Goal: Task Accomplishment & Management: Complete application form

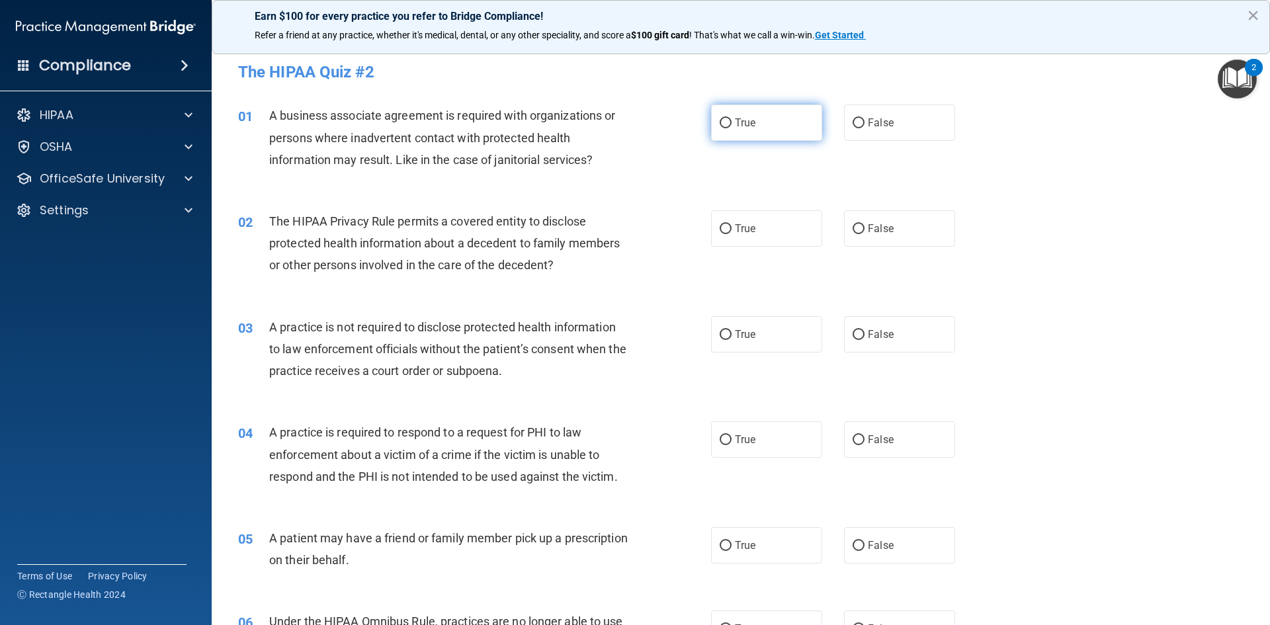
click at [735, 124] on span "True" at bounding box center [745, 122] width 21 height 13
click at [732, 124] on input "True" at bounding box center [726, 123] width 12 height 10
radio input "true"
click at [753, 226] on label "True" at bounding box center [766, 228] width 111 height 36
click at [732, 226] on input "True" at bounding box center [726, 229] width 12 height 10
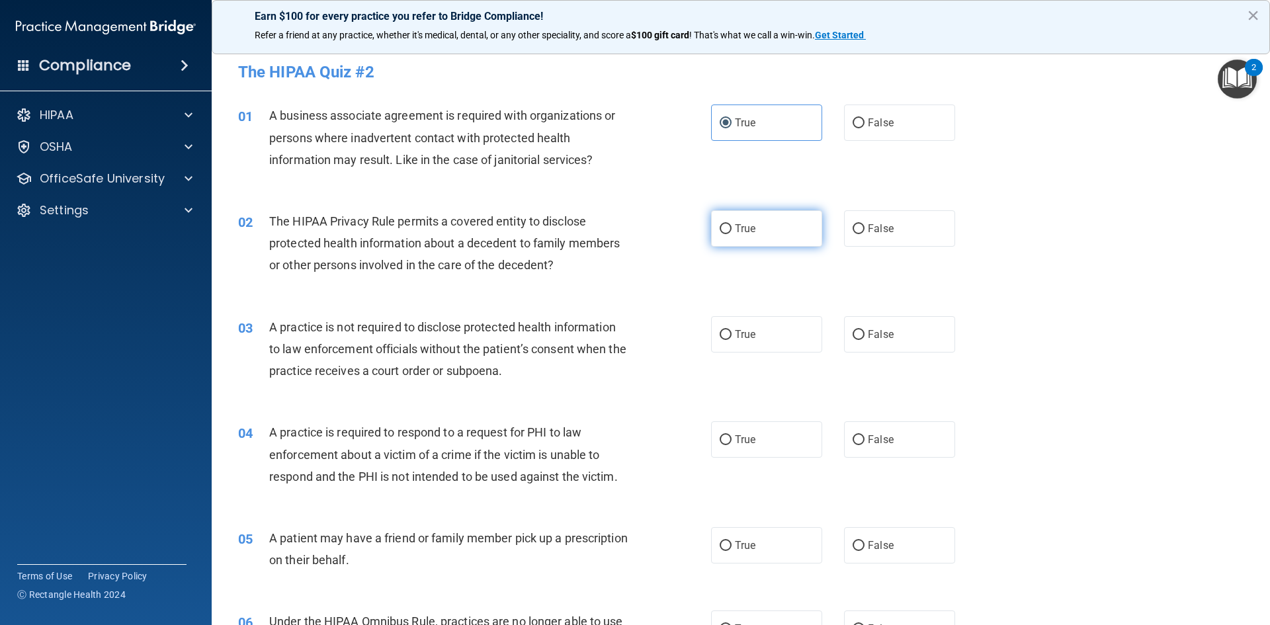
radio input "true"
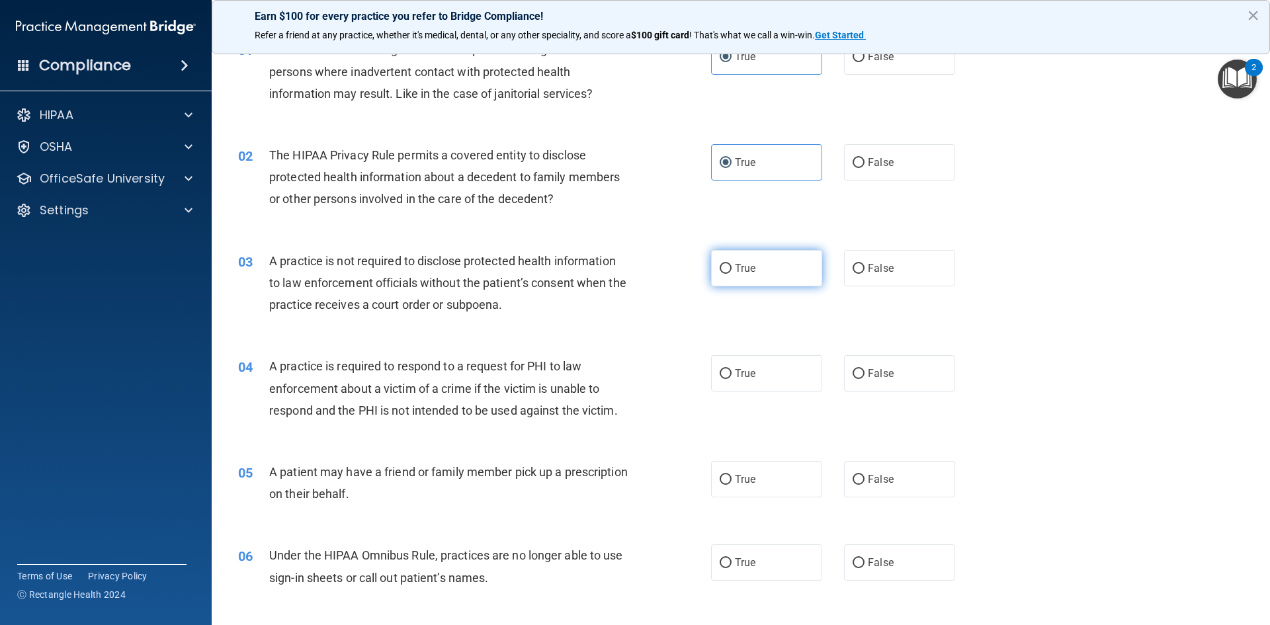
click at [733, 261] on label "True" at bounding box center [766, 268] width 111 height 36
click at [732, 264] on input "True" at bounding box center [726, 269] width 12 height 10
radio input "true"
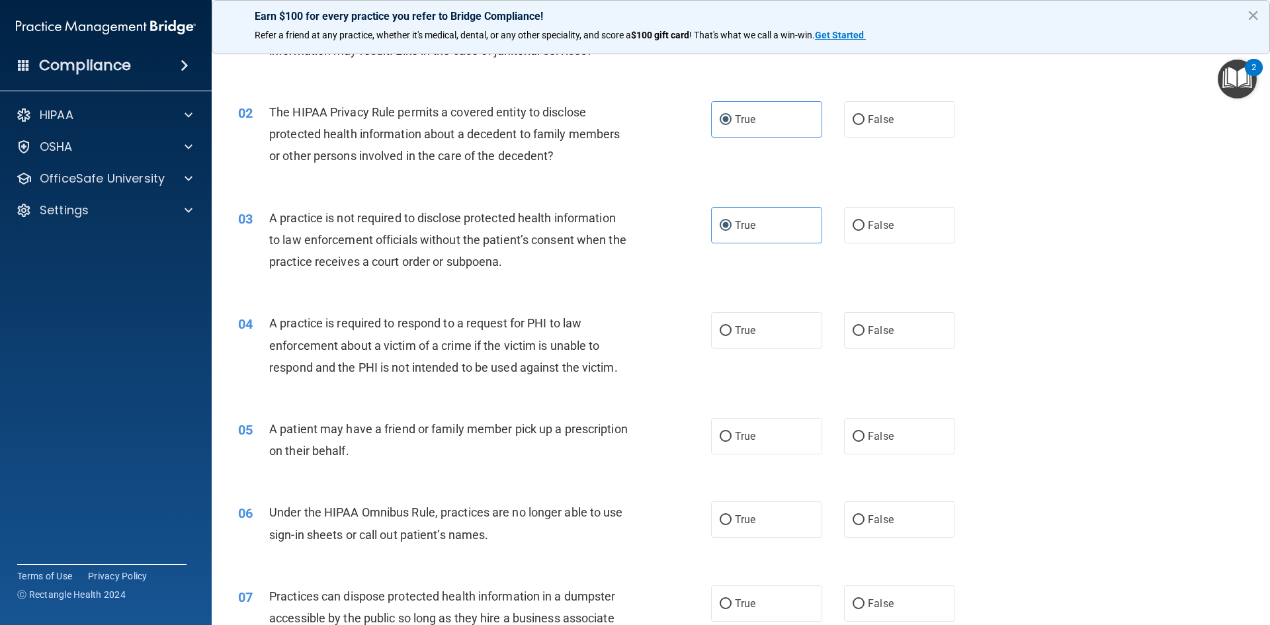
scroll to position [132, 0]
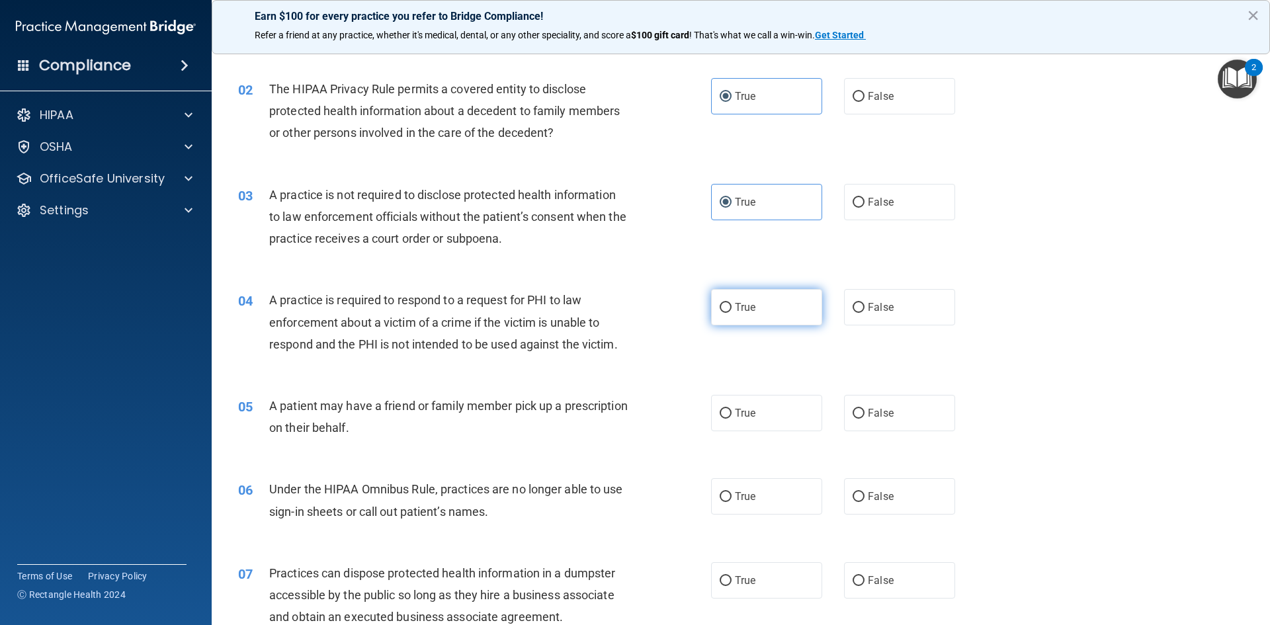
click at [739, 308] on span "True" at bounding box center [745, 307] width 21 height 13
click at [732, 308] on input "True" at bounding box center [726, 308] width 12 height 10
radio input "true"
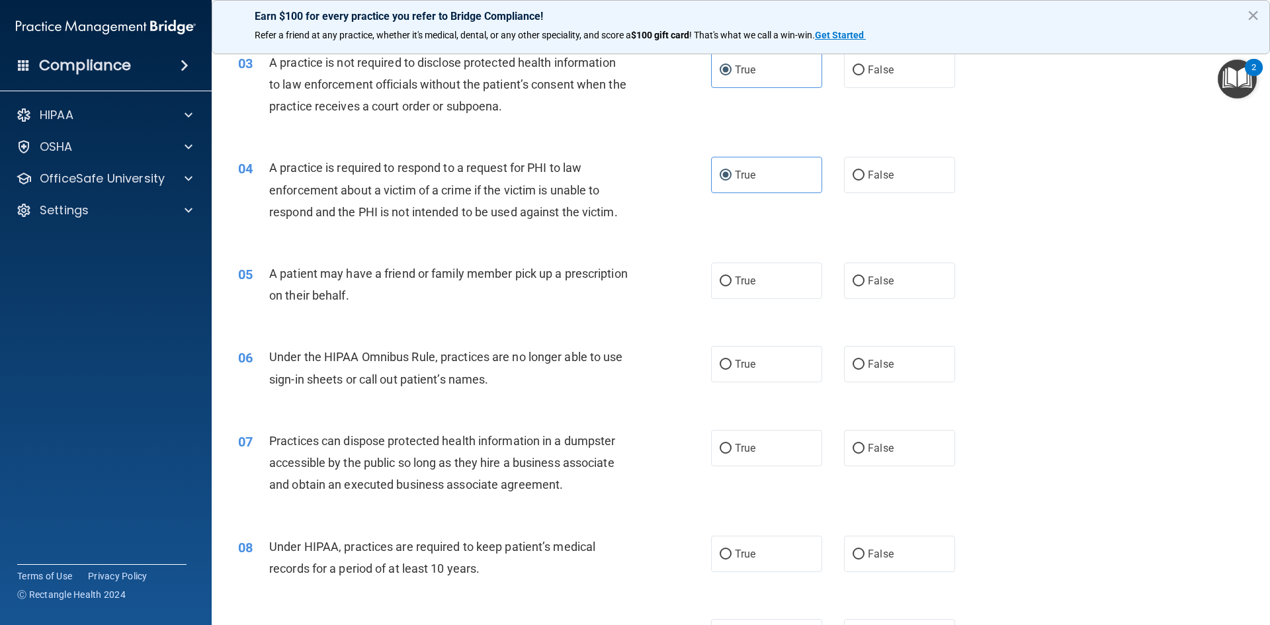
scroll to position [397, 0]
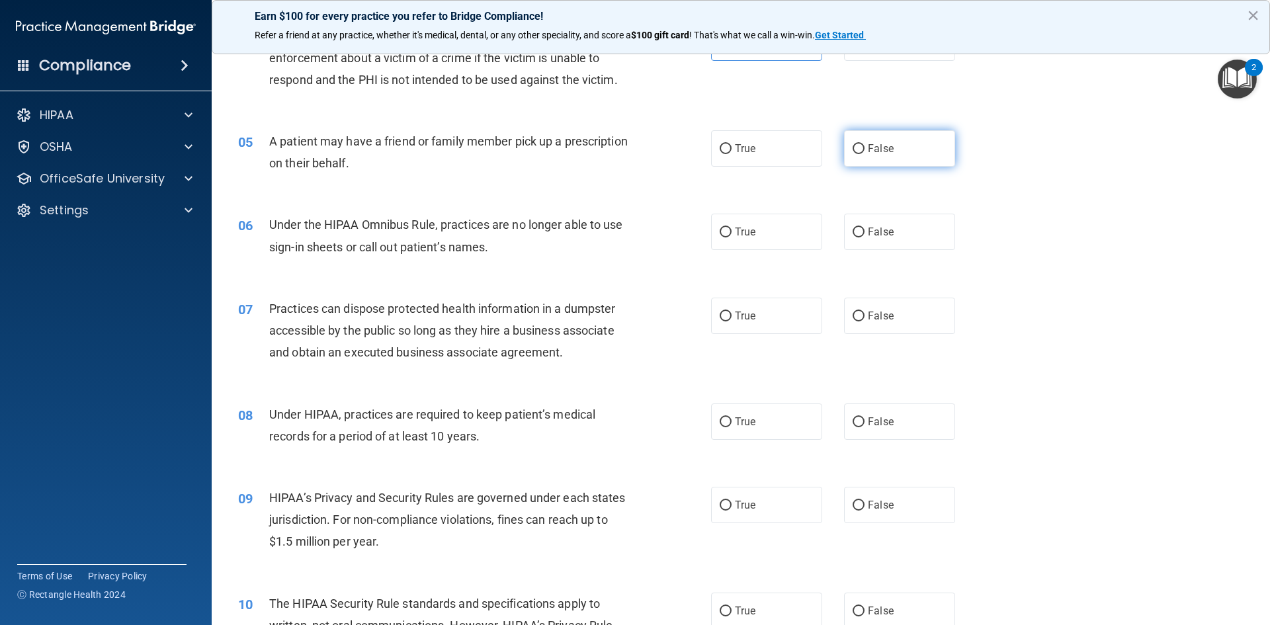
click at [855, 153] on input "False" at bounding box center [859, 149] width 12 height 10
radio input "true"
click at [861, 237] on label "False" at bounding box center [899, 232] width 111 height 36
click at [861, 237] on input "False" at bounding box center [859, 233] width 12 height 10
radio input "true"
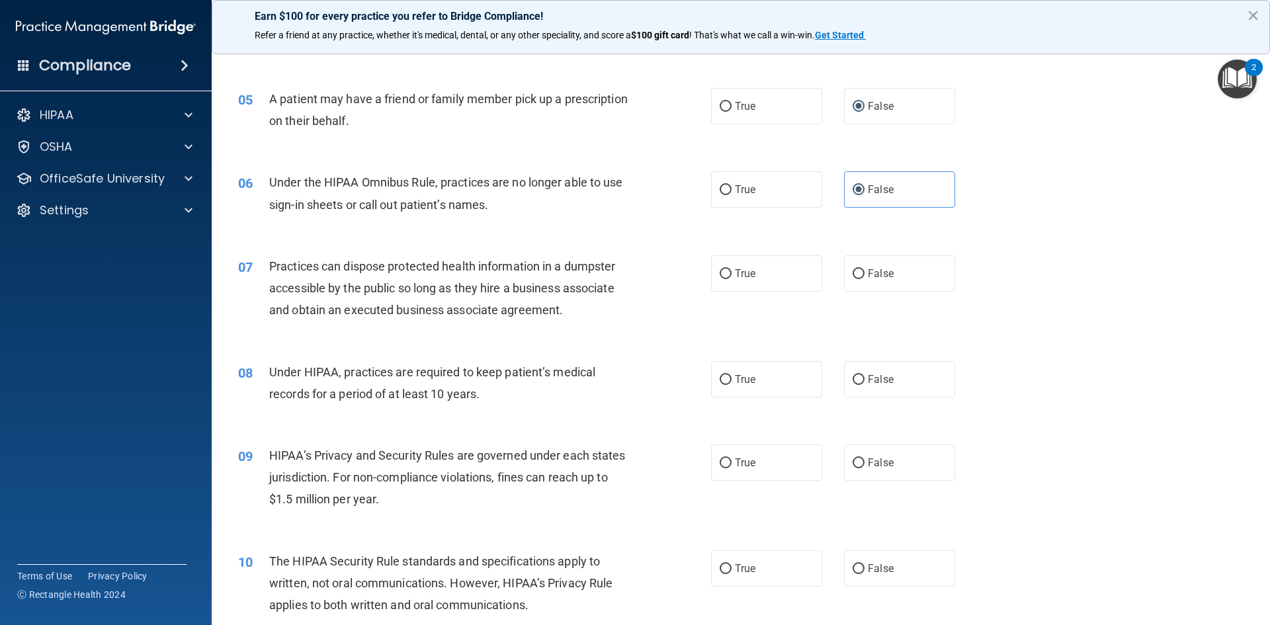
scroll to position [463, 0]
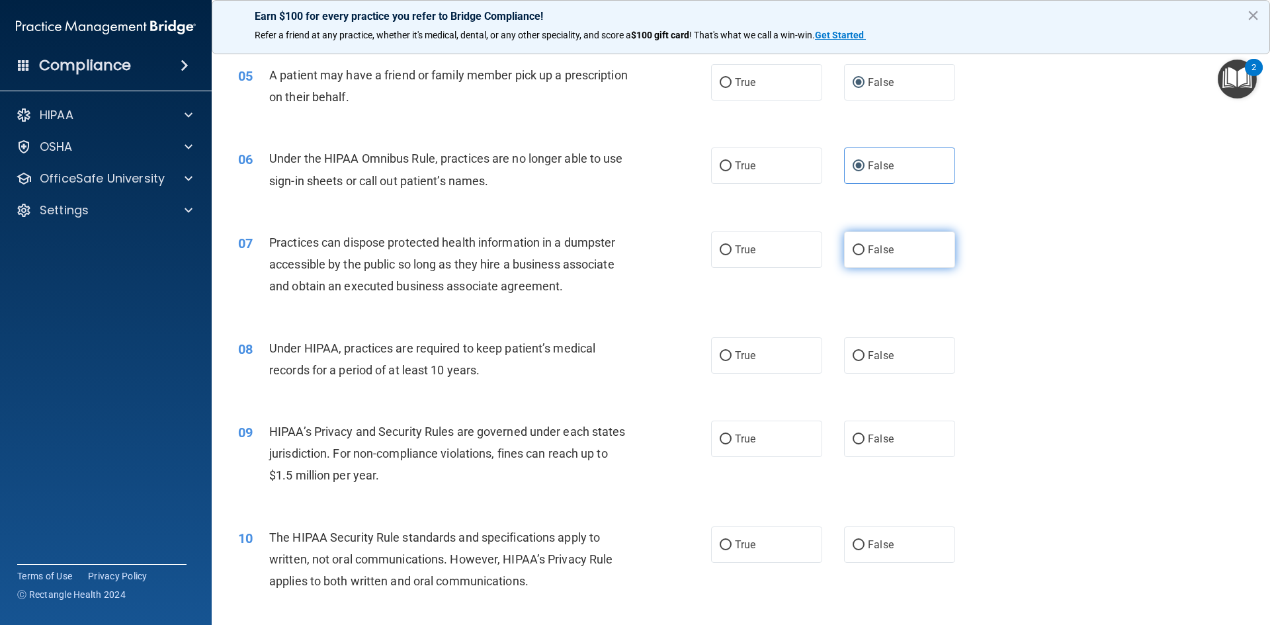
click at [853, 253] on input "False" at bounding box center [859, 250] width 12 height 10
radio input "true"
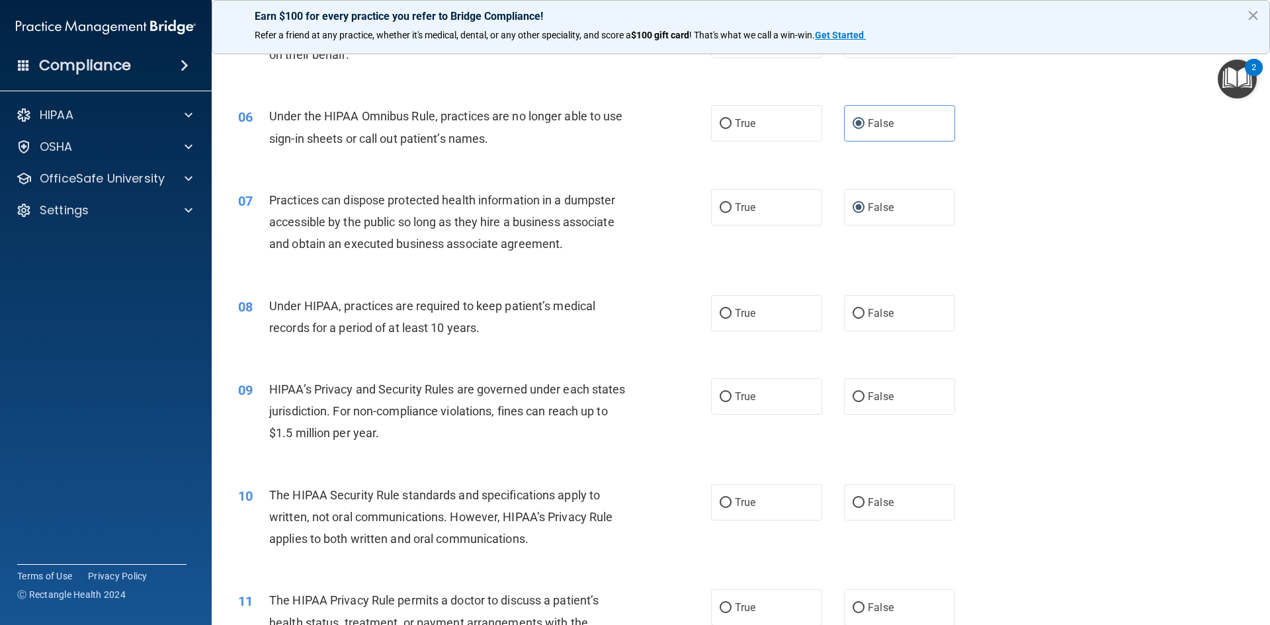
scroll to position [529, 0]
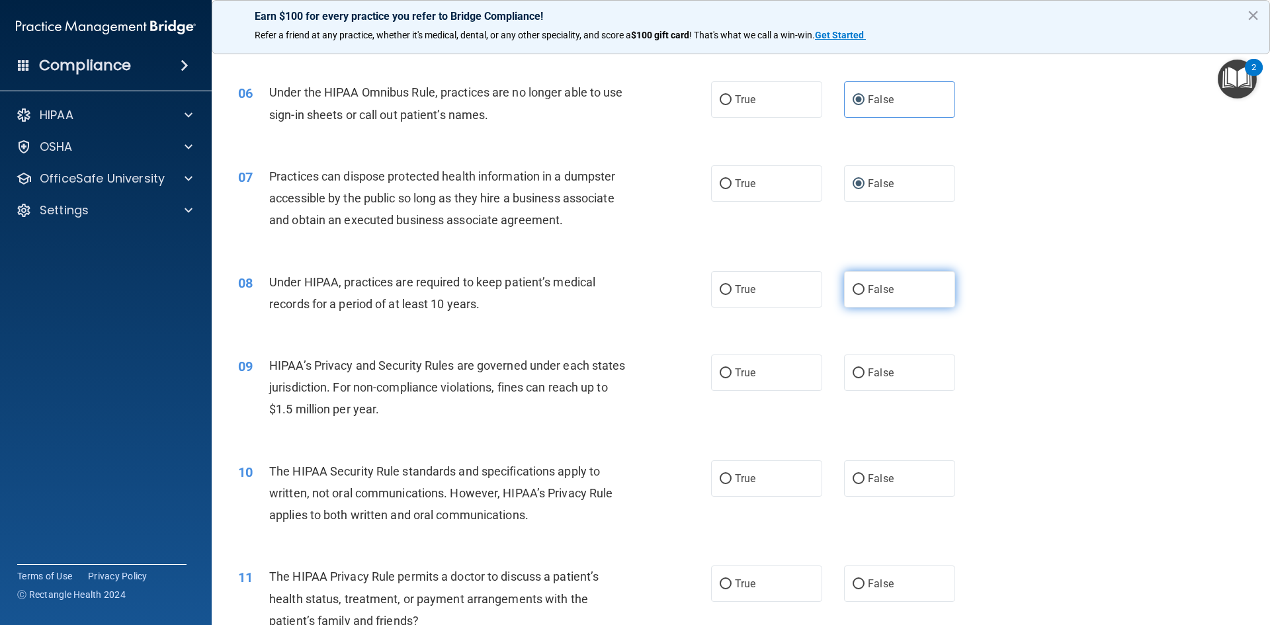
click at [858, 277] on label "False" at bounding box center [899, 289] width 111 height 36
click at [858, 285] on input "False" at bounding box center [859, 290] width 12 height 10
radio input "true"
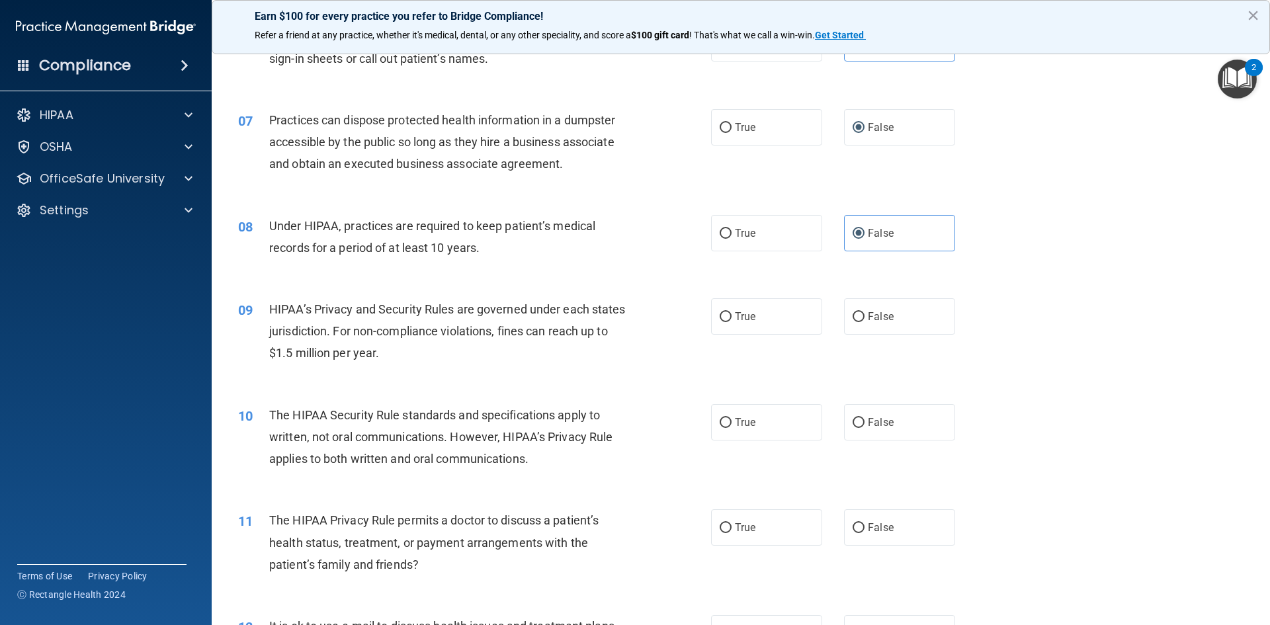
scroll to position [728, 0]
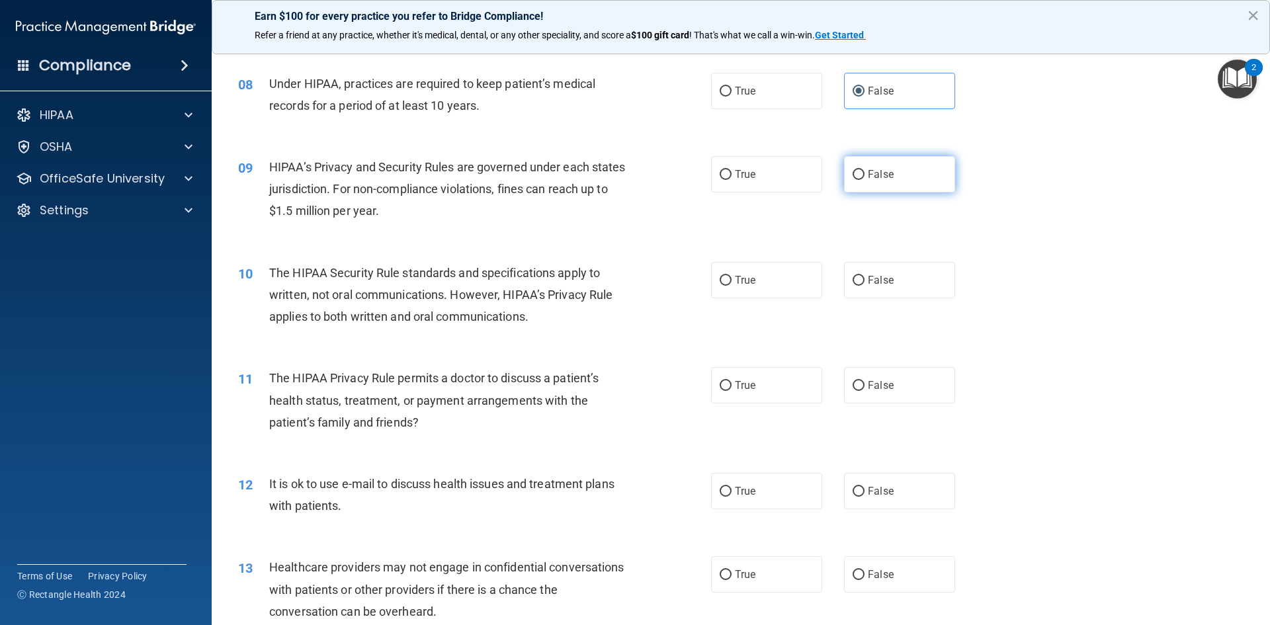
click at [854, 171] on input "False" at bounding box center [859, 175] width 12 height 10
radio input "true"
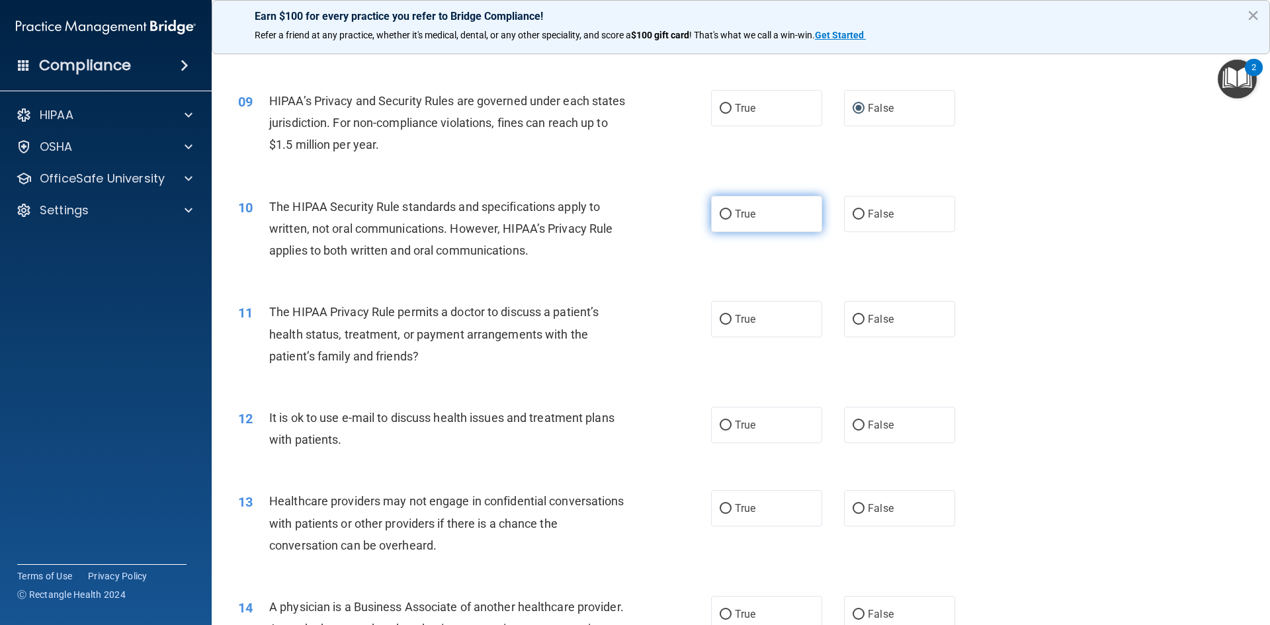
click at [761, 220] on label "True" at bounding box center [766, 214] width 111 height 36
click at [732, 220] on input "True" at bounding box center [726, 215] width 12 height 10
radio input "true"
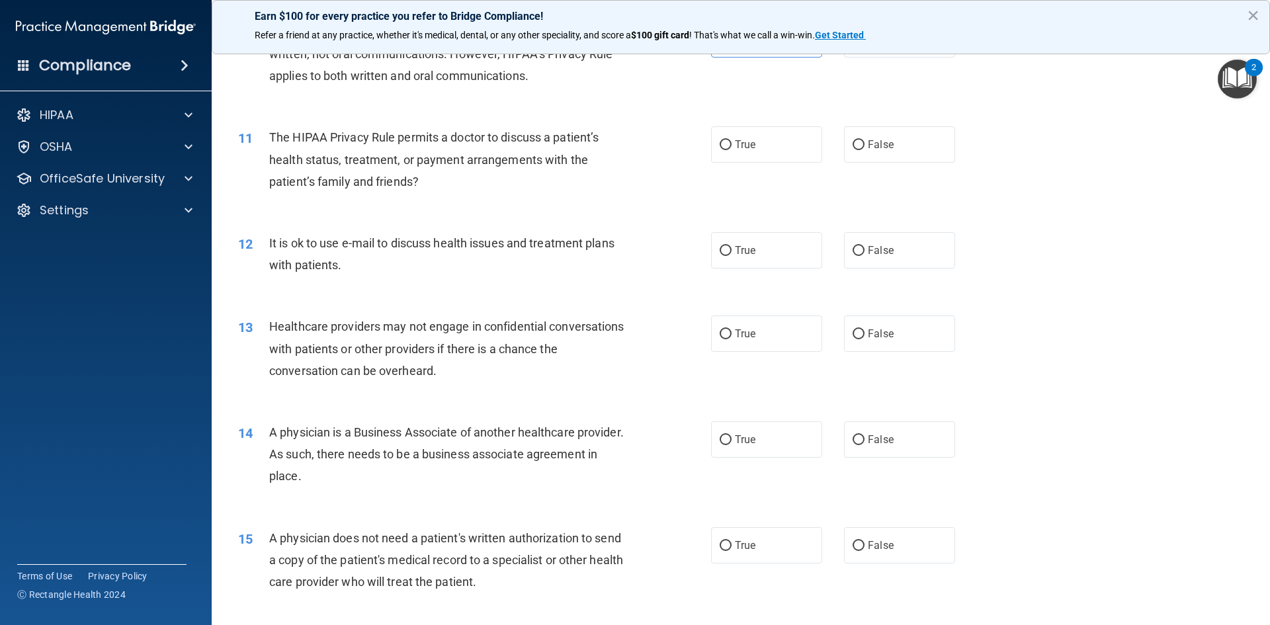
scroll to position [992, 0]
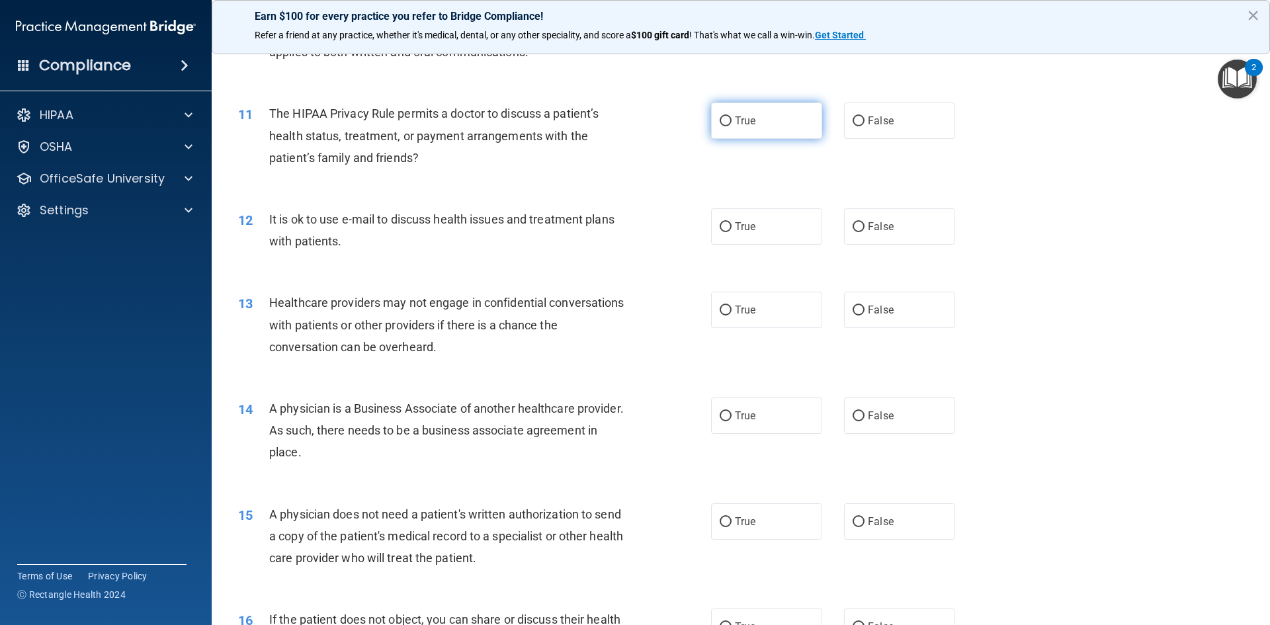
click at [736, 130] on label "True" at bounding box center [766, 121] width 111 height 36
click at [732, 126] on input "True" at bounding box center [726, 121] width 12 height 10
radio input "true"
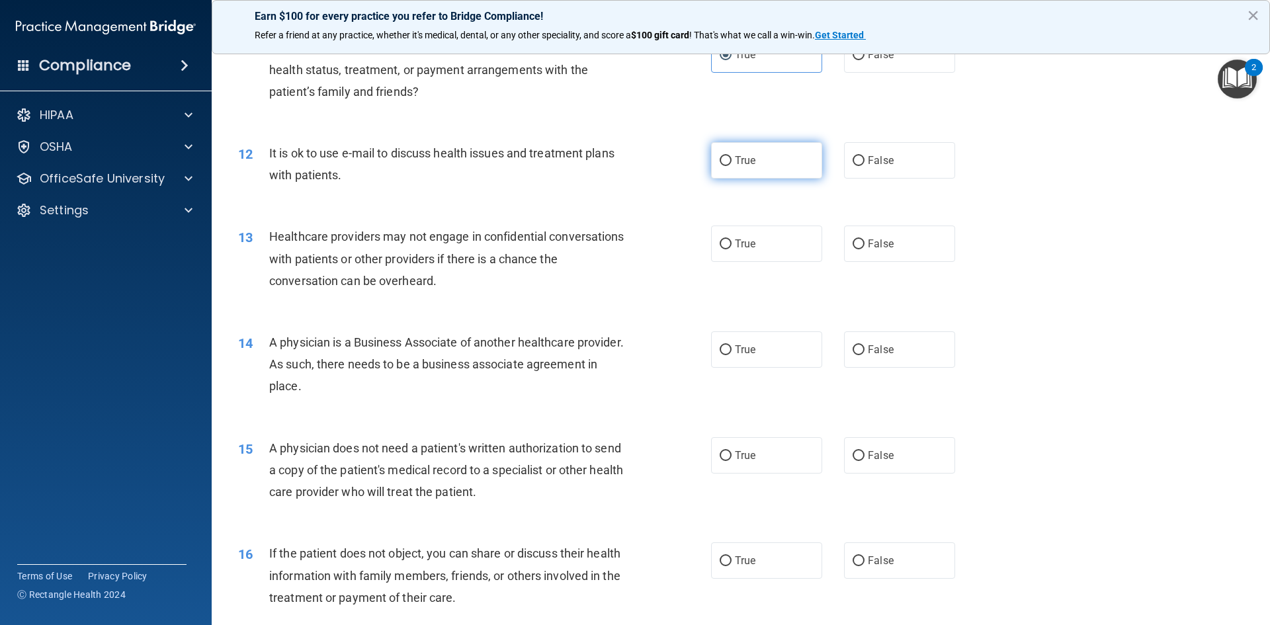
click at [756, 157] on label "True" at bounding box center [766, 160] width 111 height 36
click at [732, 157] on input "True" at bounding box center [726, 161] width 12 height 10
radio input "true"
click at [748, 250] on label "True" at bounding box center [766, 244] width 111 height 36
click at [732, 249] on input "True" at bounding box center [726, 244] width 12 height 10
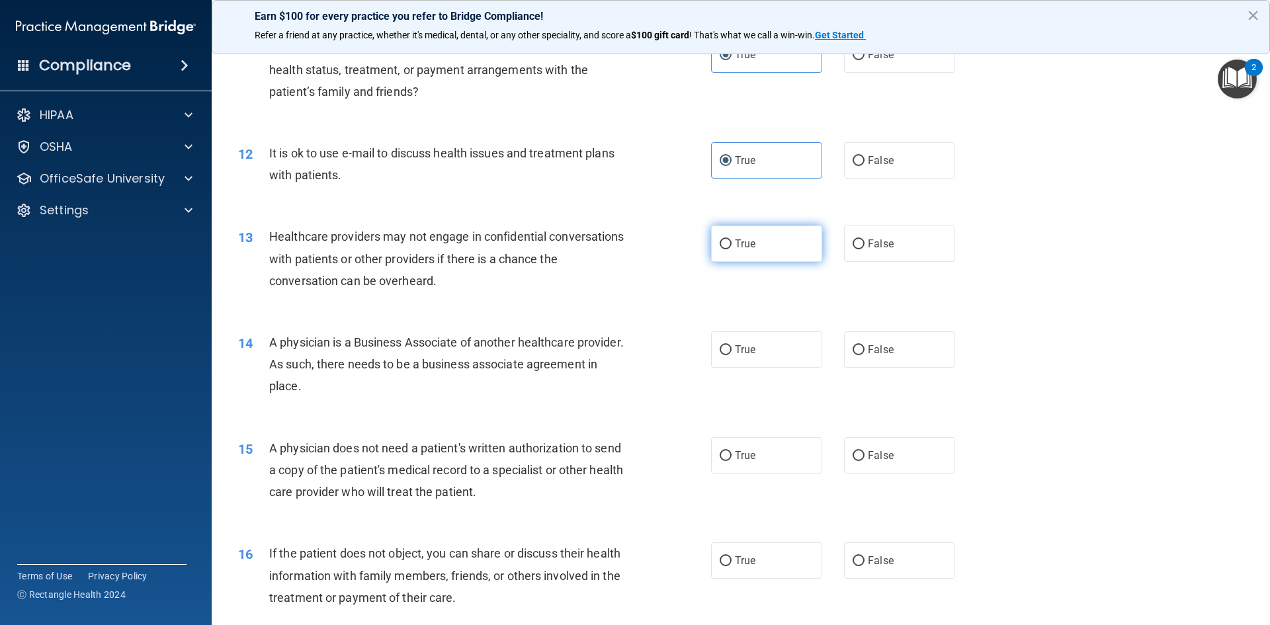
radio input "true"
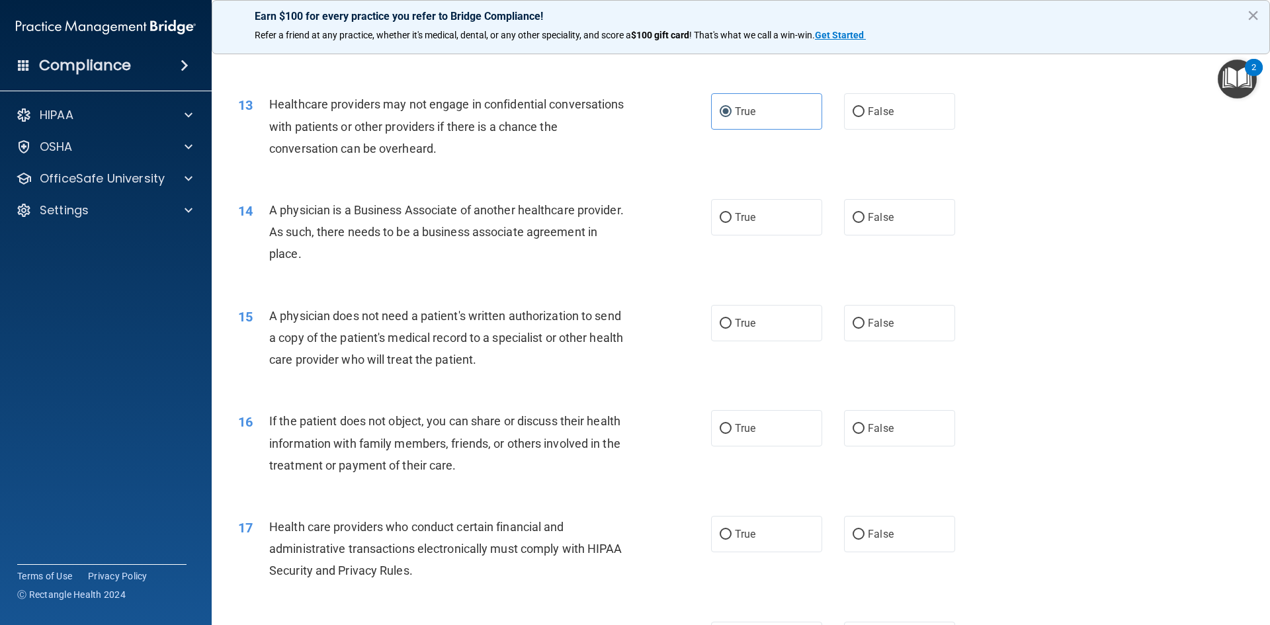
scroll to position [1257, 0]
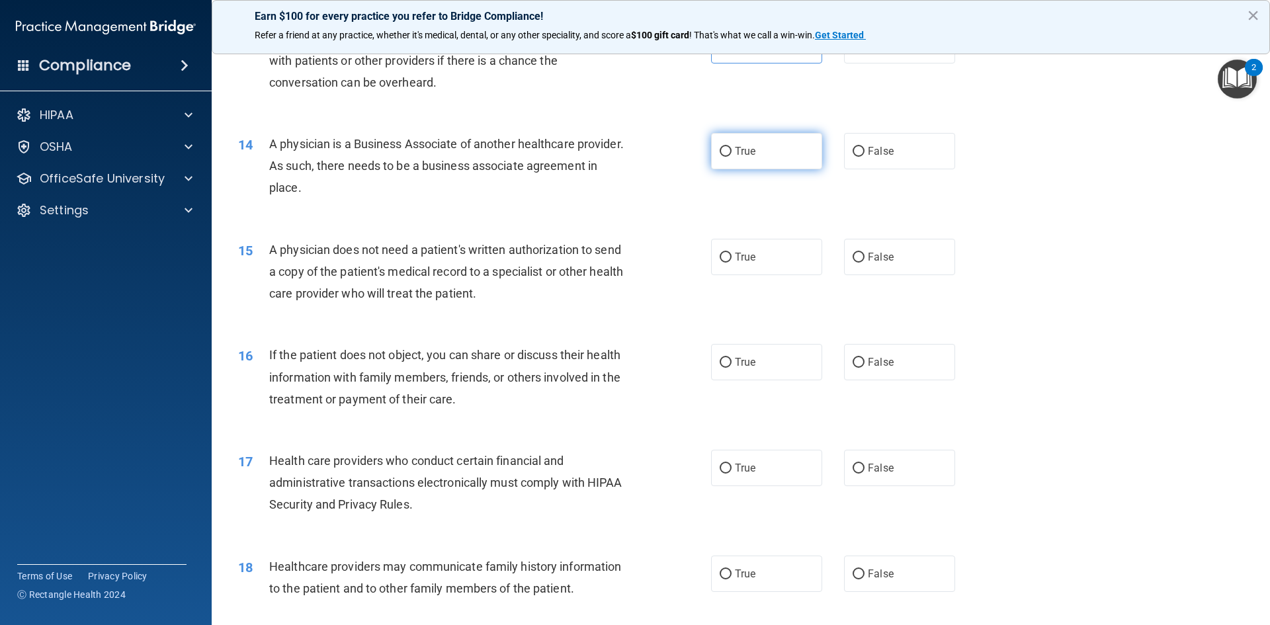
click at [741, 157] on label "True" at bounding box center [766, 151] width 111 height 36
click at [732, 157] on input "True" at bounding box center [726, 152] width 12 height 10
radio input "true"
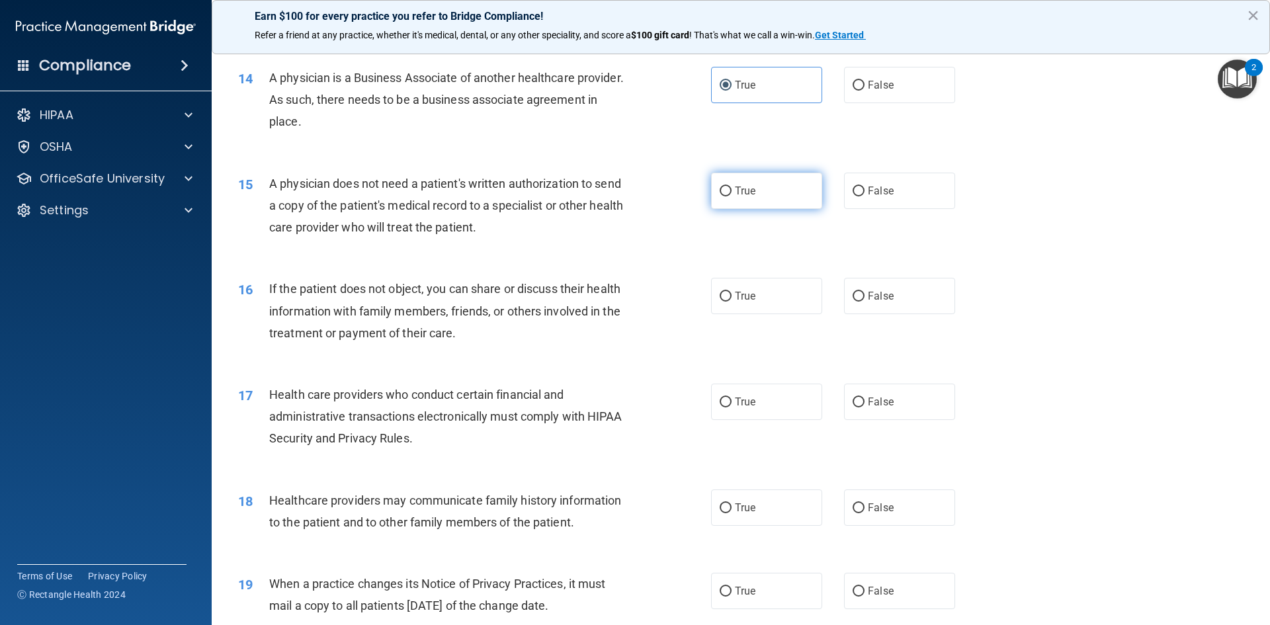
click at [740, 183] on label "True" at bounding box center [766, 191] width 111 height 36
click at [732, 187] on input "True" at bounding box center [726, 192] width 12 height 10
radio input "true"
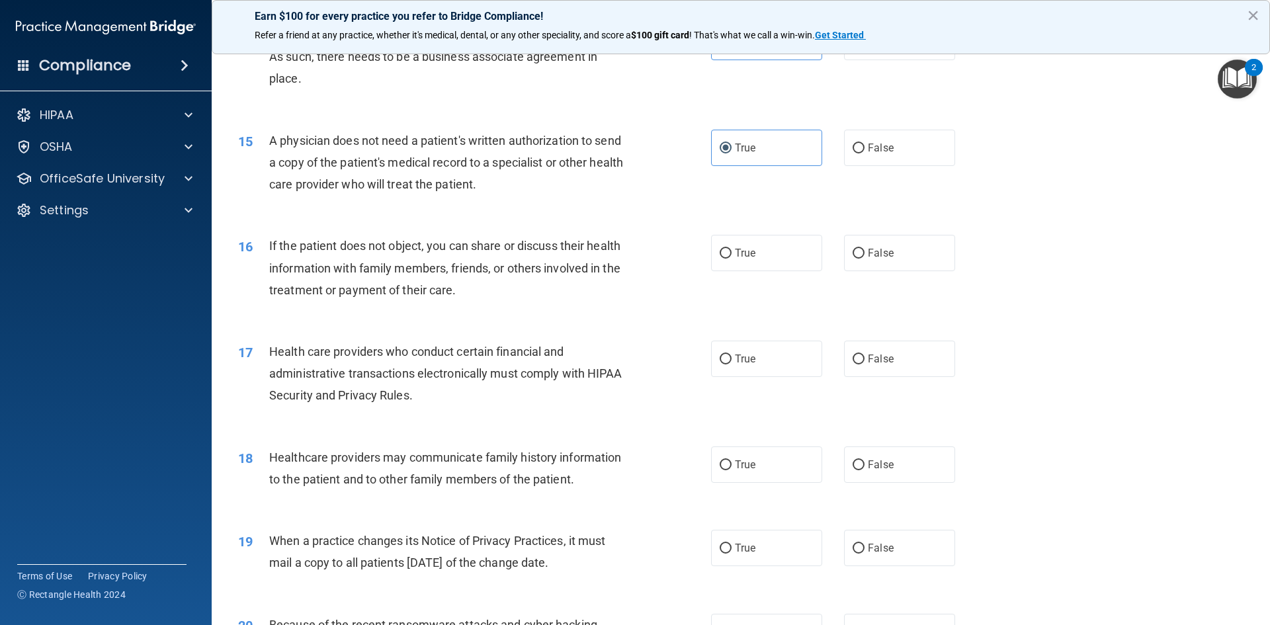
scroll to position [1389, 0]
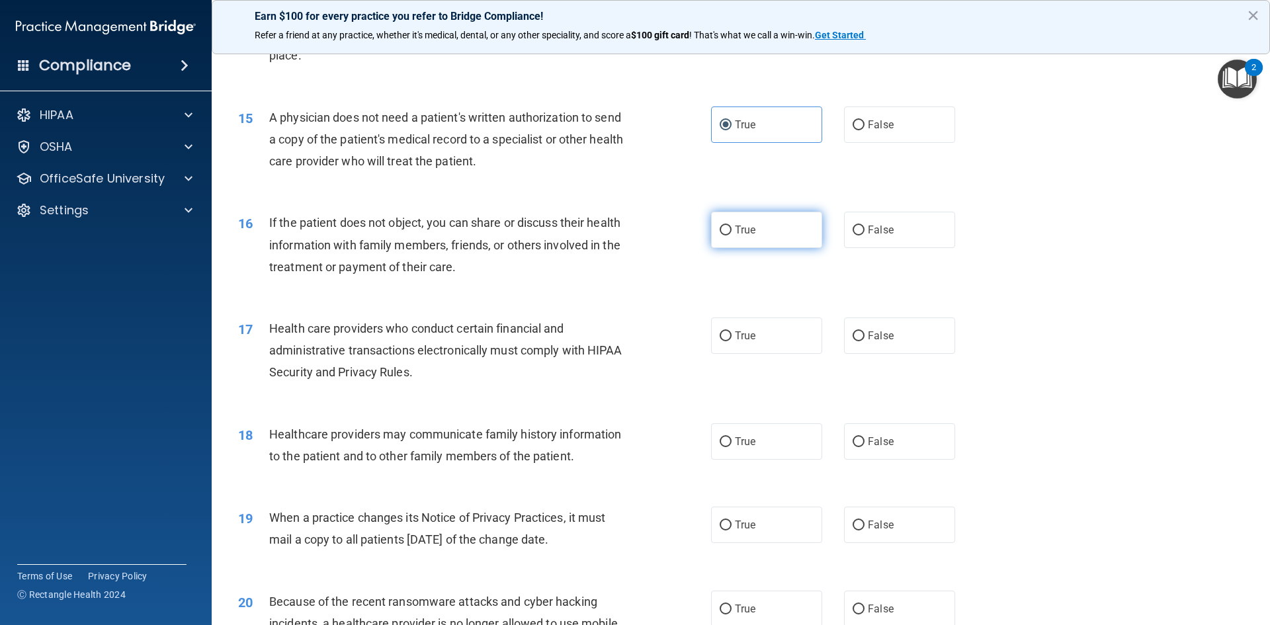
click at [718, 236] on label "True" at bounding box center [766, 230] width 111 height 36
click at [720, 236] on input "True" at bounding box center [726, 231] width 12 height 10
radio input "true"
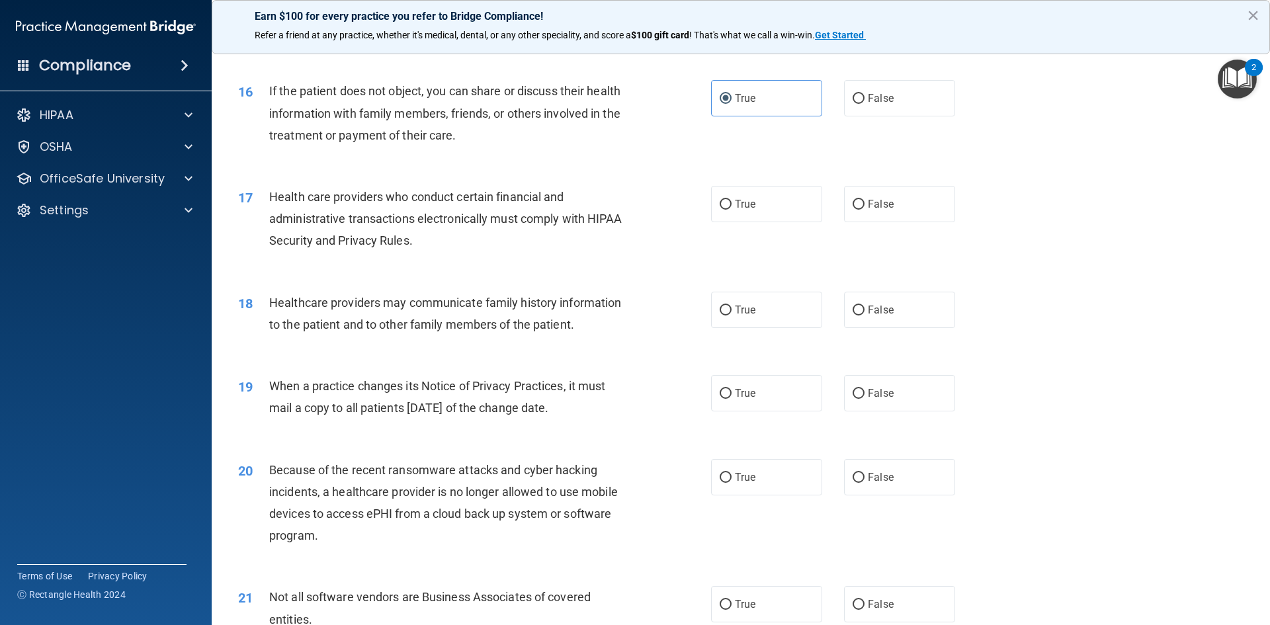
scroll to position [1521, 0]
click at [720, 199] on input "True" at bounding box center [726, 204] width 12 height 10
radio input "true"
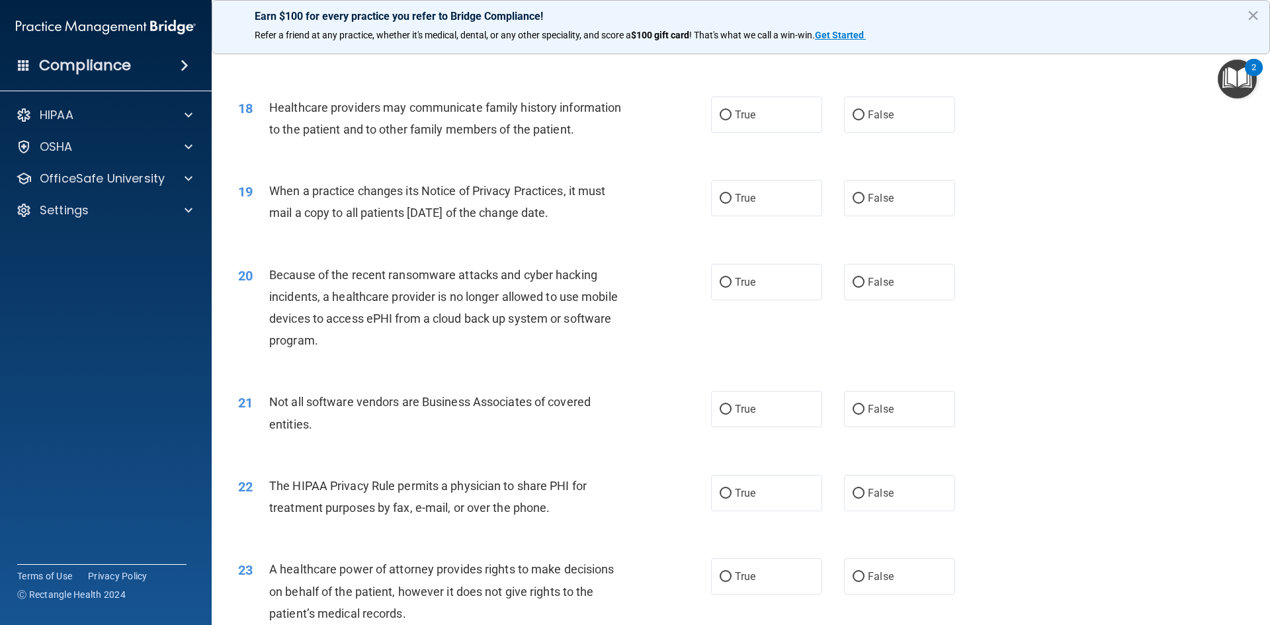
scroll to position [1720, 0]
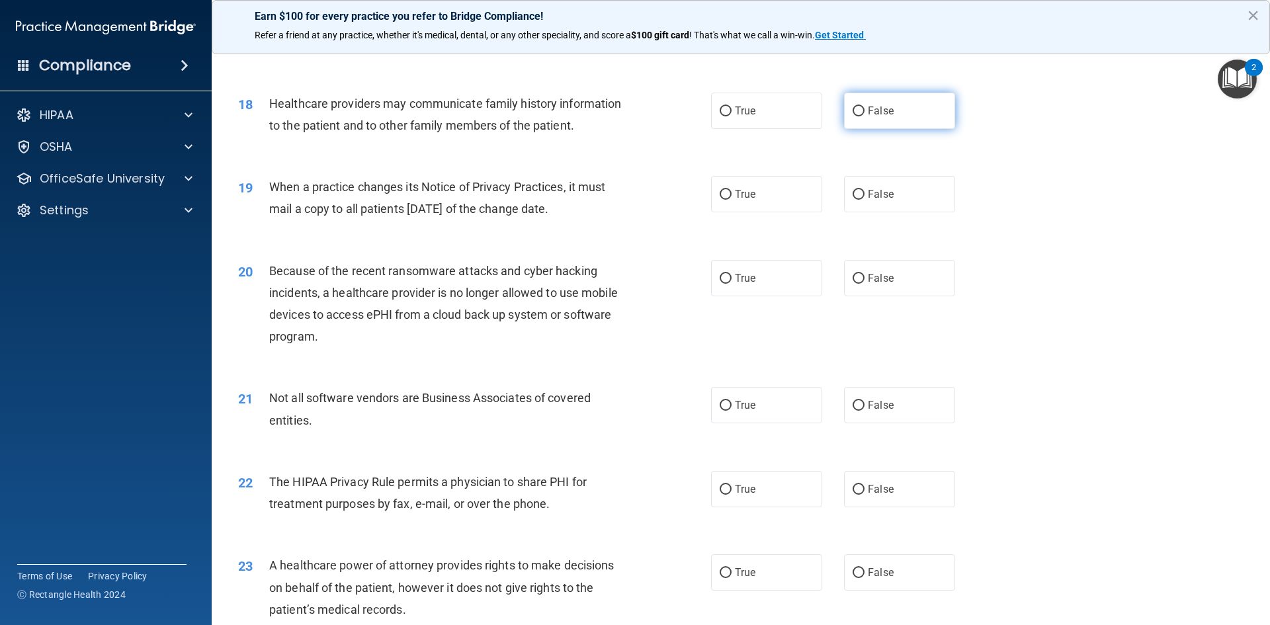
click at [868, 109] on span "False" at bounding box center [881, 111] width 26 height 13
click at [865, 109] on input "False" at bounding box center [859, 112] width 12 height 10
radio input "true"
click at [755, 192] on label "True" at bounding box center [766, 194] width 111 height 36
click at [732, 192] on input "True" at bounding box center [726, 195] width 12 height 10
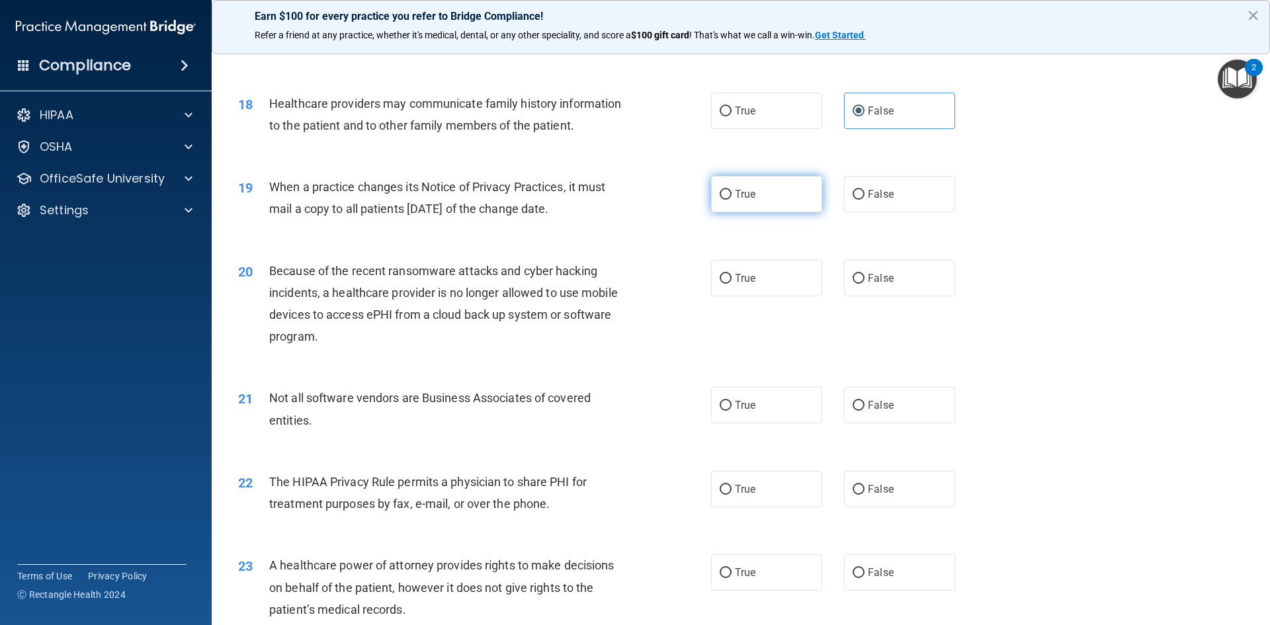
radio input "true"
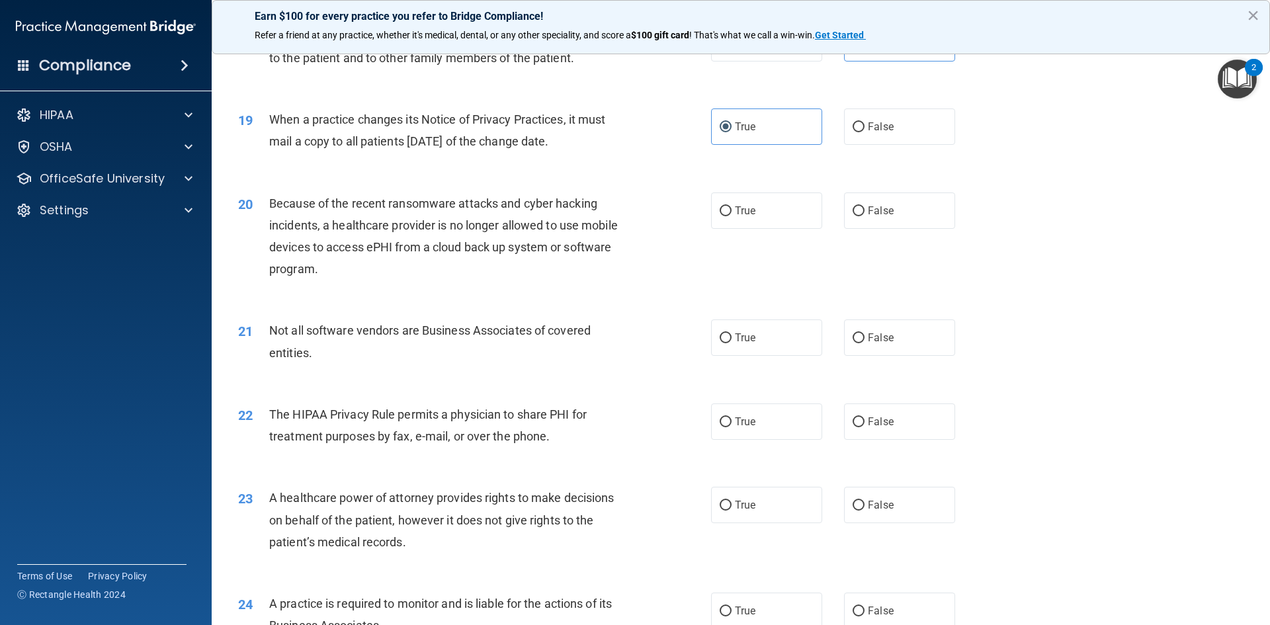
scroll to position [1852, 0]
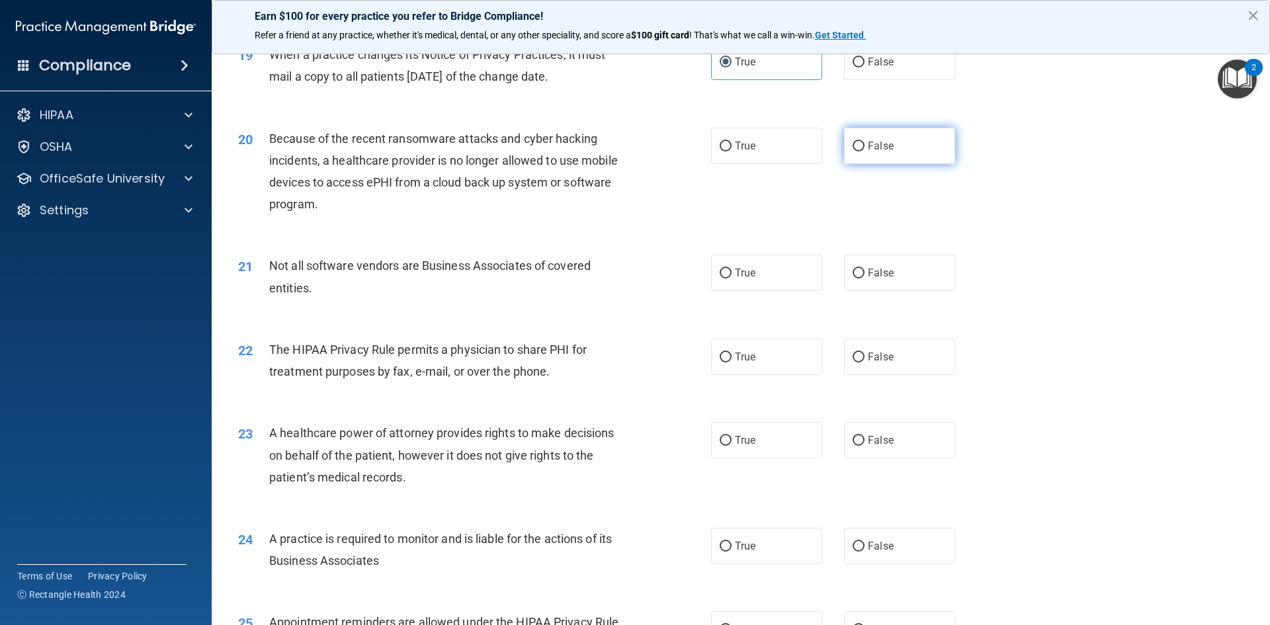
click at [890, 154] on label "False" at bounding box center [899, 146] width 111 height 36
click at [865, 151] on input "False" at bounding box center [859, 147] width 12 height 10
radio input "true"
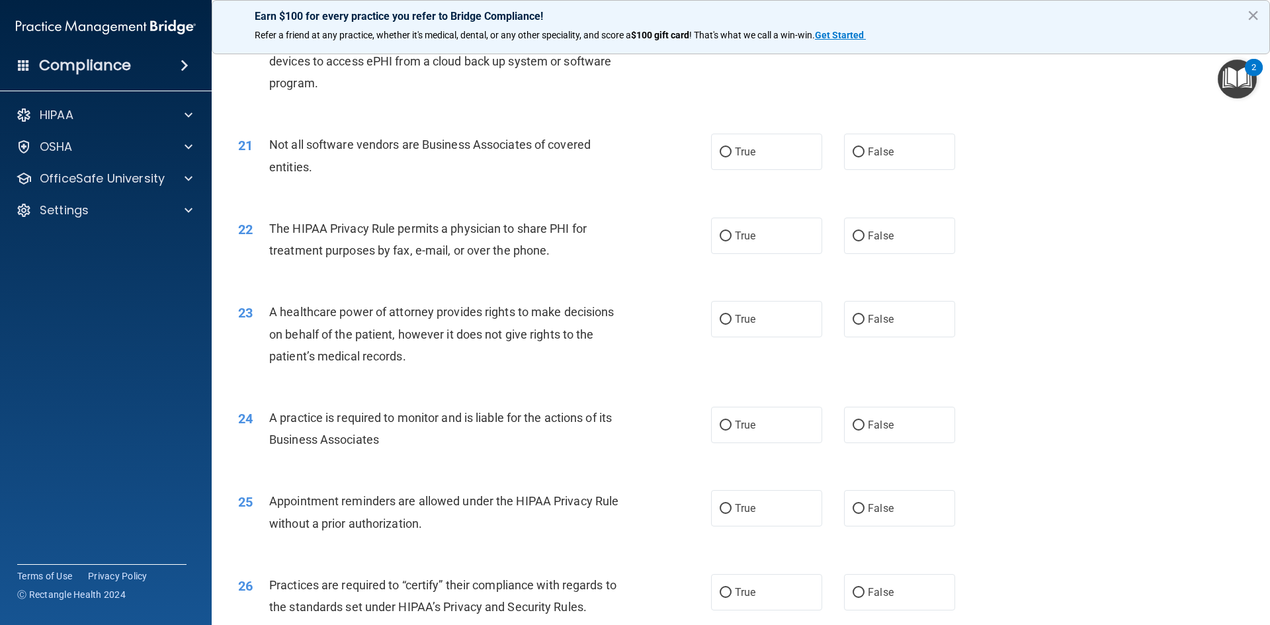
scroll to position [1985, 0]
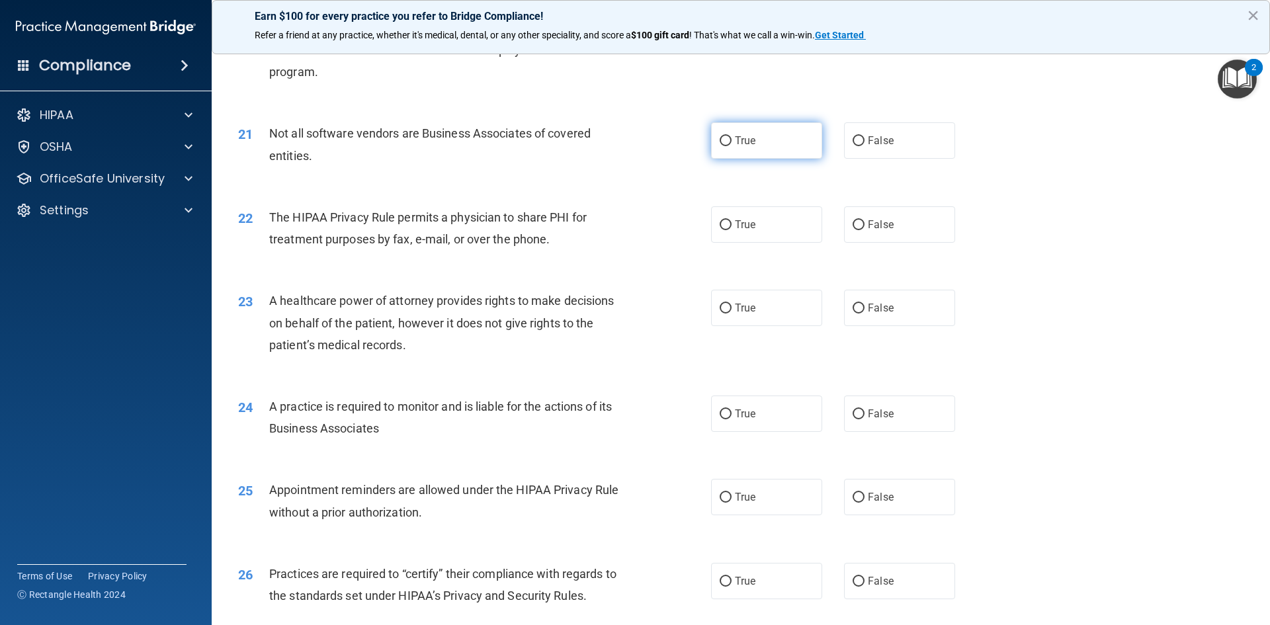
click at [762, 140] on label "True" at bounding box center [766, 140] width 111 height 36
click at [732, 140] on input "True" at bounding box center [726, 141] width 12 height 10
radio input "true"
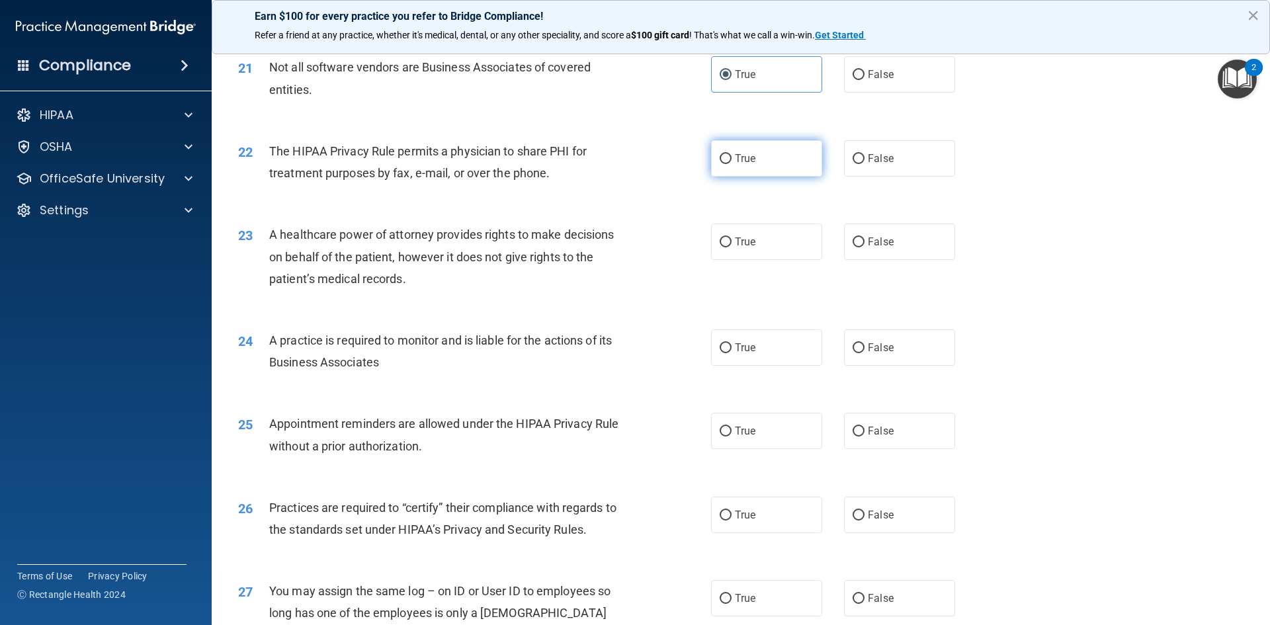
click at [759, 155] on label "True" at bounding box center [766, 158] width 111 height 36
click at [732, 155] on input "True" at bounding box center [726, 159] width 12 height 10
radio input "true"
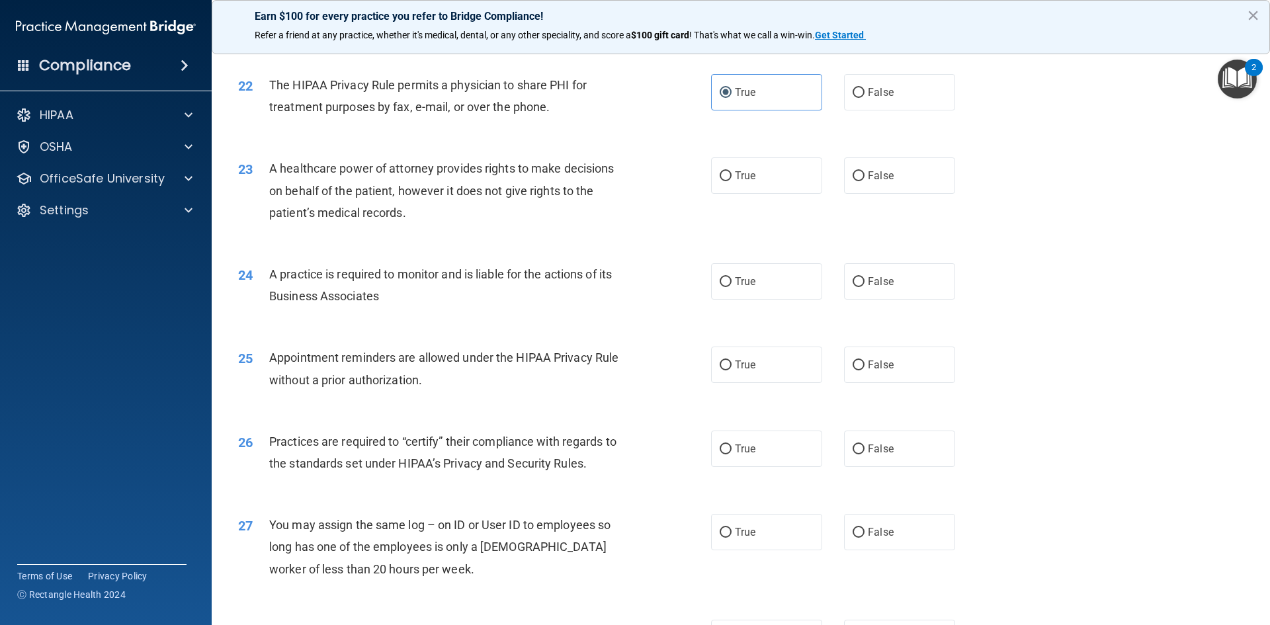
scroll to position [2183, 0]
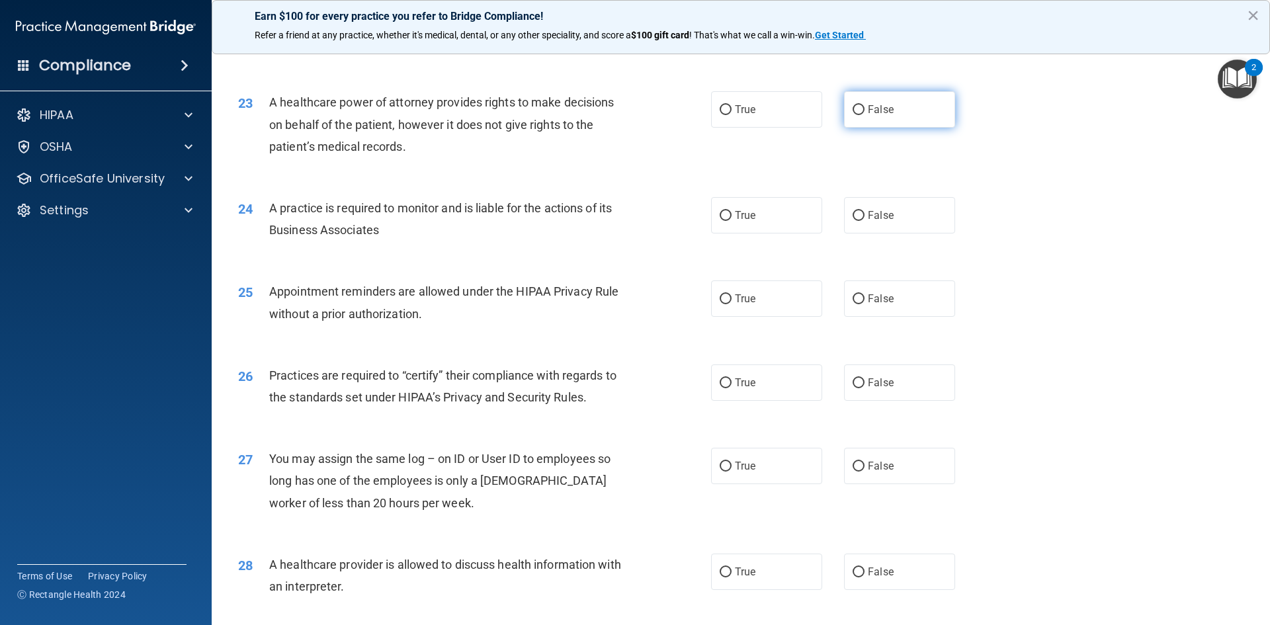
click at [857, 118] on label "False" at bounding box center [899, 109] width 111 height 36
click at [857, 115] on input "False" at bounding box center [859, 110] width 12 height 10
radio input "true"
click at [747, 115] on span "True" at bounding box center [745, 109] width 21 height 13
click at [732, 115] on input "True" at bounding box center [726, 110] width 12 height 10
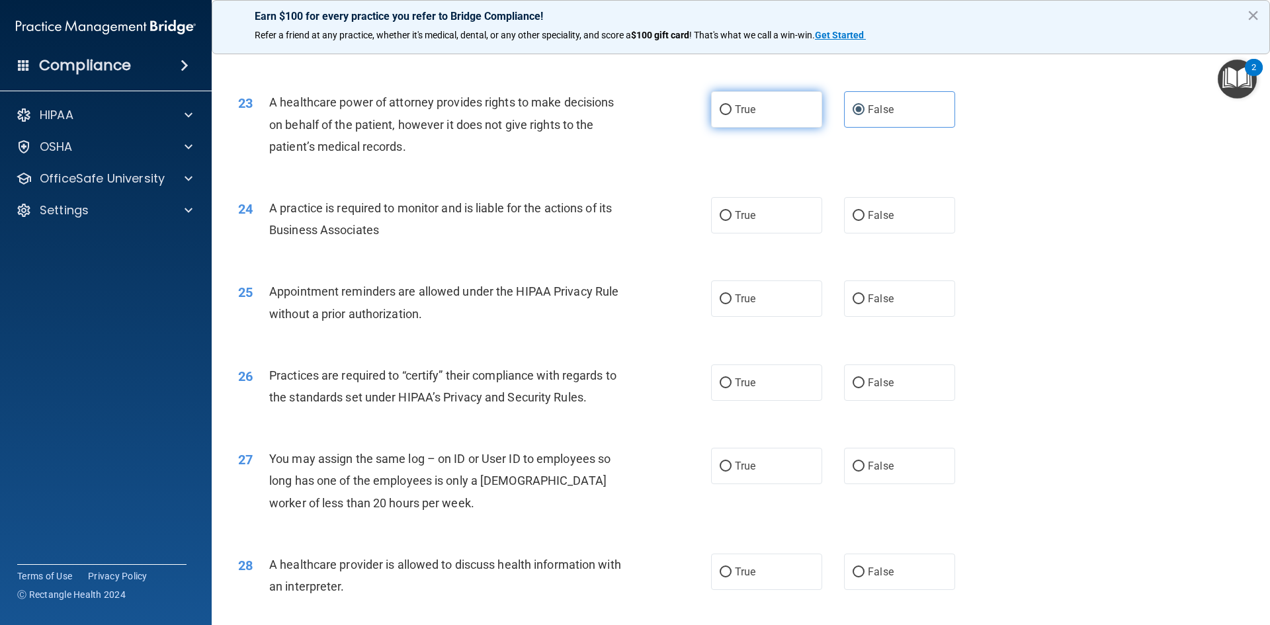
radio input "true"
radio input "false"
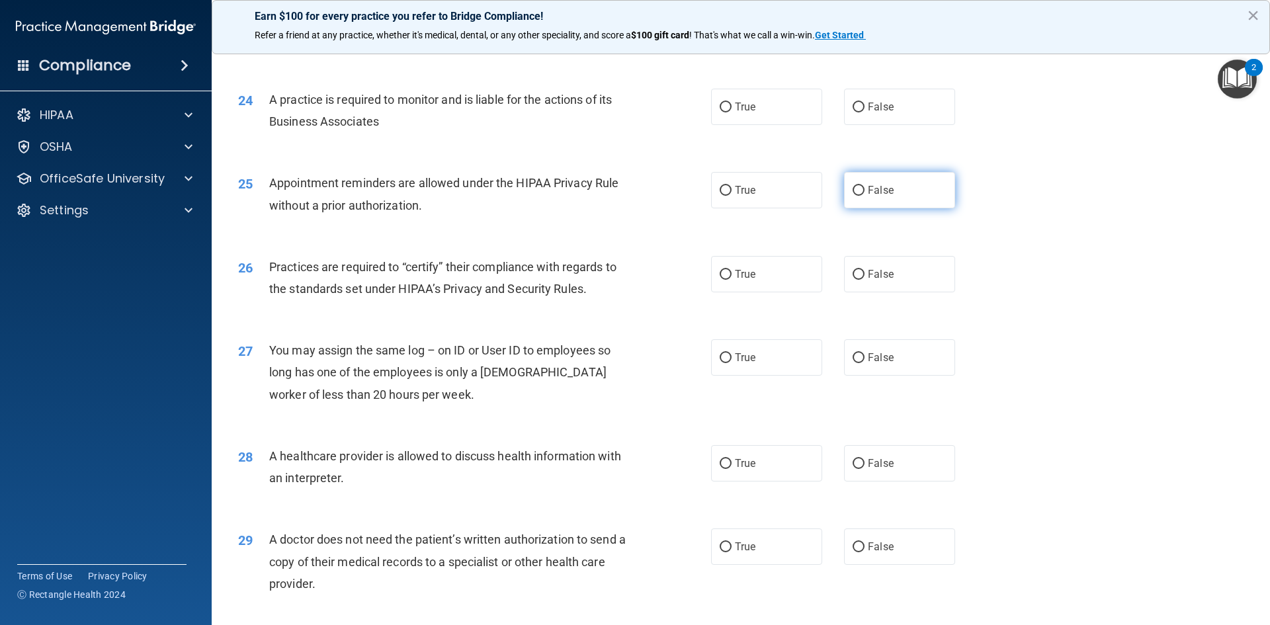
scroll to position [2315, 0]
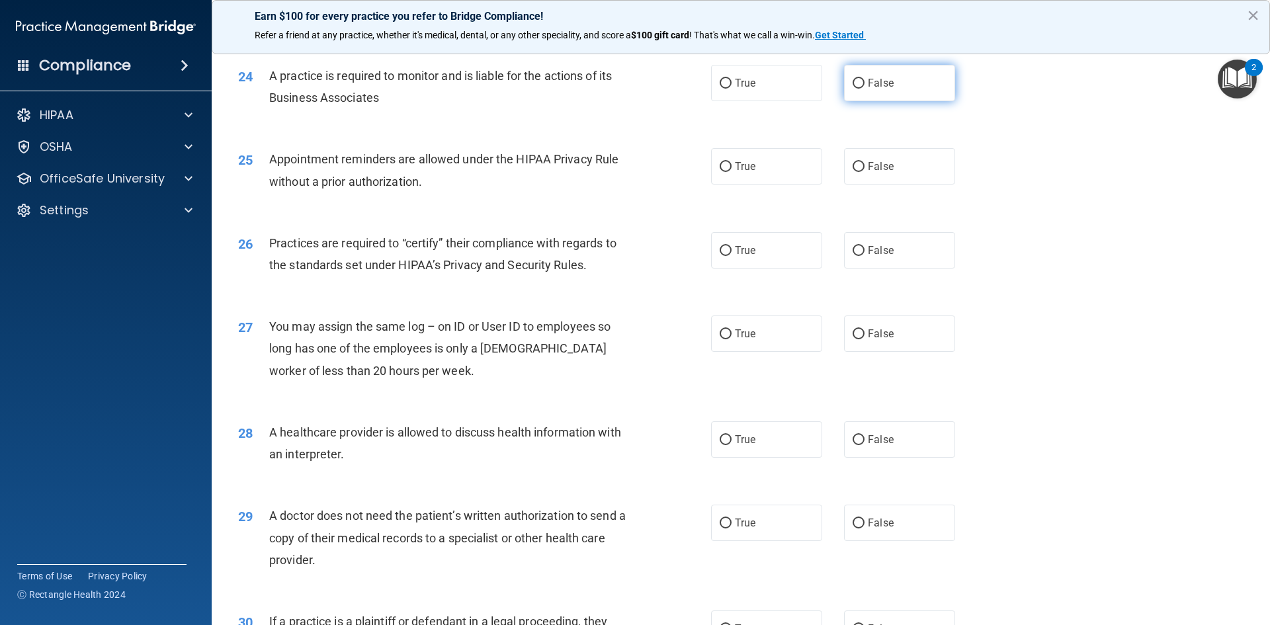
click at [889, 96] on label "False" at bounding box center [899, 83] width 111 height 36
click at [865, 89] on input "False" at bounding box center [859, 84] width 12 height 10
radio input "true"
click at [736, 162] on span "True" at bounding box center [745, 166] width 21 height 13
click at [732, 162] on input "True" at bounding box center [726, 167] width 12 height 10
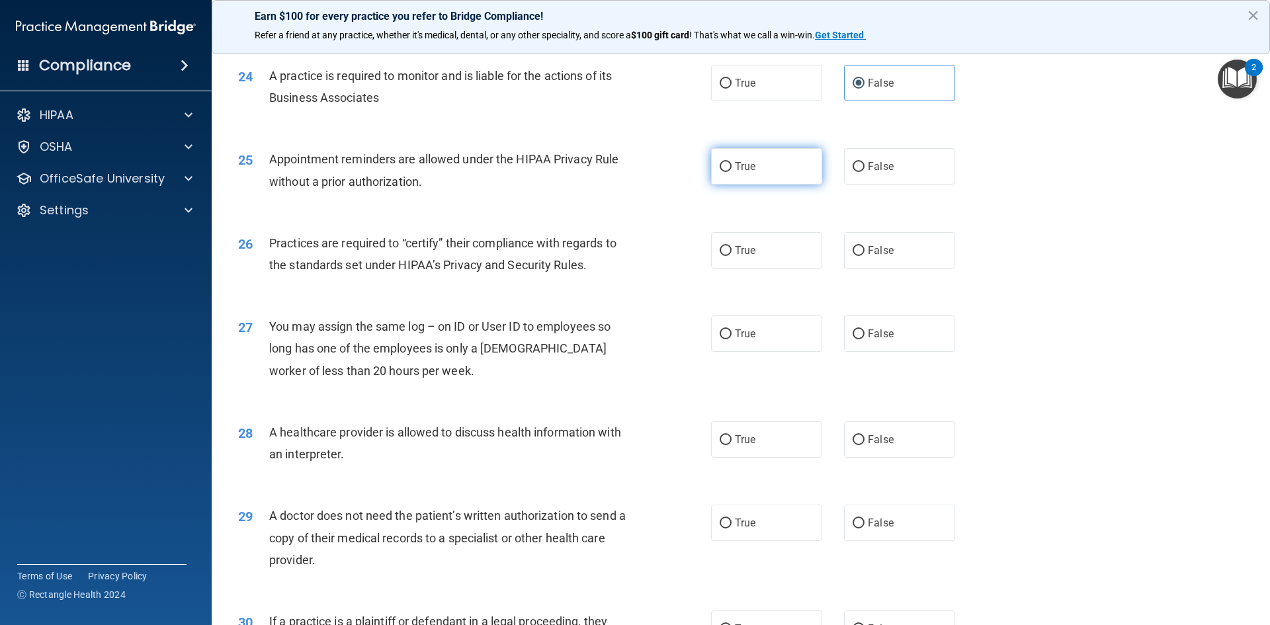
radio input "true"
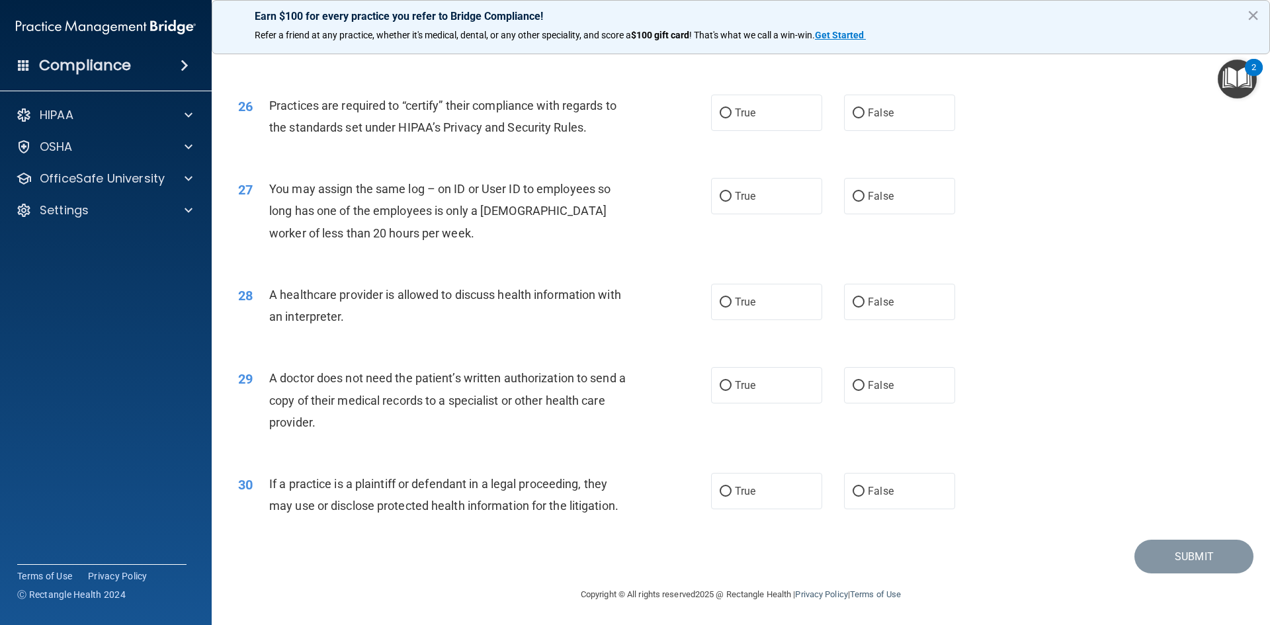
scroll to position [2454, 0]
click at [752, 114] on label "True" at bounding box center [766, 111] width 111 height 36
click at [732, 114] on input "True" at bounding box center [726, 112] width 12 height 10
radio input "true"
click at [853, 191] on input "False" at bounding box center [859, 196] width 12 height 10
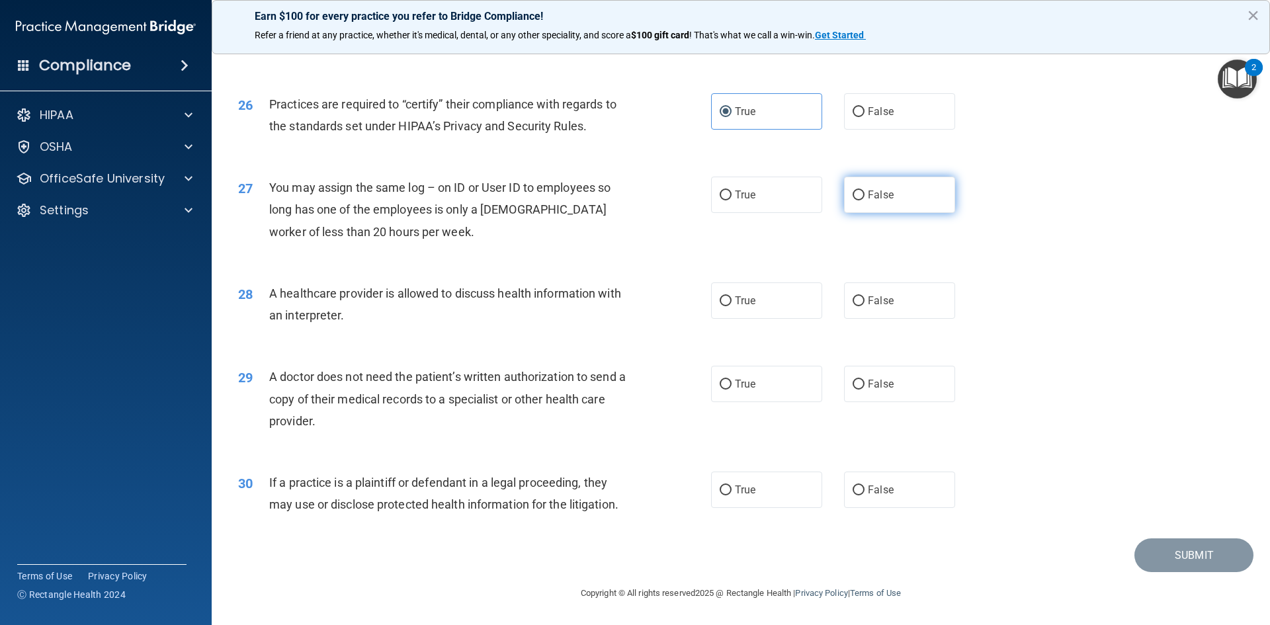
radio input "true"
click at [732, 291] on label "True" at bounding box center [766, 300] width 111 height 36
click at [732, 296] on input "True" at bounding box center [726, 301] width 12 height 10
radio input "true"
click at [742, 392] on label "True" at bounding box center [766, 384] width 111 height 36
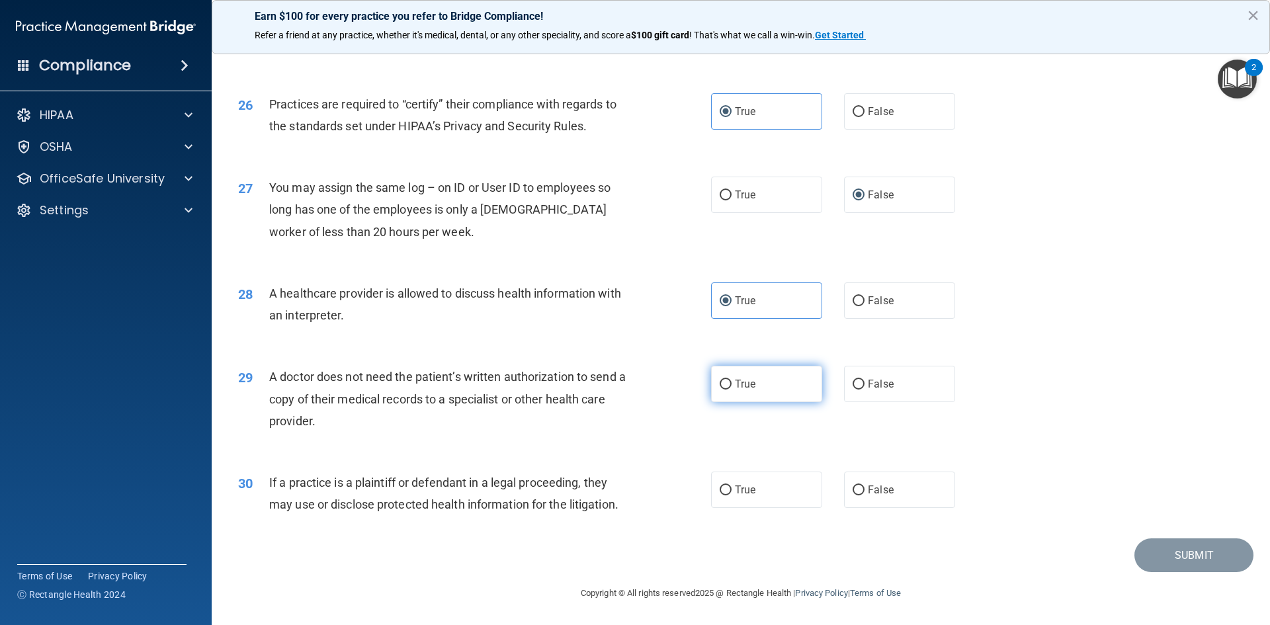
click at [732, 390] on input "True" at bounding box center [726, 385] width 12 height 10
radio input "true"
click at [737, 481] on label "True" at bounding box center [766, 490] width 111 height 36
click at [732, 486] on input "True" at bounding box center [726, 491] width 12 height 10
radio input "true"
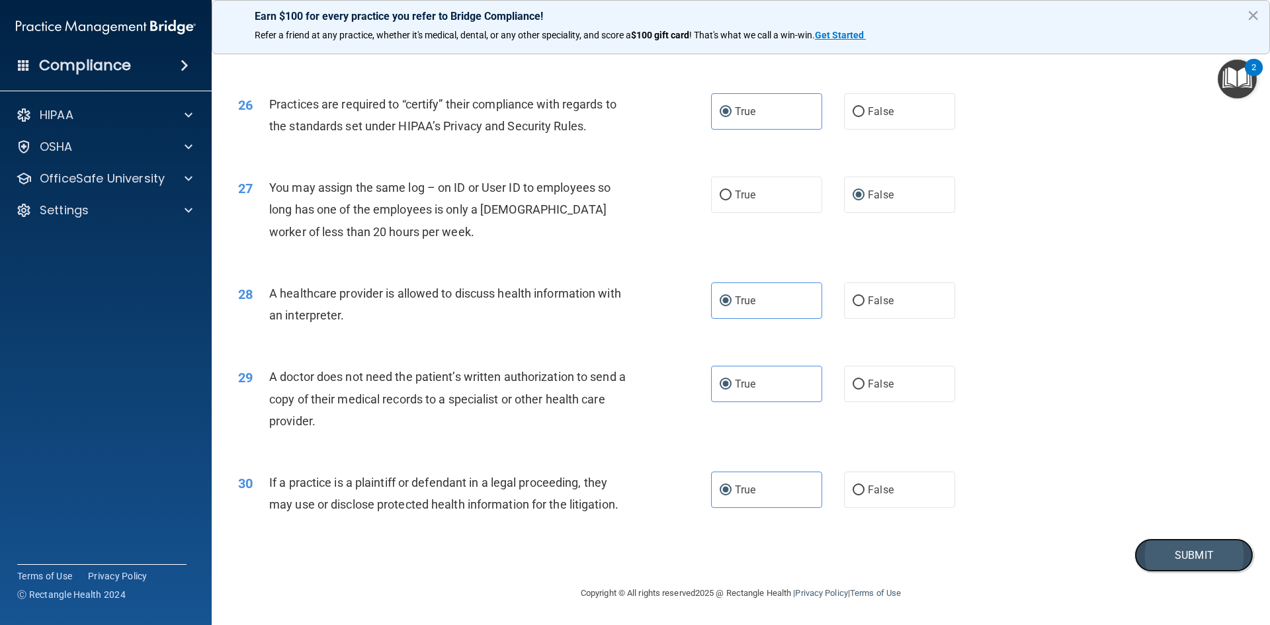
click at [1153, 560] on button "Submit" at bounding box center [1194, 555] width 119 height 34
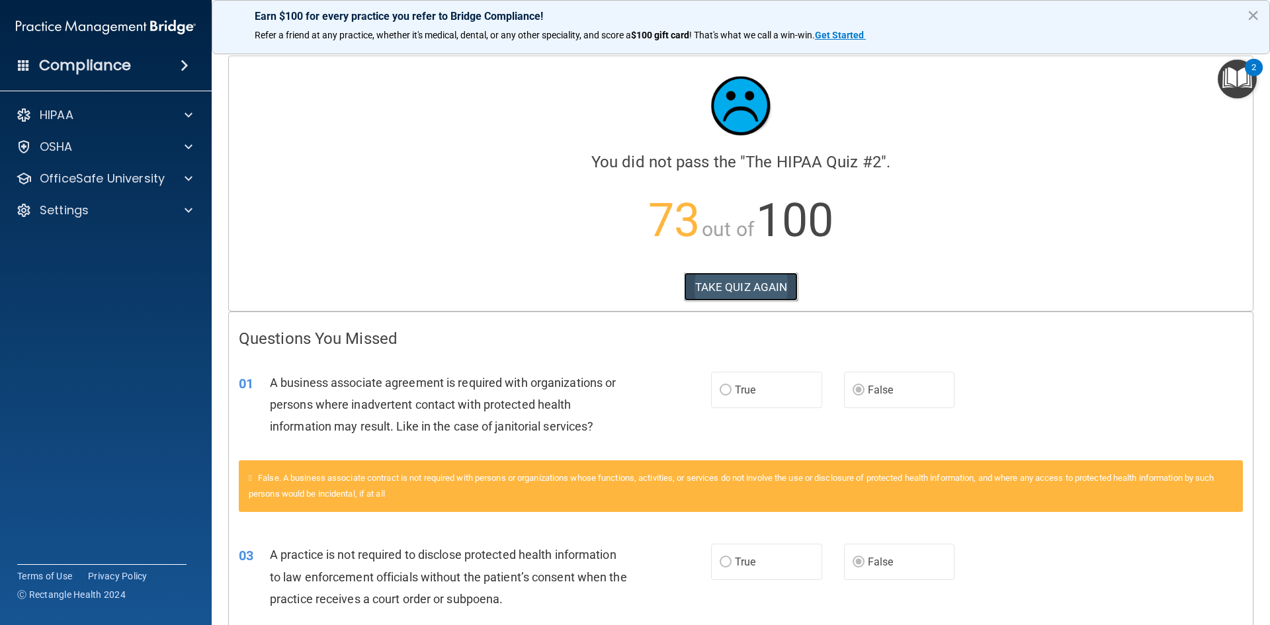
click at [783, 288] on button "TAKE QUIZ AGAIN" at bounding box center [741, 287] width 114 height 29
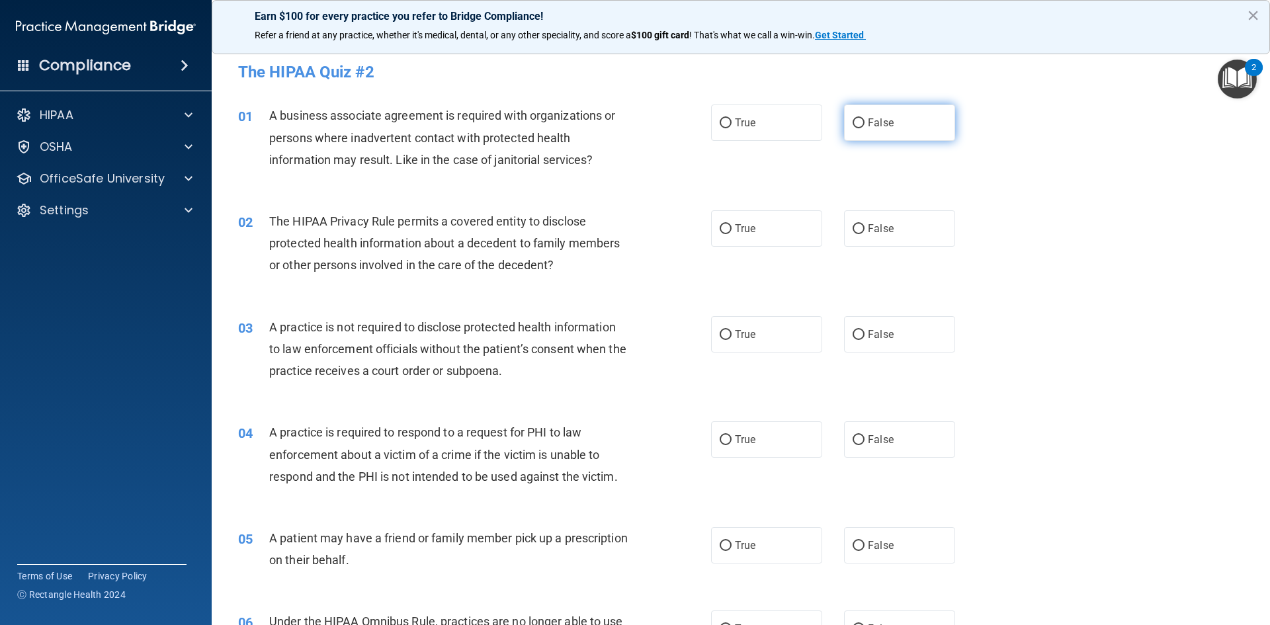
click at [868, 130] on label "False" at bounding box center [899, 123] width 111 height 36
click at [865, 128] on input "False" at bounding box center [859, 123] width 12 height 10
radio input "true"
click at [720, 228] on input "True" at bounding box center [726, 229] width 12 height 10
radio input "true"
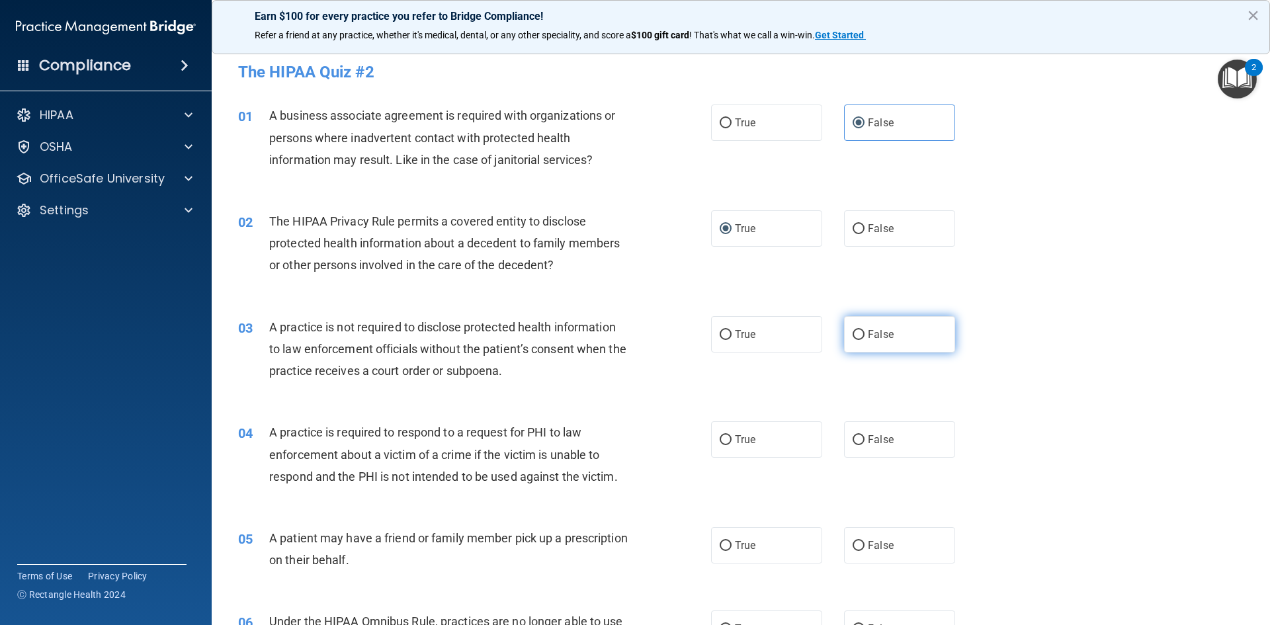
click at [898, 335] on label "False" at bounding box center [899, 334] width 111 height 36
click at [865, 335] on input "False" at bounding box center [859, 335] width 12 height 10
radio input "true"
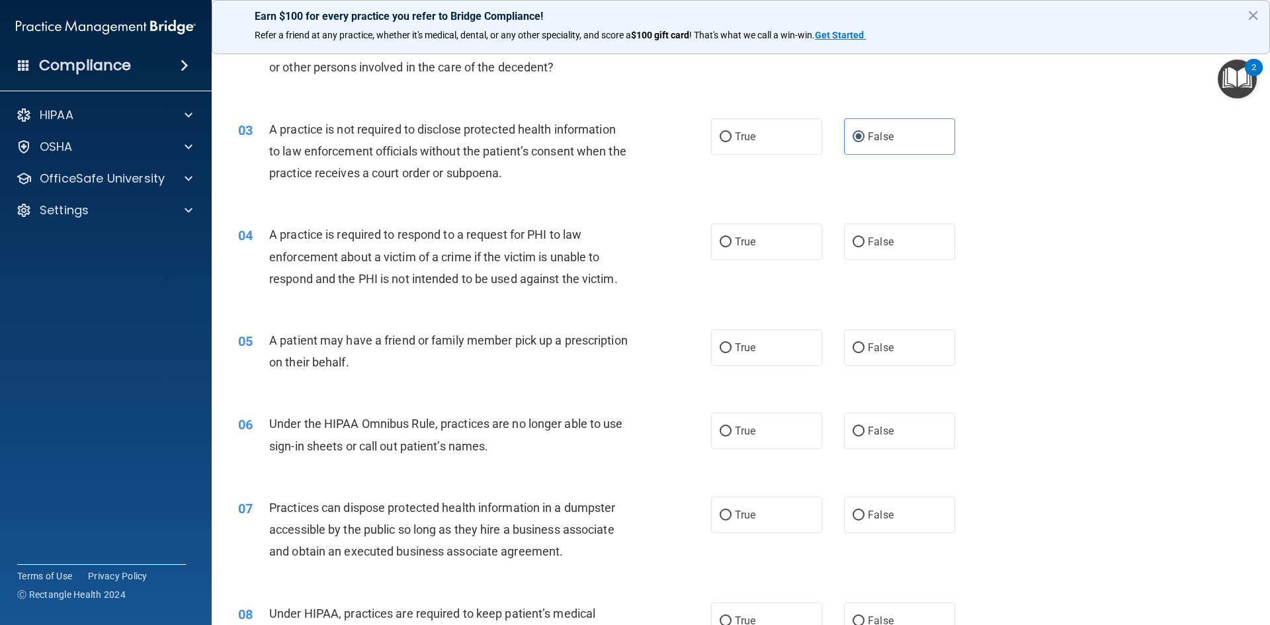
scroll to position [198, 0]
click at [861, 244] on label "False" at bounding box center [899, 241] width 111 height 36
click at [861, 244] on input "False" at bounding box center [859, 242] width 12 height 10
radio input "true"
click at [724, 353] on label "True" at bounding box center [766, 347] width 111 height 36
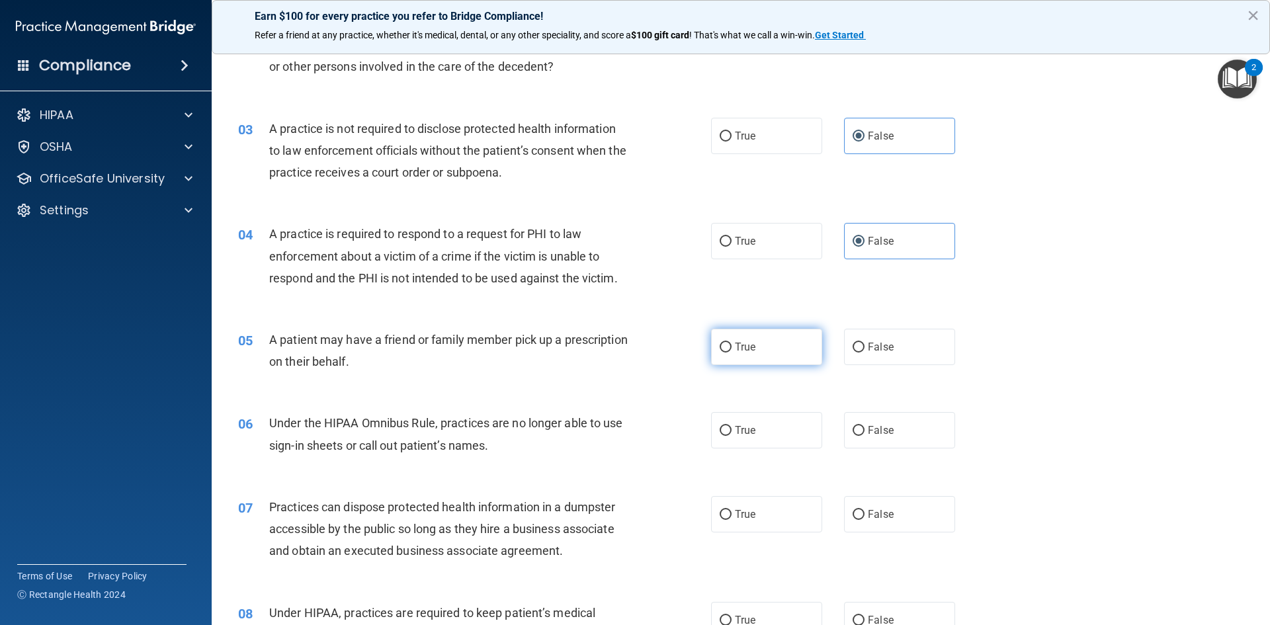
click at [724, 353] on input "True" at bounding box center [726, 348] width 12 height 10
radio input "true"
click at [720, 237] on input "True" at bounding box center [726, 242] width 12 height 10
radio input "true"
radio input "false"
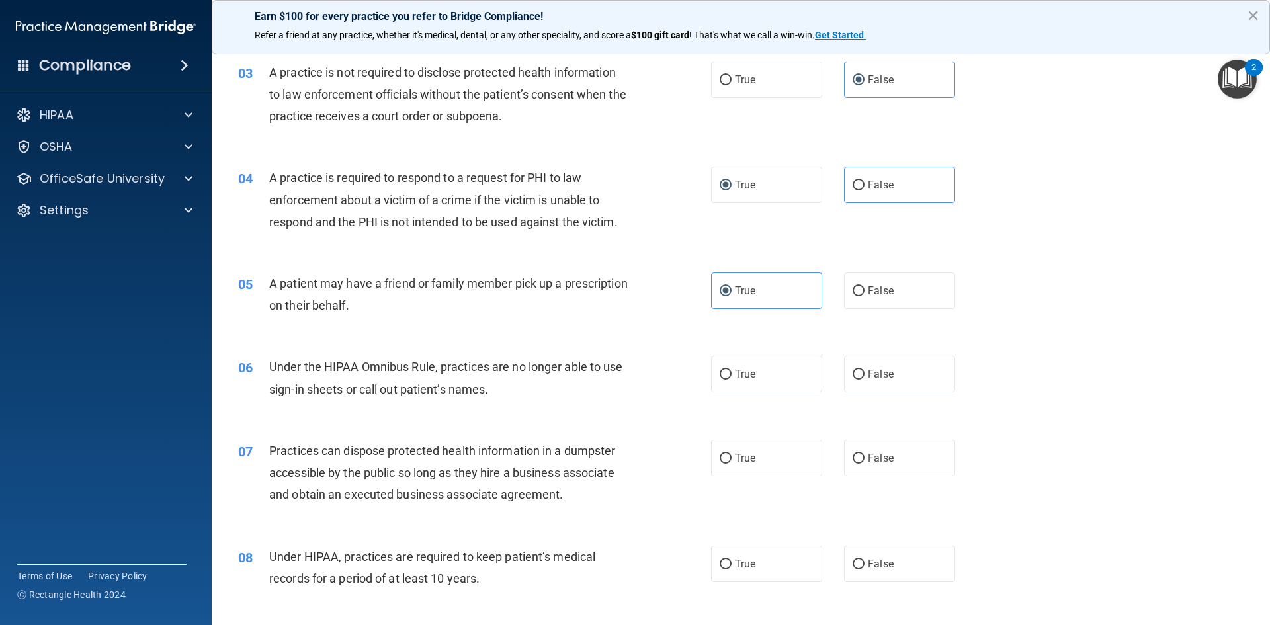
scroll to position [331, 0]
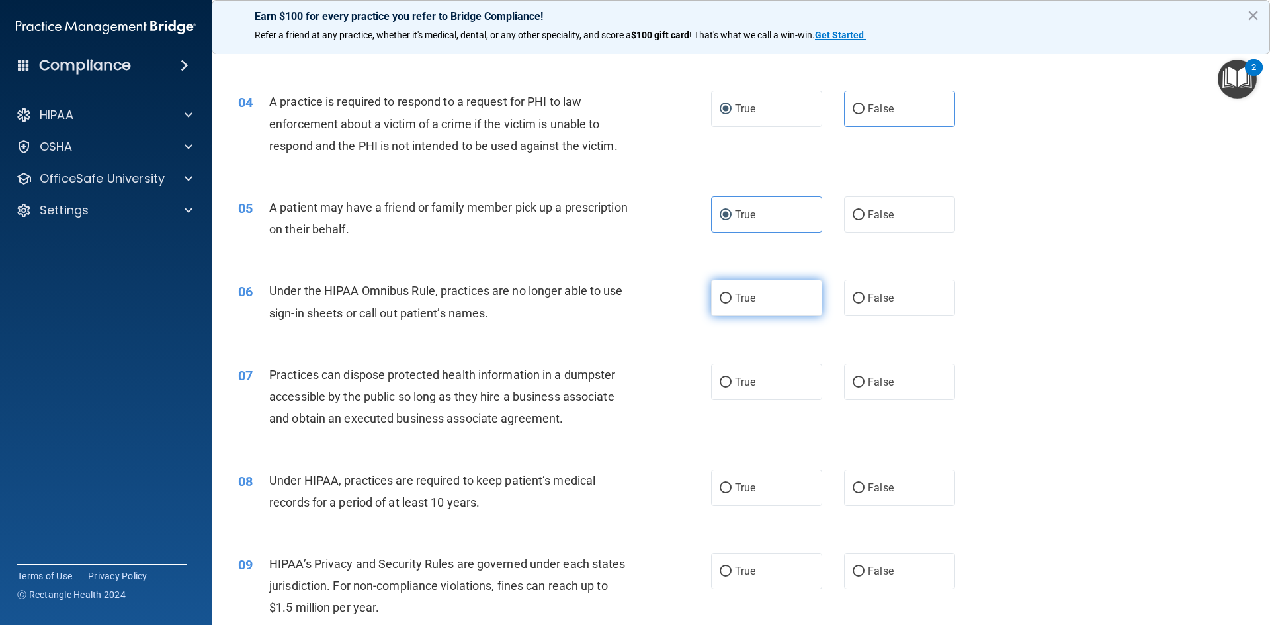
click at [759, 296] on label "True" at bounding box center [766, 298] width 111 height 36
click at [732, 296] on input "True" at bounding box center [726, 299] width 12 height 10
radio input "true"
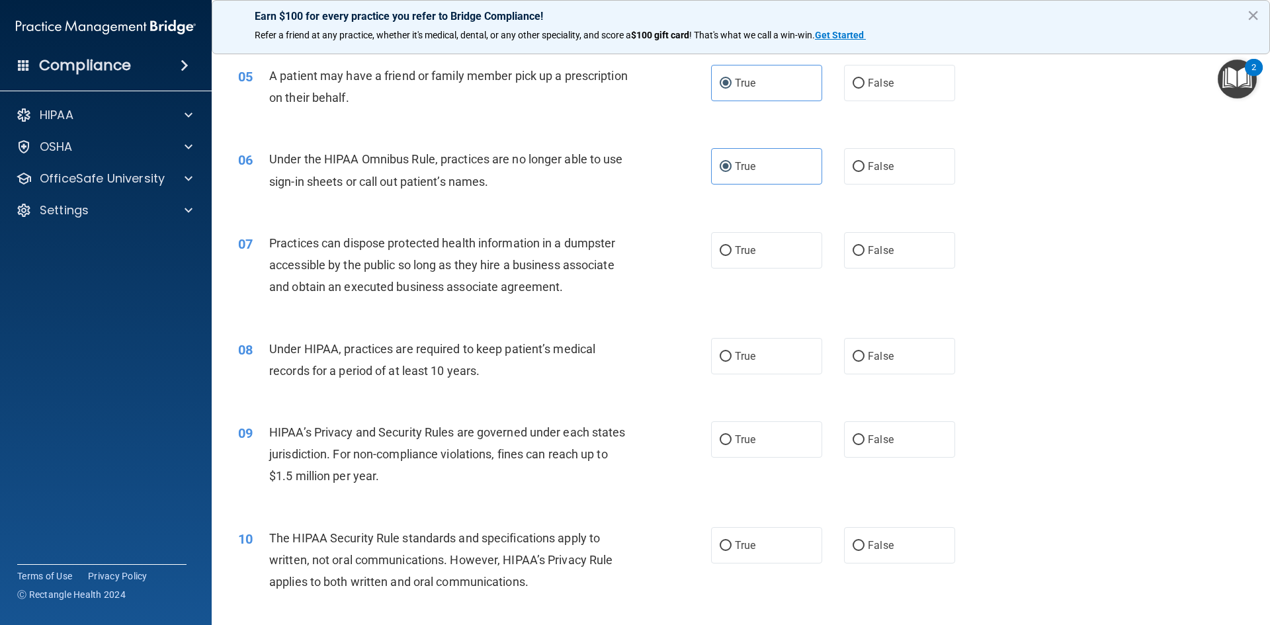
scroll to position [463, 0]
click at [856, 248] on input "False" at bounding box center [859, 250] width 12 height 10
radio input "true"
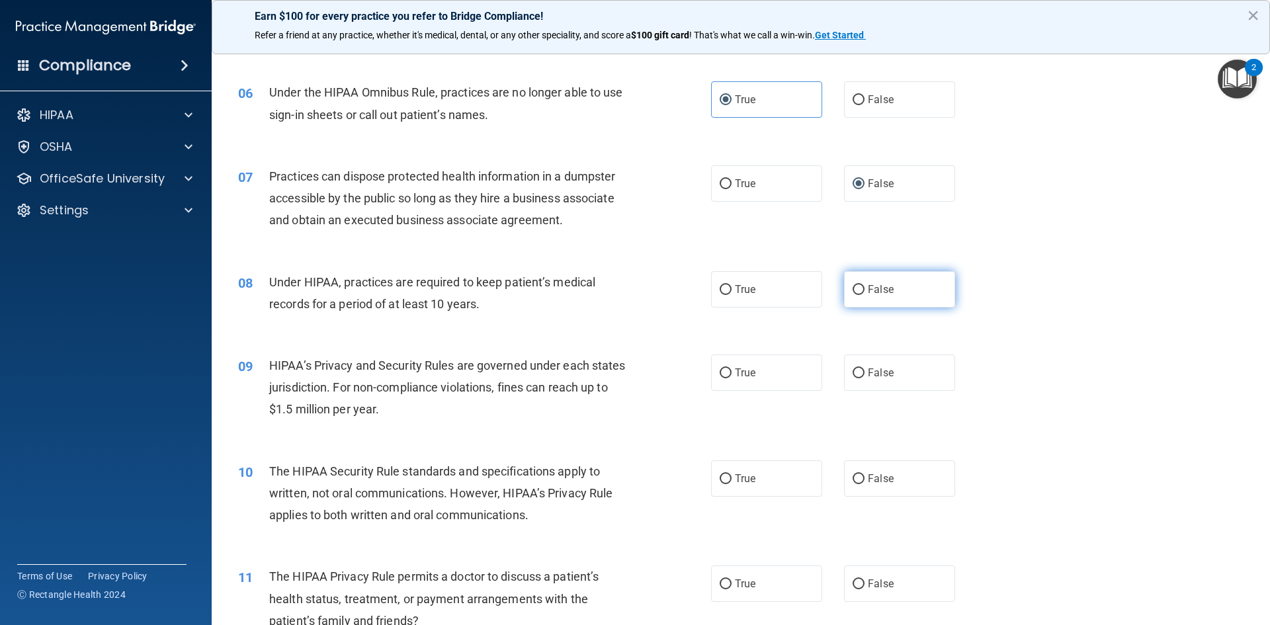
click at [888, 284] on label "False" at bounding box center [899, 289] width 111 height 36
click at [865, 285] on input "False" at bounding box center [859, 290] width 12 height 10
radio input "true"
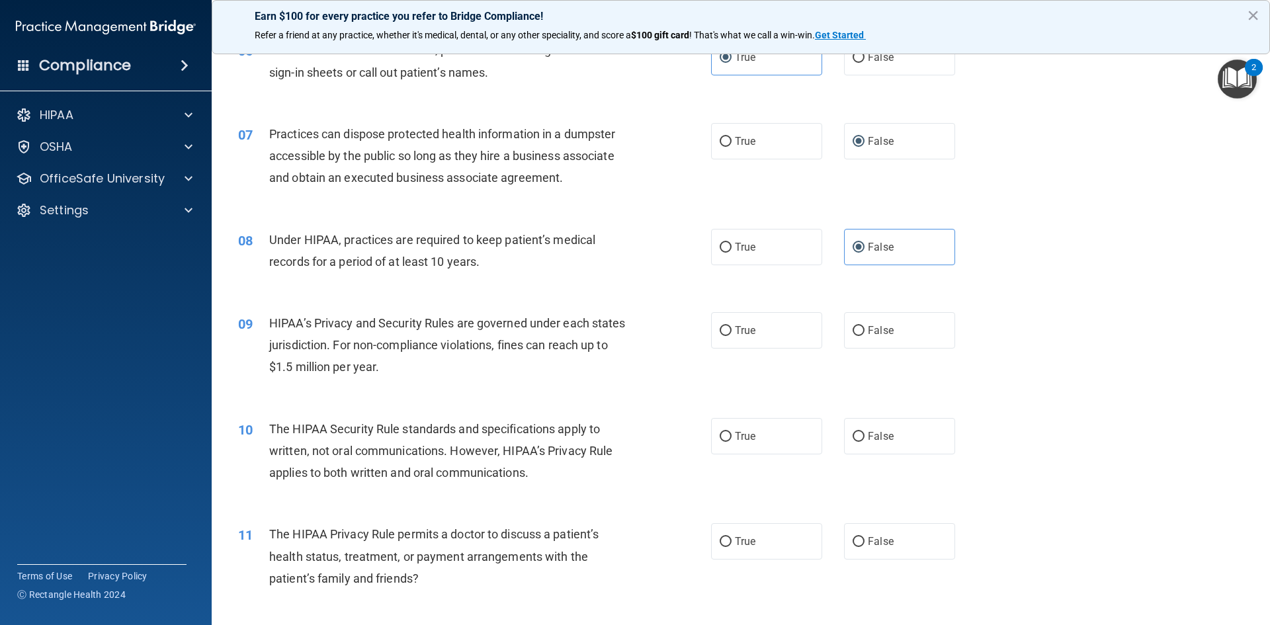
scroll to position [595, 0]
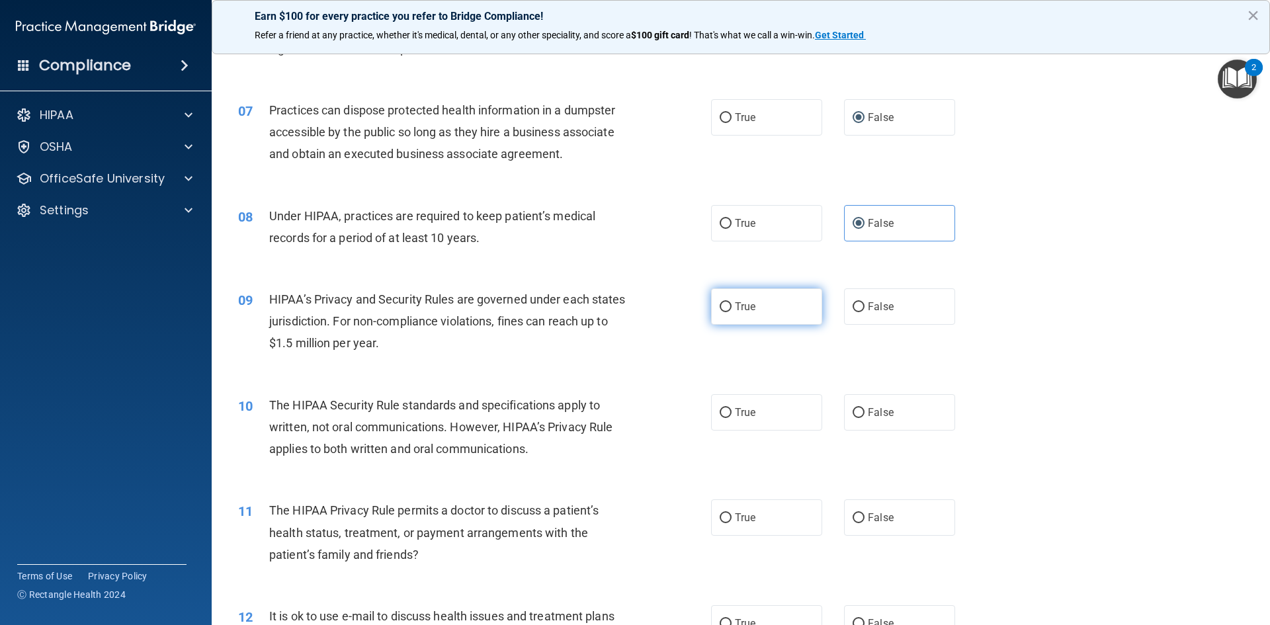
click at [749, 315] on label "True" at bounding box center [766, 306] width 111 height 36
click at [732, 312] on input "True" at bounding box center [726, 307] width 12 height 10
radio input "true"
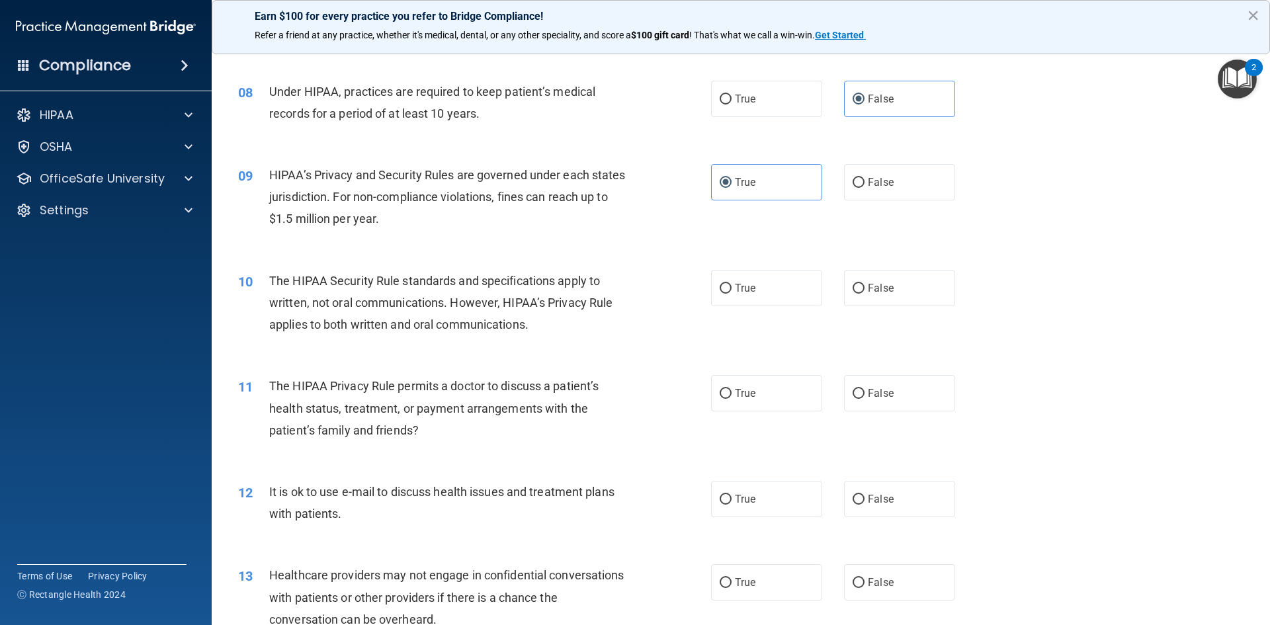
scroll to position [728, 0]
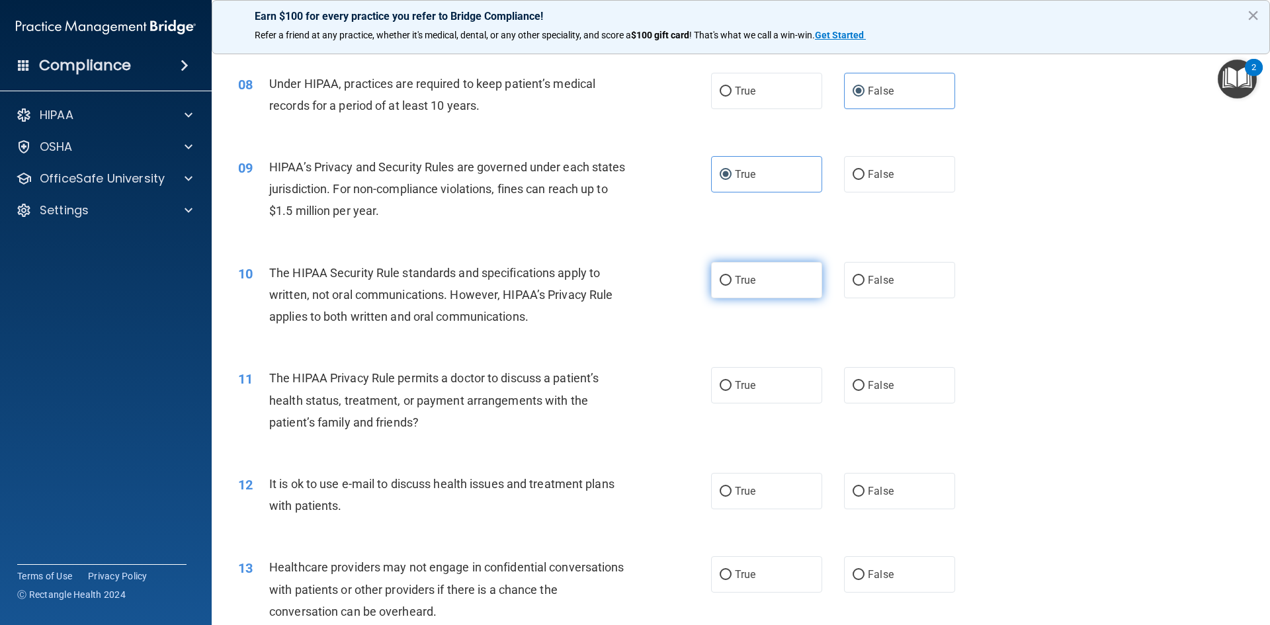
click at [720, 278] on input "True" at bounding box center [726, 281] width 12 height 10
radio input "true"
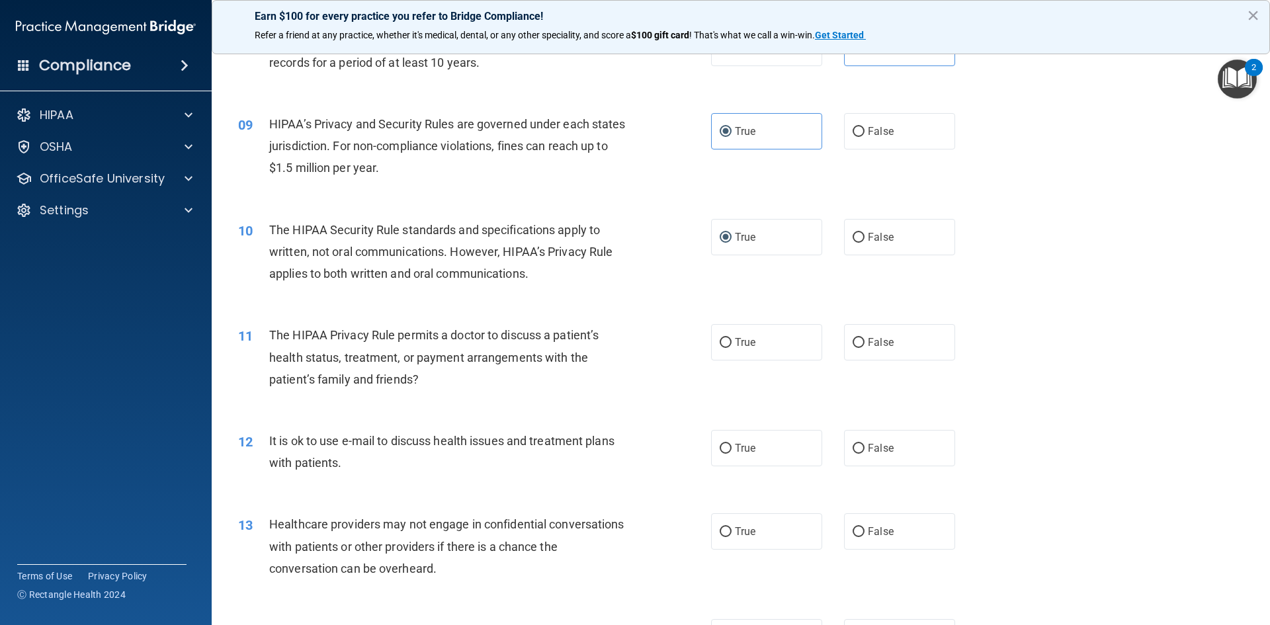
scroll to position [794, 0]
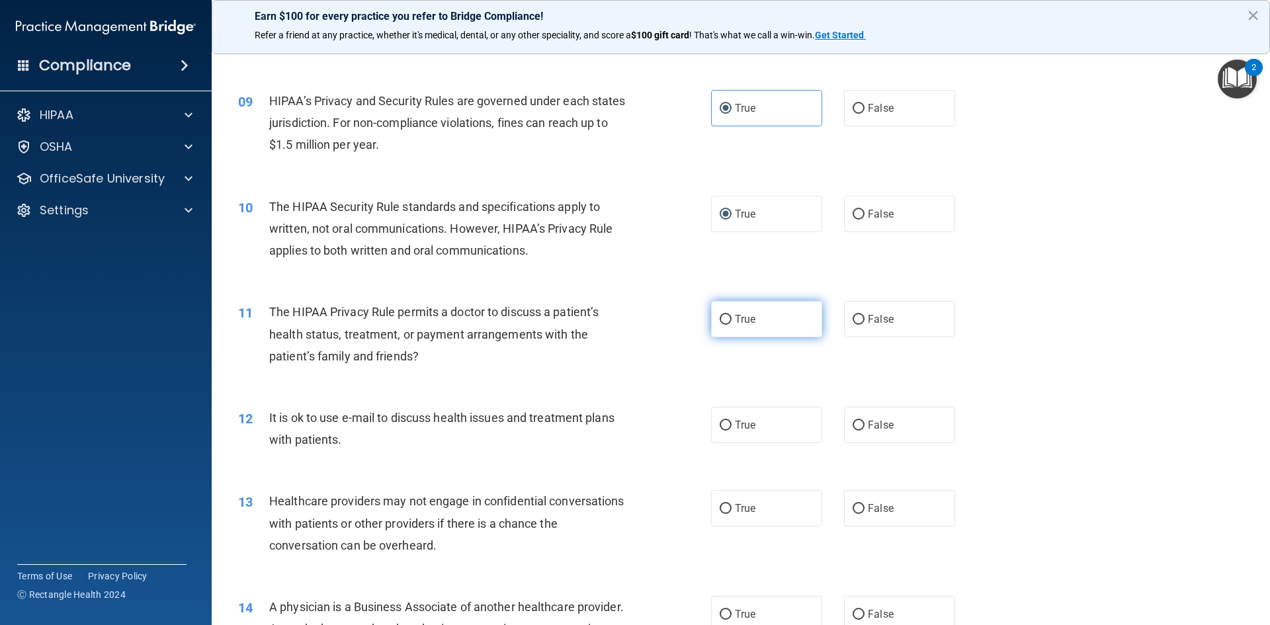
click at [735, 314] on span "True" at bounding box center [745, 319] width 21 height 13
click at [732, 315] on input "True" at bounding box center [726, 320] width 12 height 10
radio input "true"
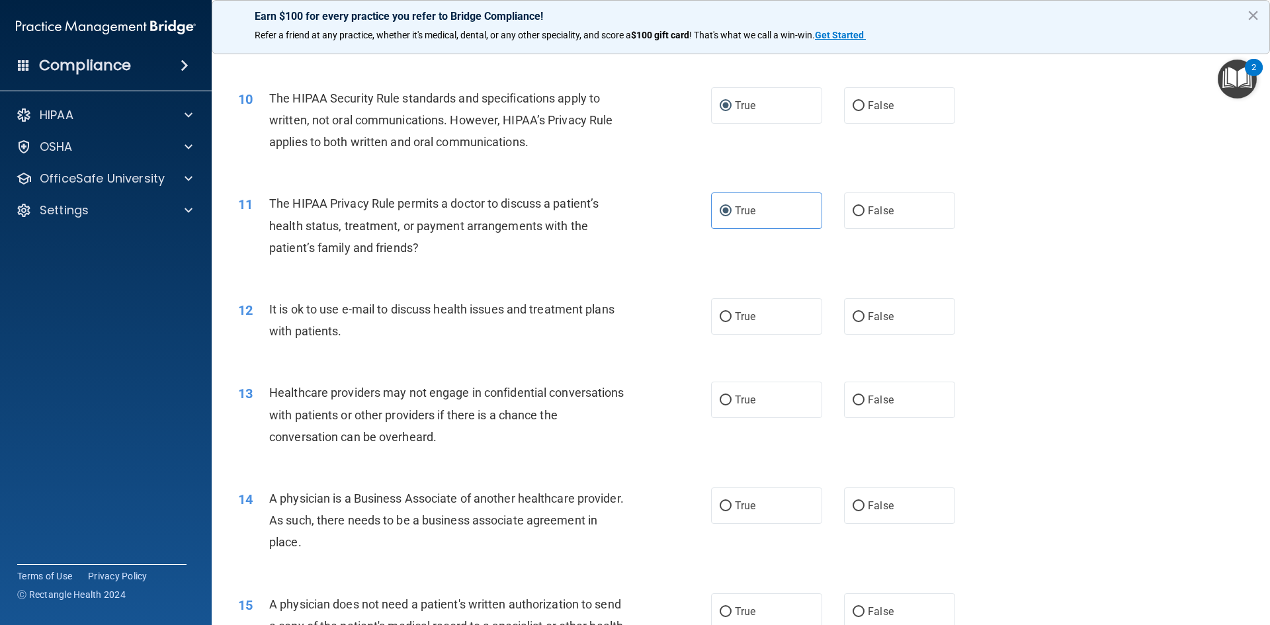
scroll to position [926, 0]
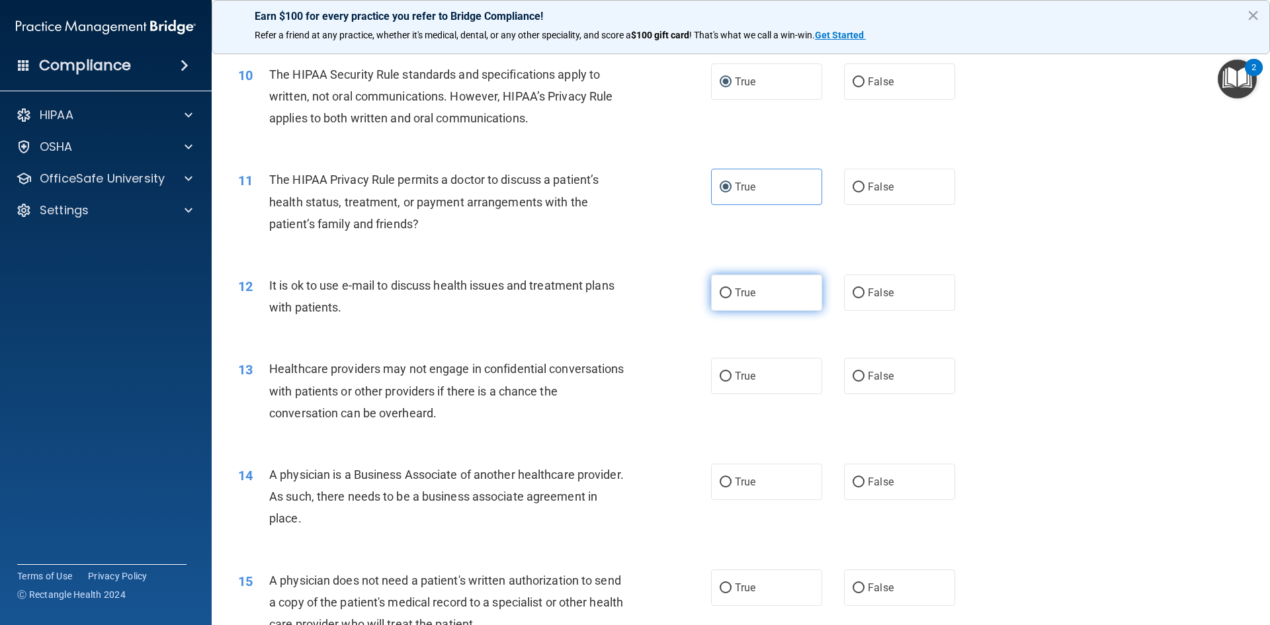
click at [783, 300] on label "True" at bounding box center [766, 293] width 111 height 36
click at [732, 298] on input "True" at bounding box center [726, 293] width 12 height 10
radio input "true"
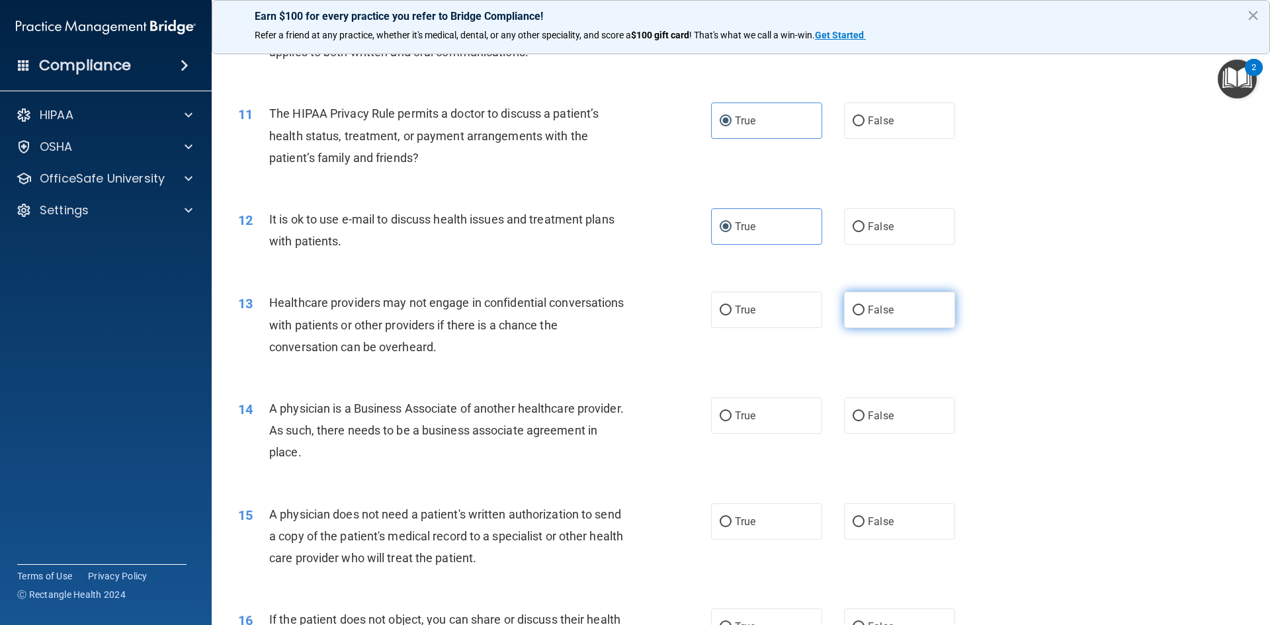
click at [856, 302] on label "False" at bounding box center [899, 310] width 111 height 36
click at [856, 306] on input "False" at bounding box center [859, 311] width 12 height 10
radio input "true"
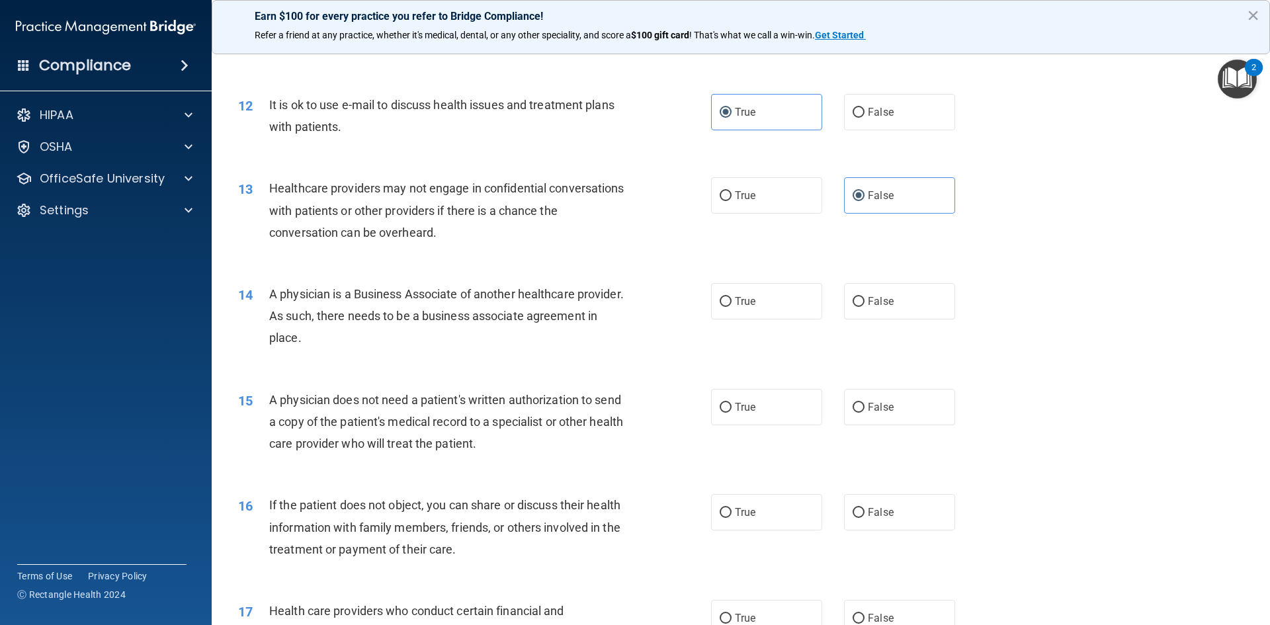
scroll to position [1125, 0]
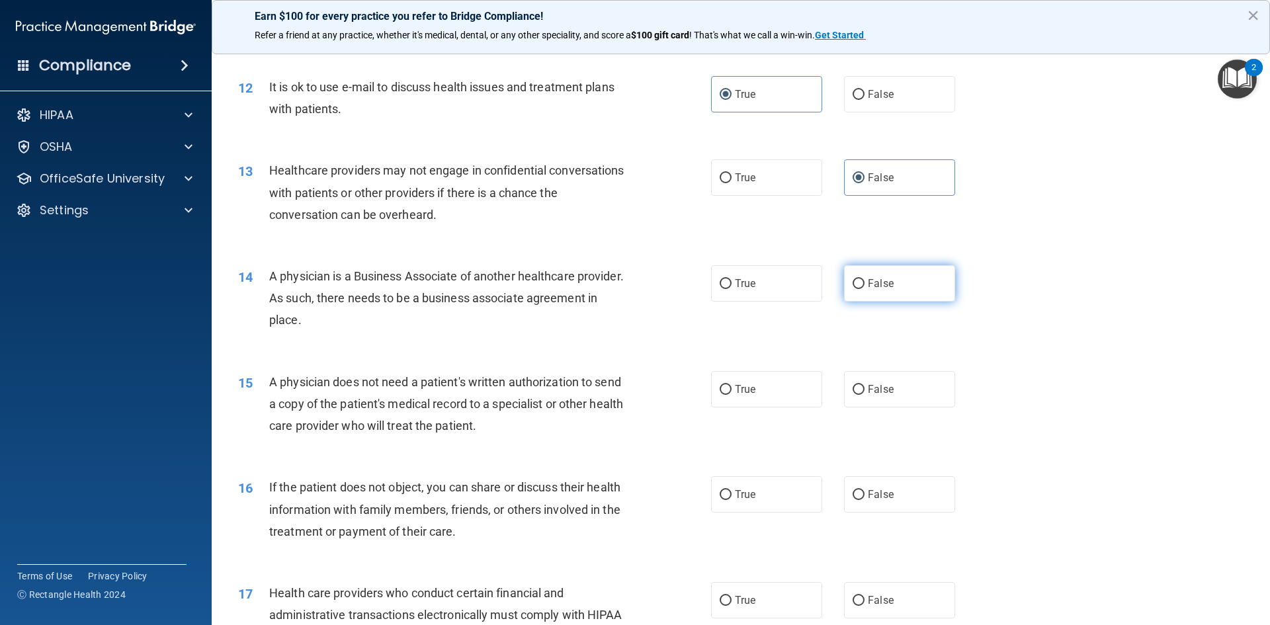
click at [870, 278] on span "False" at bounding box center [881, 283] width 26 height 13
click at [865, 279] on input "False" at bounding box center [859, 284] width 12 height 10
radio input "true"
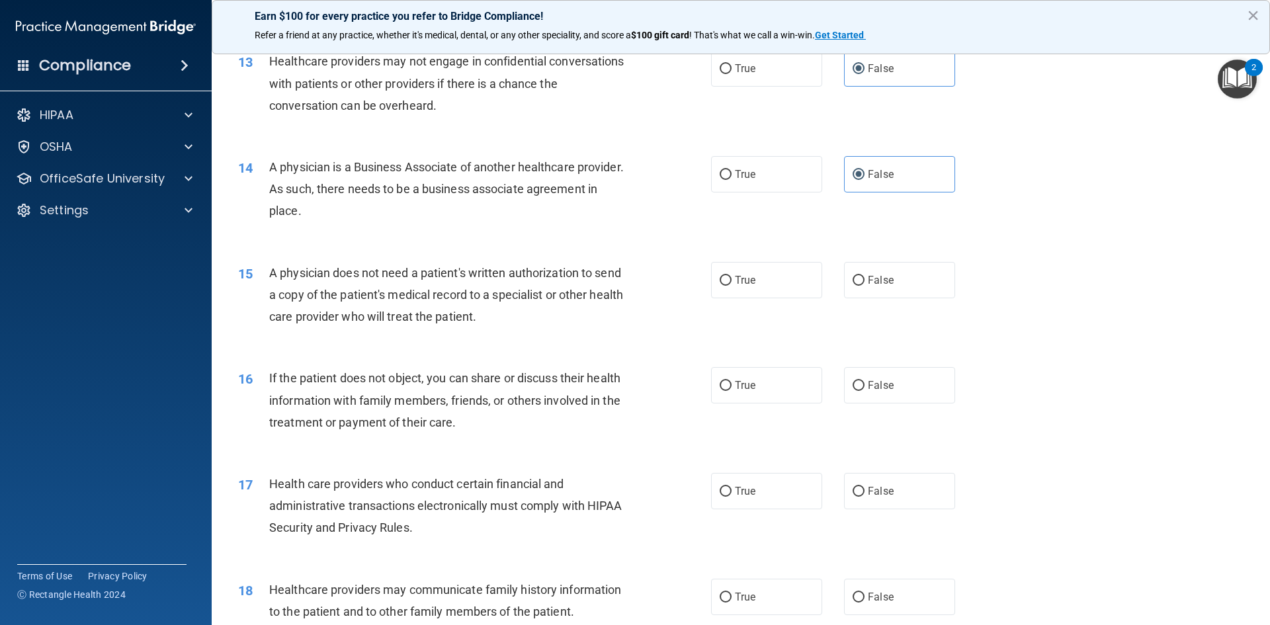
scroll to position [1257, 0]
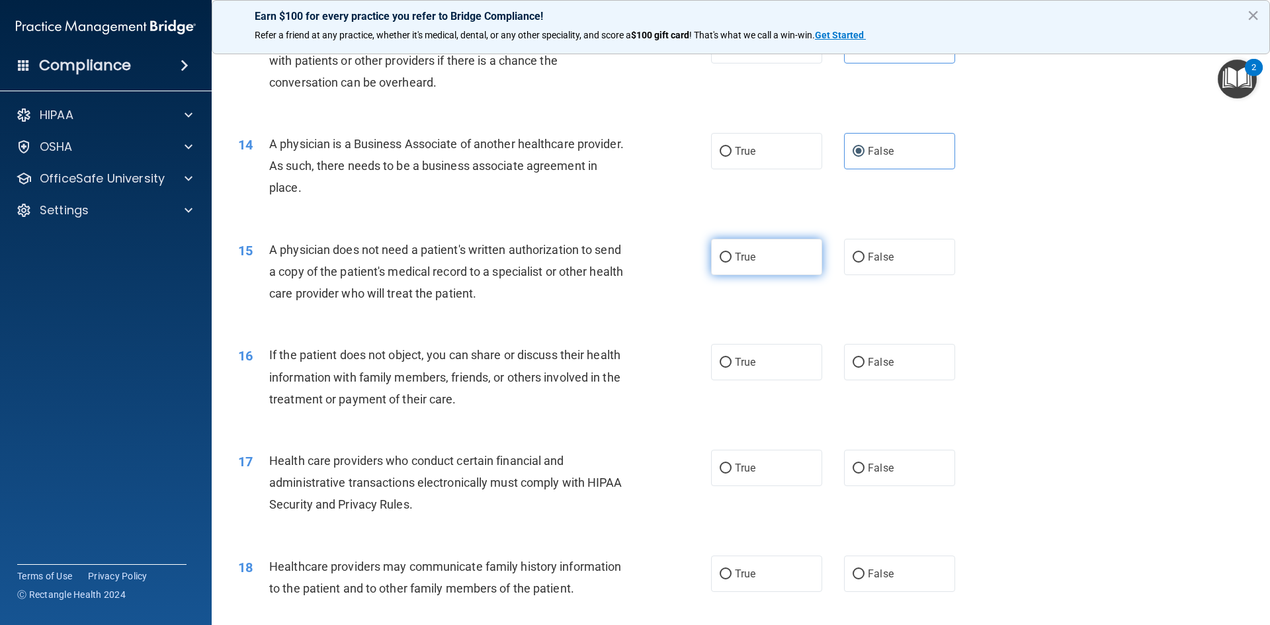
click at [728, 259] on label "True" at bounding box center [766, 257] width 111 height 36
click at [728, 259] on input "True" at bounding box center [726, 258] width 12 height 10
radio input "true"
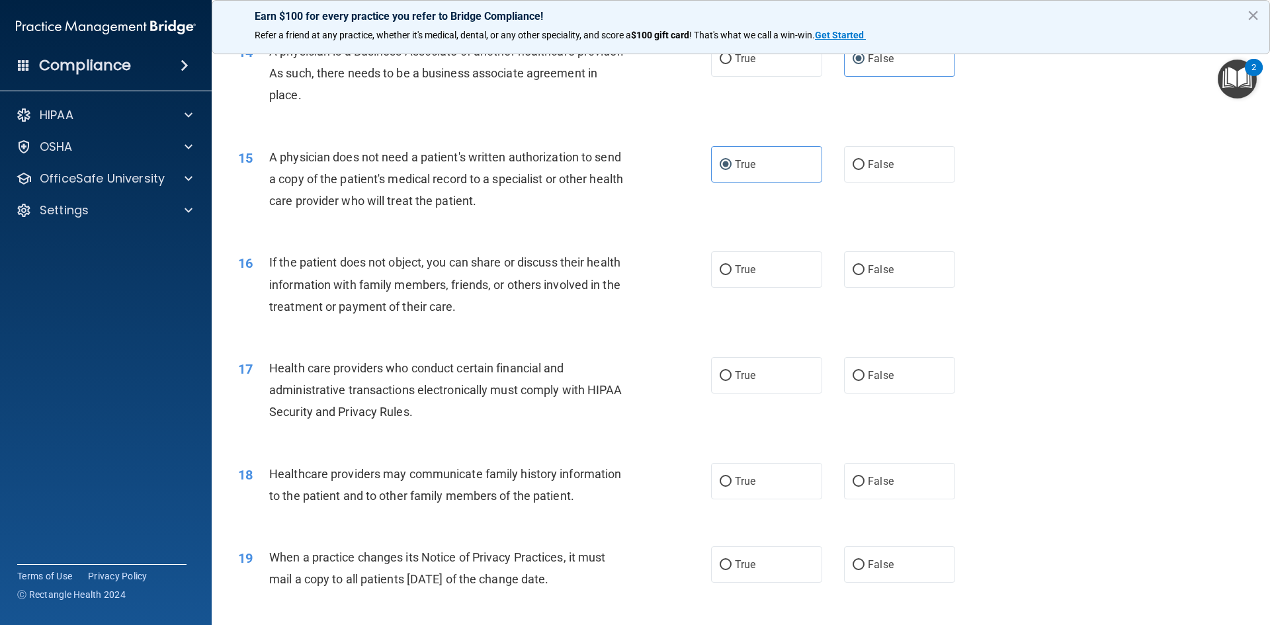
scroll to position [1455, 0]
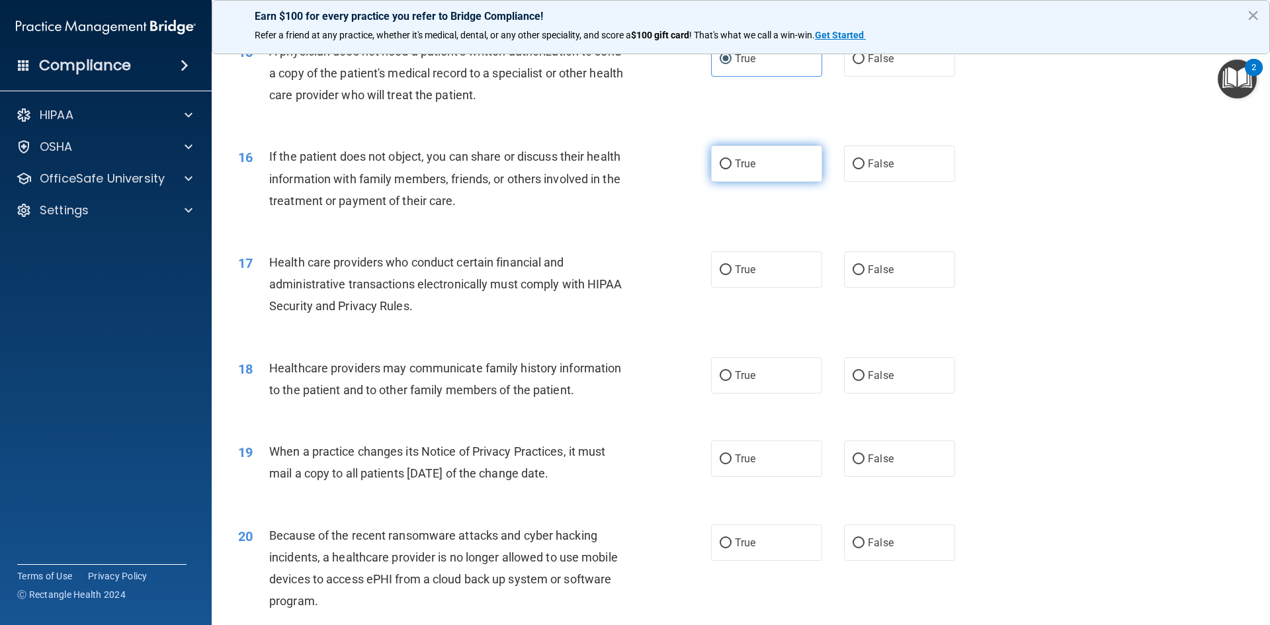
click at [735, 165] on span "True" at bounding box center [745, 163] width 21 height 13
click at [732, 165] on input "True" at bounding box center [726, 164] width 12 height 10
radio input "true"
click at [724, 269] on input "True" at bounding box center [726, 270] width 12 height 10
radio input "true"
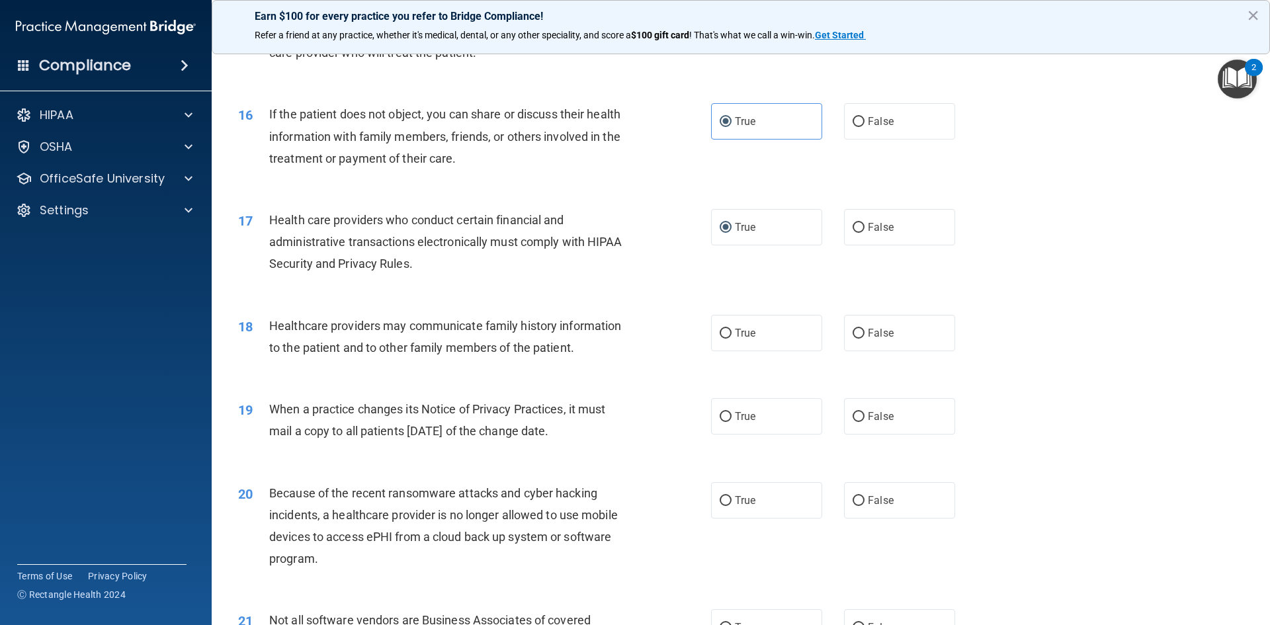
scroll to position [1521, 0]
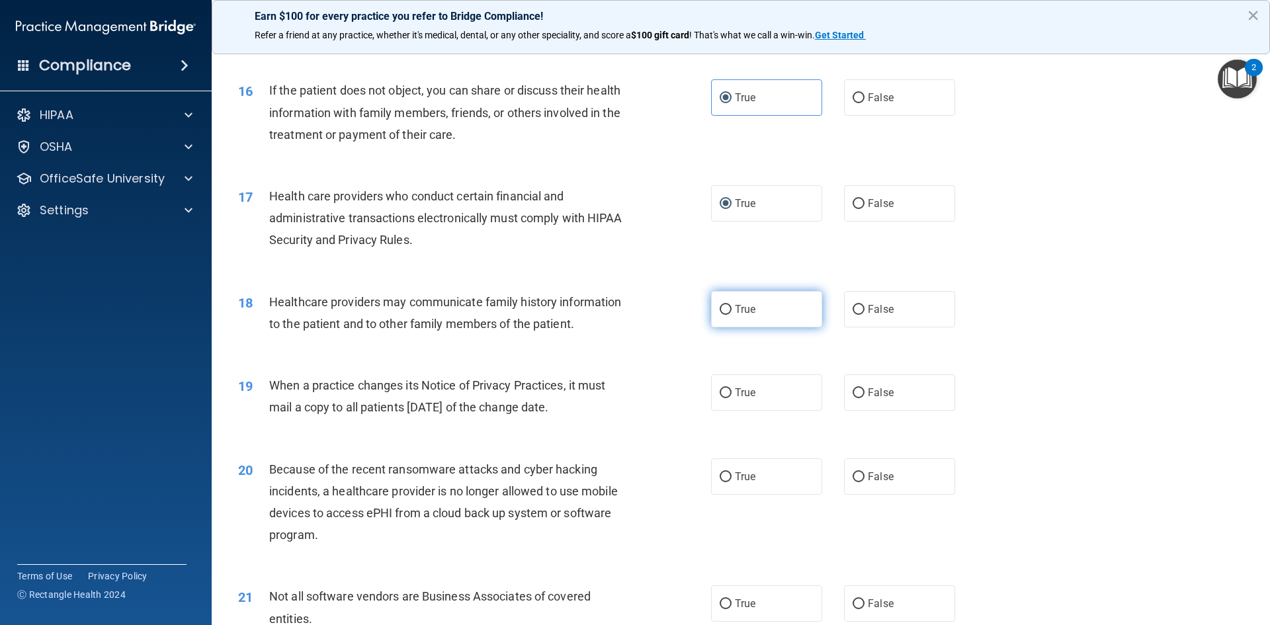
click at [720, 306] on input "True" at bounding box center [726, 310] width 12 height 10
radio input "true"
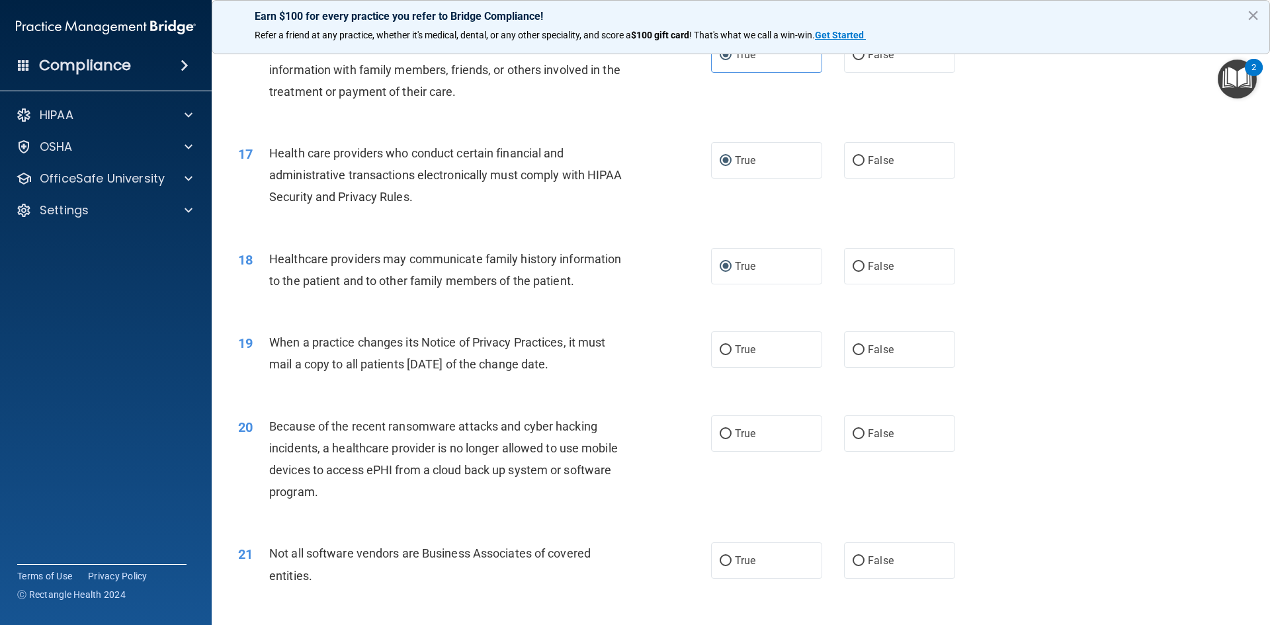
scroll to position [1588, 0]
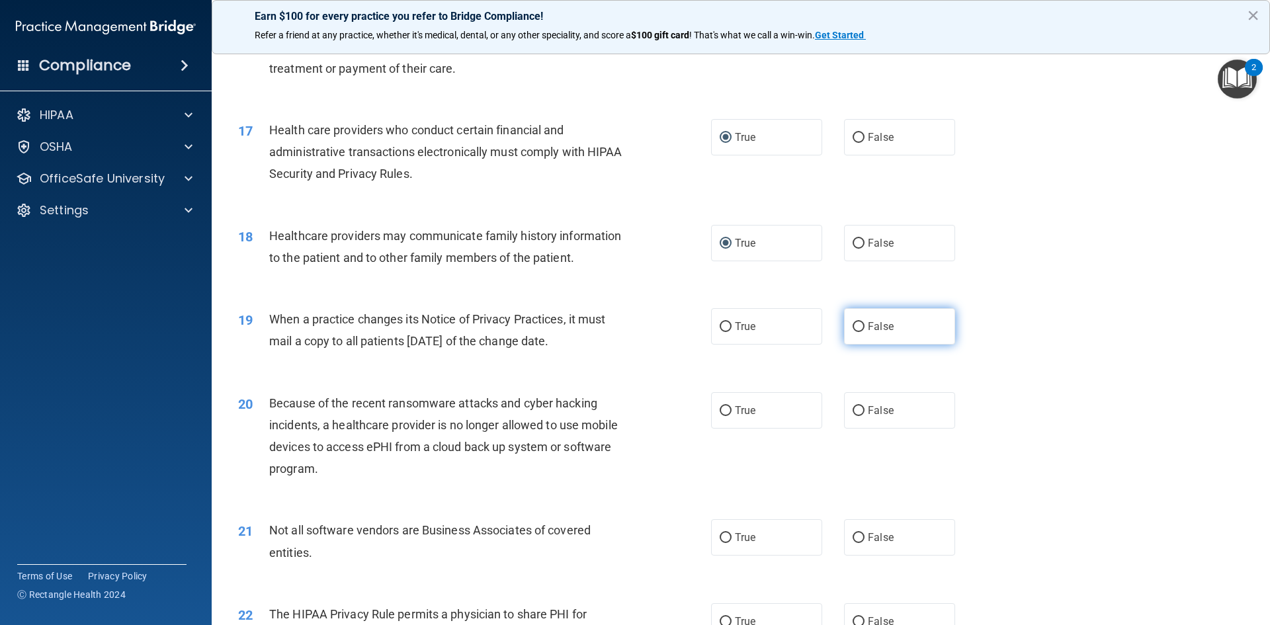
click at [894, 321] on label "False" at bounding box center [899, 326] width 111 height 36
click at [865, 322] on input "False" at bounding box center [859, 327] width 12 height 10
radio input "true"
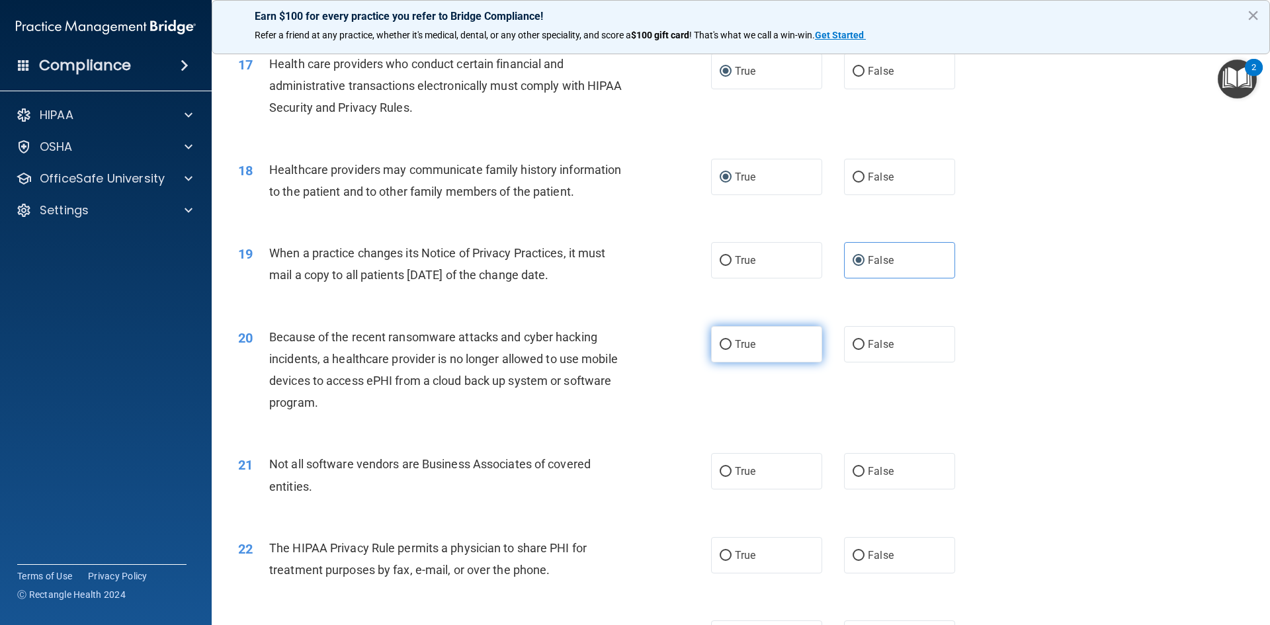
click at [726, 346] on input "True" at bounding box center [726, 345] width 12 height 10
radio input "true"
click at [880, 350] on span "False" at bounding box center [881, 344] width 26 height 13
click at [865, 350] on input "False" at bounding box center [859, 345] width 12 height 10
radio input "true"
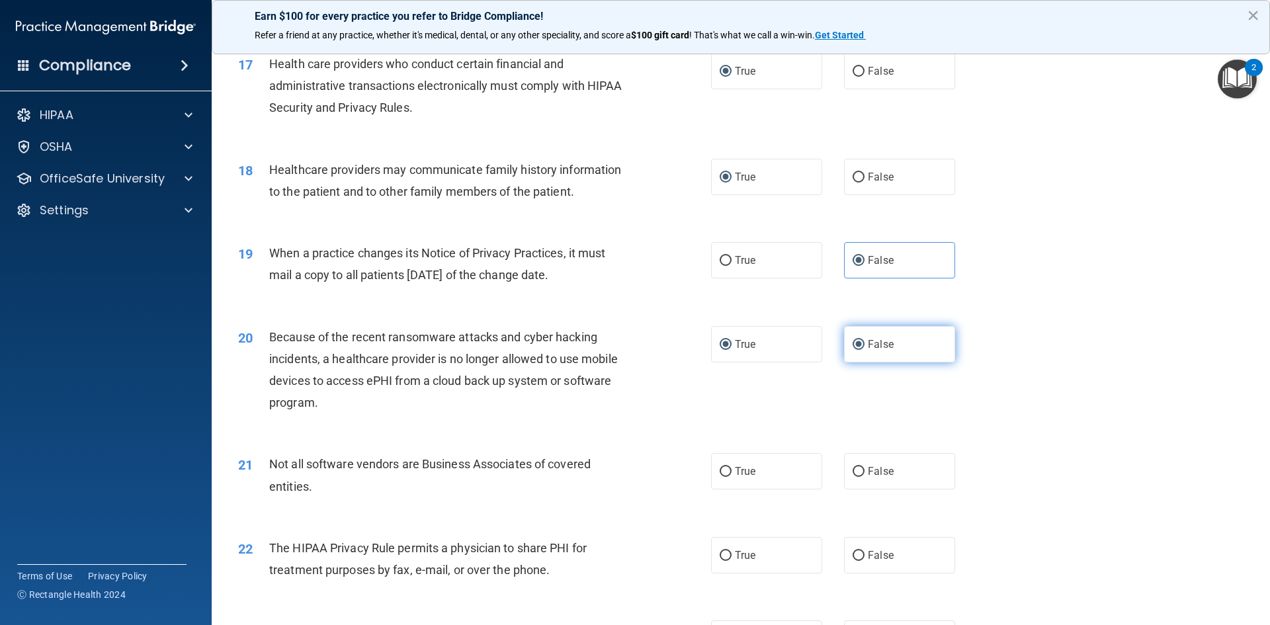
radio input "false"
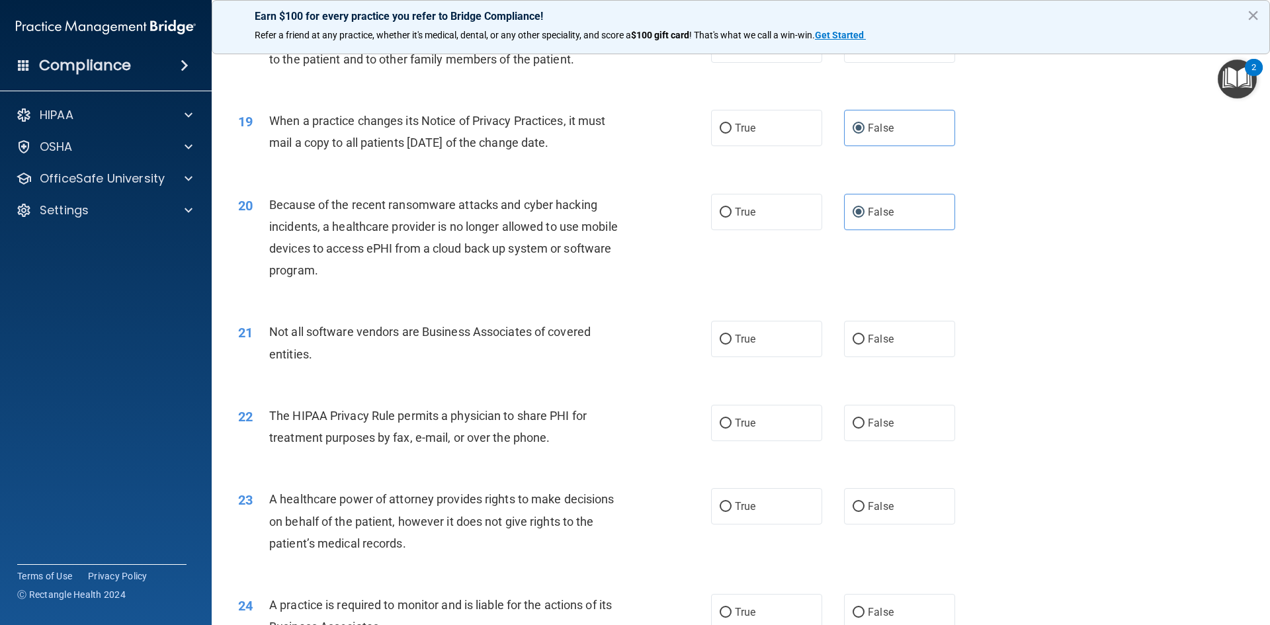
scroll to position [1852, 0]
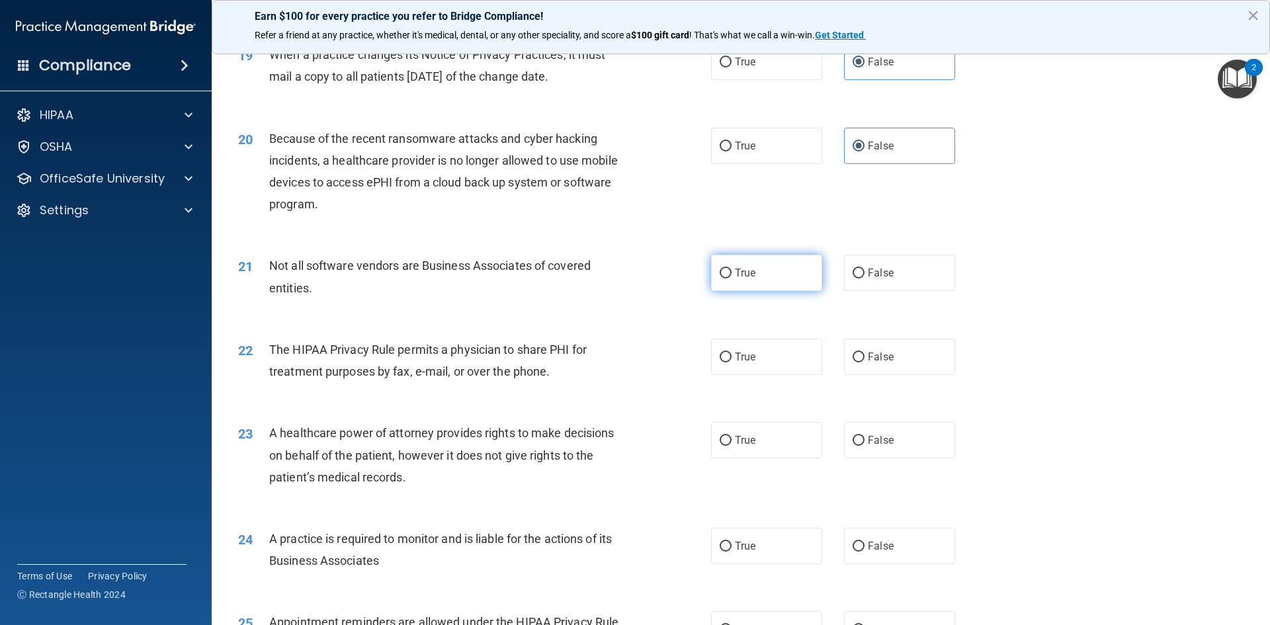
click at [724, 273] on input "True" at bounding box center [726, 274] width 12 height 10
radio input "true"
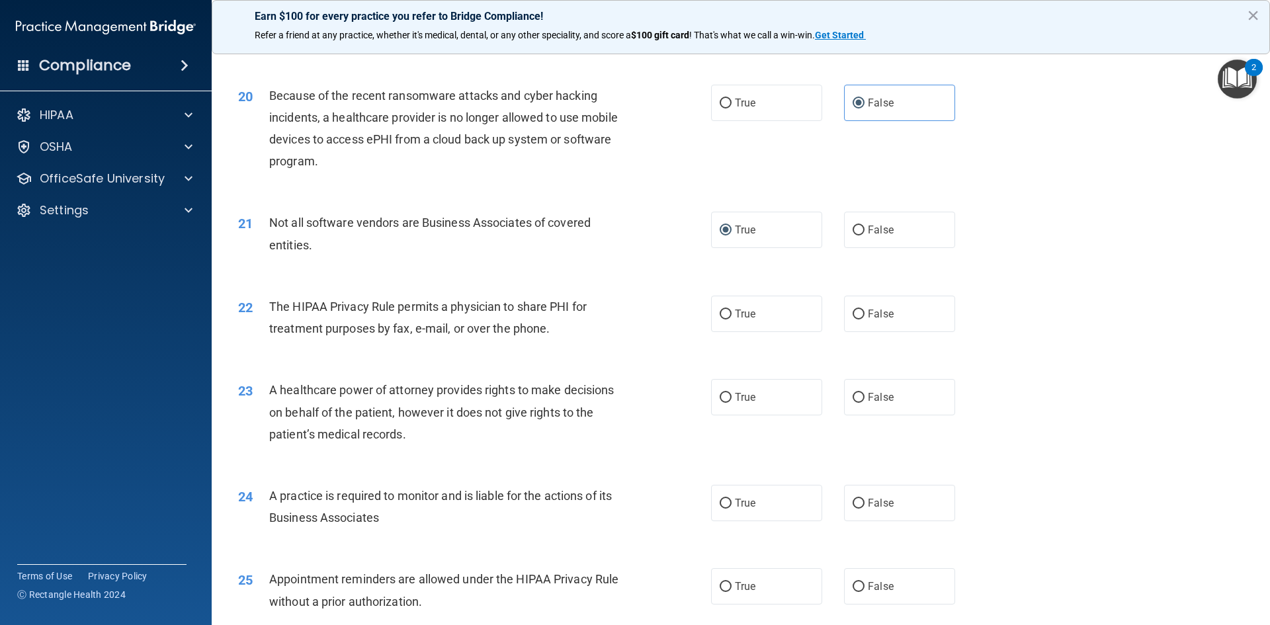
scroll to position [1918, 0]
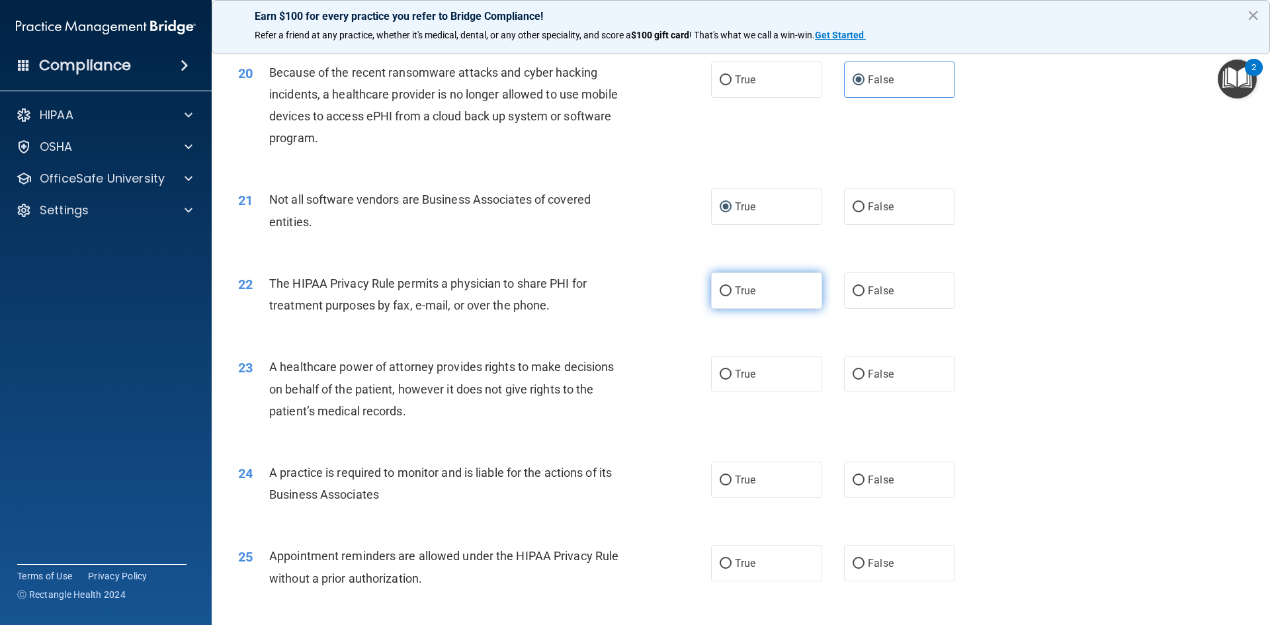
click at [719, 281] on label "True" at bounding box center [766, 291] width 111 height 36
click at [720, 286] on input "True" at bounding box center [726, 291] width 12 height 10
radio input "true"
click at [853, 378] on input "False" at bounding box center [859, 375] width 12 height 10
radio input "true"
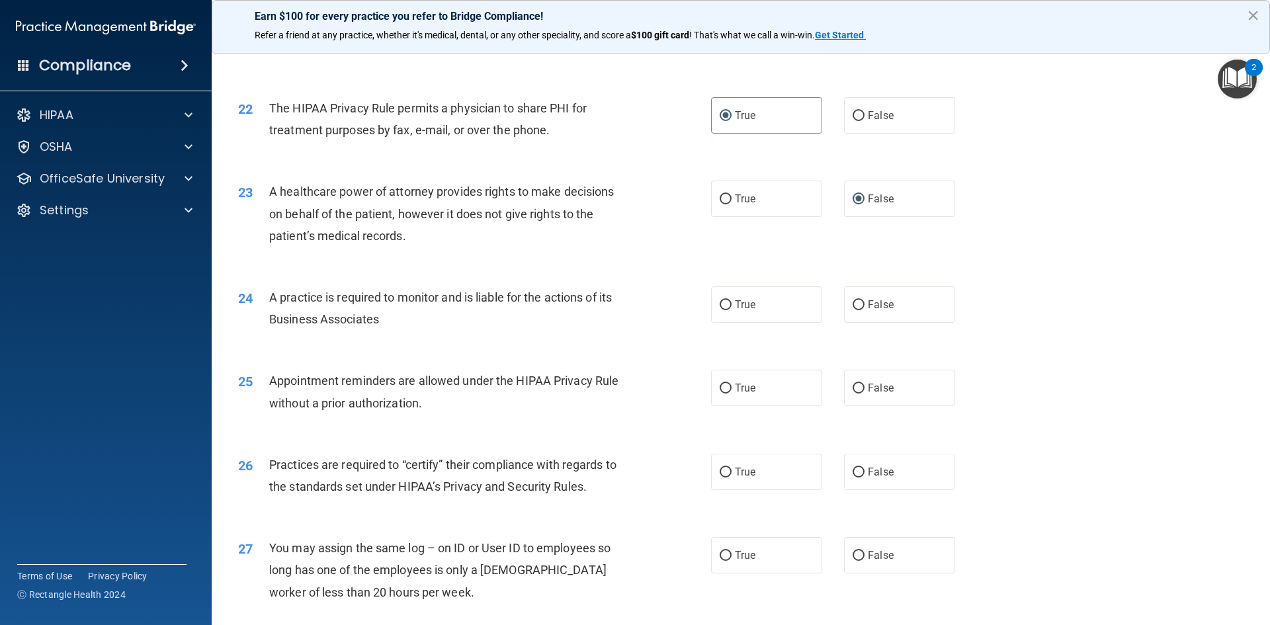
scroll to position [2117, 0]
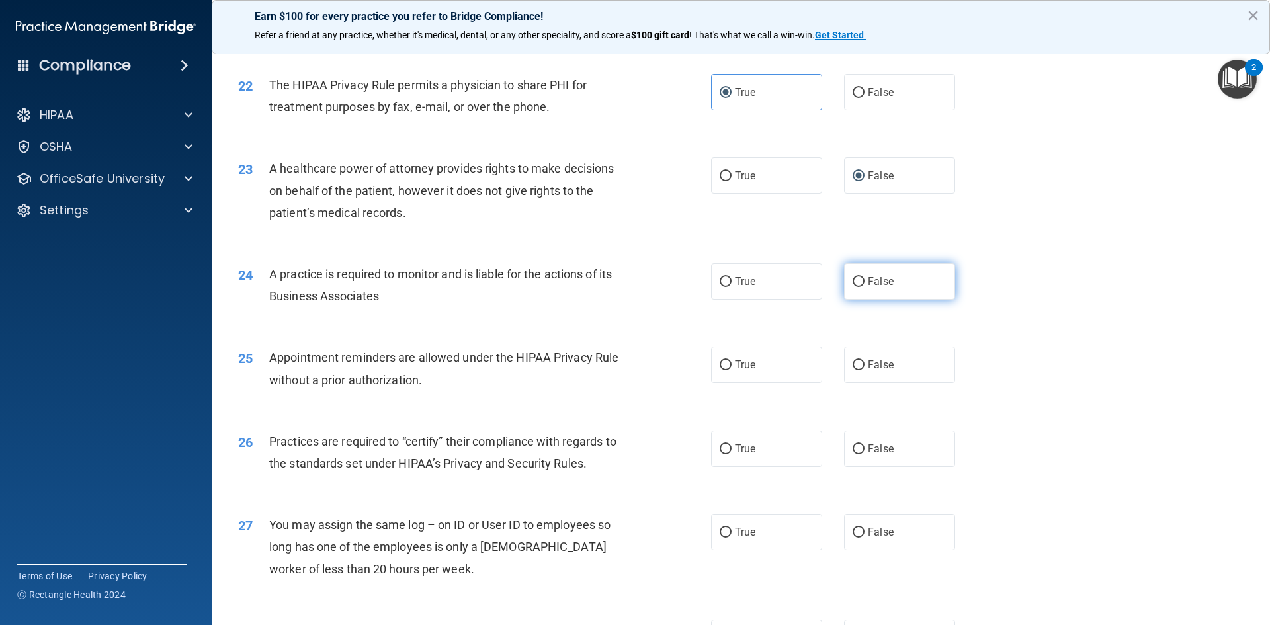
click at [881, 286] on span "False" at bounding box center [881, 281] width 26 height 13
click at [865, 286] on input "False" at bounding box center [859, 282] width 12 height 10
radio input "true"
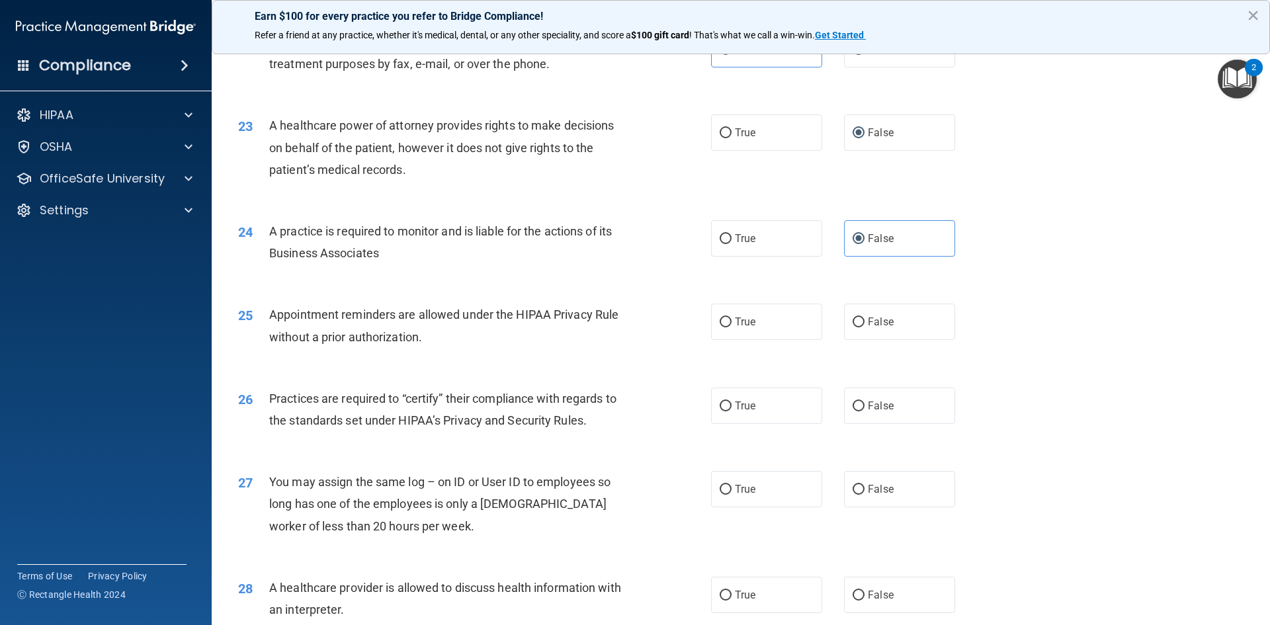
scroll to position [2183, 0]
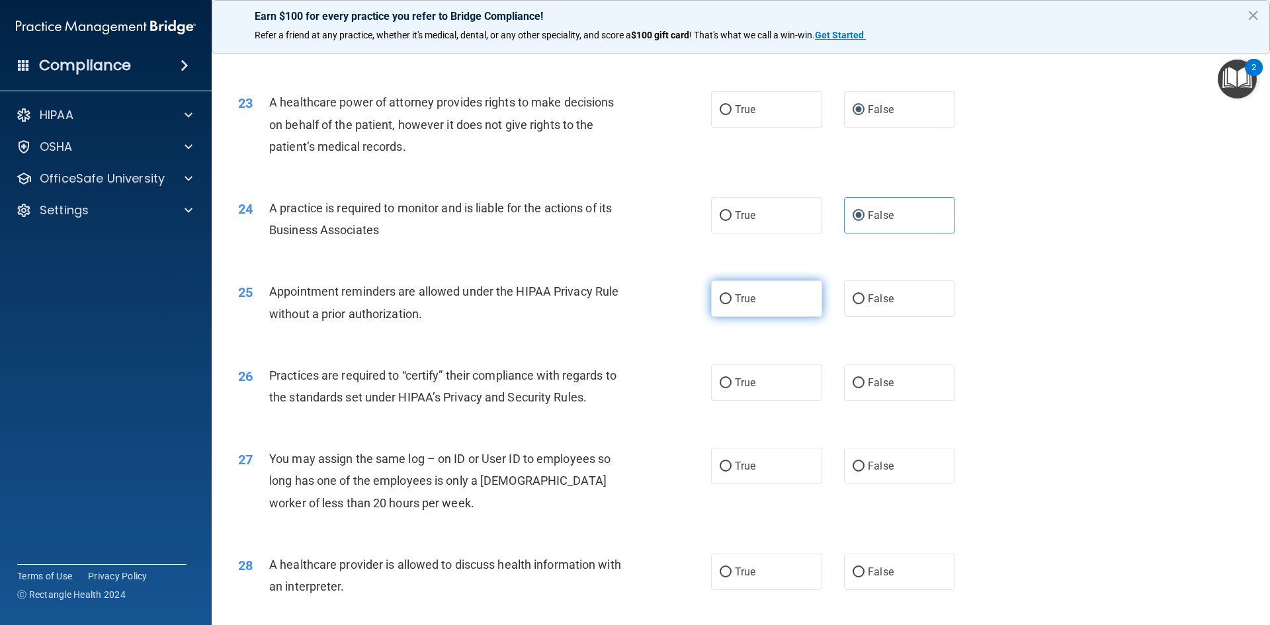
click at [763, 301] on label "True" at bounding box center [766, 298] width 111 height 36
click at [732, 301] on input "True" at bounding box center [726, 299] width 12 height 10
radio input "true"
click at [899, 376] on label "False" at bounding box center [899, 382] width 111 height 36
click at [865, 378] on input "False" at bounding box center [859, 383] width 12 height 10
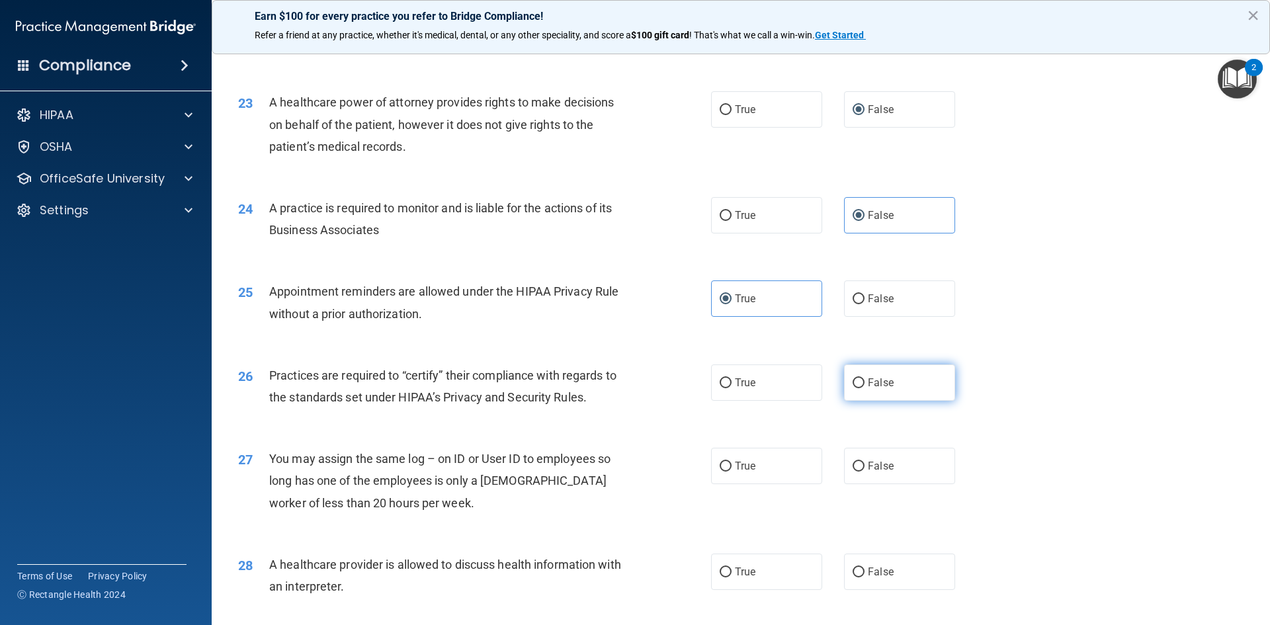
radio input "true"
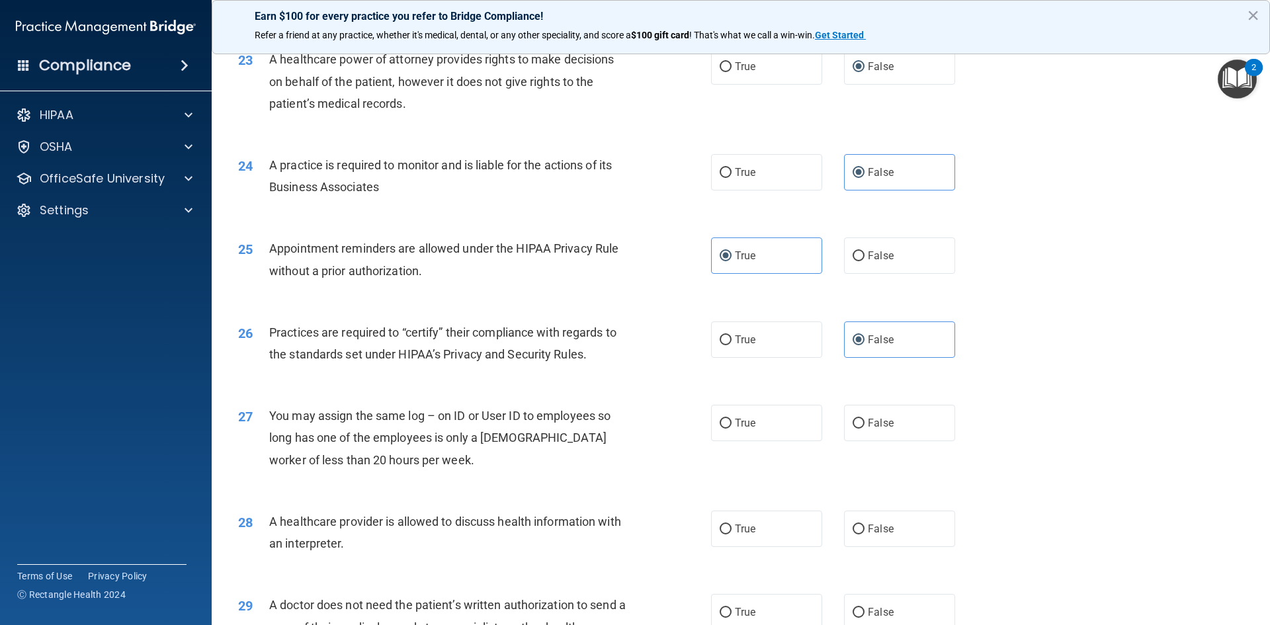
scroll to position [2249, 0]
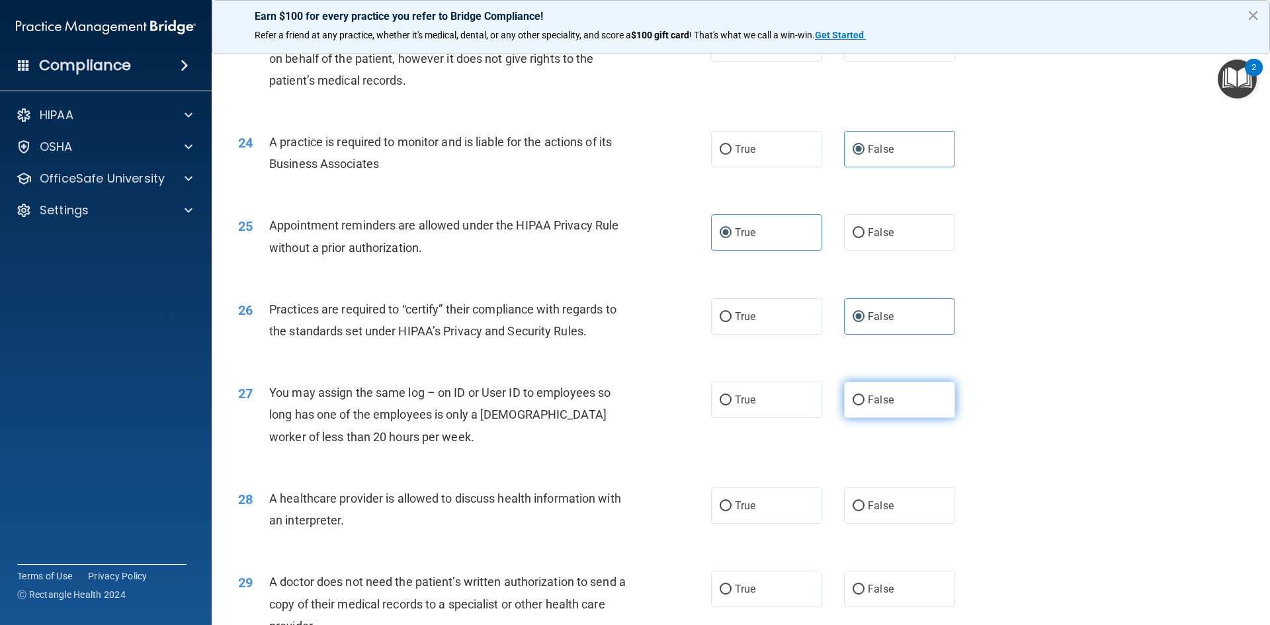
click at [853, 401] on input "False" at bounding box center [859, 401] width 12 height 10
radio input "true"
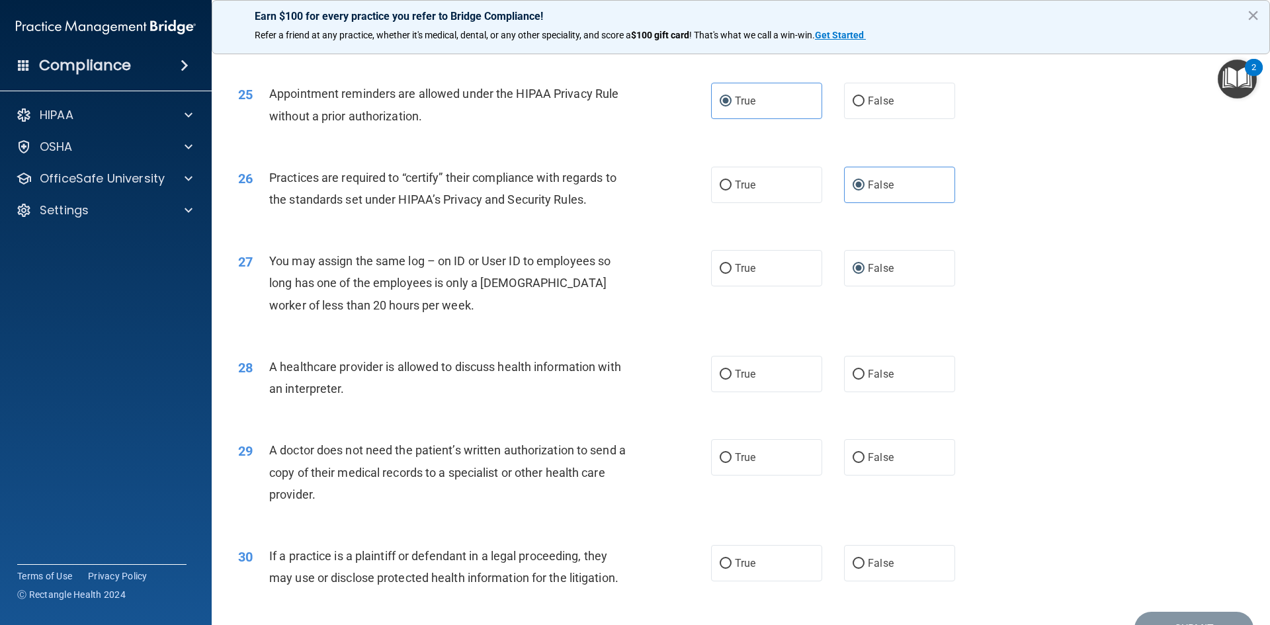
scroll to position [2381, 0]
click at [753, 375] on label "True" at bounding box center [766, 373] width 111 height 36
click at [732, 375] on input "True" at bounding box center [726, 374] width 12 height 10
radio input "true"
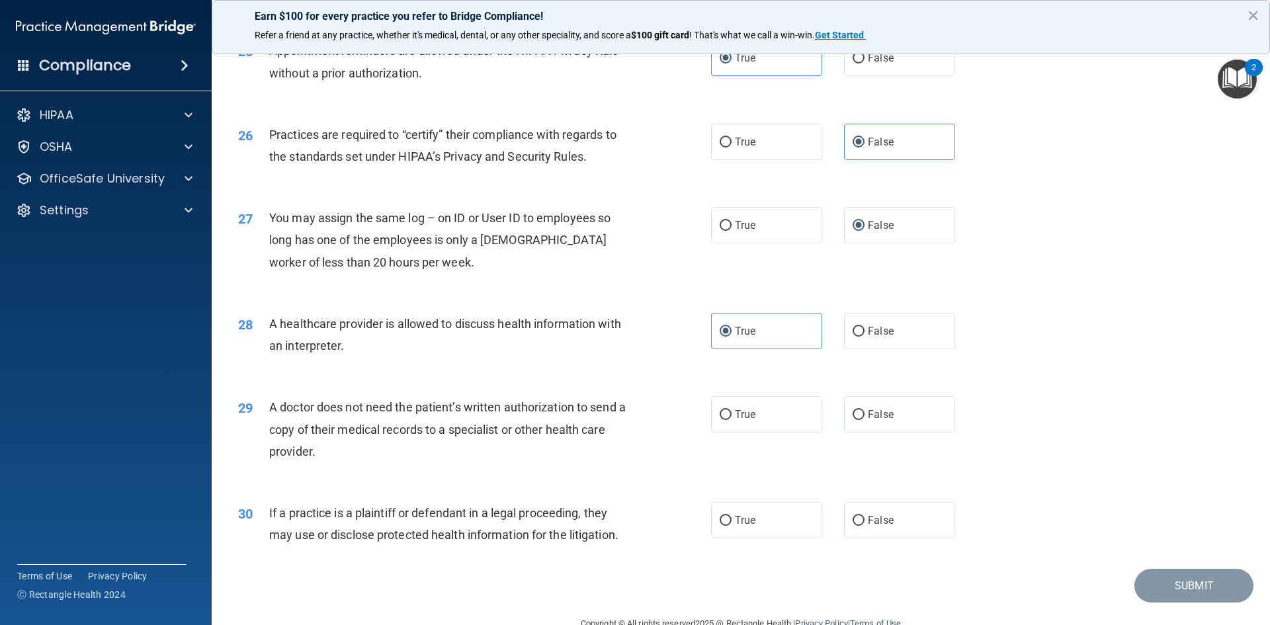
scroll to position [2448, 0]
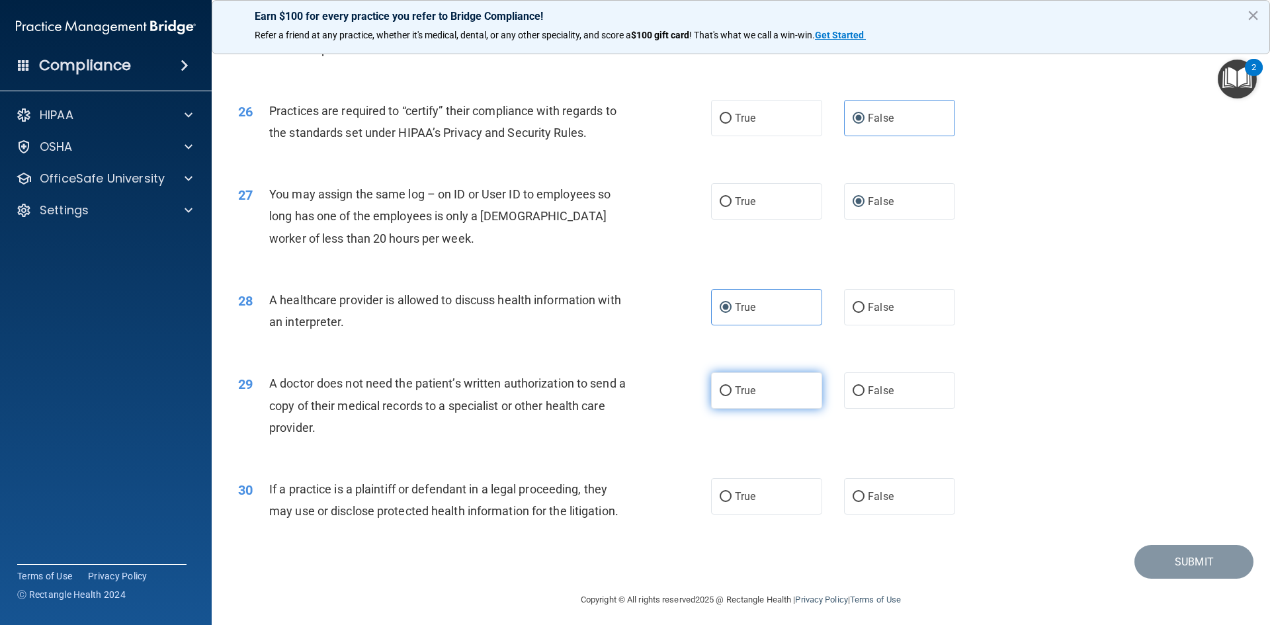
click at [758, 394] on label "True" at bounding box center [766, 390] width 111 height 36
click at [732, 394] on input "True" at bounding box center [726, 391] width 12 height 10
radio input "true"
click at [733, 505] on label "True" at bounding box center [766, 496] width 111 height 36
click at [732, 502] on input "True" at bounding box center [726, 497] width 12 height 10
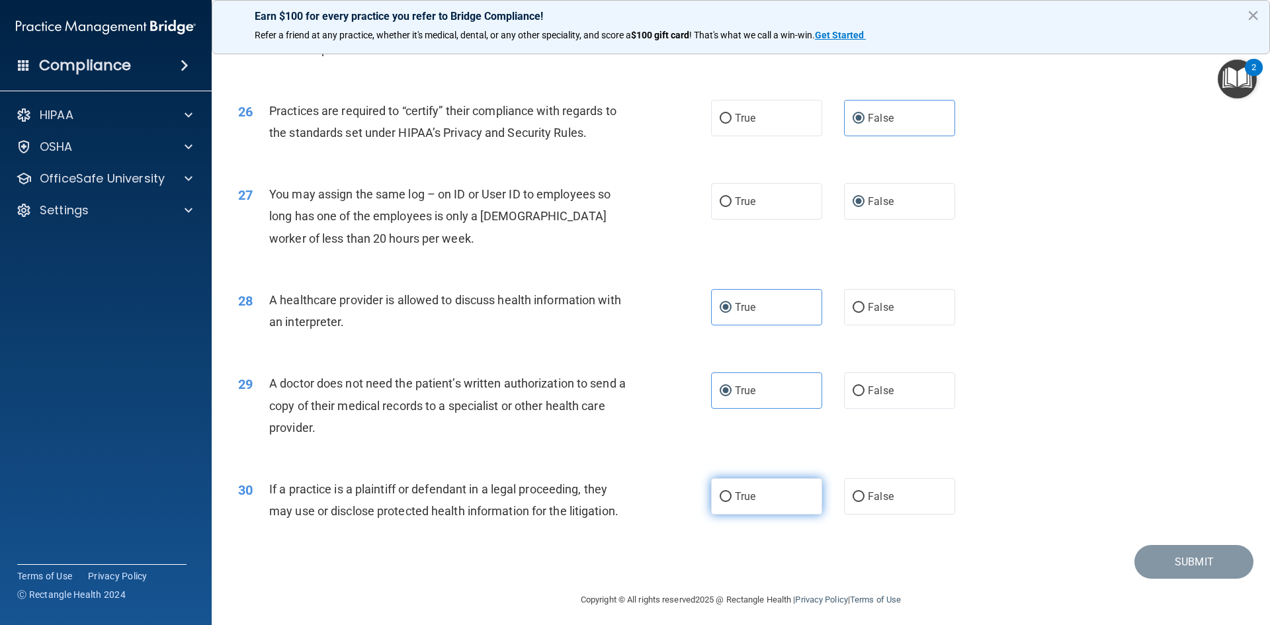
radio input "true"
click at [1168, 566] on button "Submit" at bounding box center [1194, 562] width 119 height 34
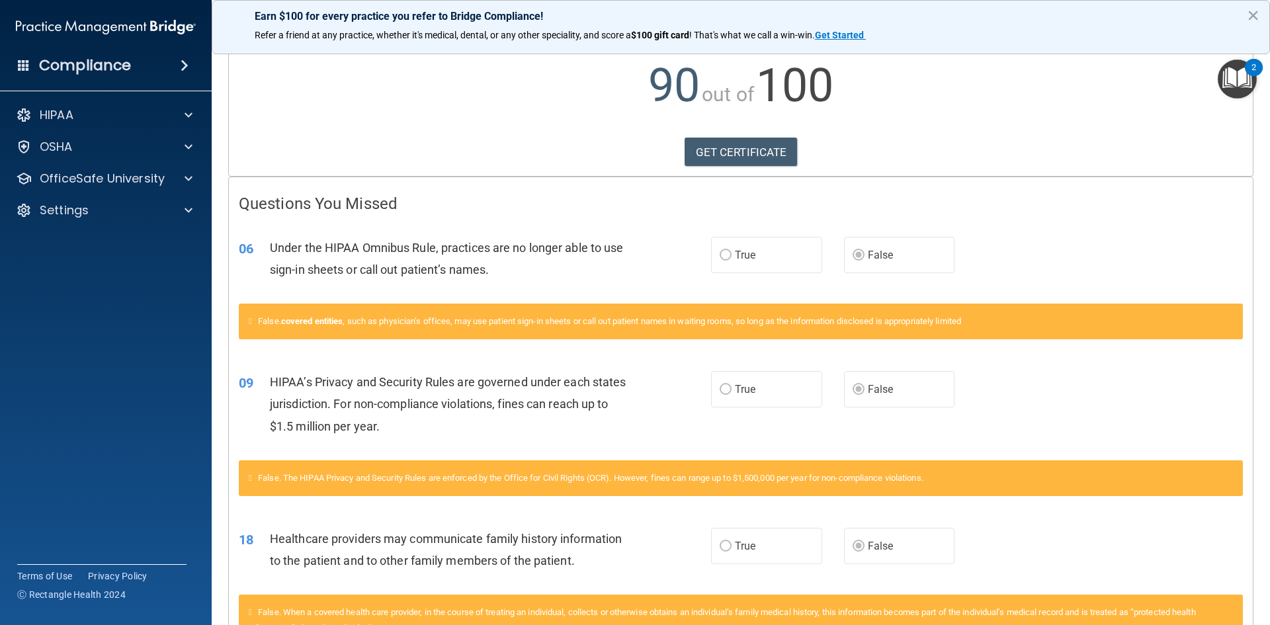
scroll to position [235, 0]
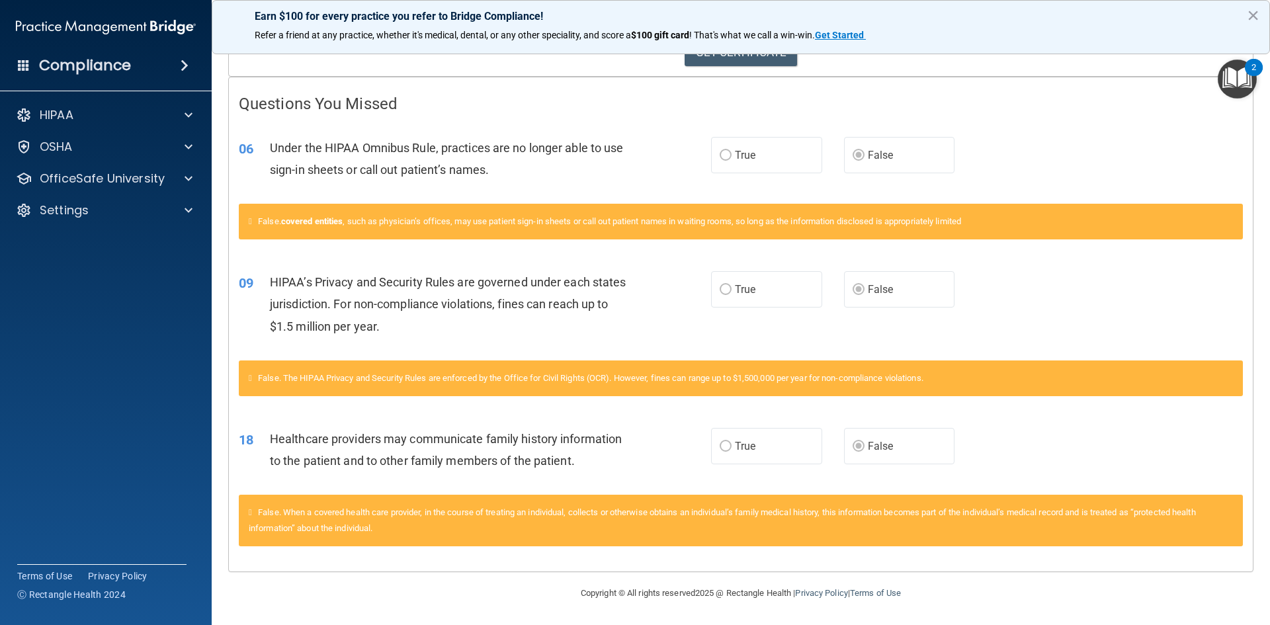
click at [1013, 254] on div "False. covered entities , such as physician’s offices, may use patient sign-in …" at bounding box center [741, 229] width 1024 height 51
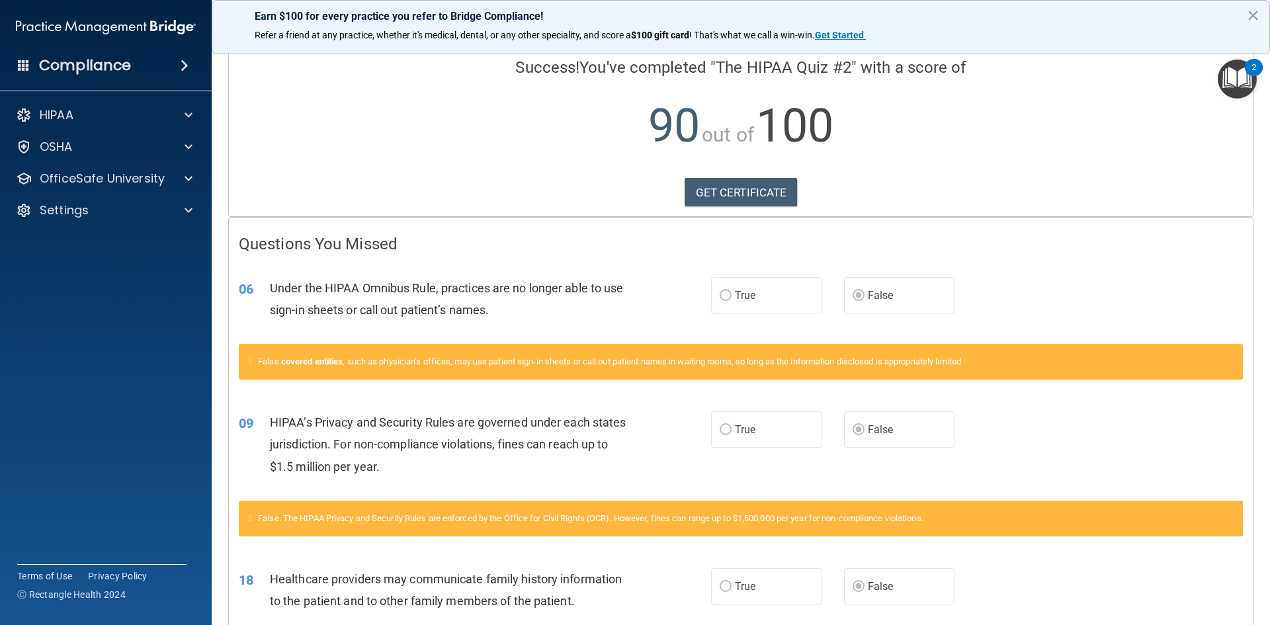
scroll to position [0, 0]
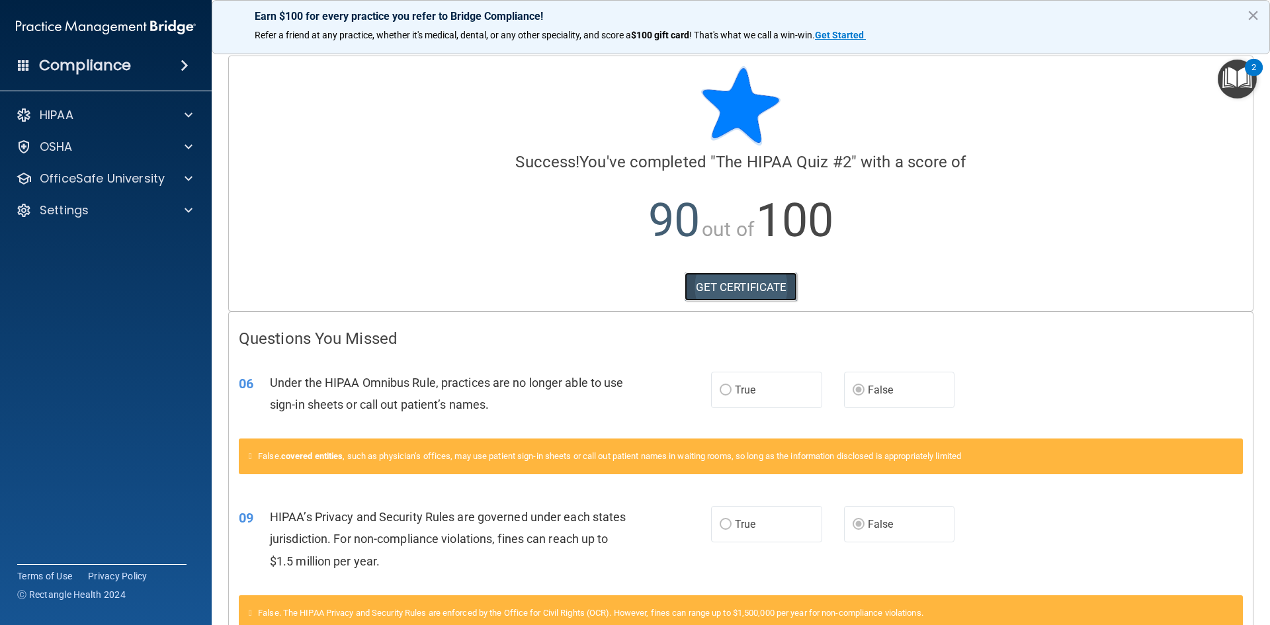
click at [730, 278] on link "GET CERTIFICATE" at bounding box center [741, 287] width 113 height 29
click at [1249, 182] on main "Calculating your score.... Success! You've completed " The HIPAA Quiz #2 " with…" at bounding box center [741, 333] width 1058 height 583
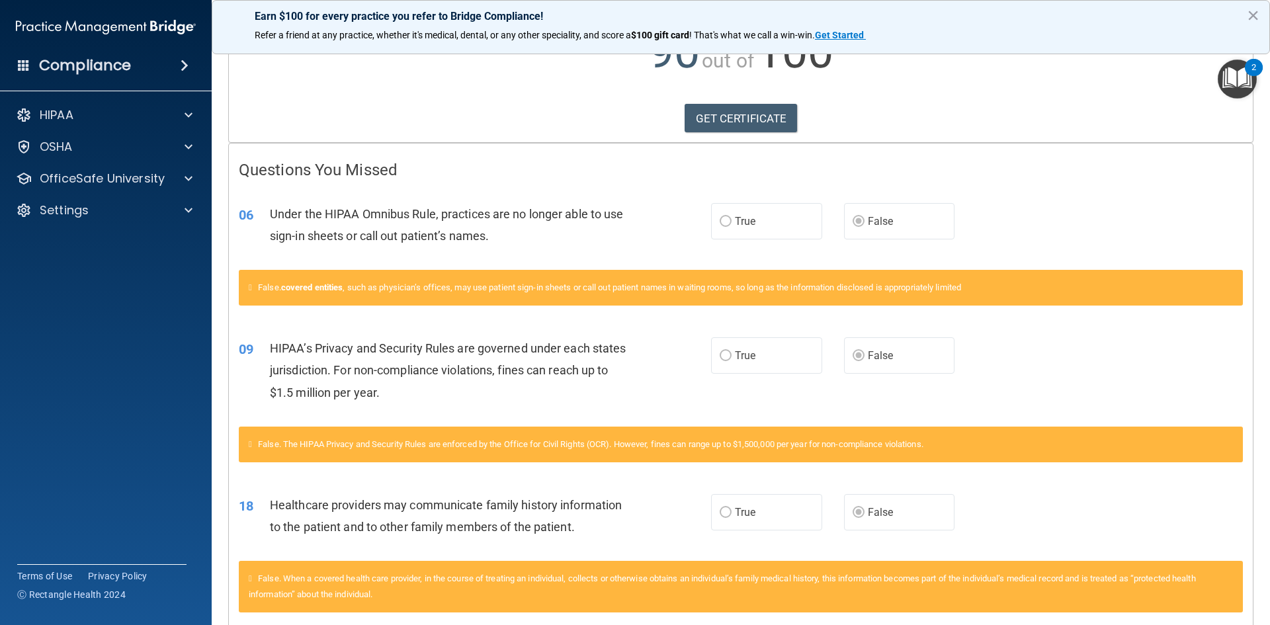
scroll to position [235, 0]
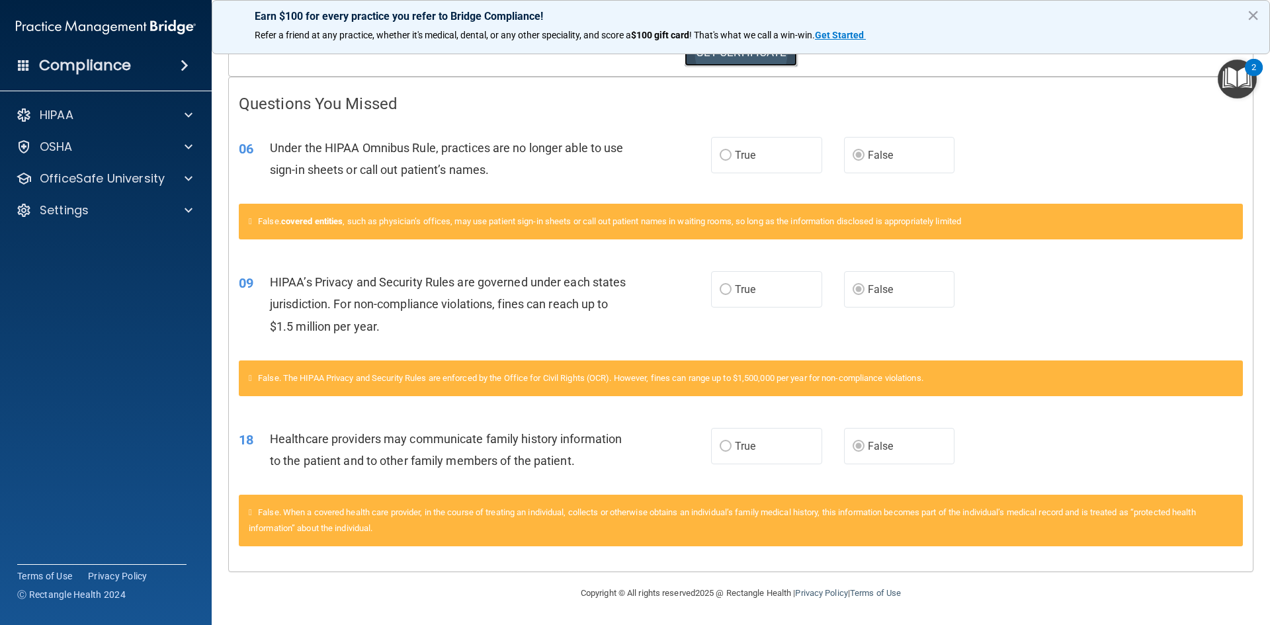
click at [763, 64] on link "GET CERTIFICATE" at bounding box center [741, 52] width 113 height 29
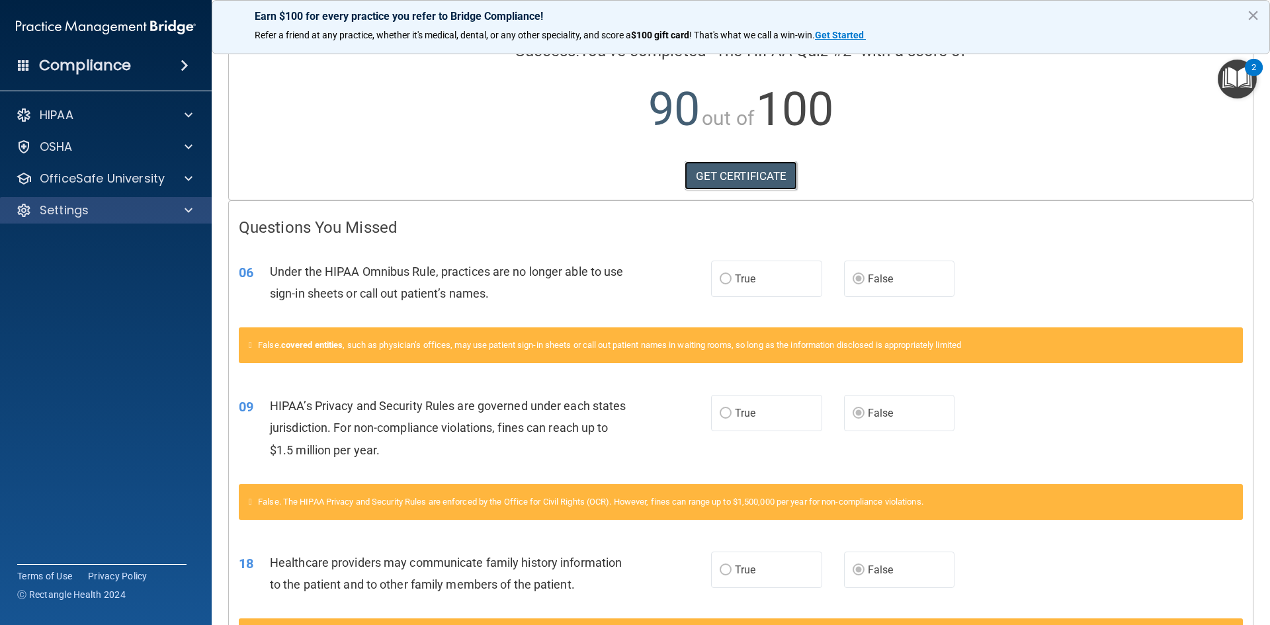
scroll to position [0, 0]
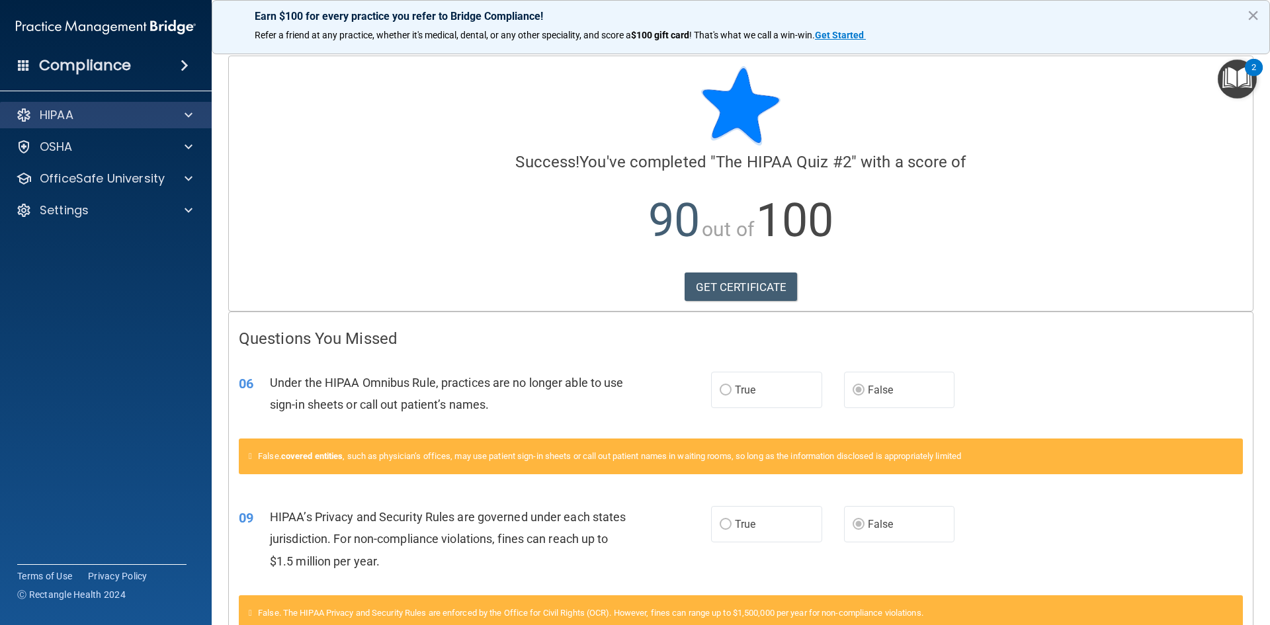
click at [78, 106] on div "HIPAA" at bounding box center [106, 115] width 212 height 26
click at [177, 113] on div at bounding box center [186, 115] width 33 height 16
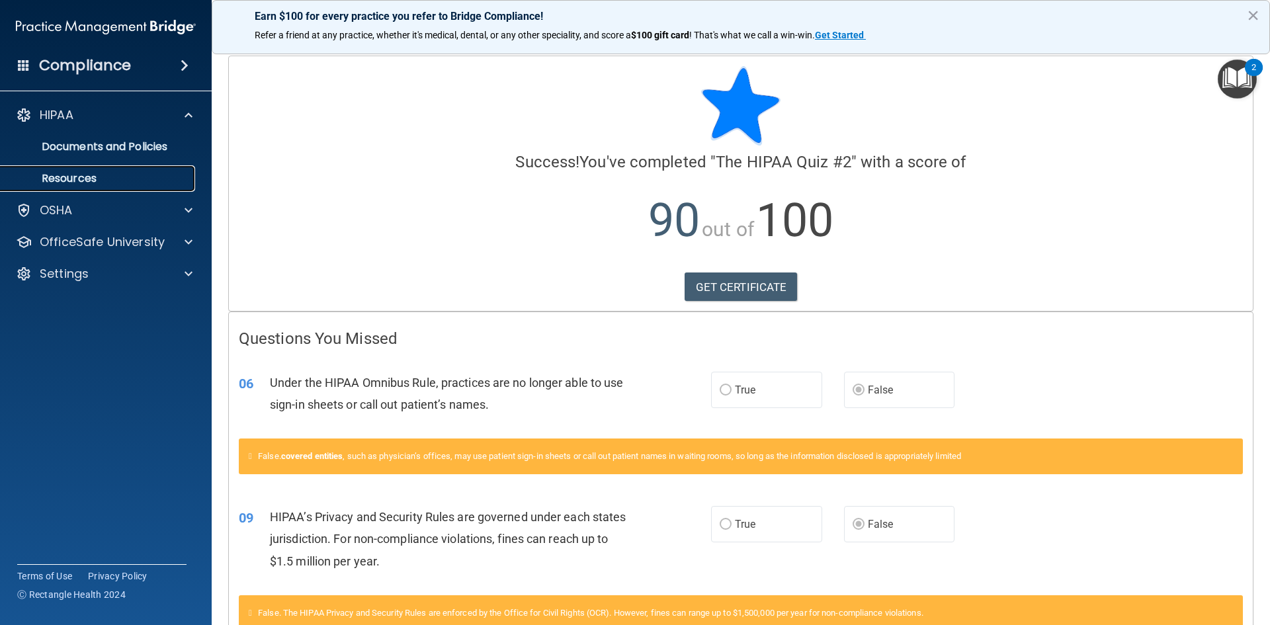
click at [105, 171] on link "Resources" at bounding box center [91, 178] width 208 height 26
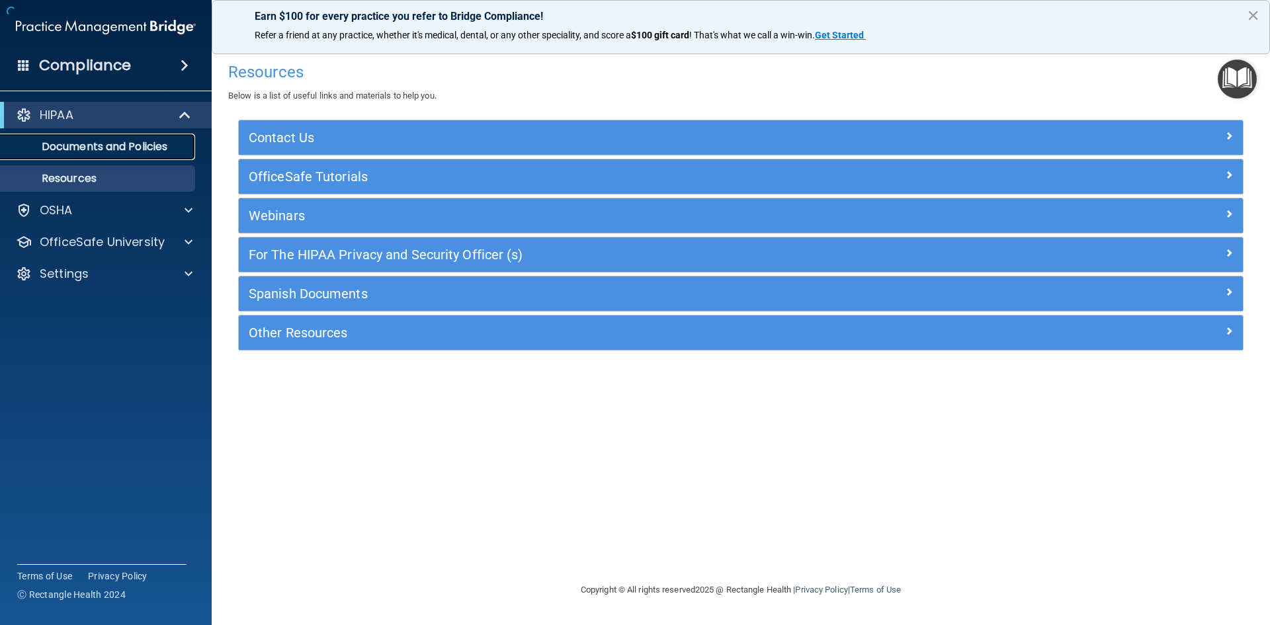
click at [123, 144] on p "Documents and Policies" at bounding box center [99, 146] width 181 height 13
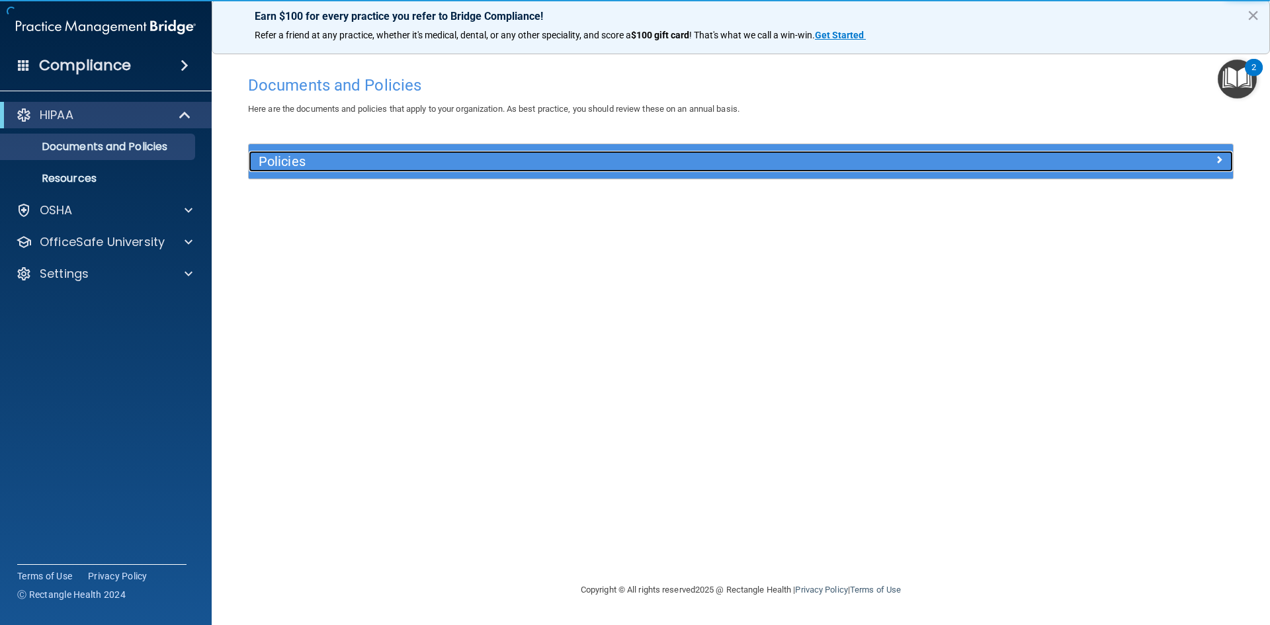
click at [561, 157] on h5 "Policies" at bounding box center [618, 161] width 718 height 15
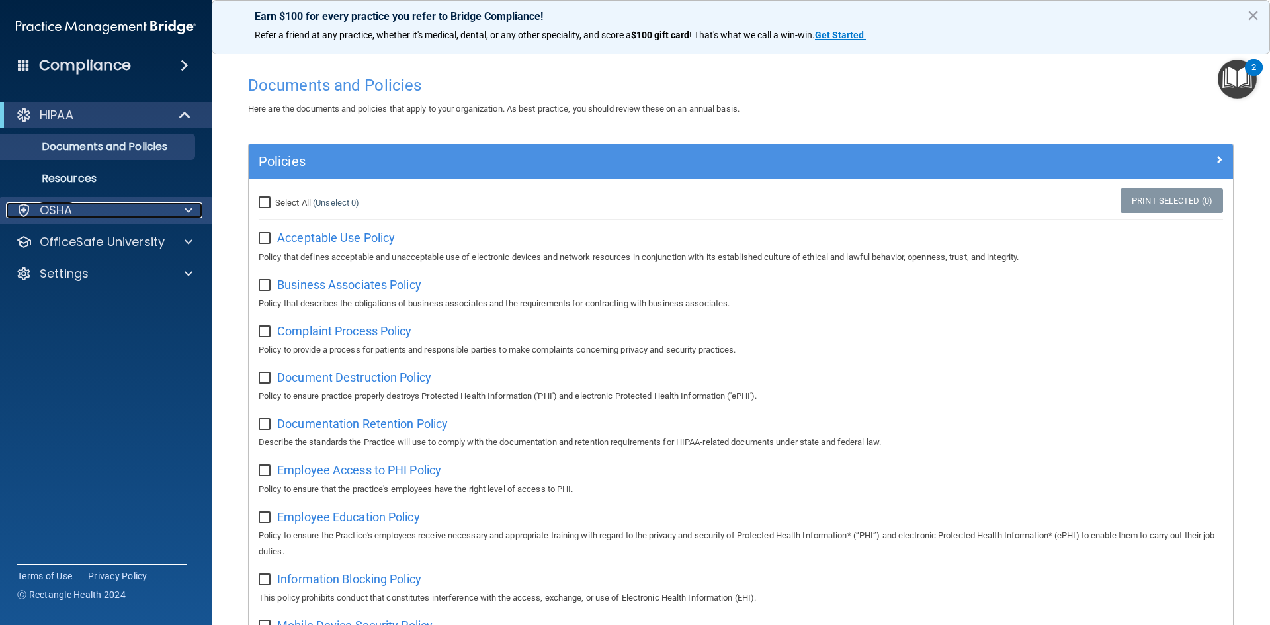
click at [105, 210] on div "OSHA" at bounding box center [88, 210] width 164 height 16
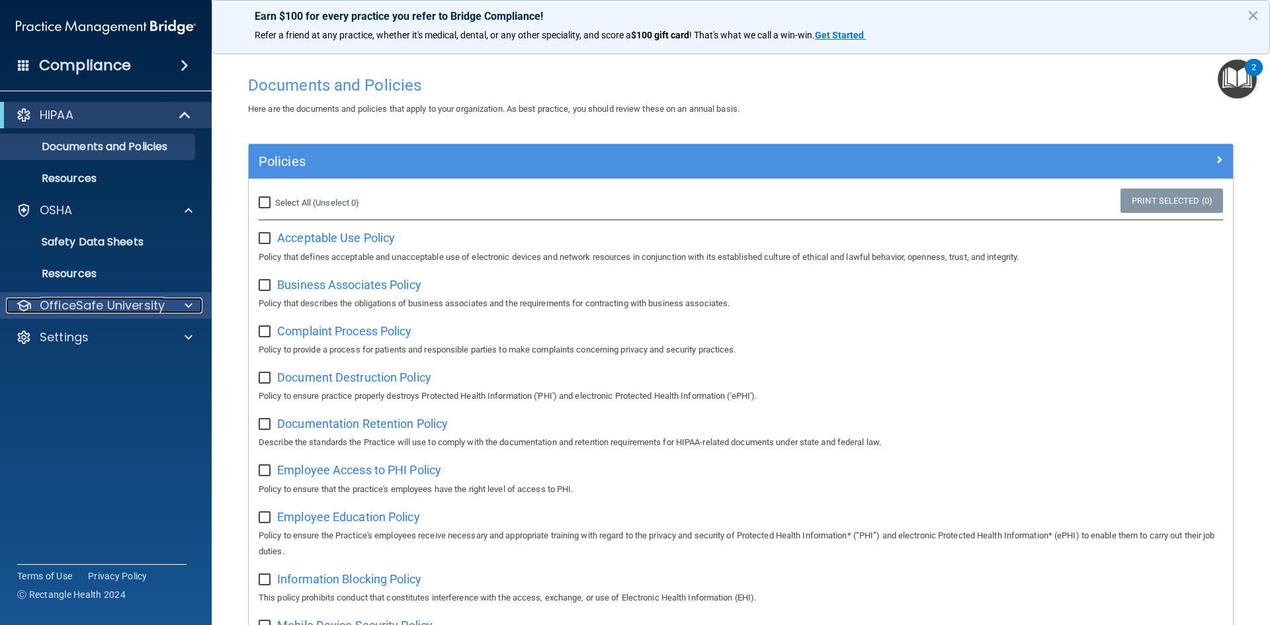
click at [101, 298] on p "OfficeSafe University" at bounding box center [102, 306] width 125 height 16
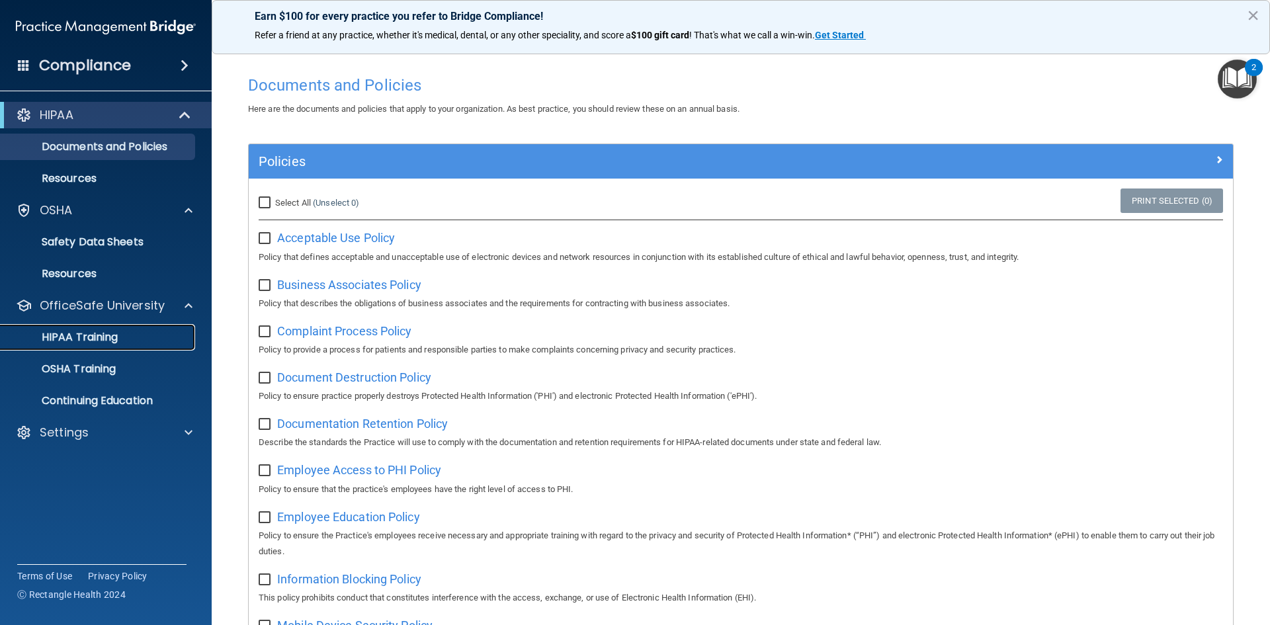
click at [97, 337] on p "HIPAA Training" at bounding box center [63, 337] width 109 height 13
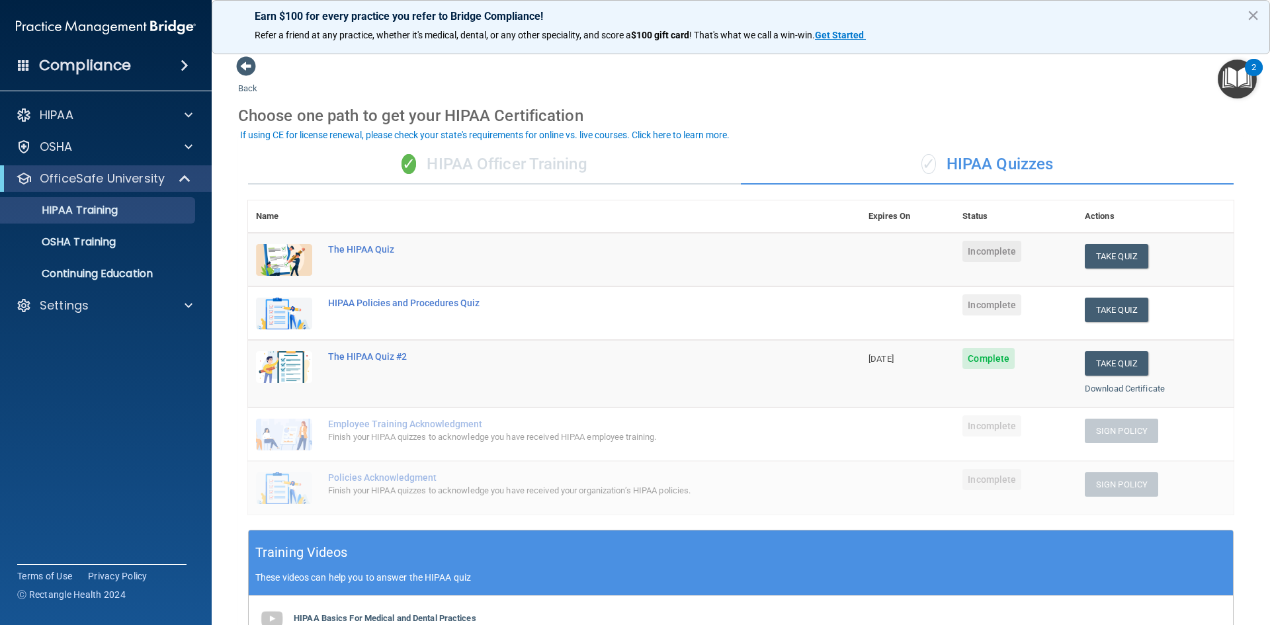
click at [991, 83] on div "Back Choose one path to get your HIPAA Certification ✓ HIPAA Officer Training ✓…" at bounding box center [741, 472] width 1006 height 832
click at [1111, 261] on button "Take Quiz" at bounding box center [1117, 256] width 64 height 24
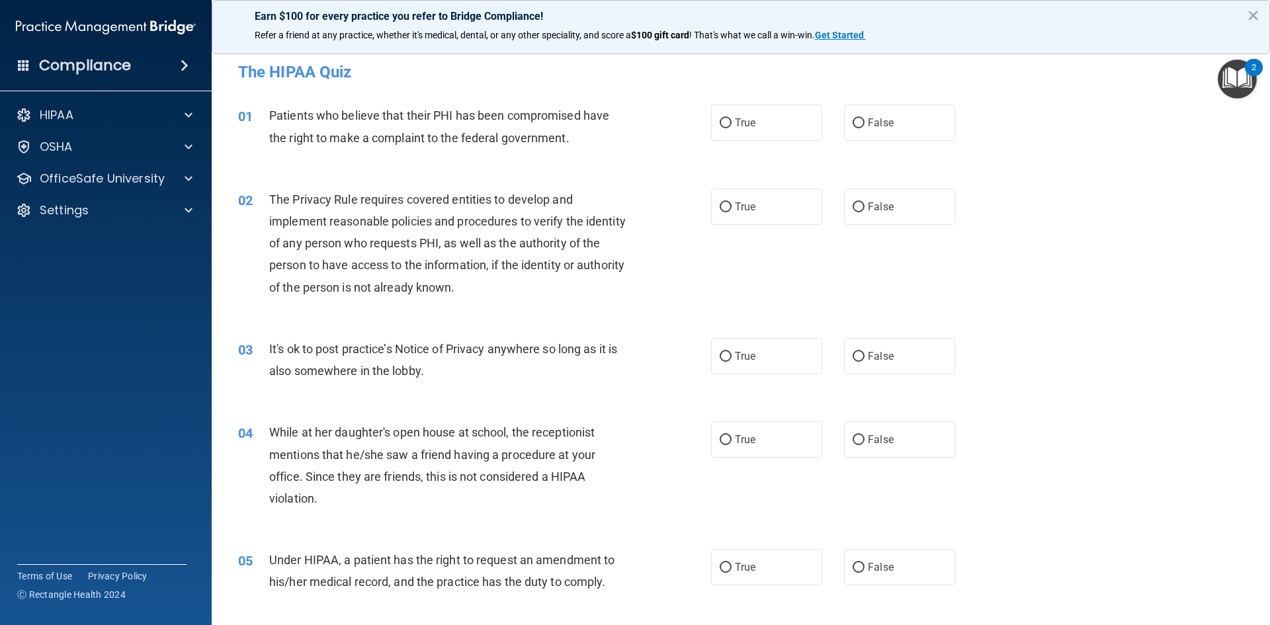
click at [719, 149] on div "01 Patients who believe that their PHI has been compromised have the right to m…" at bounding box center [474, 130] width 513 height 50
click at [722, 126] on input "True" at bounding box center [726, 123] width 12 height 10
radio input "true"
click at [725, 204] on input "True" at bounding box center [726, 207] width 12 height 10
radio input "true"
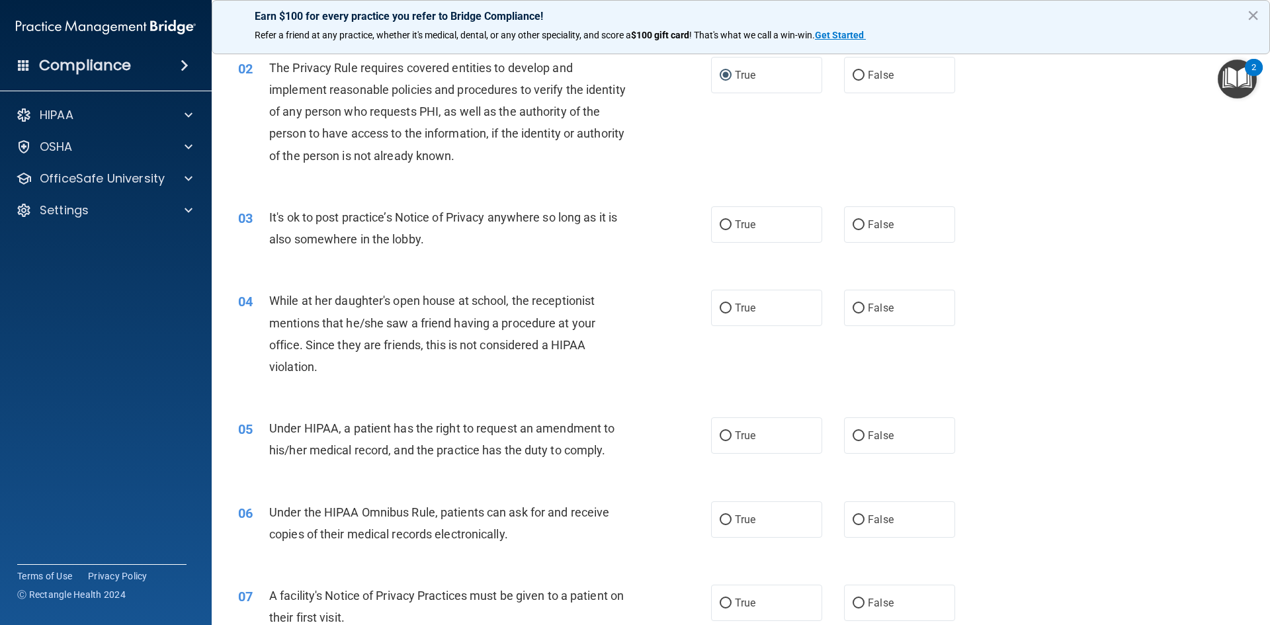
scroll to position [132, 0]
click at [931, 210] on label "False" at bounding box center [899, 224] width 111 height 36
click at [865, 220] on input "False" at bounding box center [859, 225] width 12 height 10
radio input "true"
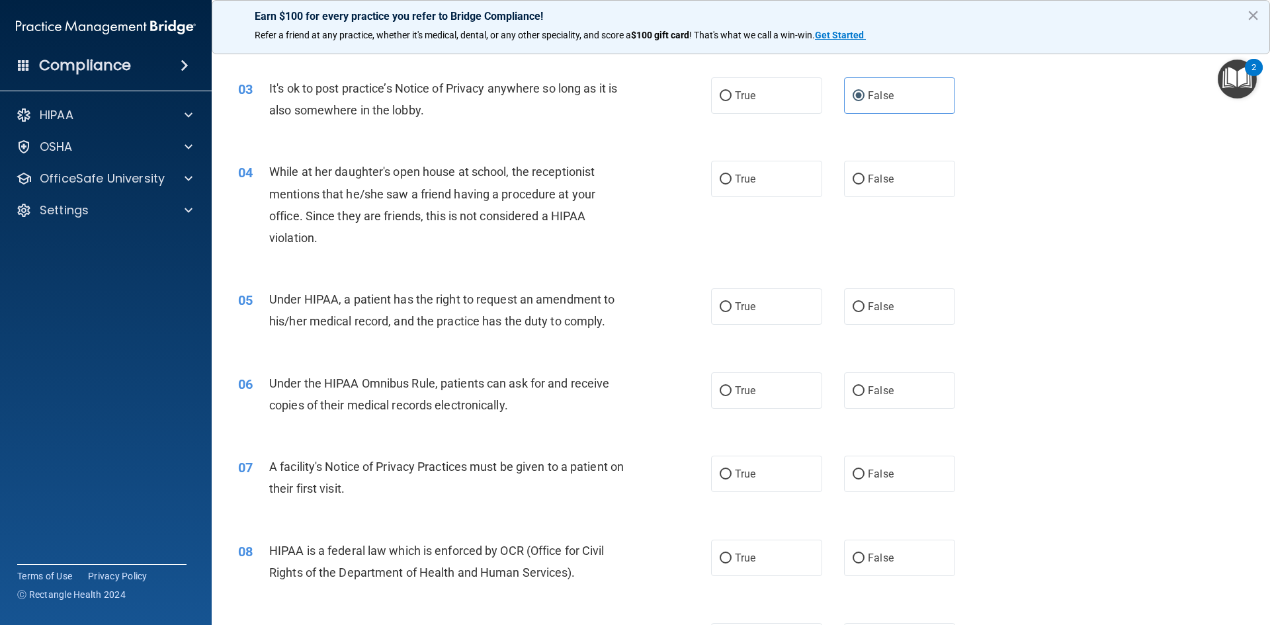
scroll to position [265, 0]
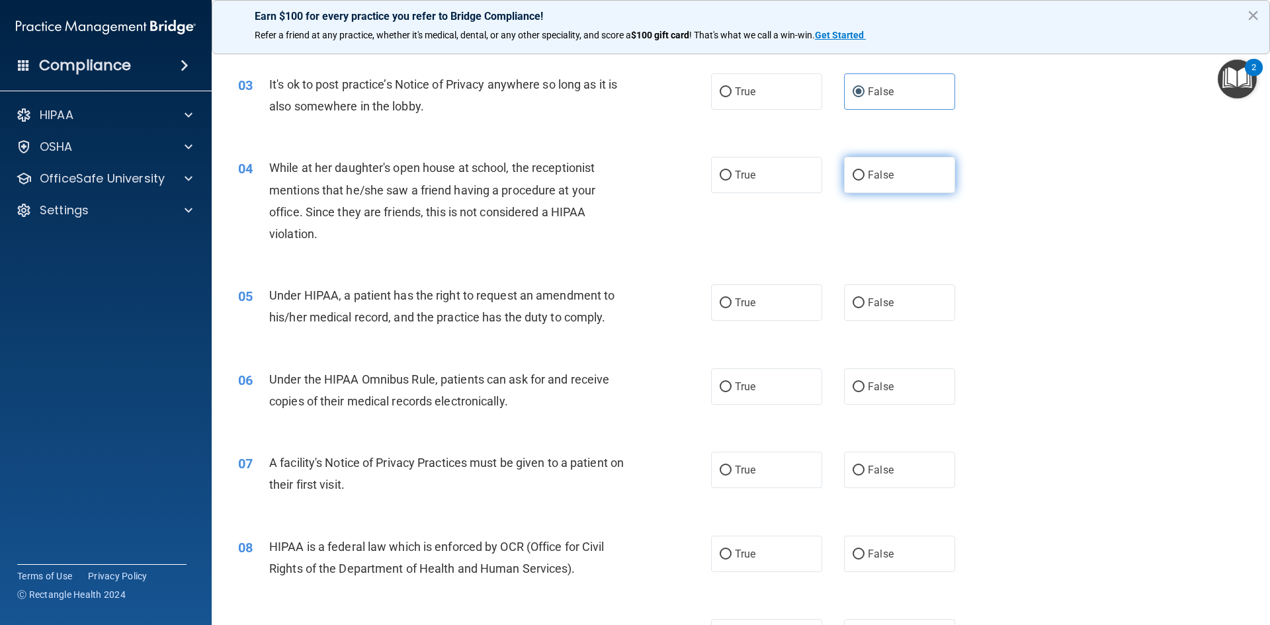
click at [860, 170] on label "False" at bounding box center [899, 175] width 111 height 36
click at [860, 171] on input "False" at bounding box center [859, 176] width 12 height 10
radio input "true"
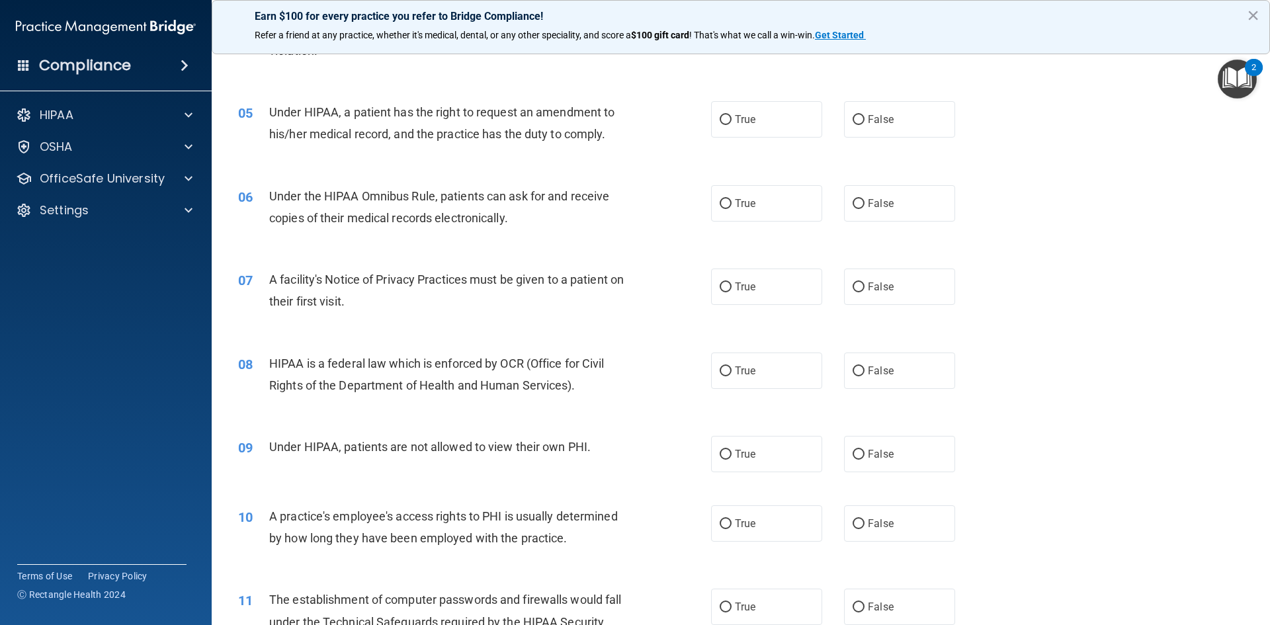
scroll to position [463, 0]
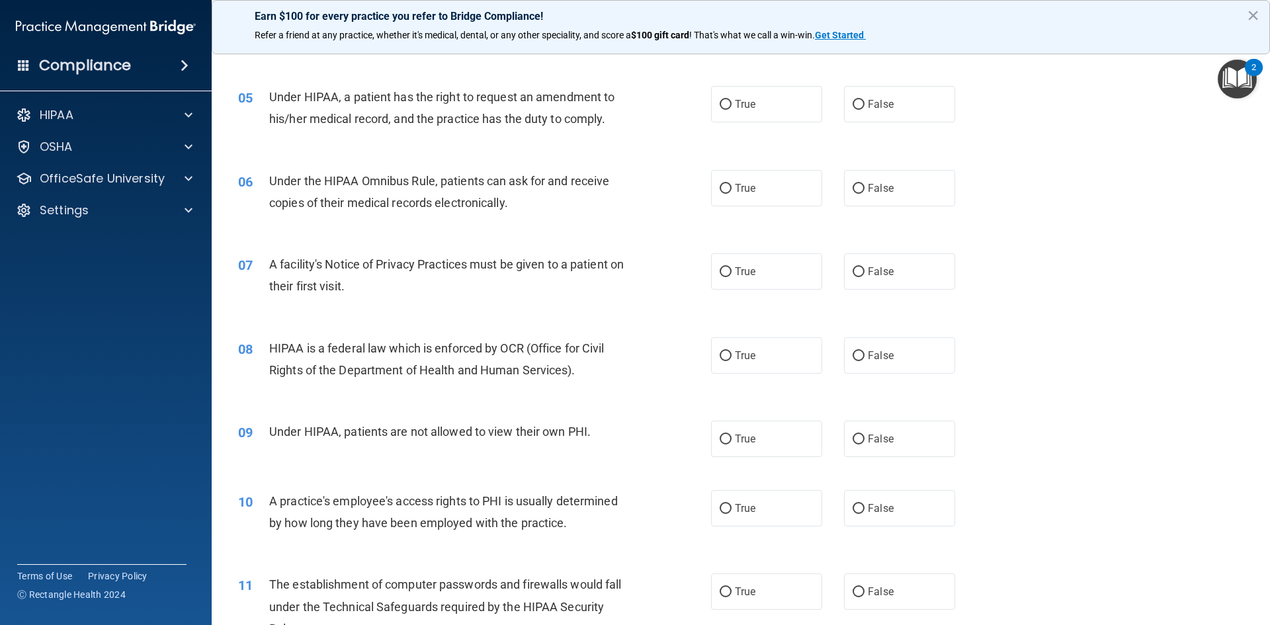
click at [1126, 424] on div "09 Under HIPAA, patients are not allowed to view their own PHI. True False" at bounding box center [740, 438] width 1025 height 69
click at [771, 112] on label "True" at bounding box center [766, 104] width 111 height 36
click at [732, 110] on input "True" at bounding box center [726, 105] width 12 height 10
radio input "true"
click at [738, 196] on label "True" at bounding box center [766, 188] width 111 height 36
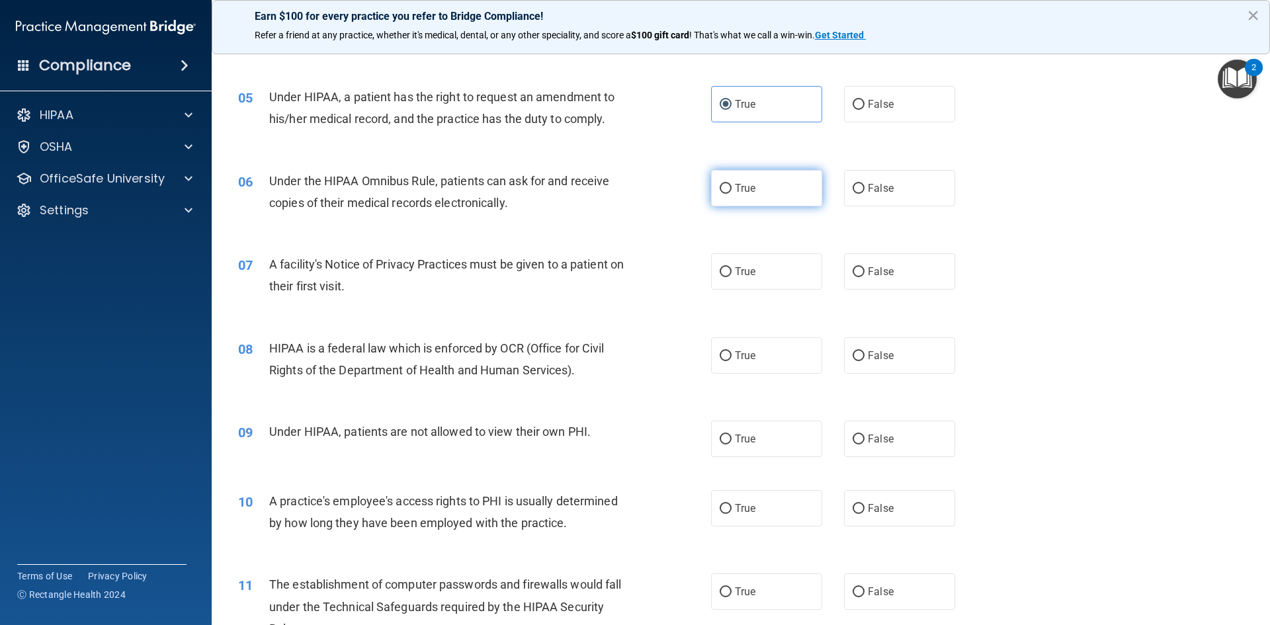
click at [732, 194] on input "True" at bounding box center [726, 189] width 12 height 10
radio input "true"
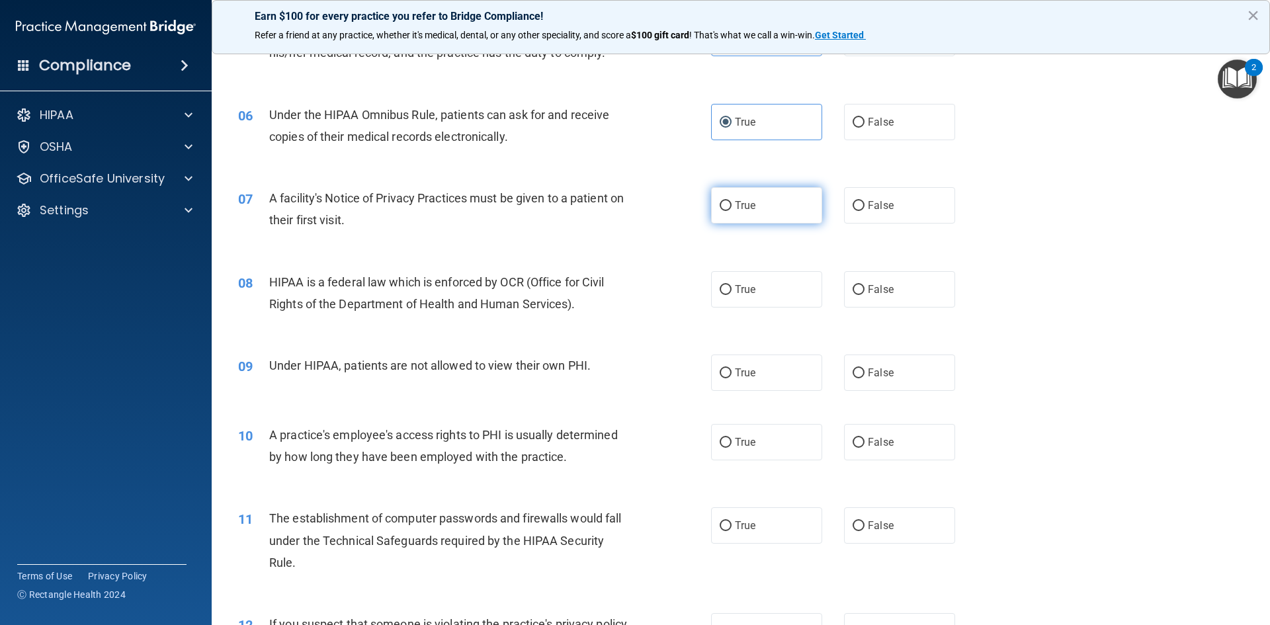
click at [728, 202] on label "True" at bounding box center [766, 205] width 111 height 36
click at [728, 202] on input "True" at bounding box center [726, 206] width 12 height 10
radio input "true"
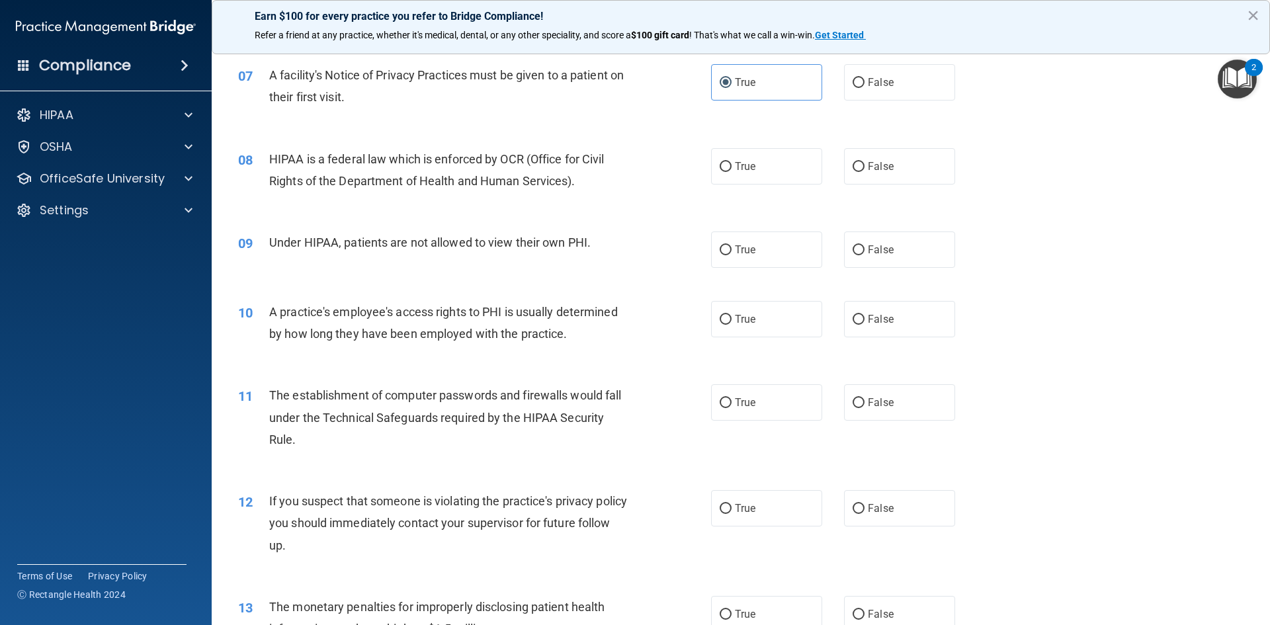
scroll to position [662, 0]
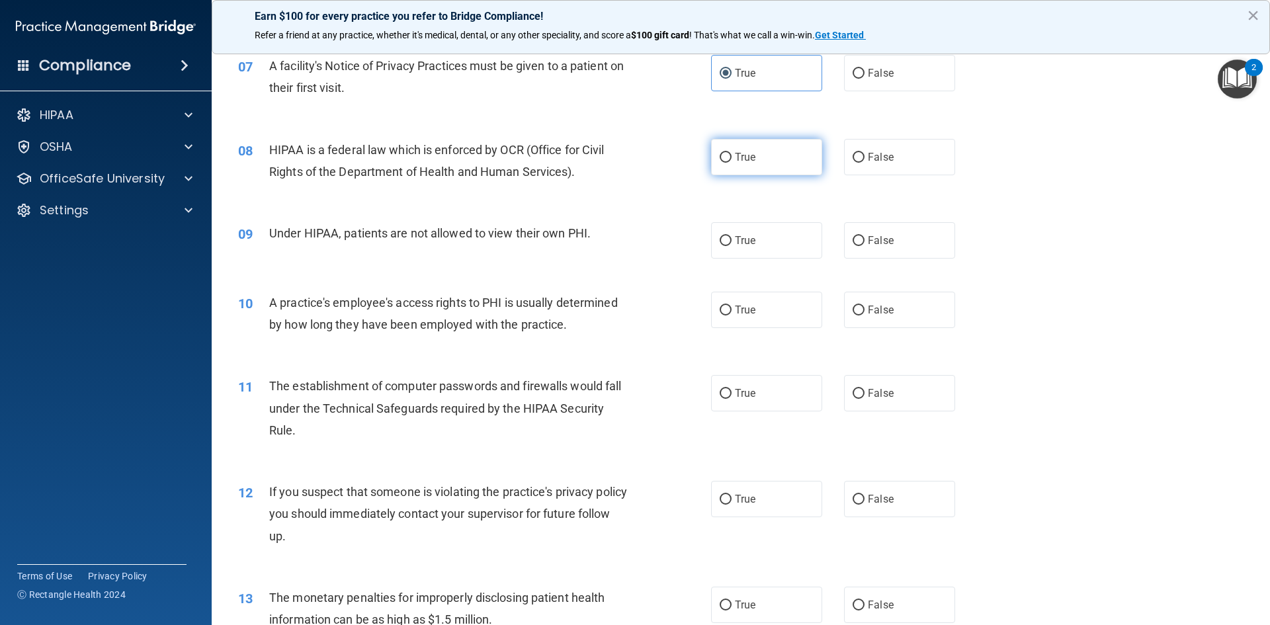
click at [744, 168] on label "True" at bounding box center [766, 157] width 111 height 36
click at [732, 163] on input "True" at bounding box center [726, 158] width 12 height 10
radio input "true"
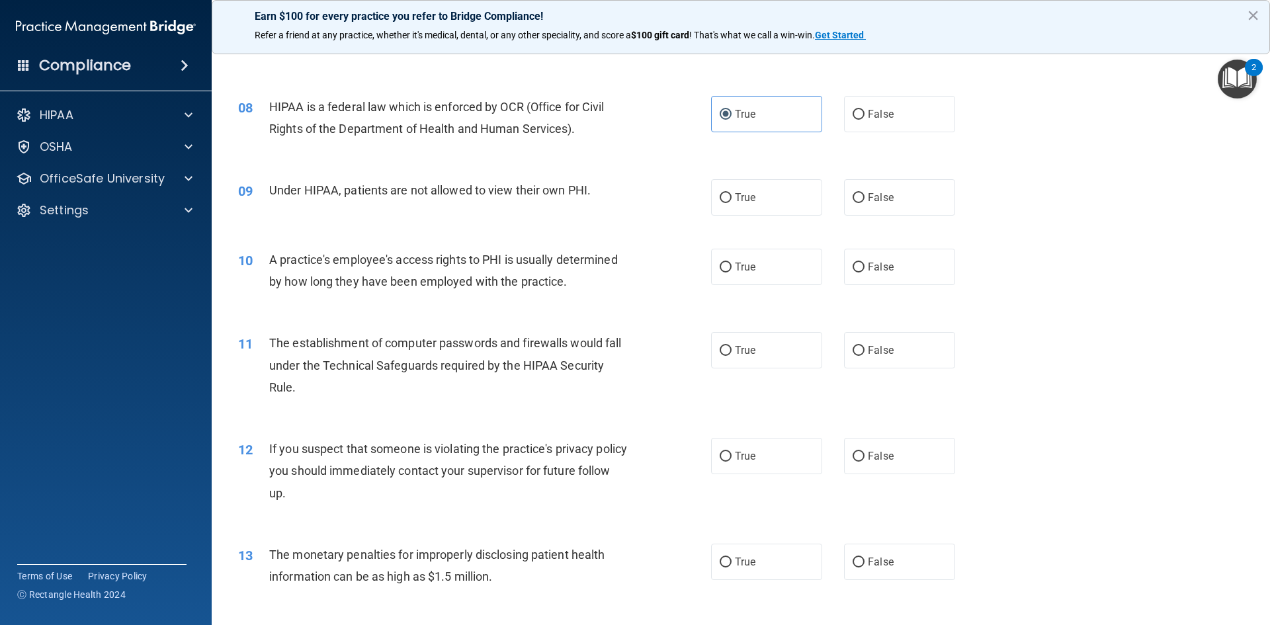
scroll to position [728, 0]
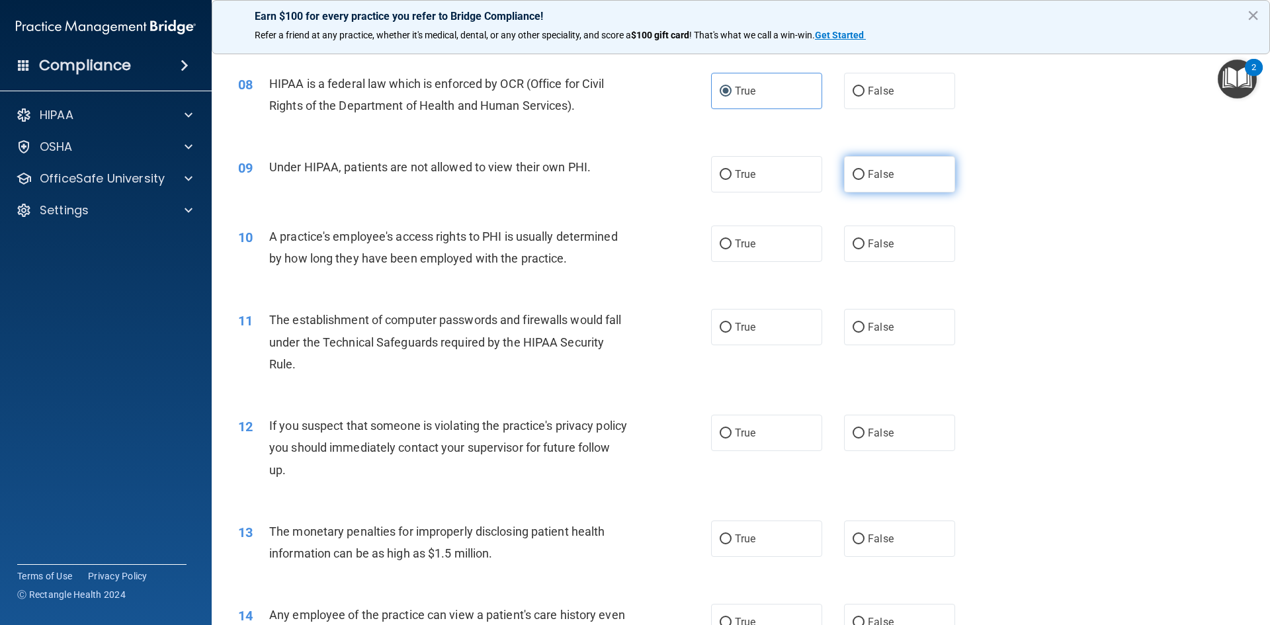
click at [857, 177] on input "False" at bounding box center [859, 175] width 12 height 10
radio input "true"
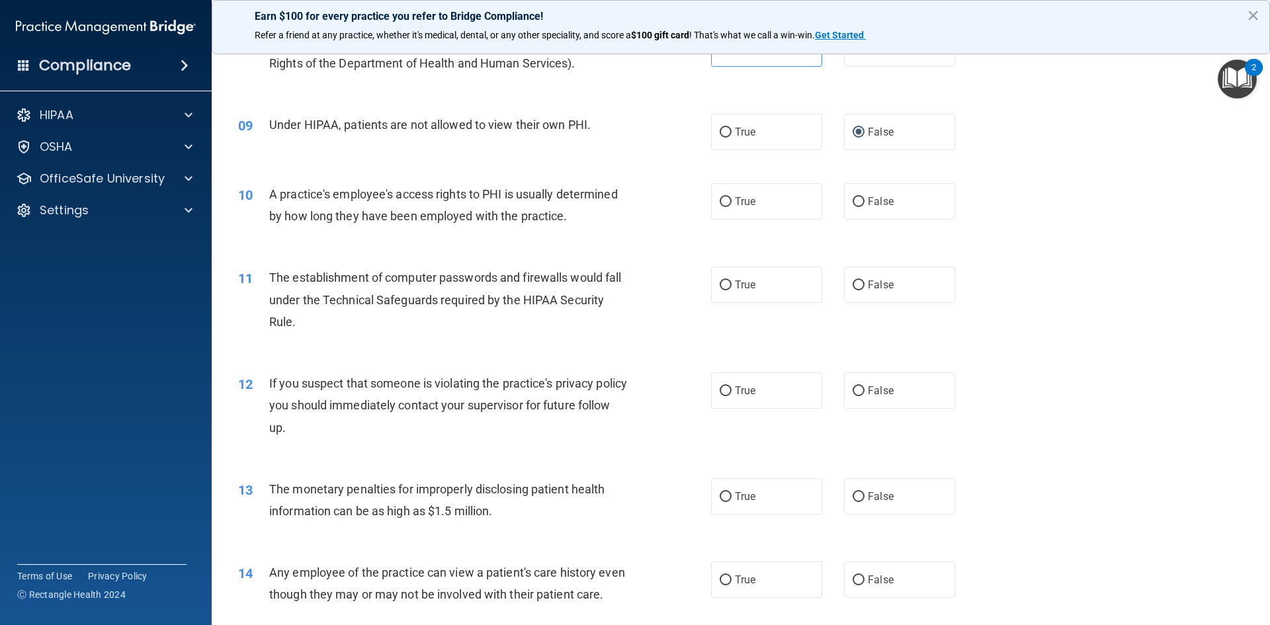
scroll to position [794, 0]
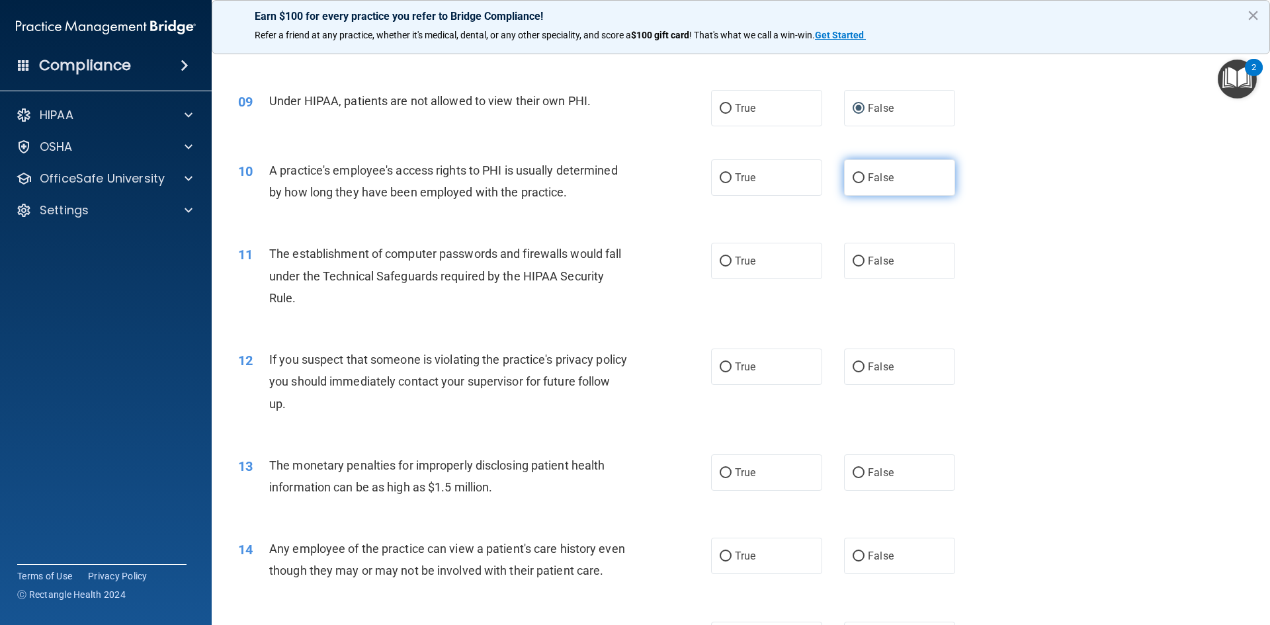
click at [863, 187] on label "False" at bounding box center [899, 177] width 111 height 36
click at [863, 183] on input "False" at bounding box center [859, 178] width 12 height 10
radio input "true"
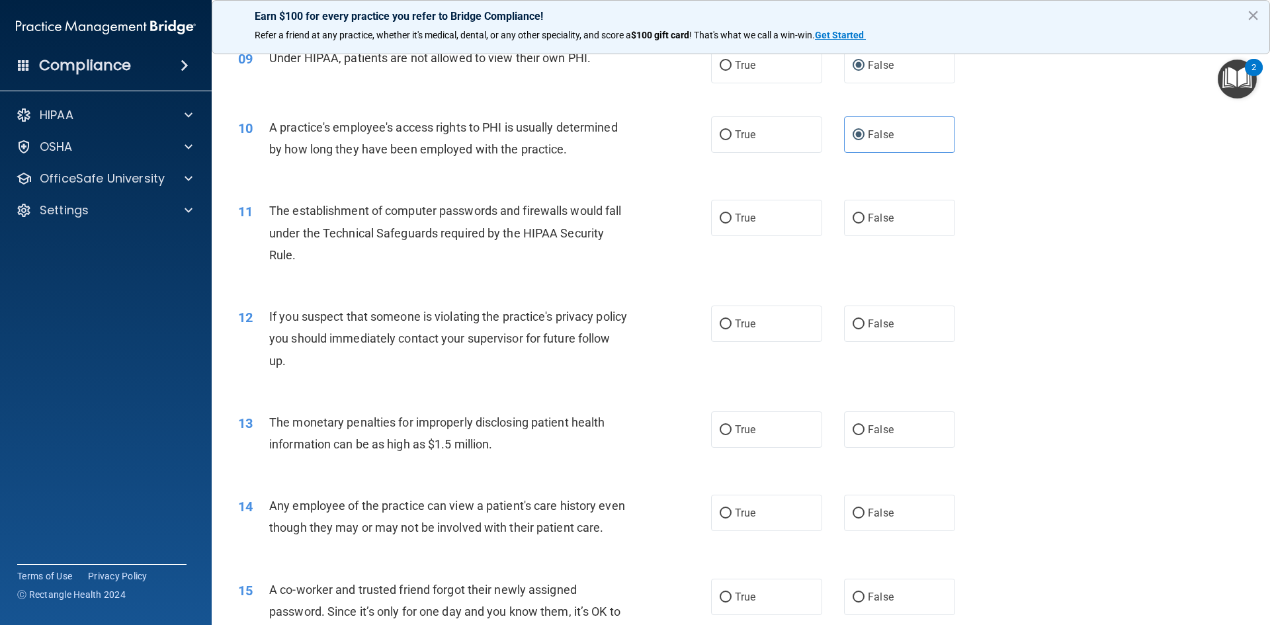
scroll to position [860, 0]
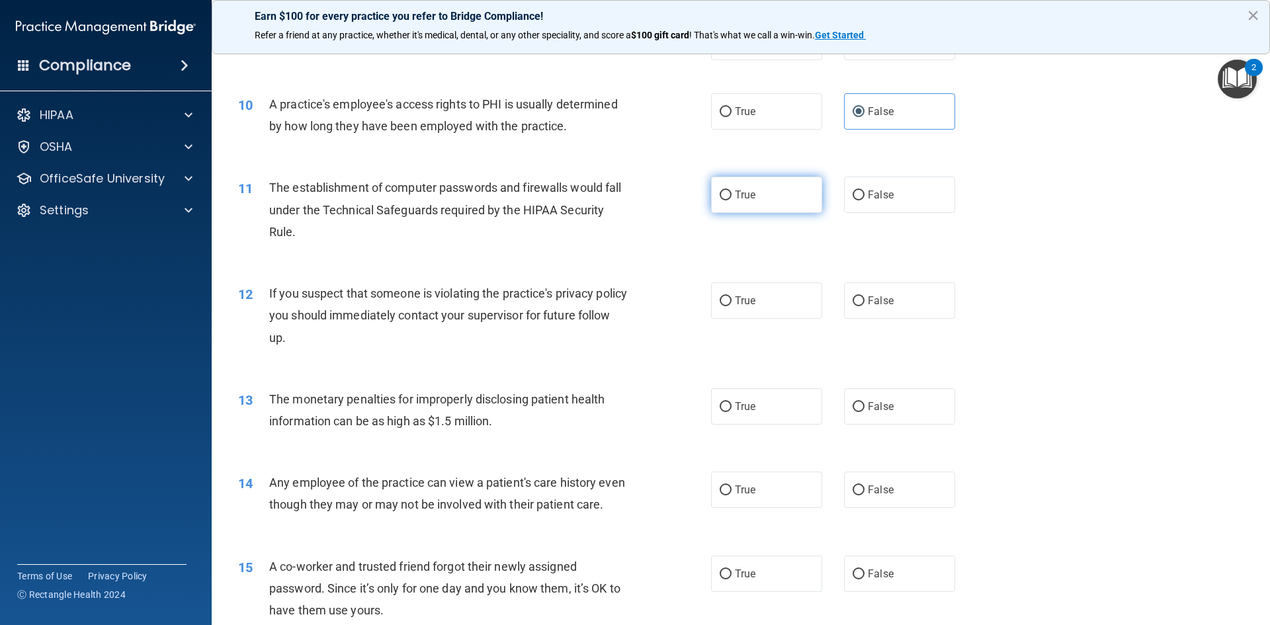
click at [731, 205] on label "True" at bounding box center [766, 195] width 111 height 36
click at [731, 200] on input "True" at bounding box center [726, 196] width 12 height 10
radio input "true"
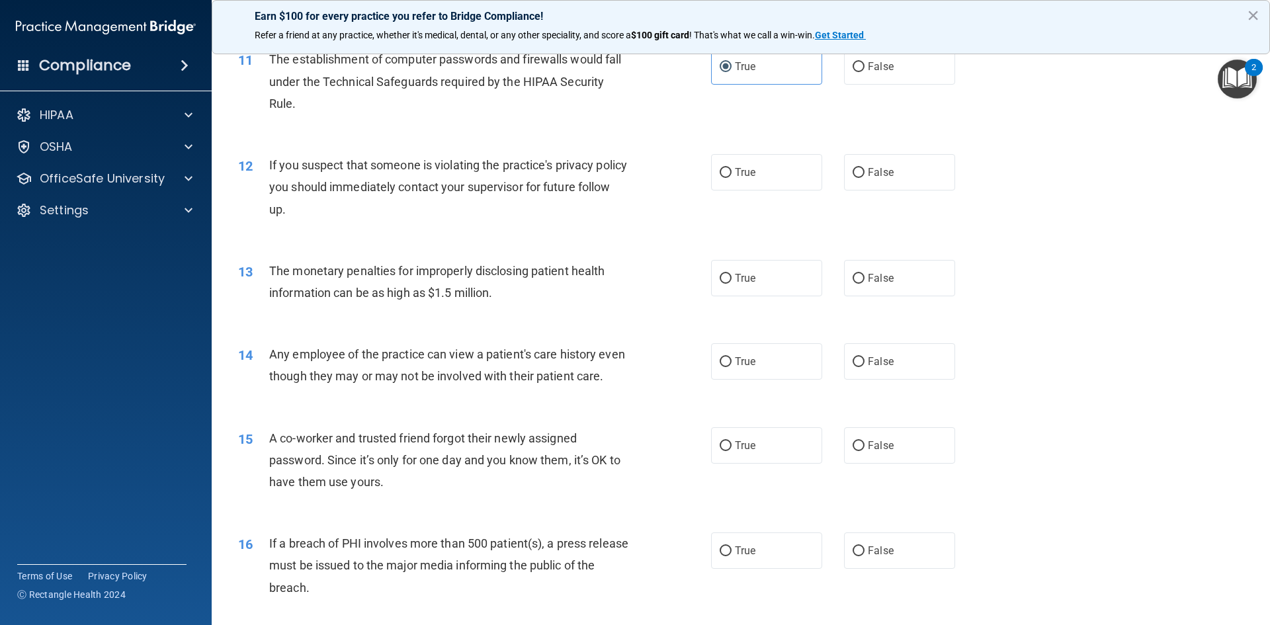
scroll to position [992, 0]
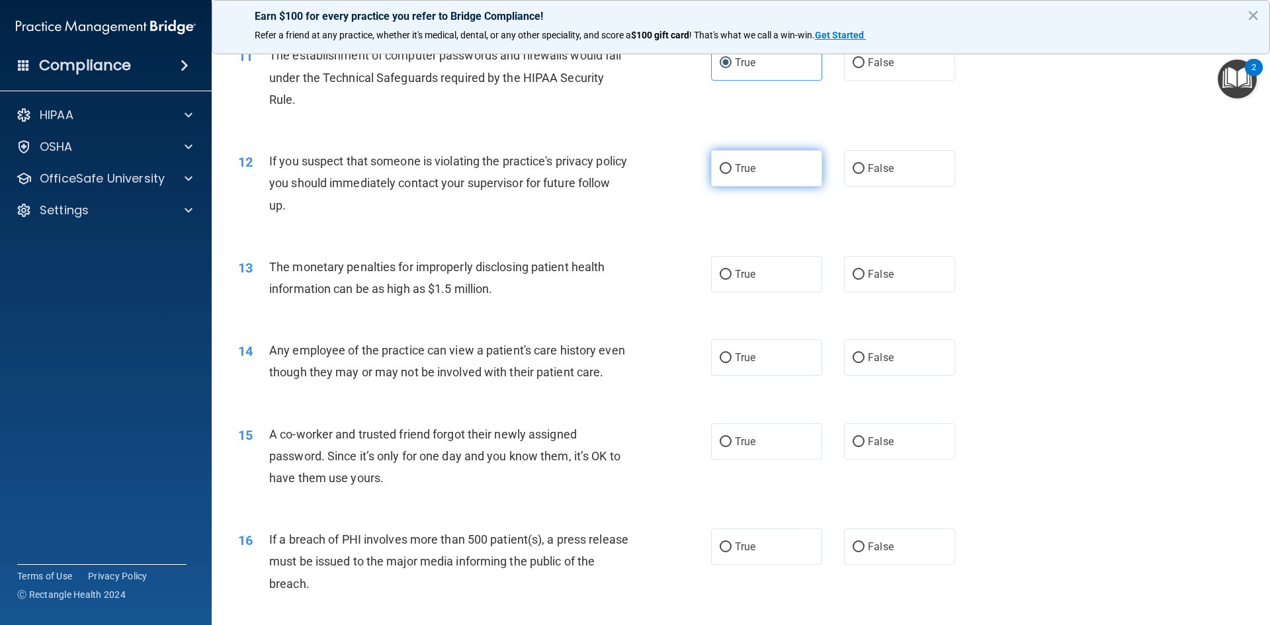
click at [736, 168] on span "True" at bounding box center [745, 168] width 21 height 13
click at [732, 168] on input "True" at bounding box center [726, 169] width 12 height 10
radio input "true"
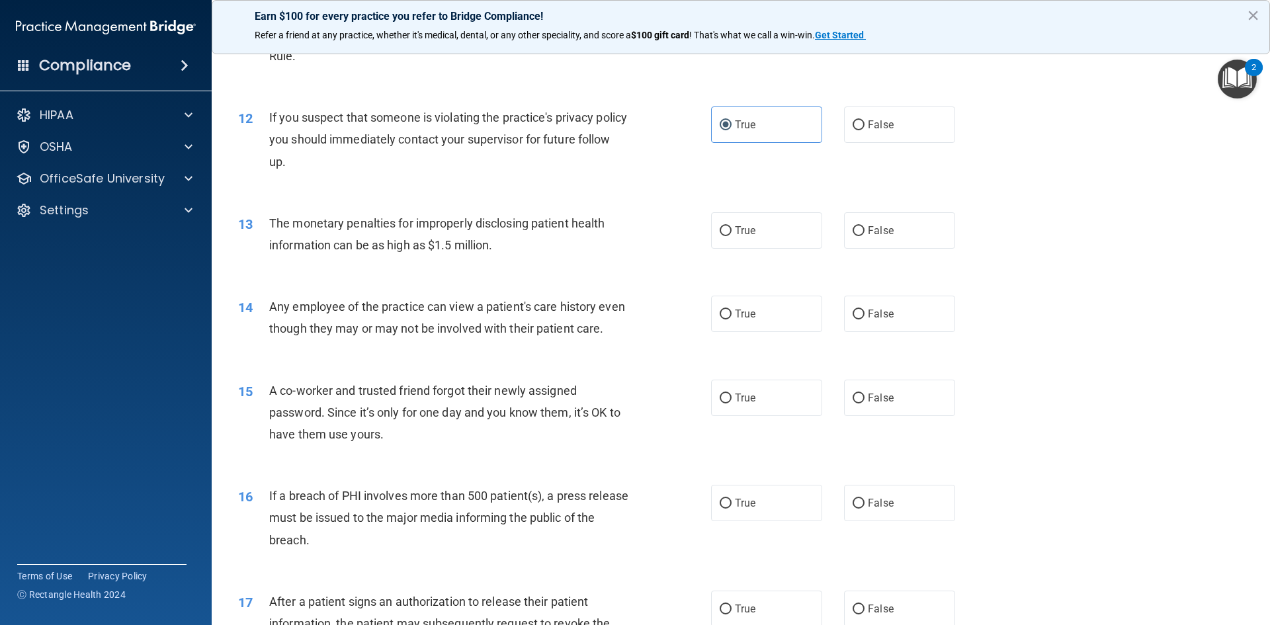
scroll to position [1058, 0]
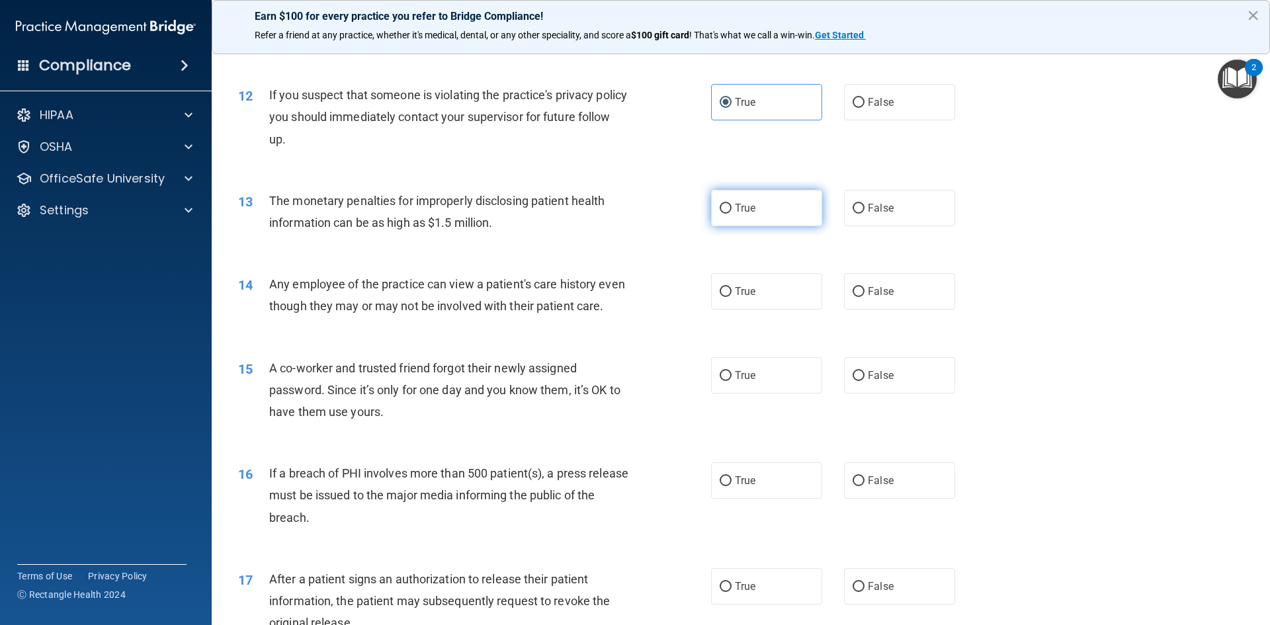
click at [751, 198] on label "True" at bounding box center [766, 208] width 111 height 36
click at [732, 204] on input "True" at bounding box center [726, 209] width 12 height 10
radio input "true"
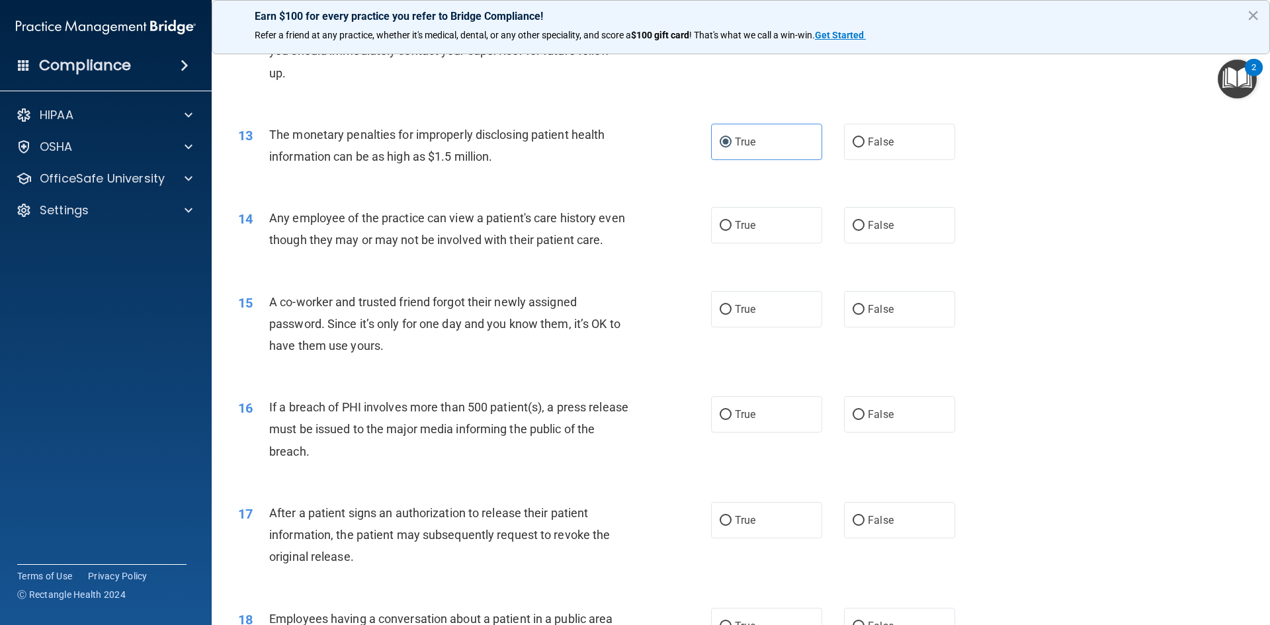
scroll to position [1191, 0]
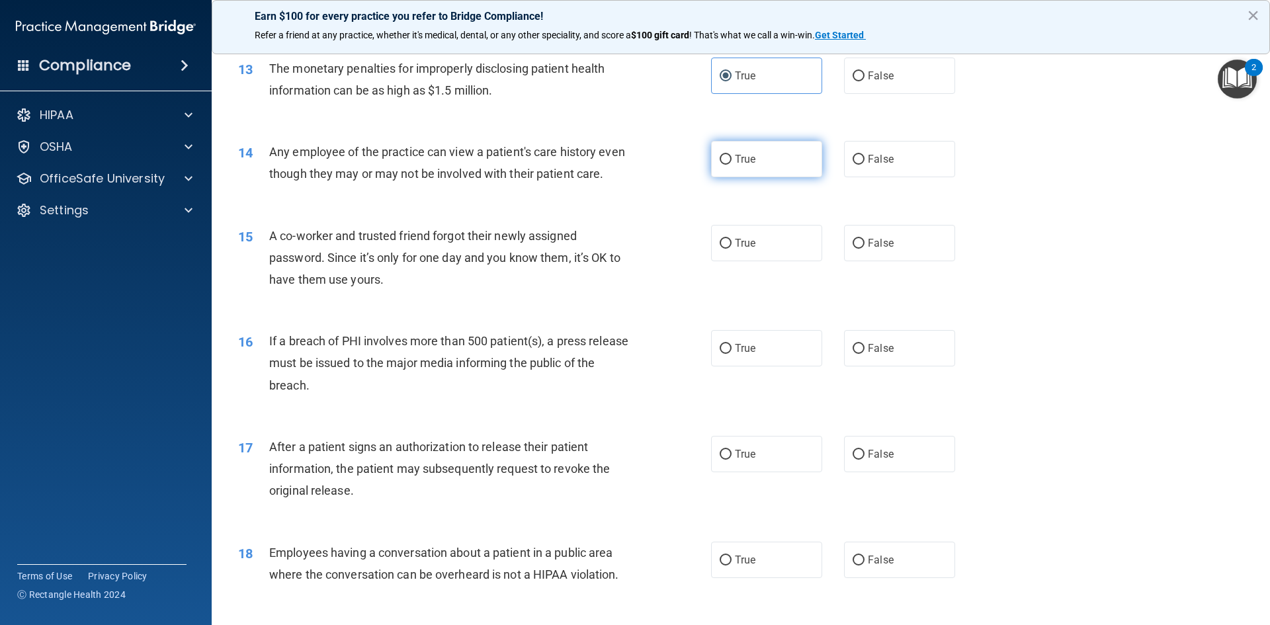
click at [724, 167] on label "True" at bounding box center [766, 159] width 111 height 36
click at [724, 165] on input "True" at bounding box center [726, 160] width 12 height 10
radio input "true"
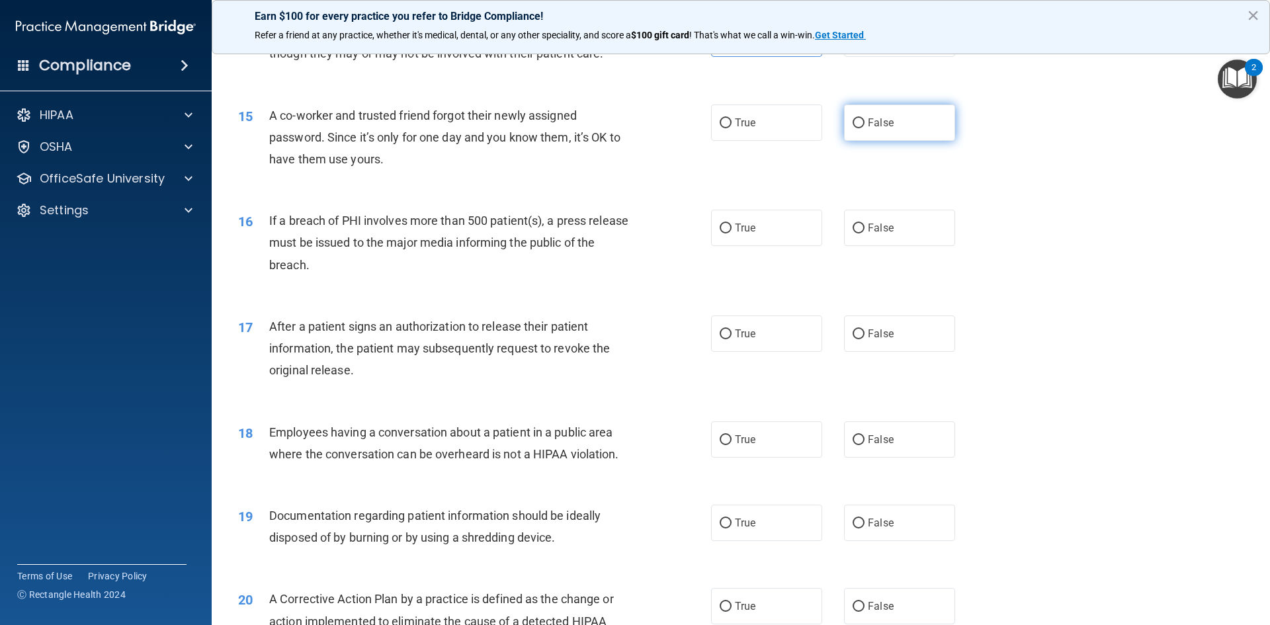
scroll to position [1323, 0]
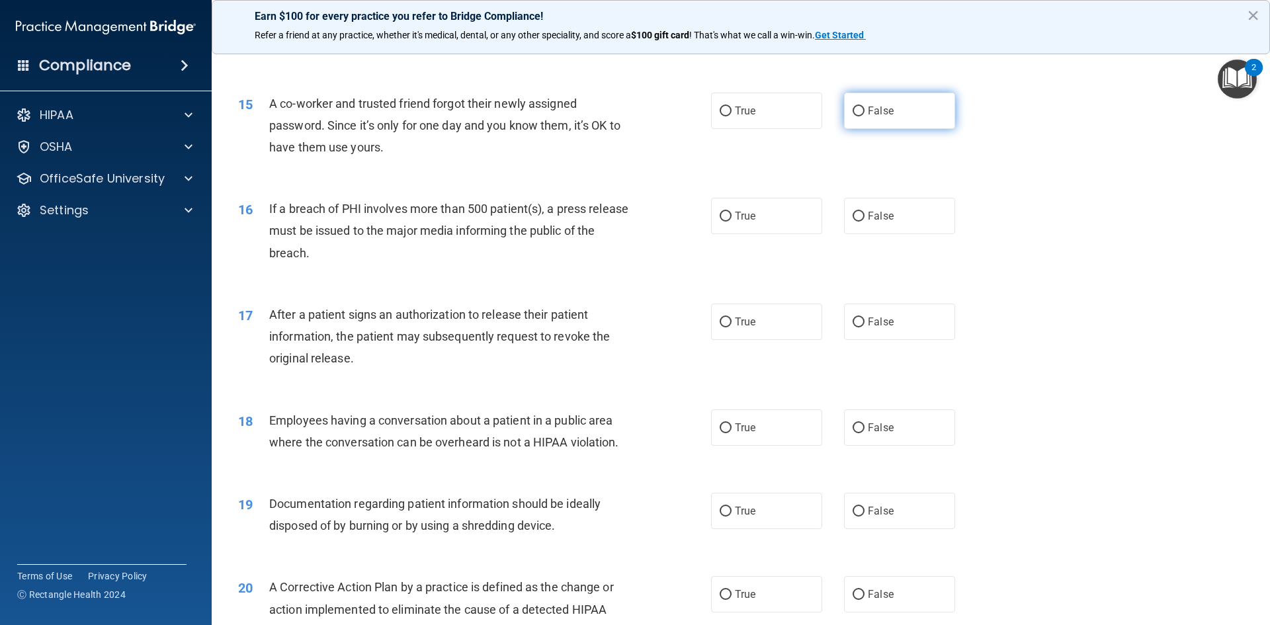
click at [845, 122] on label "False" at bounding box center [899, 111] width 111 height 36
click at [853, 116] on input "False" at bounding box center [859, 112] width 12 height 10
radio input "true"
click at [735, 222] on span "True" at bounding box center [745, 216] width 21 height 13
click at [731, 222] on input "True" at bounding box center [726, 217] width 12 height 10
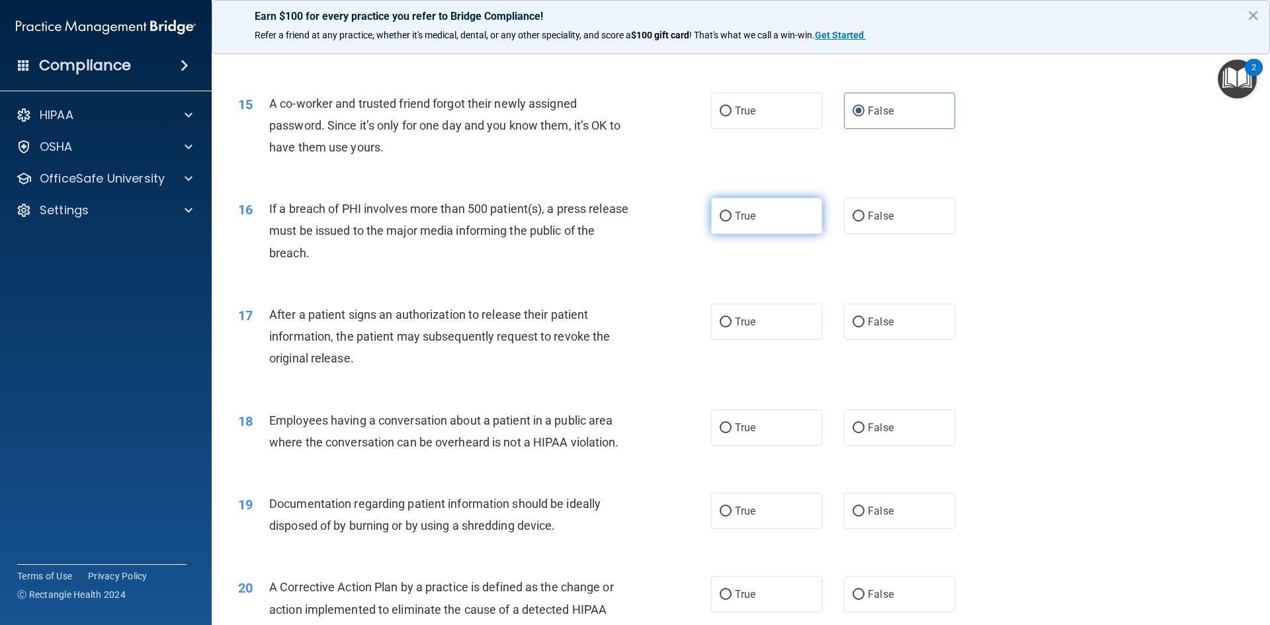
radio input "true"
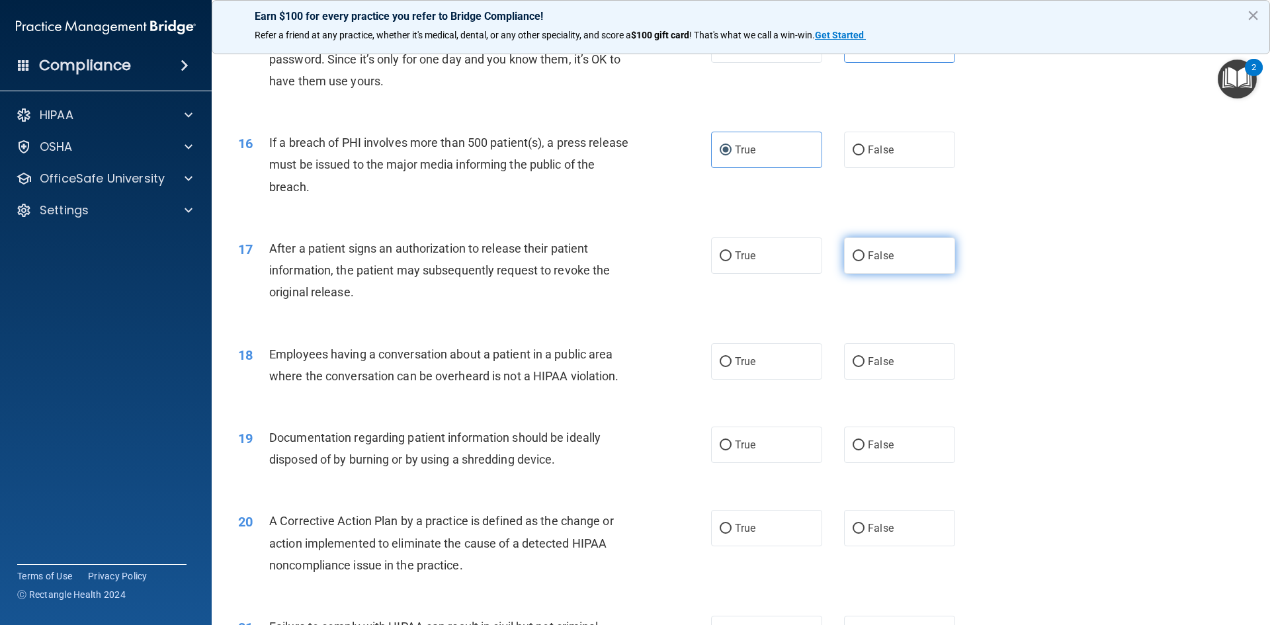
click at [868, 262] on span "False" at bounding box center [881, 255] width 26 height 13
click at [864, 261] on input "False" at bounding box center [859, 256] width 12 height 10
radio input "true"
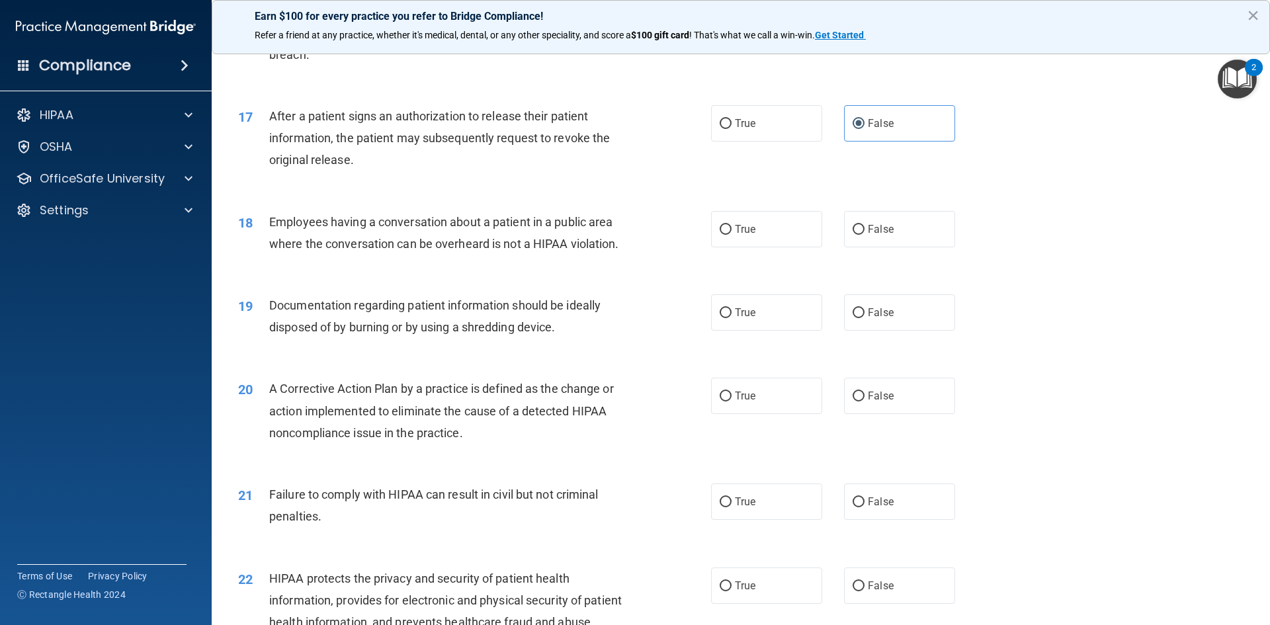
scroll to position [1588, 0]
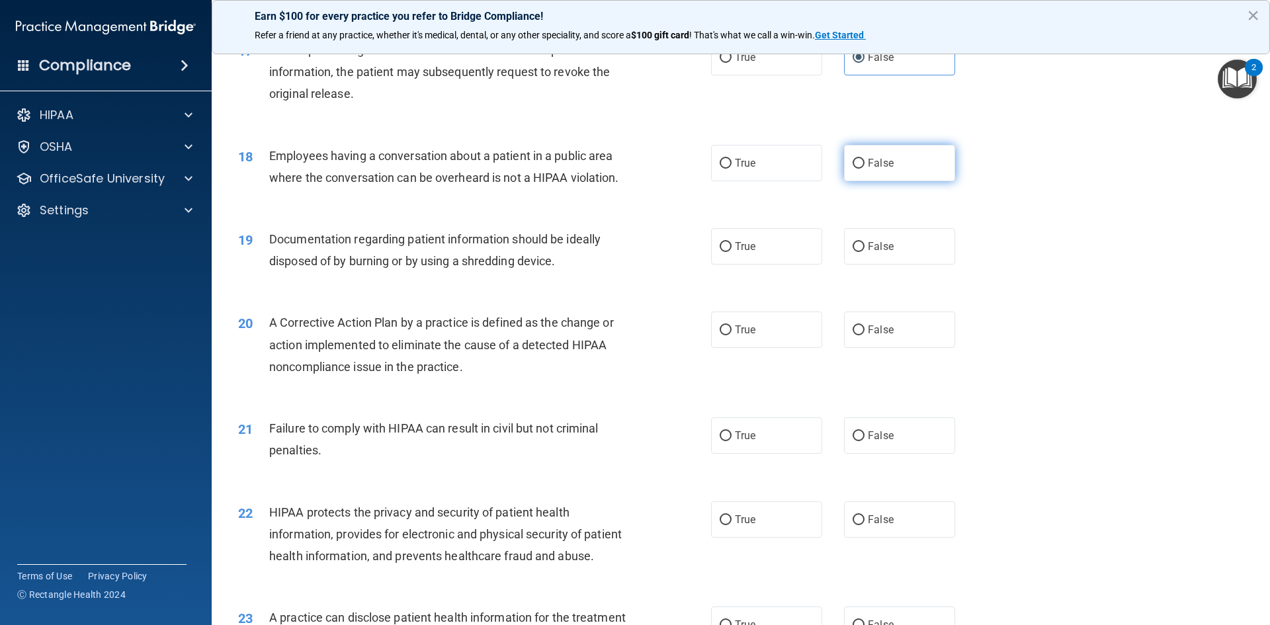
click at [892, 179] on label "False" at bounding box center [899, 163] width 111 height 36
click at [865, 169] on input "False" at bounding box center [859, 164] width 12 height 10
radio input "true"
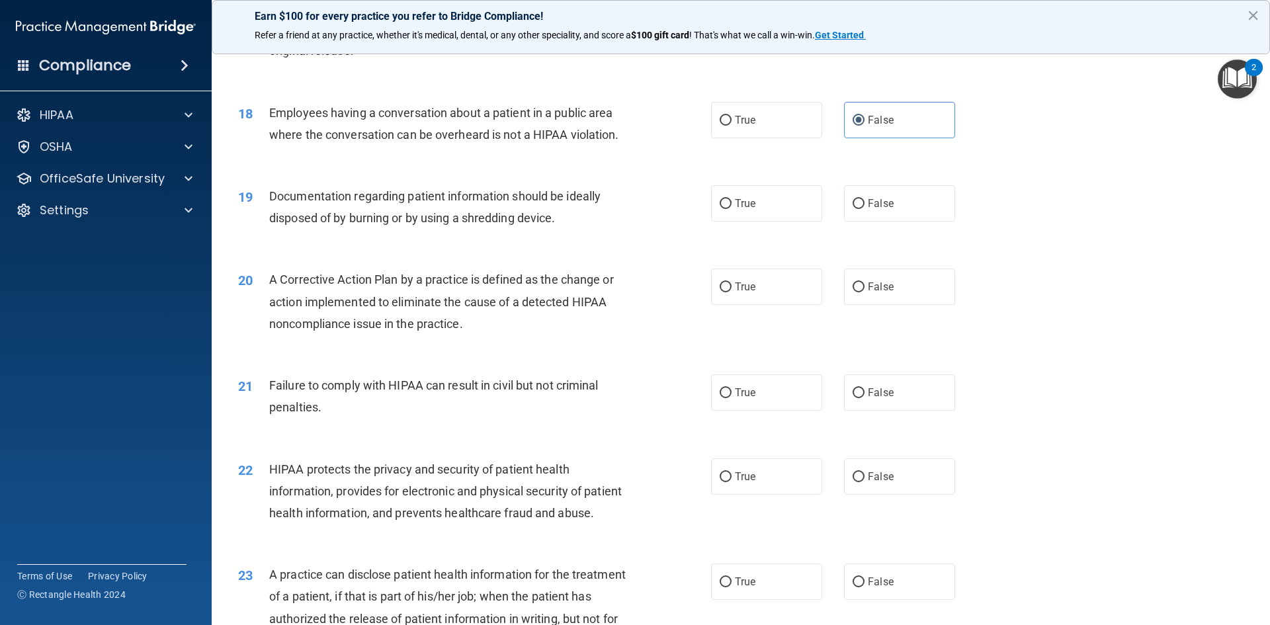
scroll to position [1654, 0]
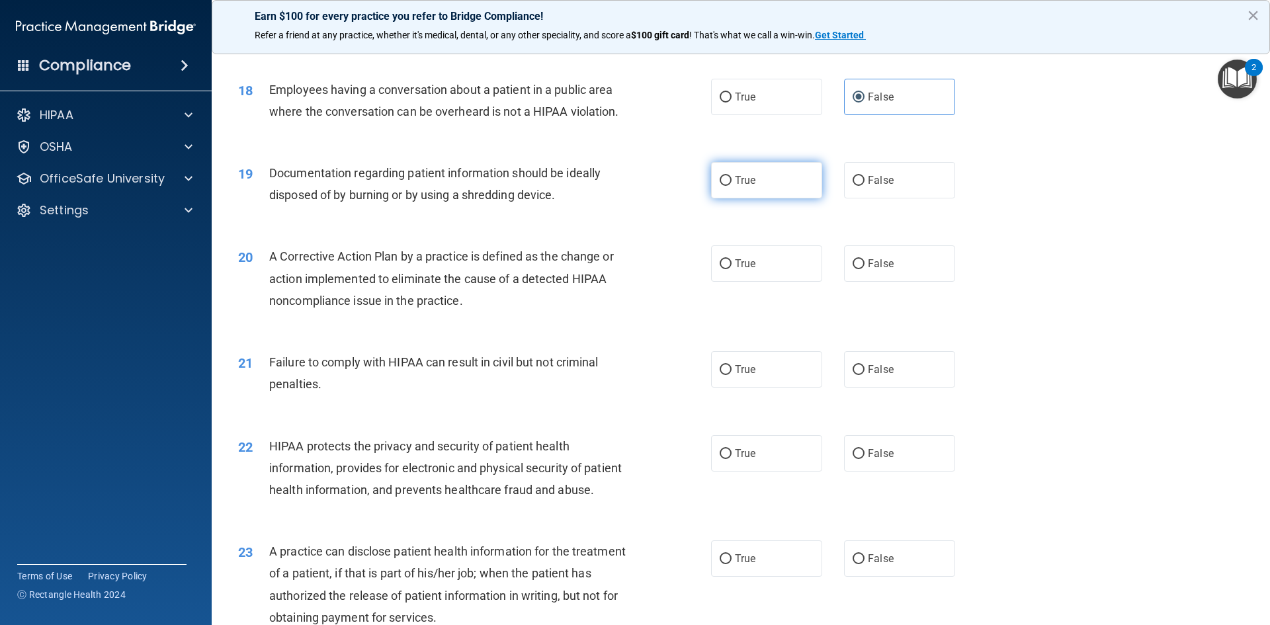
click at [763, 198] on label "True" at bounding box center [766, 180] width 111 height 36
click at [732, 186] on input "True" at bounding box center [726, 181] width 12 height 10
radio input "true"
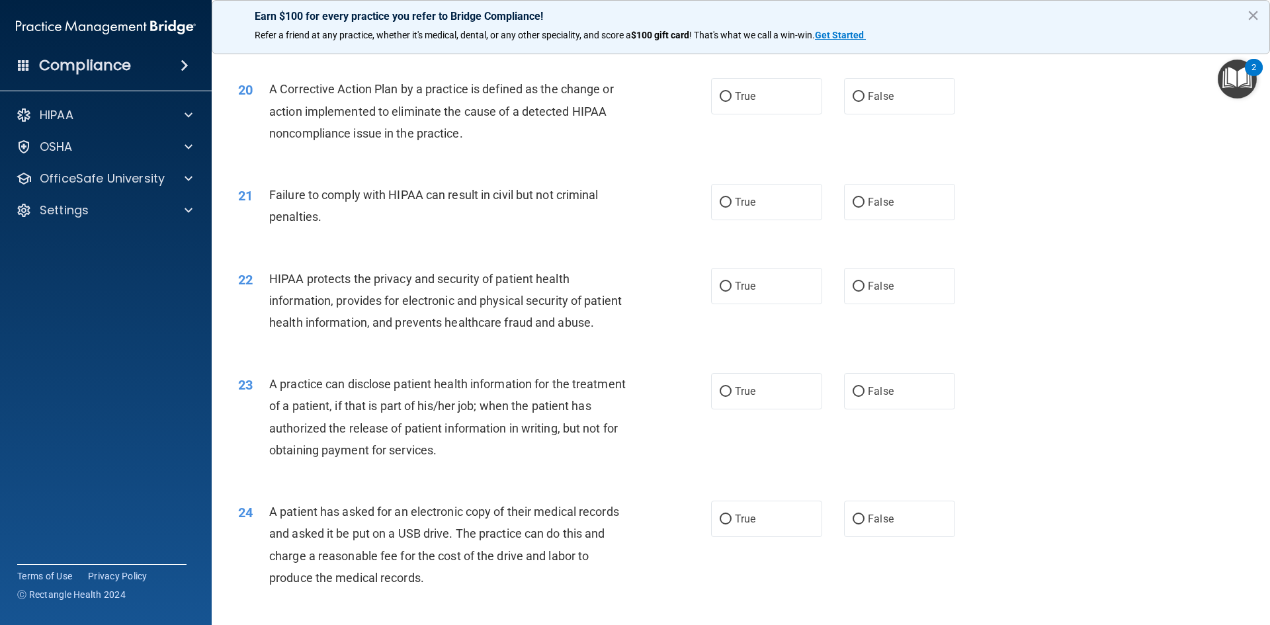
scroll to position [1852, 0]
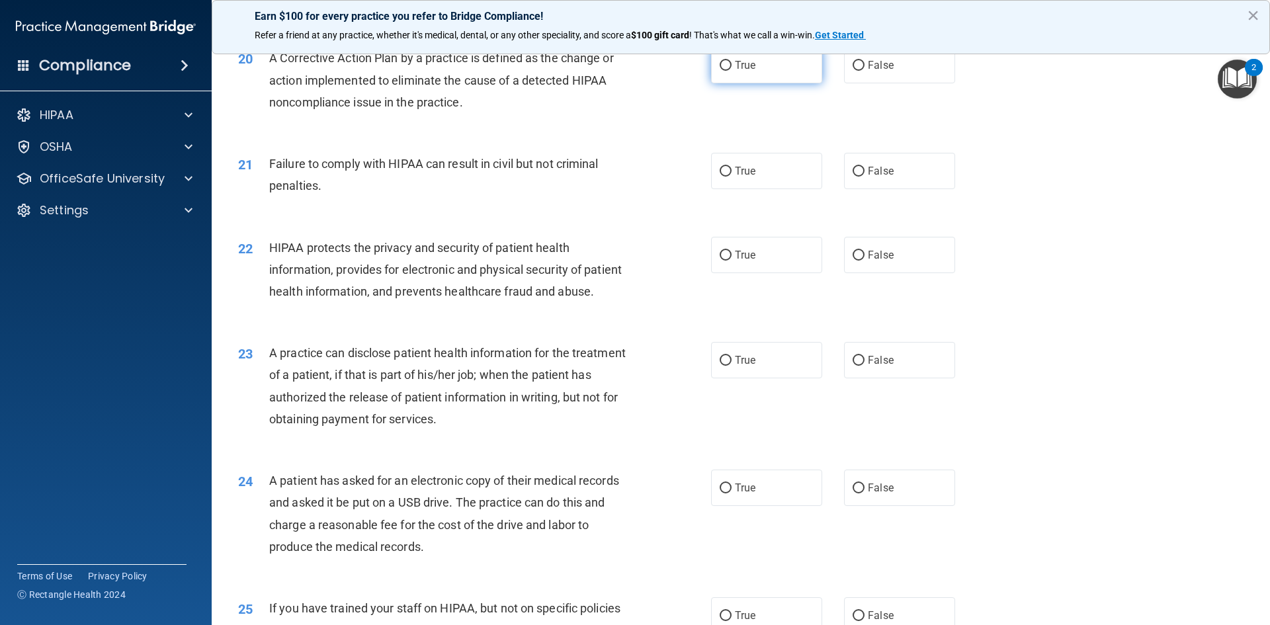
click at [736, 83] on label "True" at bounding box center [766, 65] width 111 height 36
click at [732, 71] on input "True" at bounding box center [726, 66] width 12 height 10
radio input "true"
click at [916, 189] on label "False" at bounding box center [899, 171] width 111 height 36
click at [865, 177] on input "False" at bounding box center [859, 172] width 12 height 10
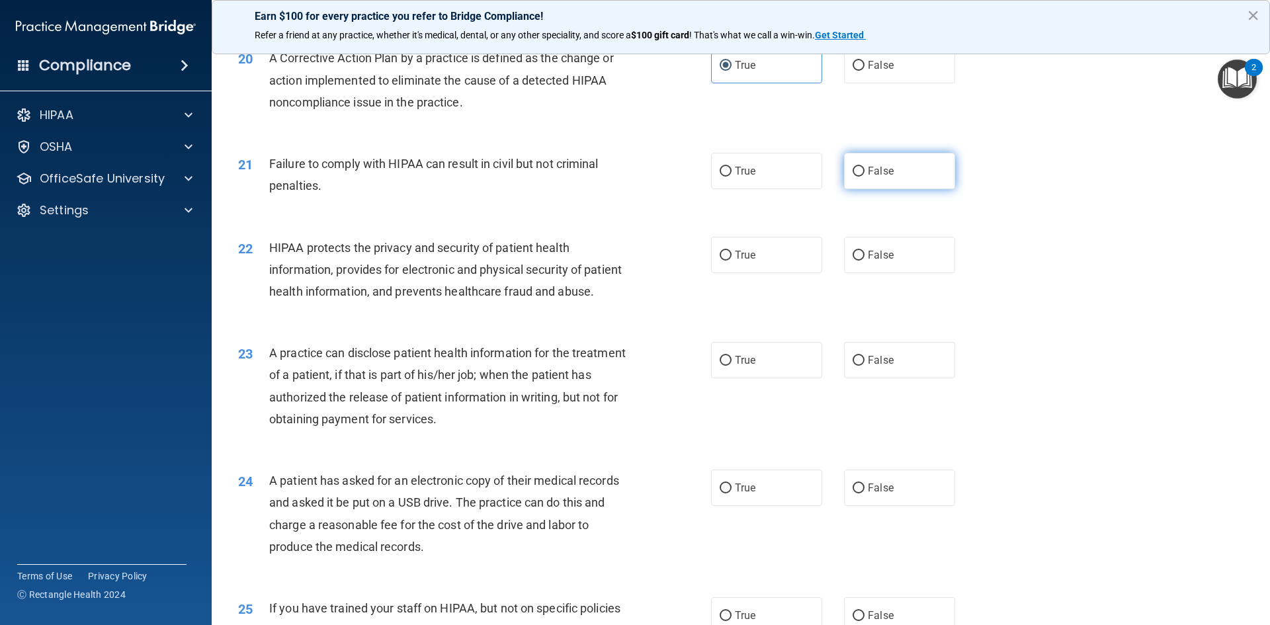
radio input "true"
click at [726, 261] on input "True" at bounding box center [726, 256] width 12 height 10
radio input "true"
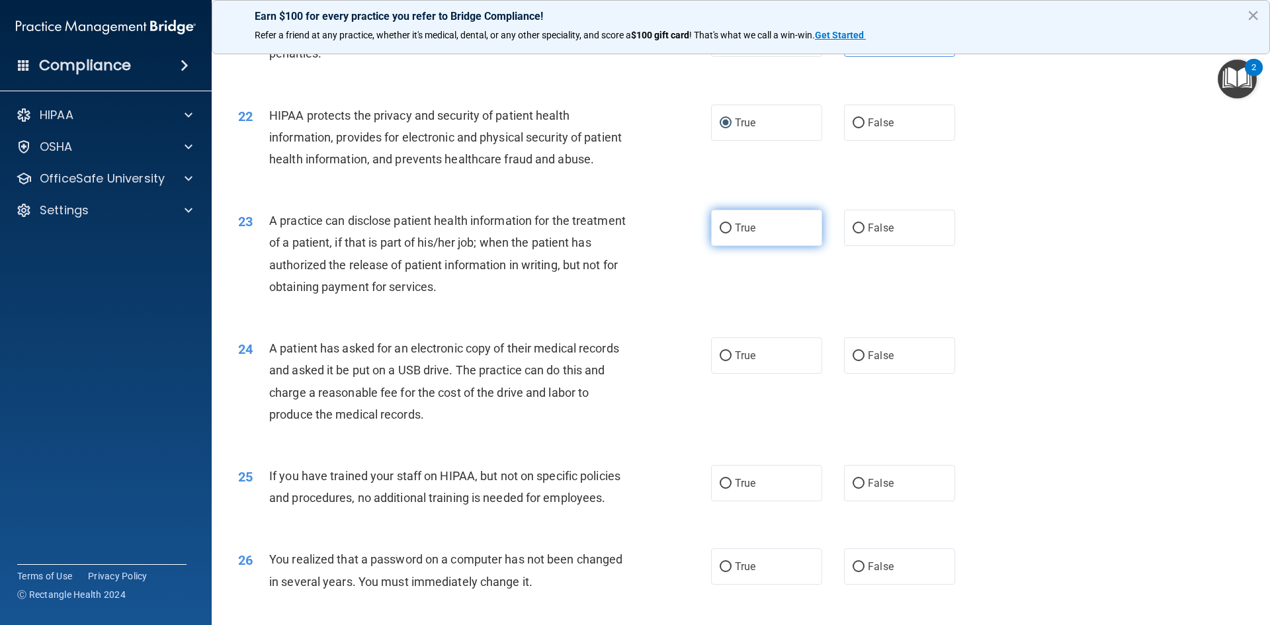
click at [727, 246] on label "True" at bounding box center [766, 228] width 111 height 36
click at [727, 234] on input "True" at bounding box center [726, 229] width 12 height 10
radio input "true"
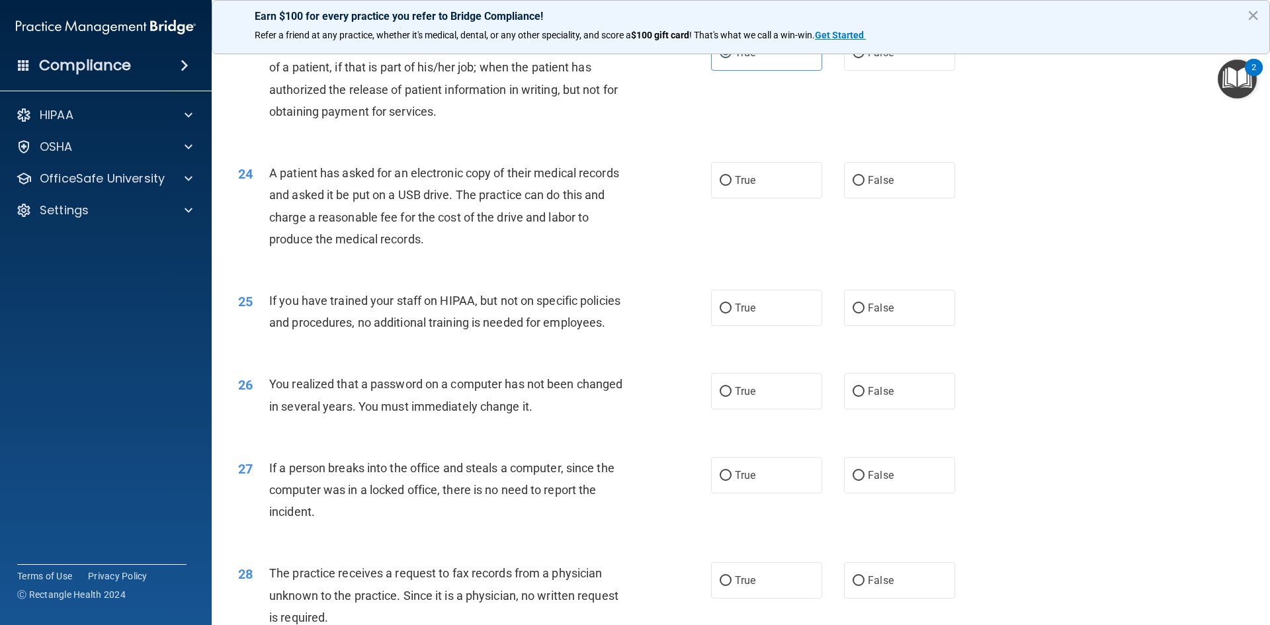
scroll to position [2183, 0]
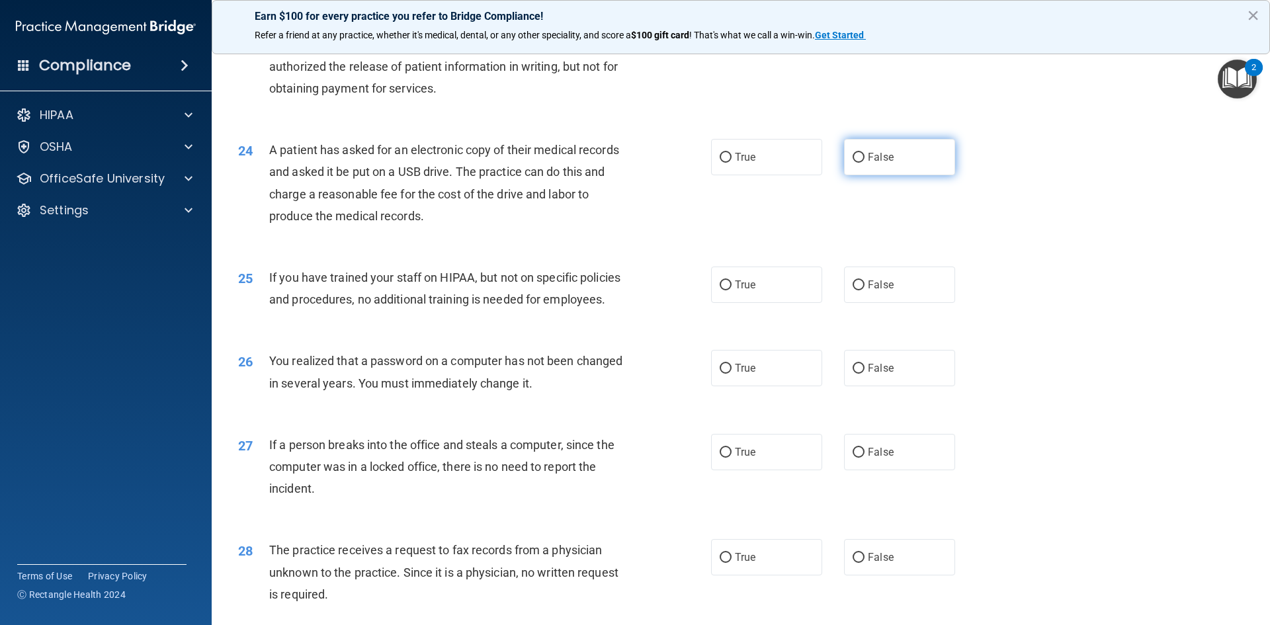
click at [908, 175] on label "False" at bounding box center [899, 157] width 111 height 36
click at [865, 163] on input "False" at bounding box center [859, 158] width 12 height 10
radio input "true"
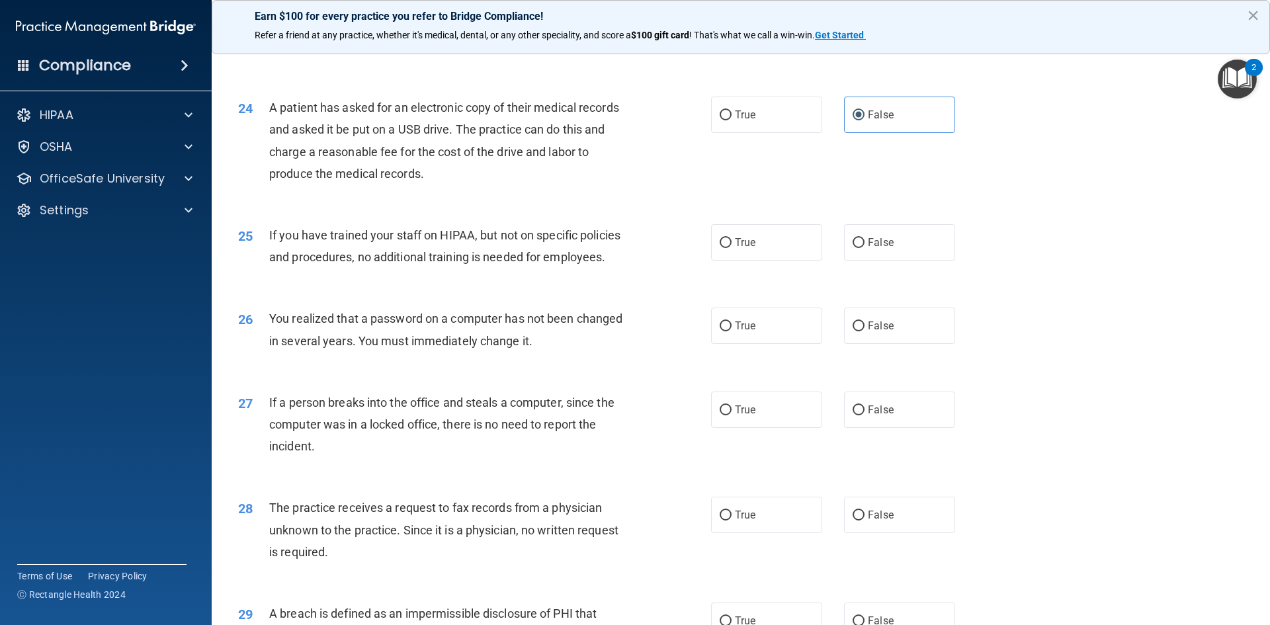
scroll to position [2249, 0]
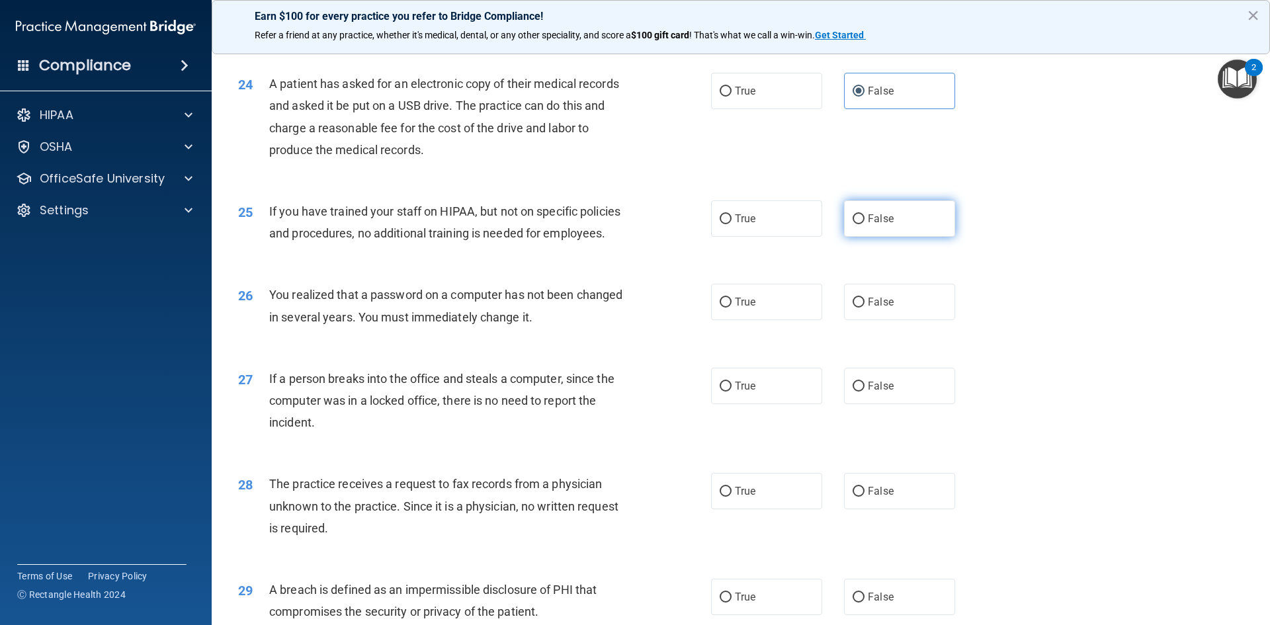
click at [874, 225] on span "False" at bounding box center [881, 218] width 26 height 13
click at [865, 224] on input "False" at bounding box center [859, 219] width 12 height 10
radio input "true"
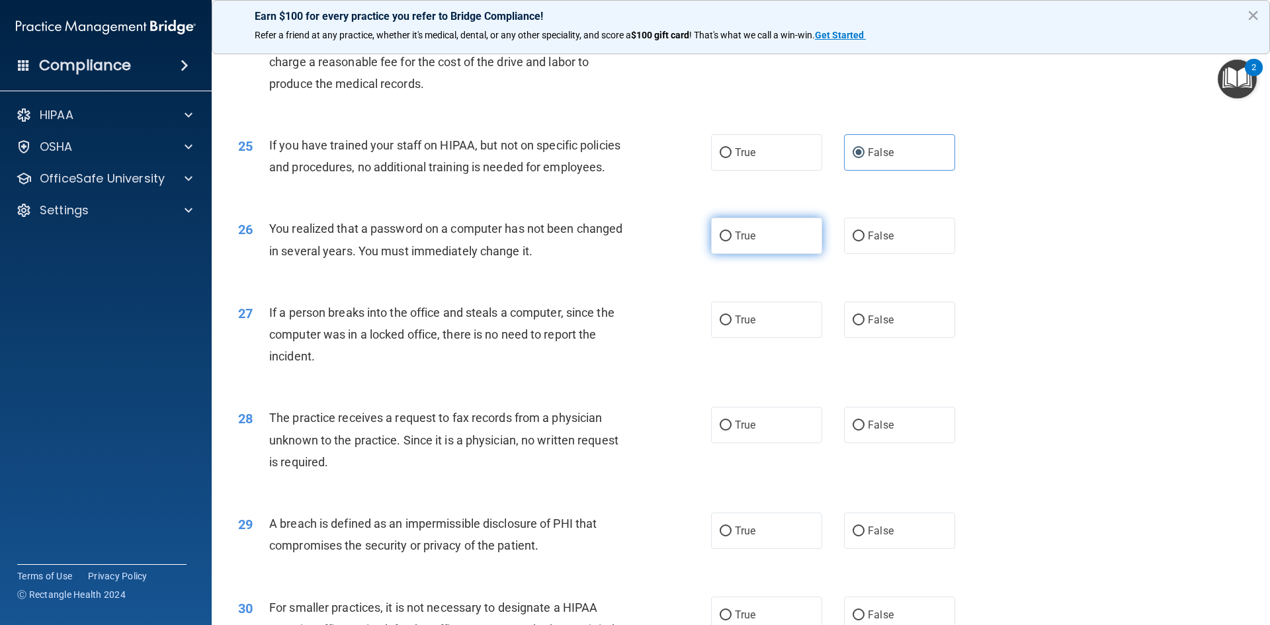
click at [753, 254] on label "True" at bounding box center [766, 236] width 111 height 36
click at [732, 241] on input "True" at bounding box center [726, 237] width 12 height 10
radio input "true"
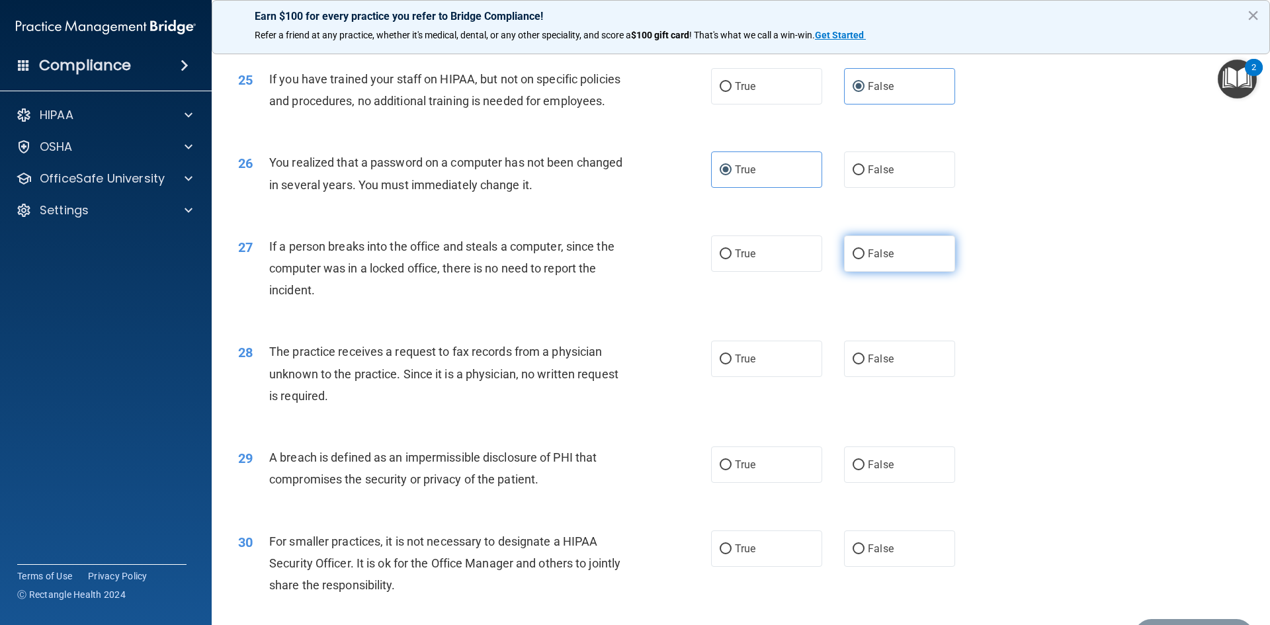
click at [868, 260] on span "False" at bounding box center [881, 253] width 26 height 13
click at [862, 259] on input "False" at bounding box center [859, 254] width 12 height 10
radio input "true"
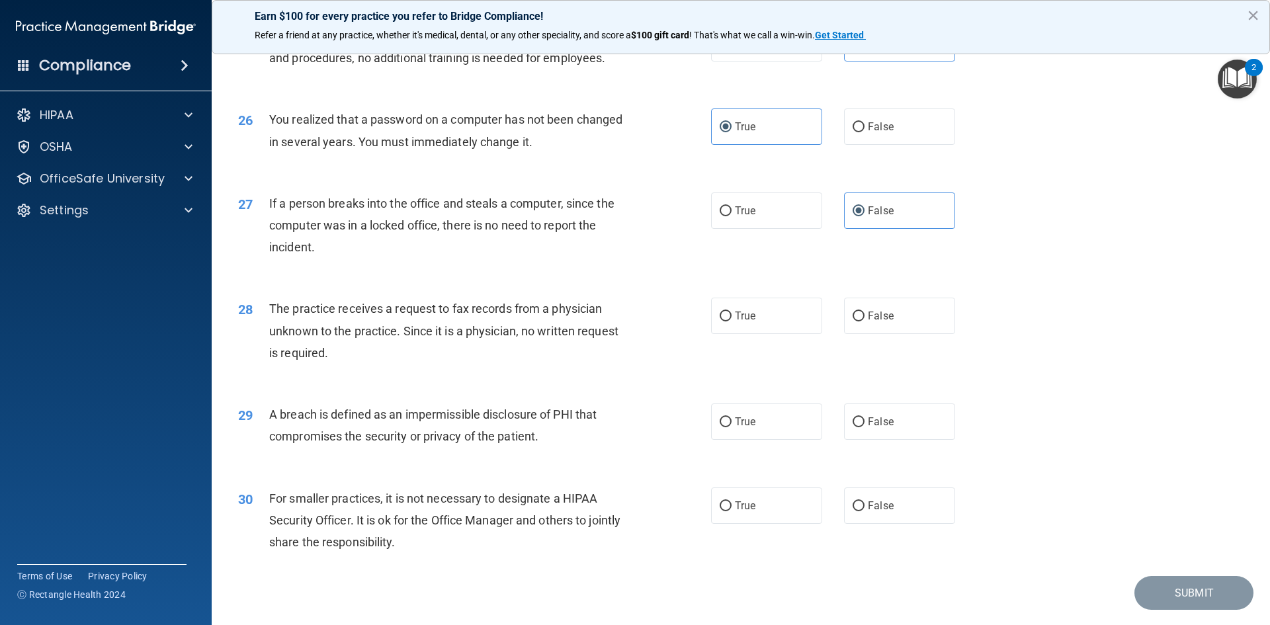
scroll to position [2448, 0]
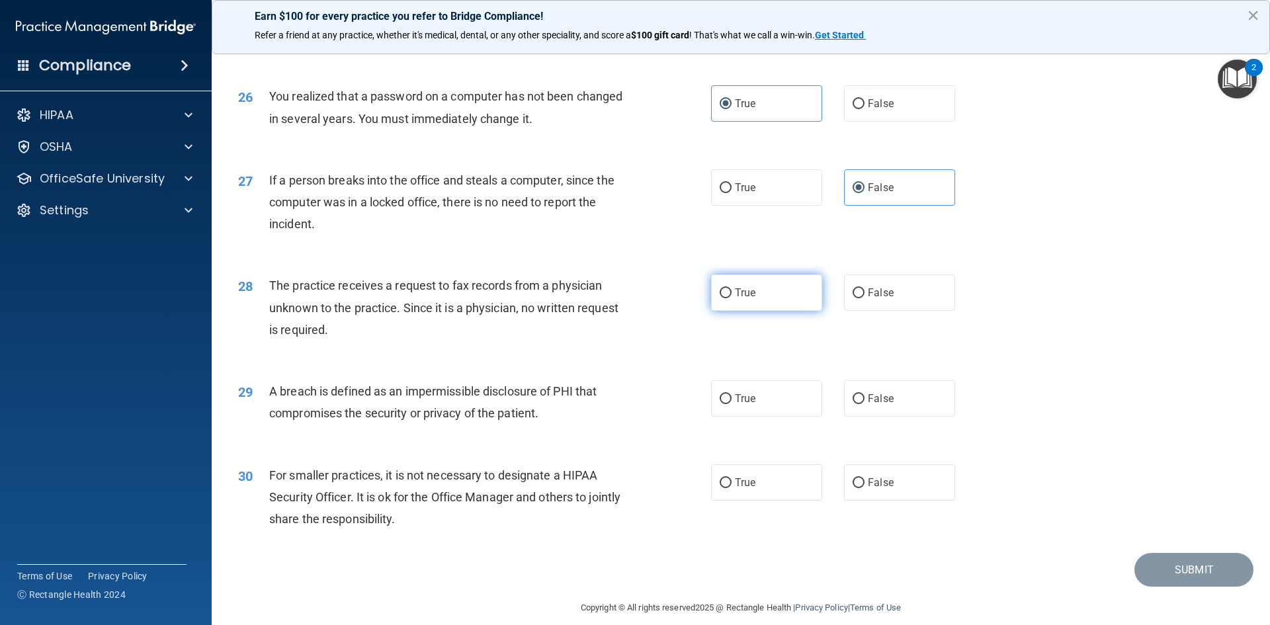
click at [754, 311] on label "True" at bounding box center [766, 293] width 111 height 36
click at [732, 298] on input "True" at bounding box center [726, 293] width 12 height 10
radio input "true"
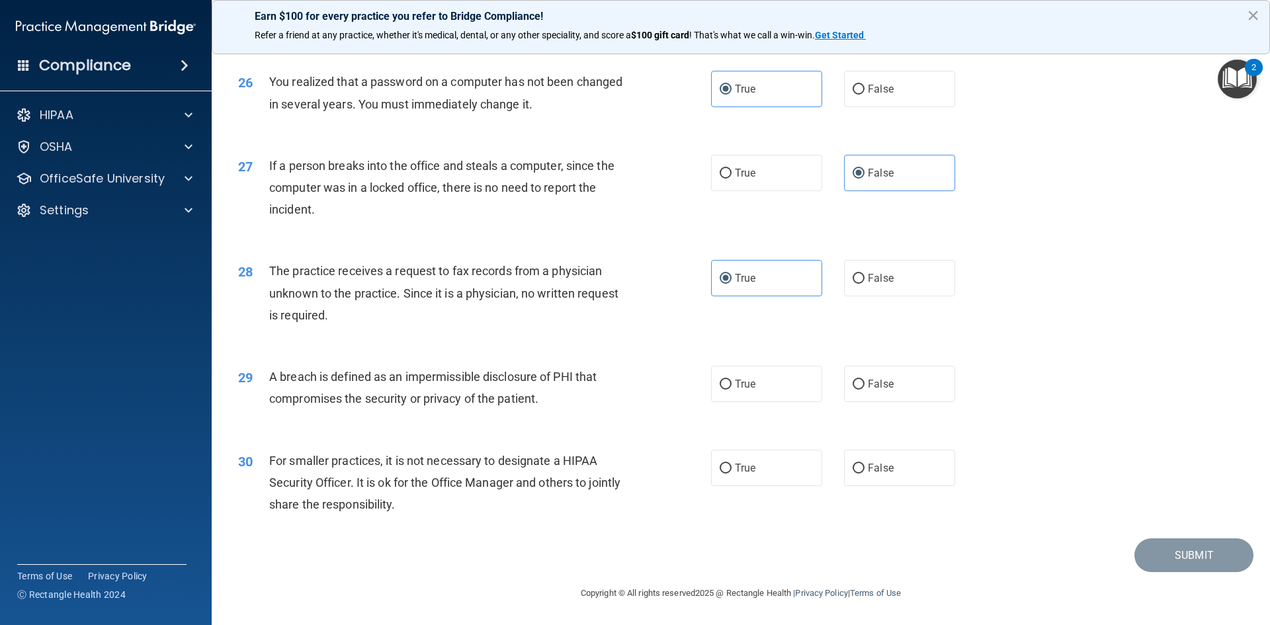
scroll to position [2506, 0]
click at [738, 383] on span "True" at bounding box center [745, 384] width 21 height 13
click at [732, 383] on input "True" at bounding box center [726, 385] width 12 height 10
radio input "true"
click at [869, 480] on label "False" at bounding box center [899, 468] width 111 height 36
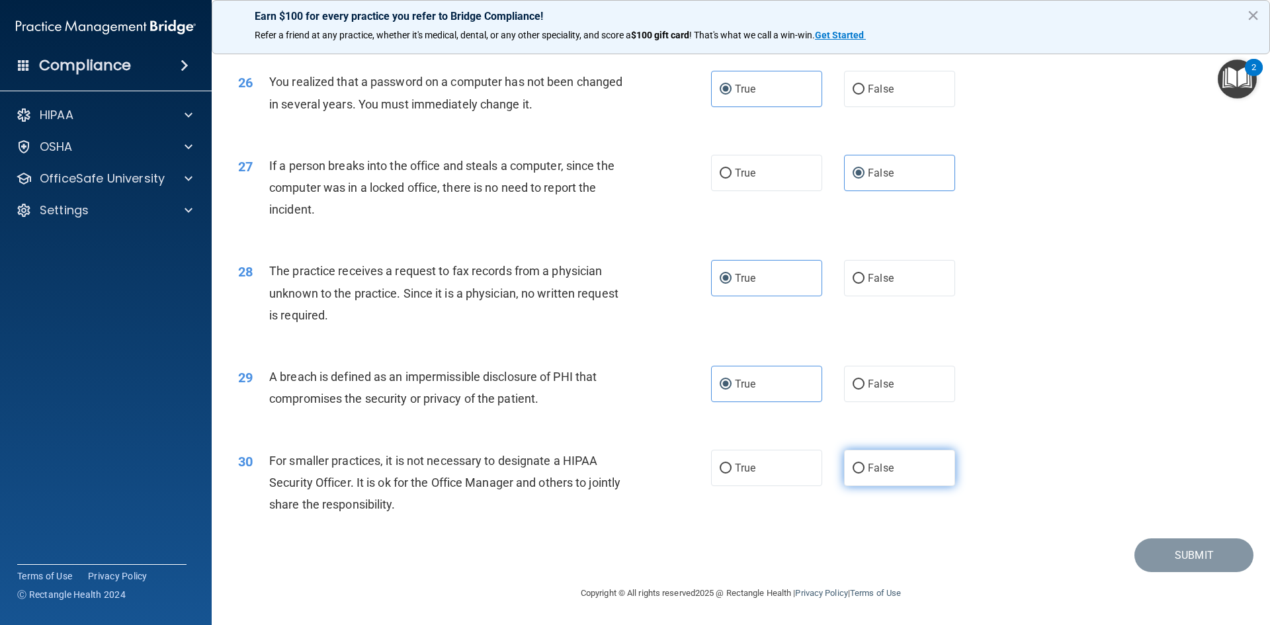
click at [865, 474] on input "False" at bounding box center [859, 469] width 12 height 10
radio input "true"
click at [1160, 555] on button "Submit" at bounding box center [1194, 555] width 119 height 34
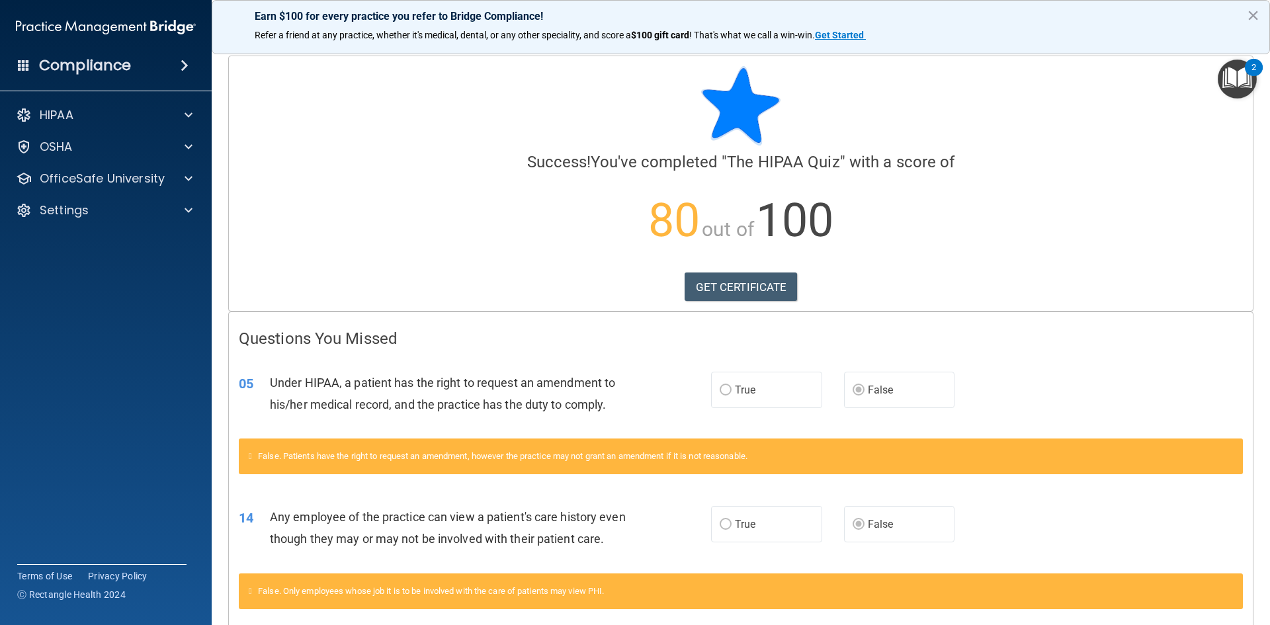
click at [955, 105] on div at bounding box center [741, 105] width 1004 height 79
click at [728, 278] on link "GET CERTIFICATE" at bounding box center [741, 287] width 113 height 29
click at [177, 153] on div at bounding box center [186, 147] width 33 height 16
click at [184, 255] on div "HIPAA Documents and Policies Report an Incident Business Associates Emergency P…" at bounding box center [106, 197] width 212 height 201
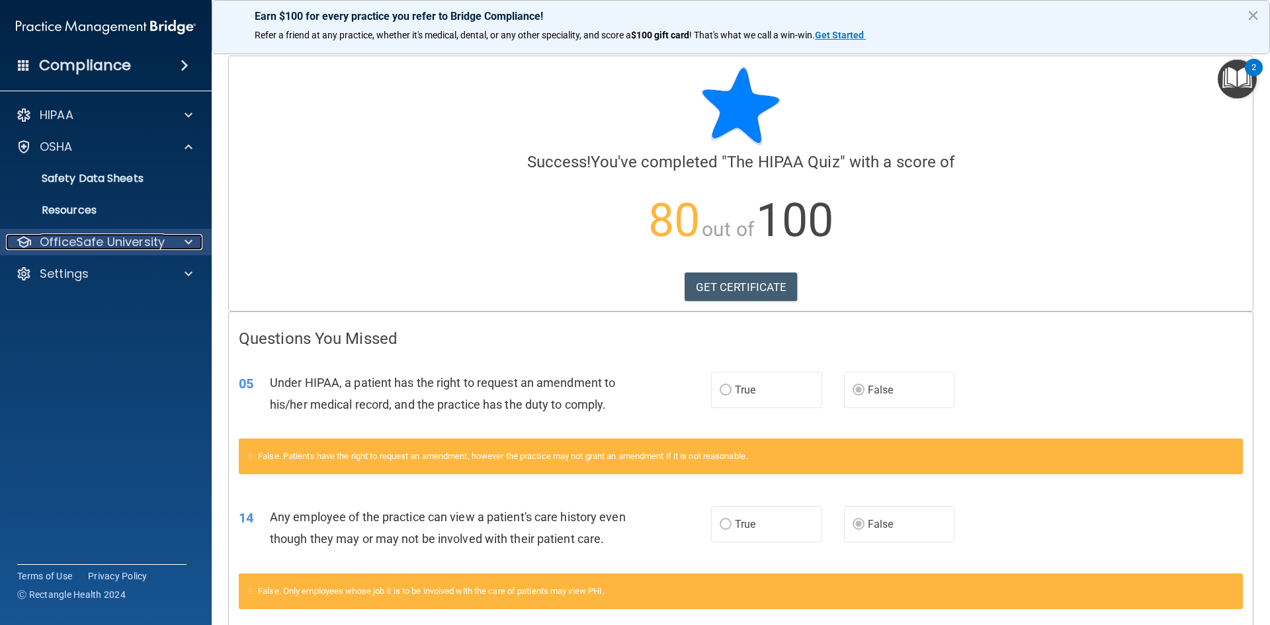
click at [178, 246] on div at bounding box center [186, 242] width 33 height 16
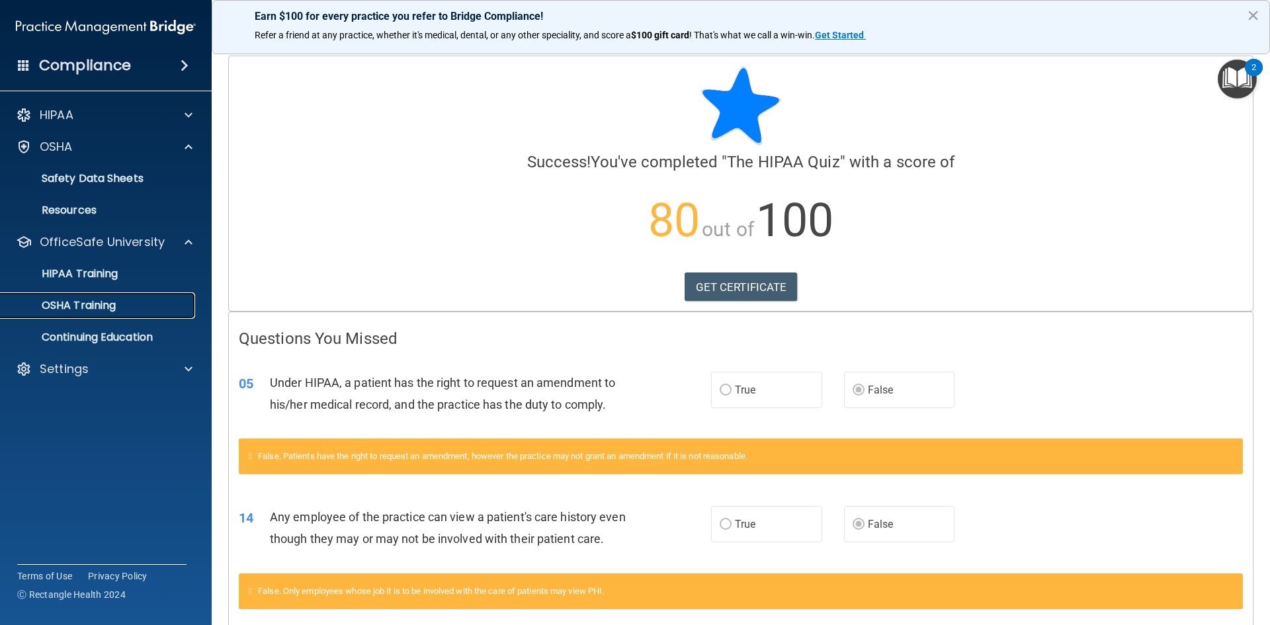
click at [109, 296] on link "OSHA Training" at bounding box center [91, 305] width 208 height 26
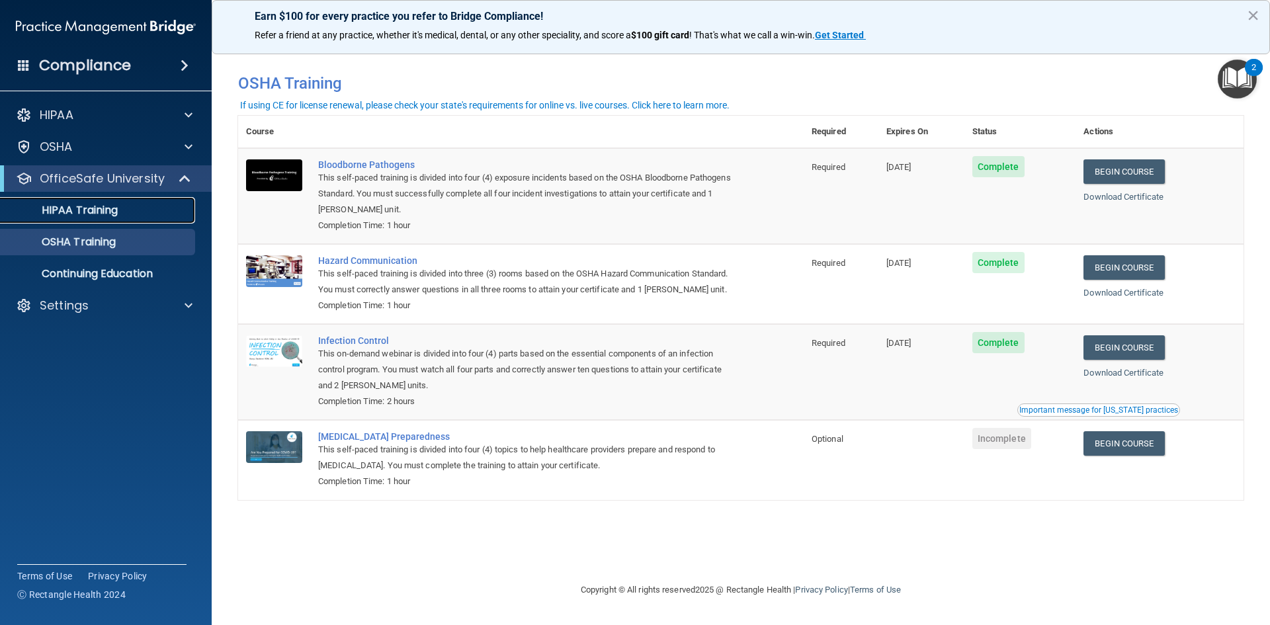
click at [105, 216] on p "HIPAA Training" at bounding box center [63, 210] width 109 height 13
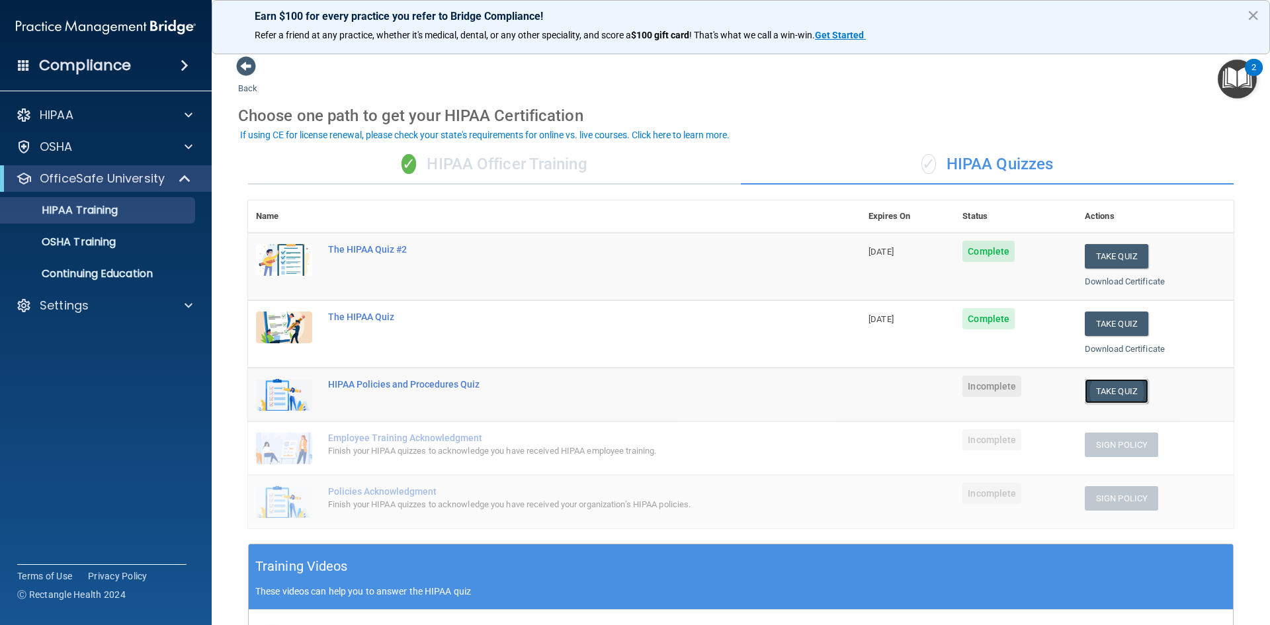
click at [1116, 394] on button "Take Quiz" at bounding box center [1117, 391] width 64 height 24
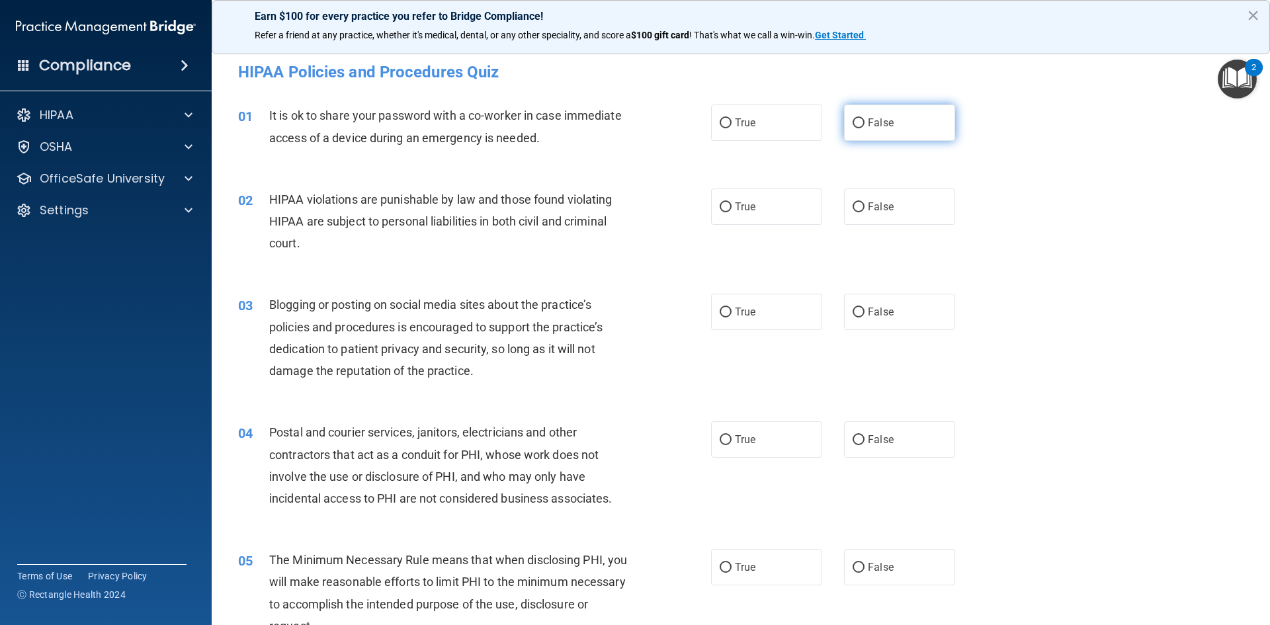
click at [877, 132] on label "False" at bounding box center [899, 123] width 111 height 36
click at [865, 128] on input "False" at bounding box center [859, 123] width 12 height 10
radio input "true"
click at [720, 204] on input "True" at bounding box center [726, 207] width 12 height 10
radio input "true"
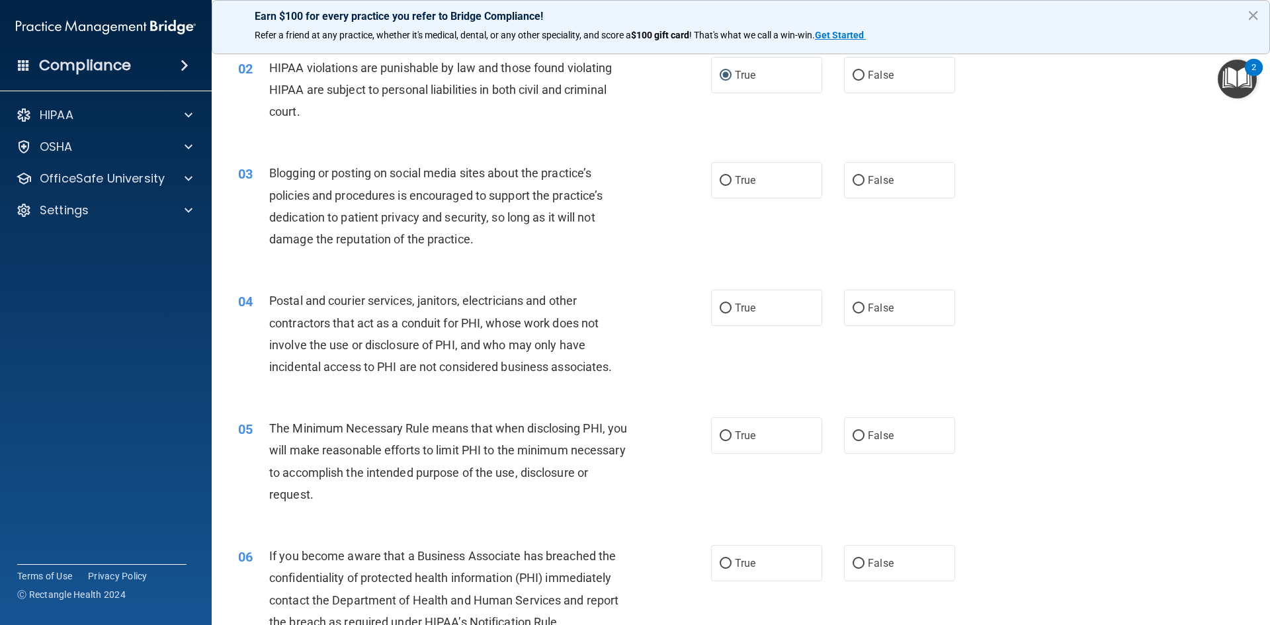
scroll to position [132, 0]
click at [907, 181] on label "False" at bounding box center [899, 179] width 111 height 36
click at [865, 181] on input "False" at bounding box center [859, 180] width 12 height 10
radio input "true"
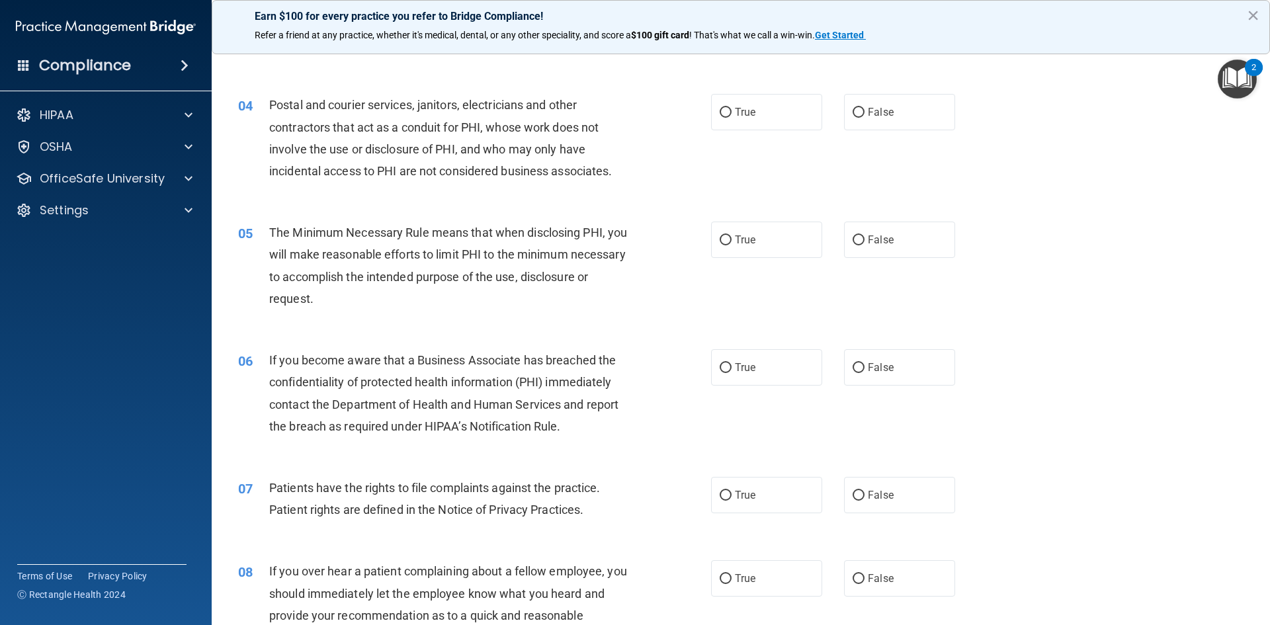
scroll to position [331, 0]
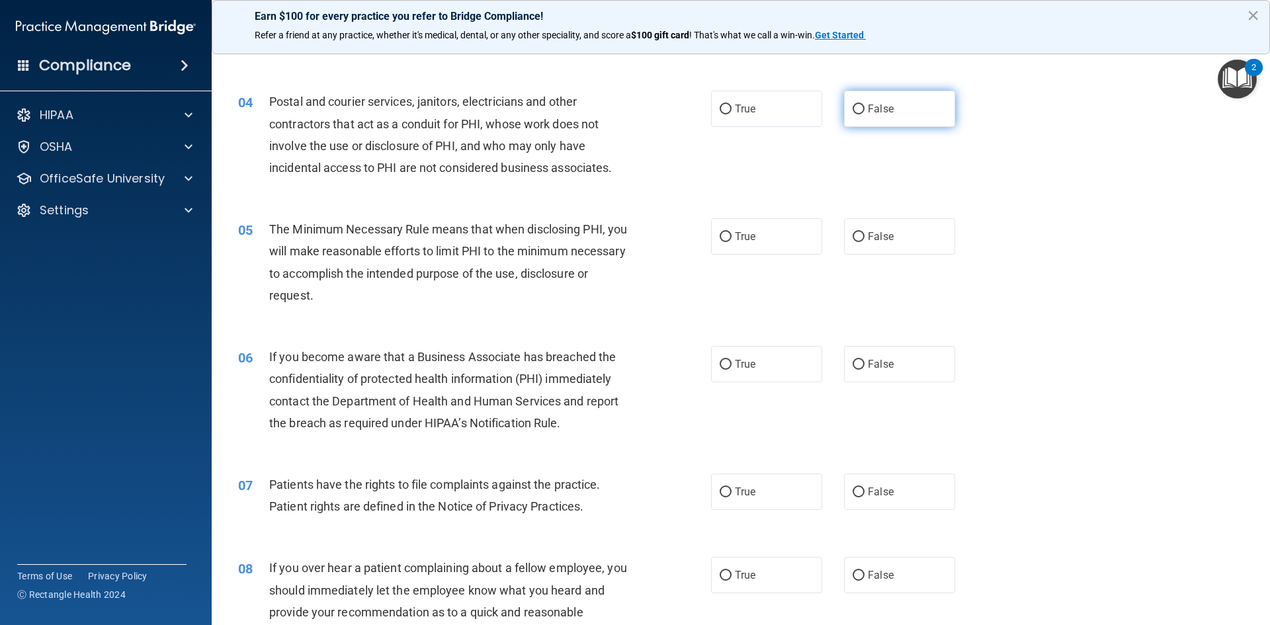
click at [877, 105] on span "False" at bounding box center [881, 109] width 26 height 13
click at [865, 105] on input "False" at bounding box center [859, 110] width 12 height 10
radio input "true"
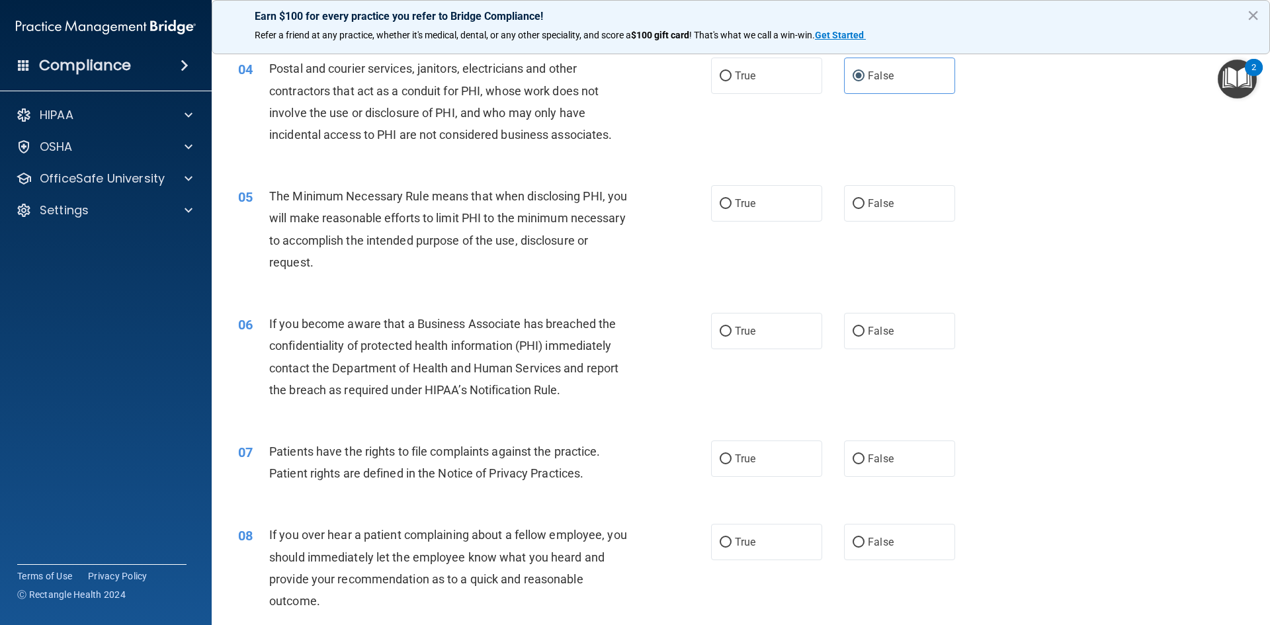
scroll to position [397, 0]
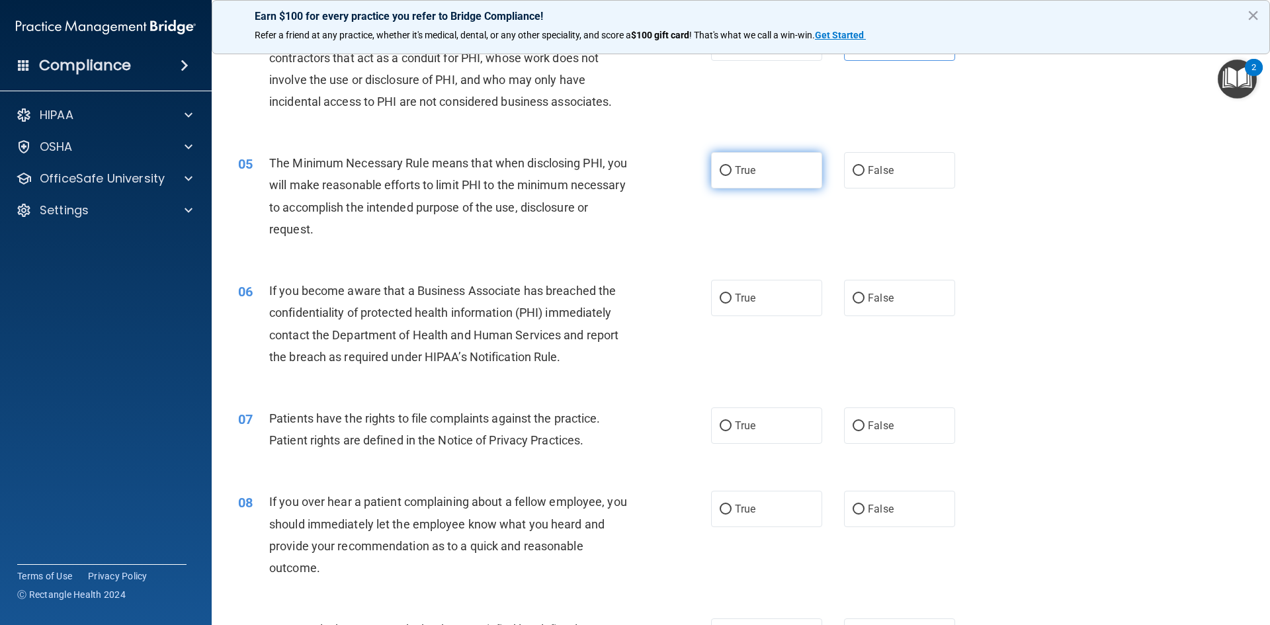
click at [737, 162] on label "True" at bounding box center [766, 170] width 111 height 36
click at [732, 166] on input "True" at bounding box center [726, 171] width 12 height 10
radio input "true"
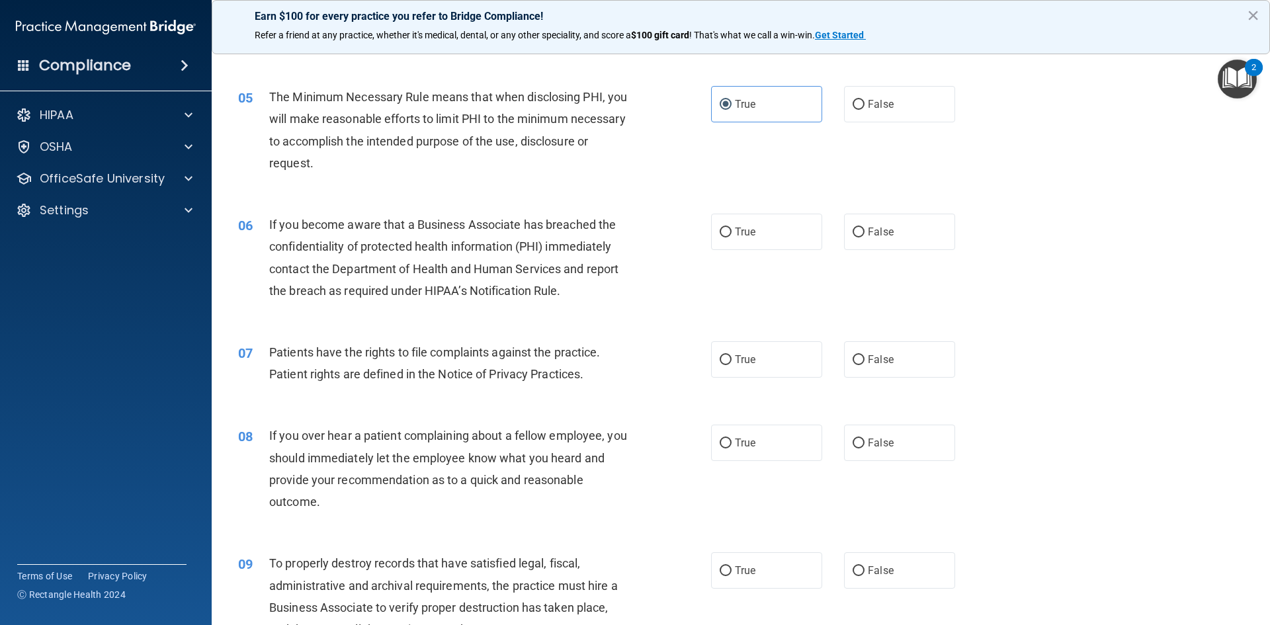
scroll to position [529, 0]
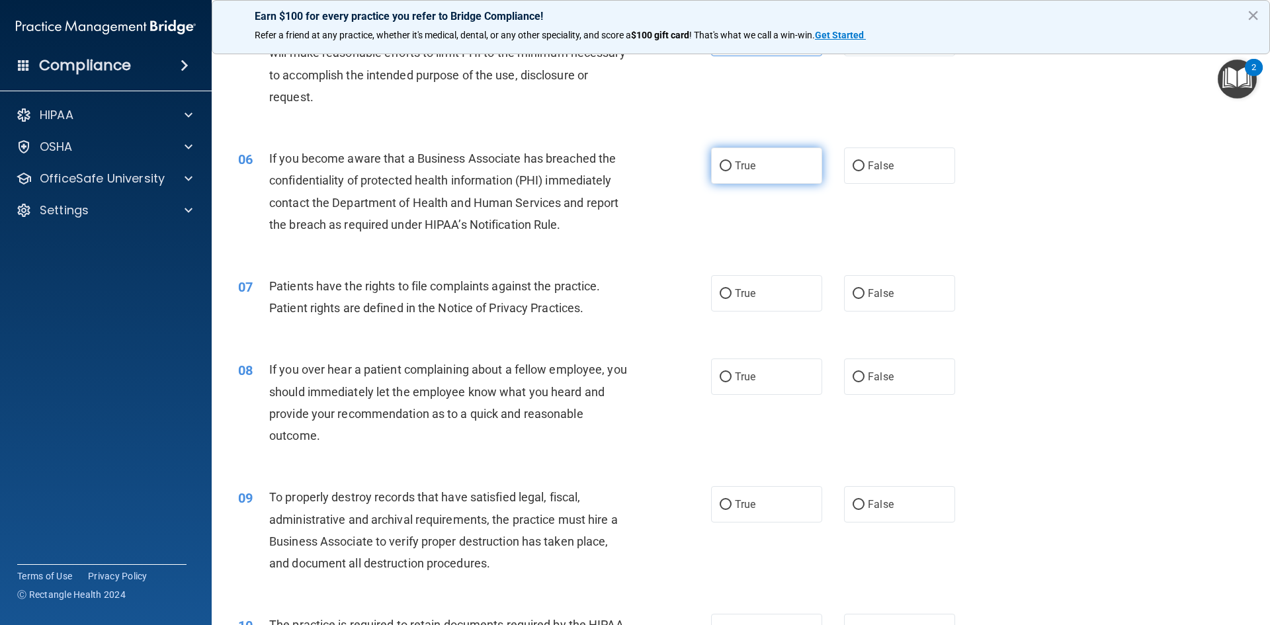
click at [728, 164] on label "True" at bounding box center [766, 166] width 111 height 36
click at [728, 164] on input "True" at bounding box center [726, 166] width 12 height 10
radio input "true"
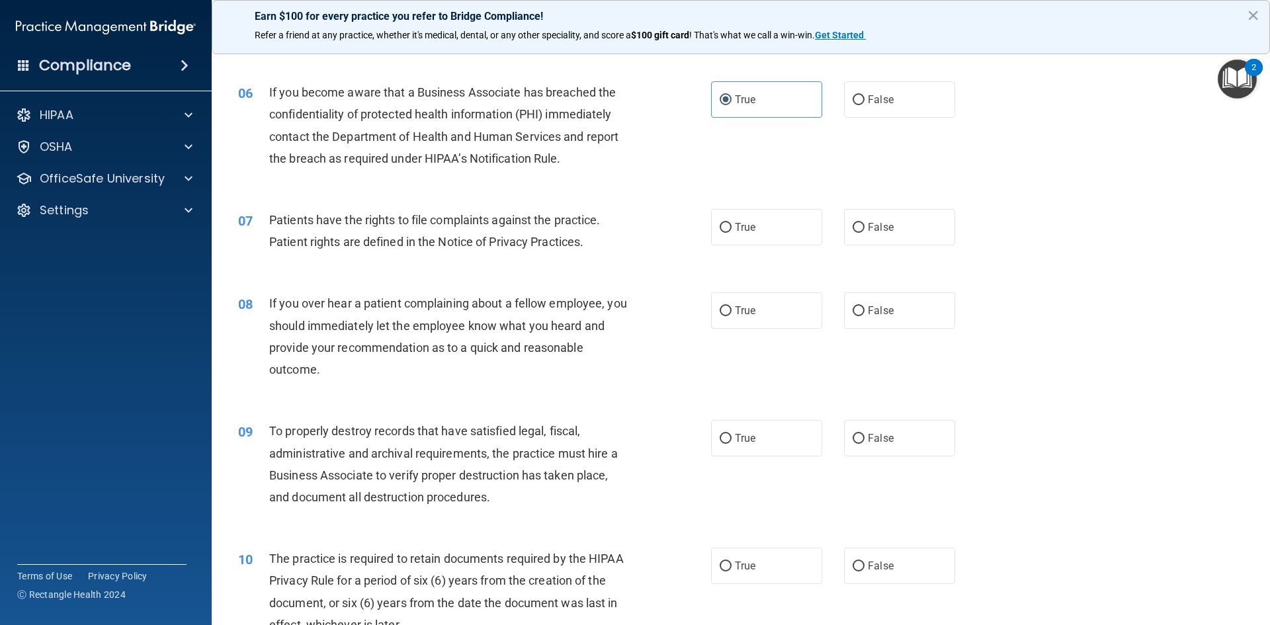
scroll to position [662, 0]
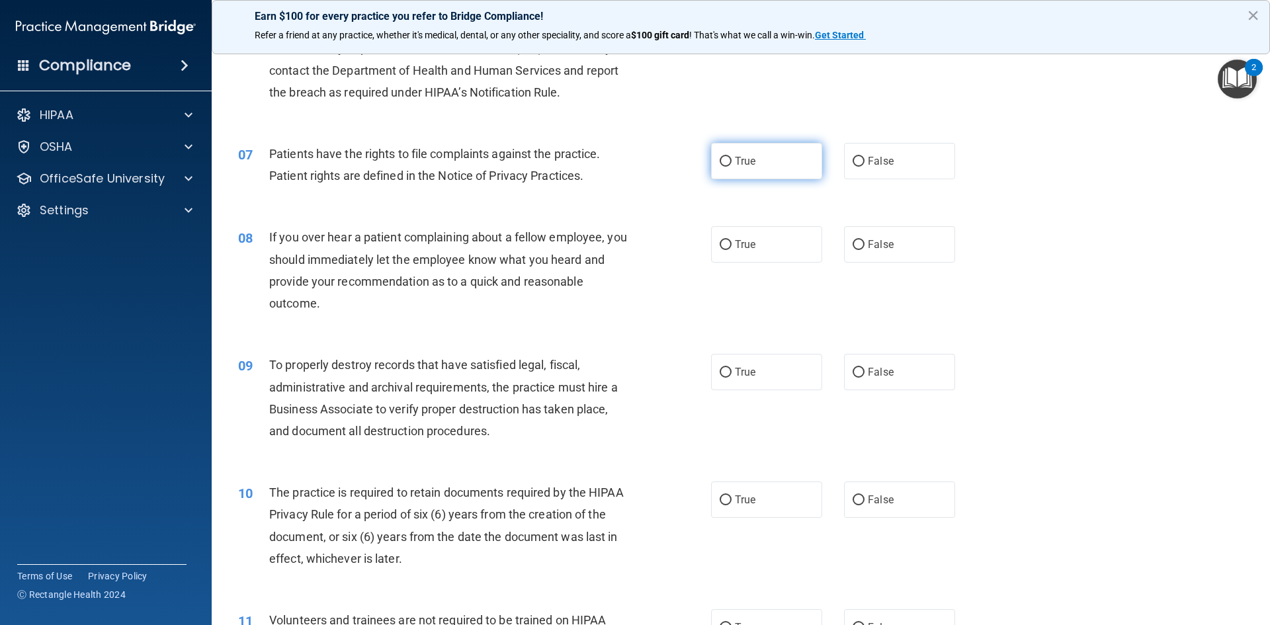
click at [735, 165] on span "True" at bounding box center [745, 161] width 21 height 13
click at [731, 165] on input "True" at bounding box center [726, 162] width 12 height 10
radio input "true"
click at [914, 262] on label "False" at bounding box center [899, 244] width 111 height 36
click at [865, 250] on input "False" at bounding box center [859, 245] width 12 height 10
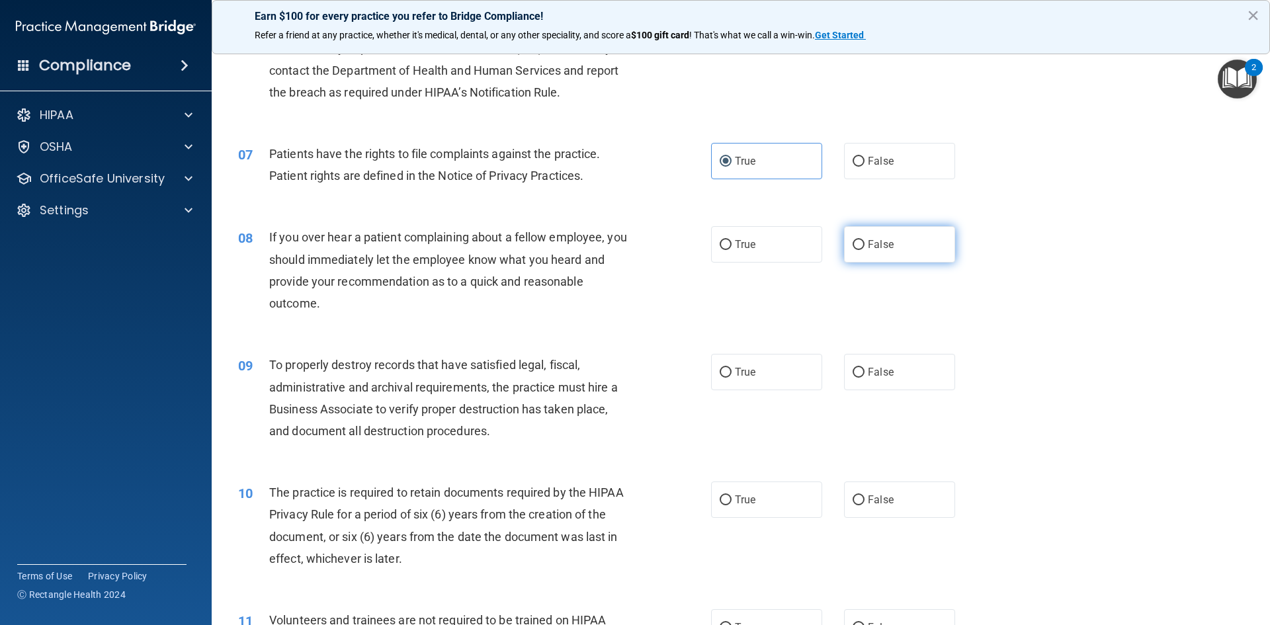
radio input "true"
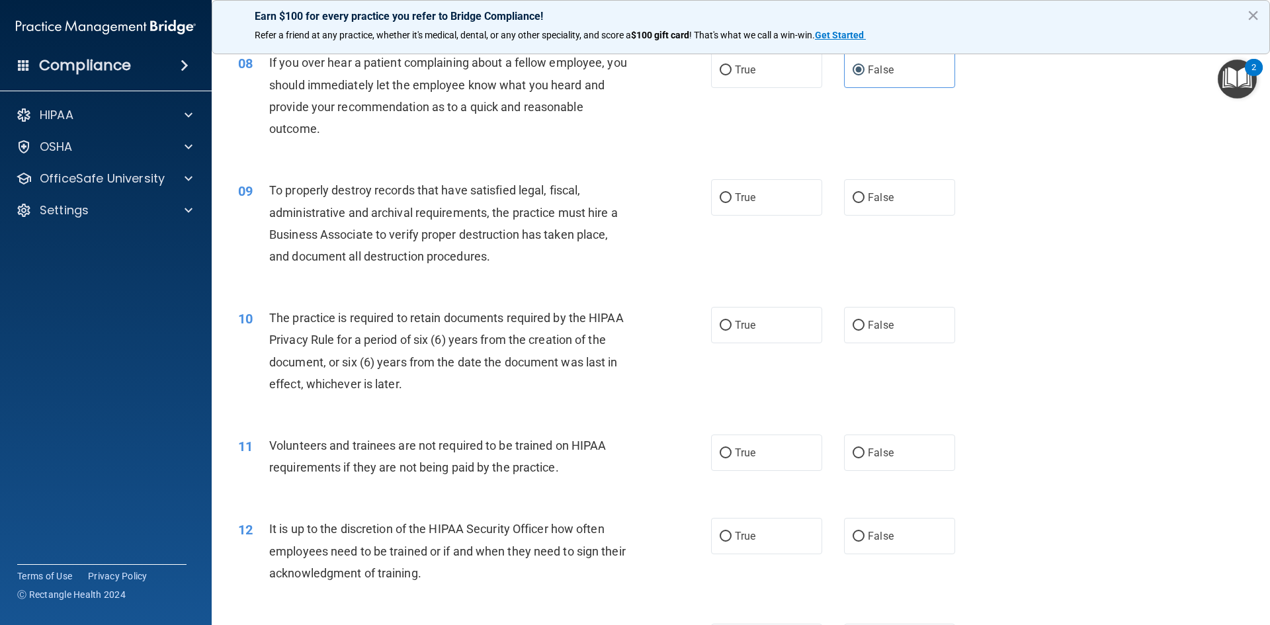
scroll to position [860, 0]
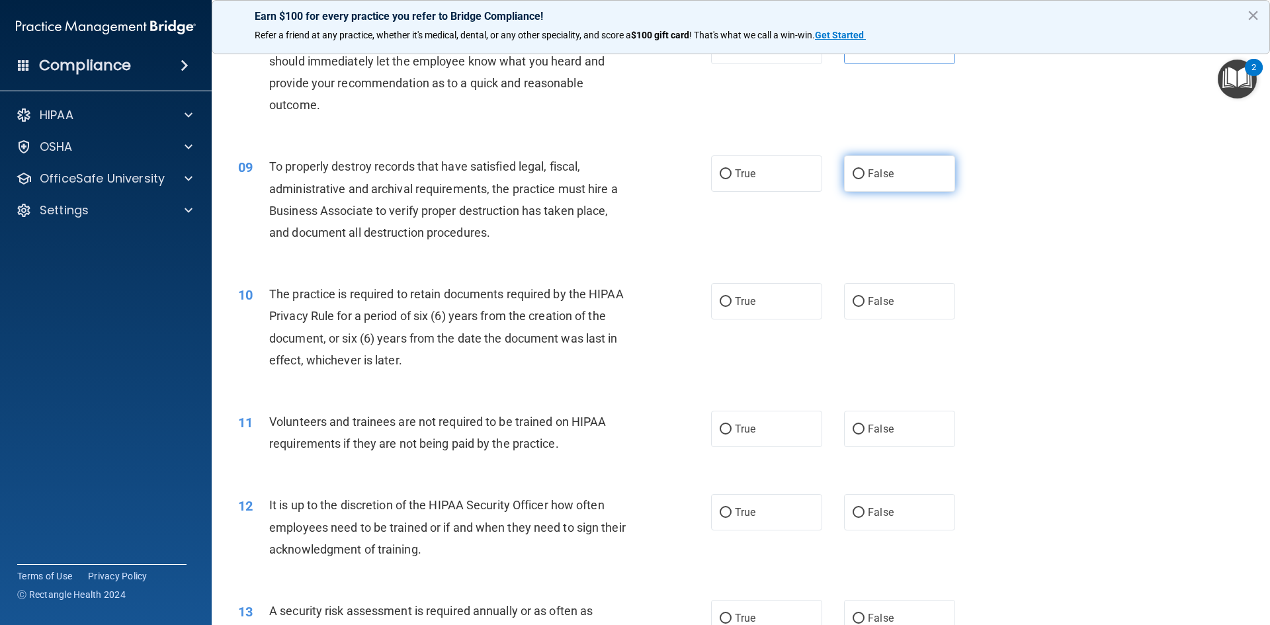
click at [927, 181] on label "False" at bounding box center [899, 173] width 111 height 36
click at [865, 179] on input "False" at bounding box center [859, 174] width 12 height 10
radio input "true"
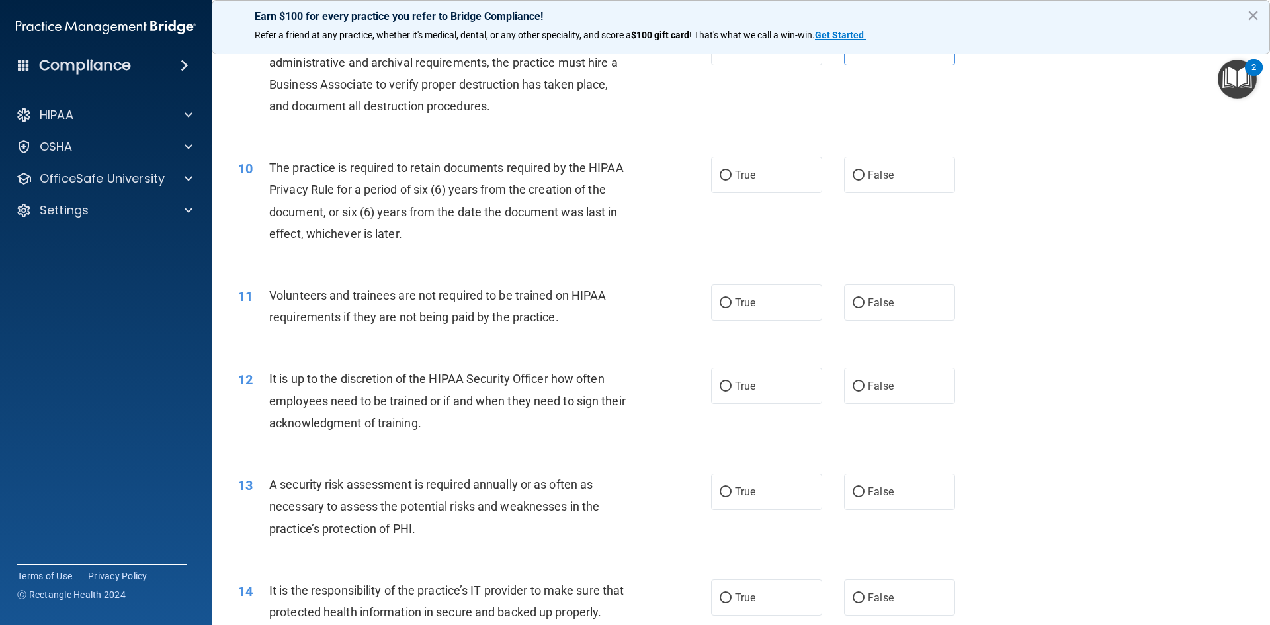
scroll to position [992, 0]
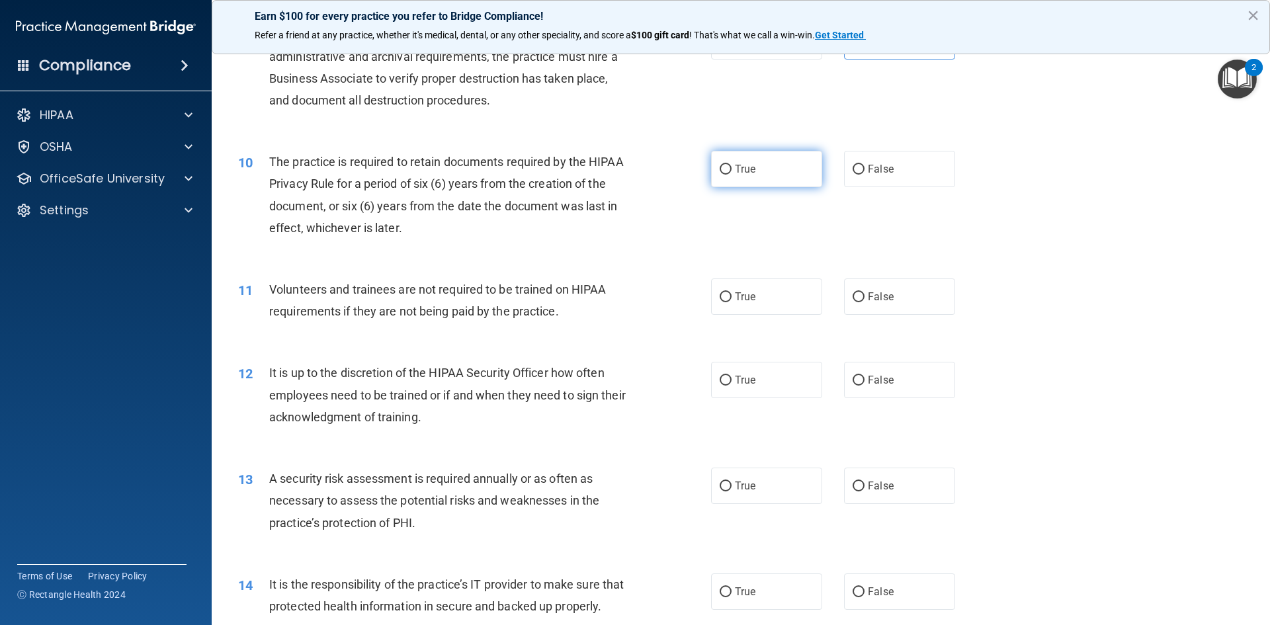
click at [711, 176] on label "True" at bounding box center [766, 169] width 111 height 36
click at [720, 175] on input "True" at bounding box center [726, 170] width 12 height 10
radio input "true"
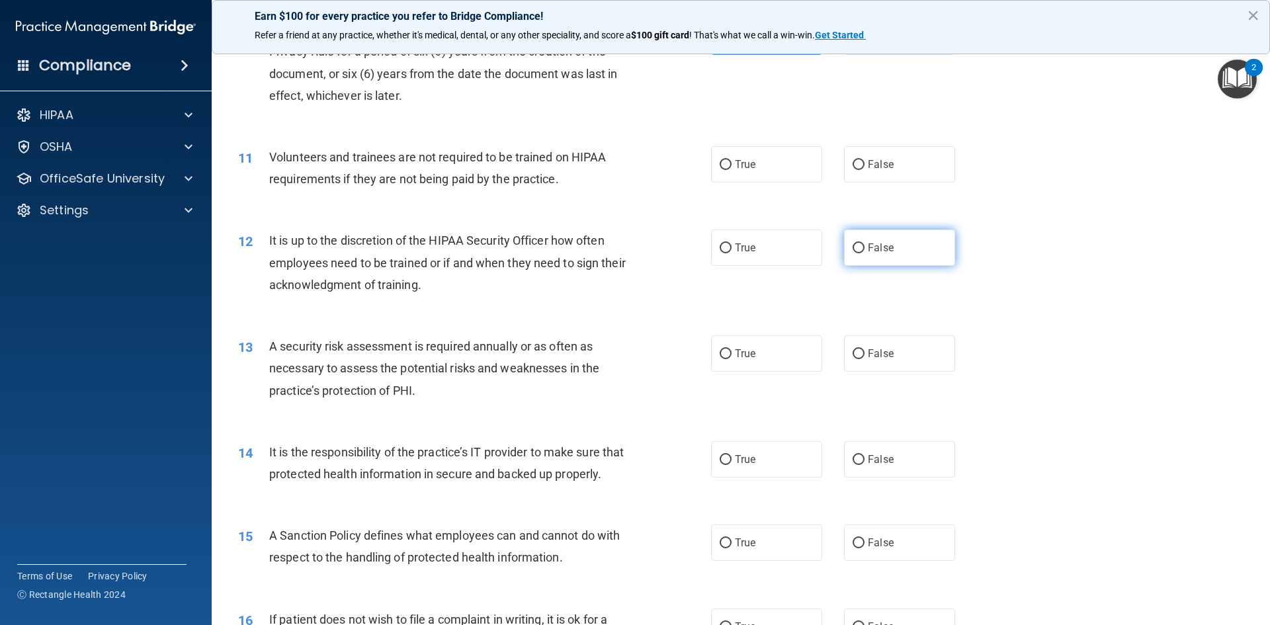
click at [888, 241] on label "False" at bounding box center [899, 248] width 111 height 36
click at [865, 243] on input "False" at bounding box center [859, 248] width 12 height 10
radio input "true"
click at [875, 159] on span "False" at bounding box center [881, 164] width 26 height 13
click at [865, 160] on input "False" at bounding box center [859, 165] width 12 height 10
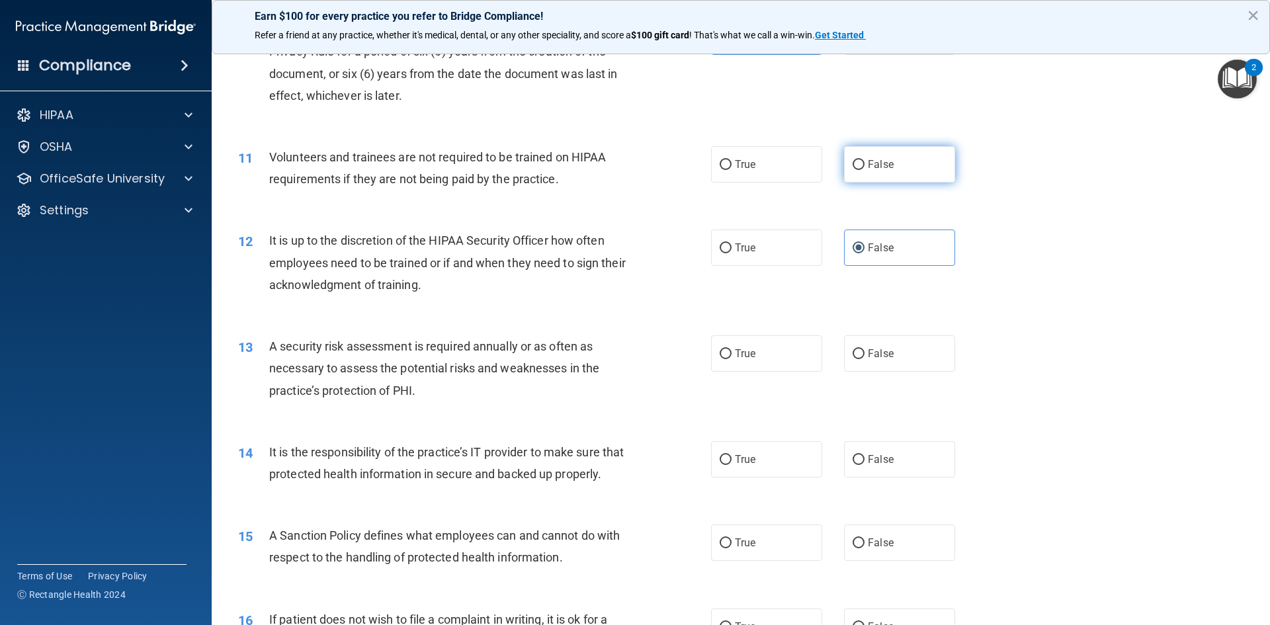
radio input "true"
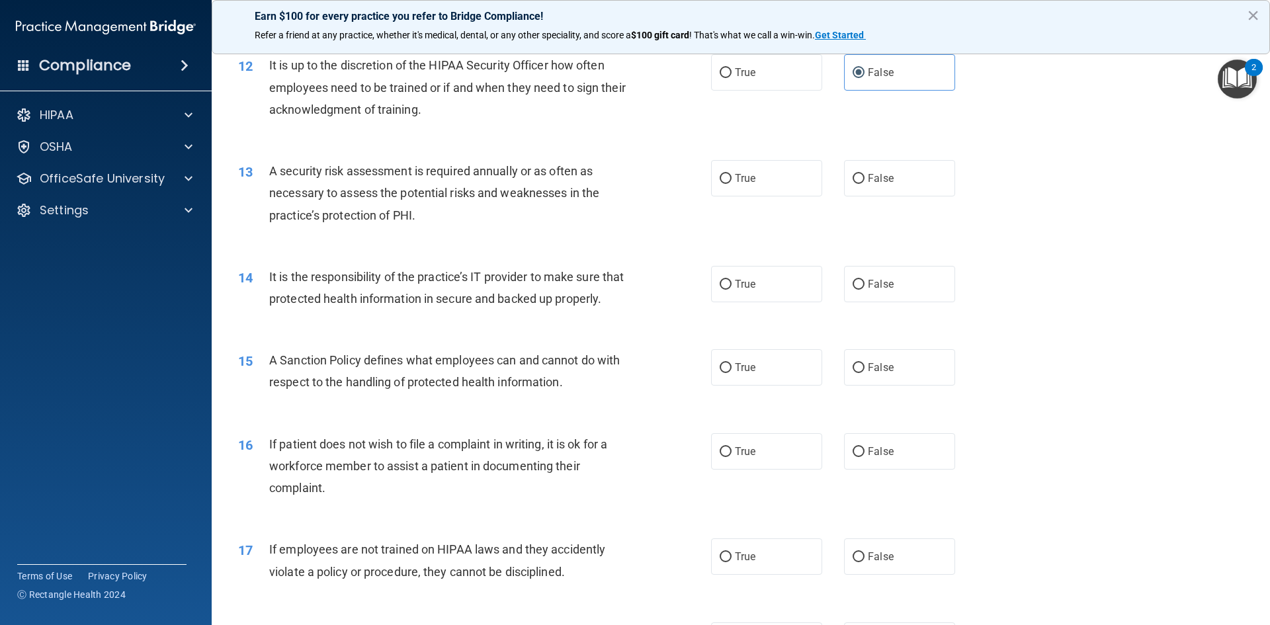
scroll to position [1323, 0]
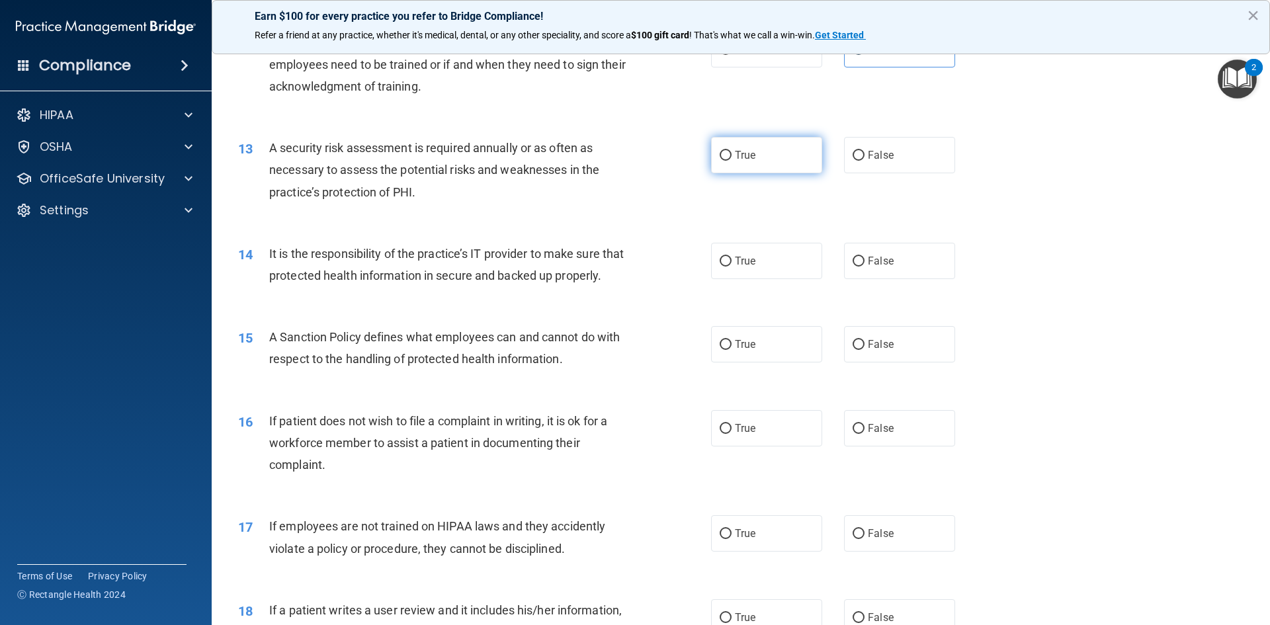
click at [727, 150] on label "True" at bounding box center [766, 155] width 111 height 36
click at [727, 151] on input "True" at bounding box center [726, 156] width 12 height 10
radio input "true"
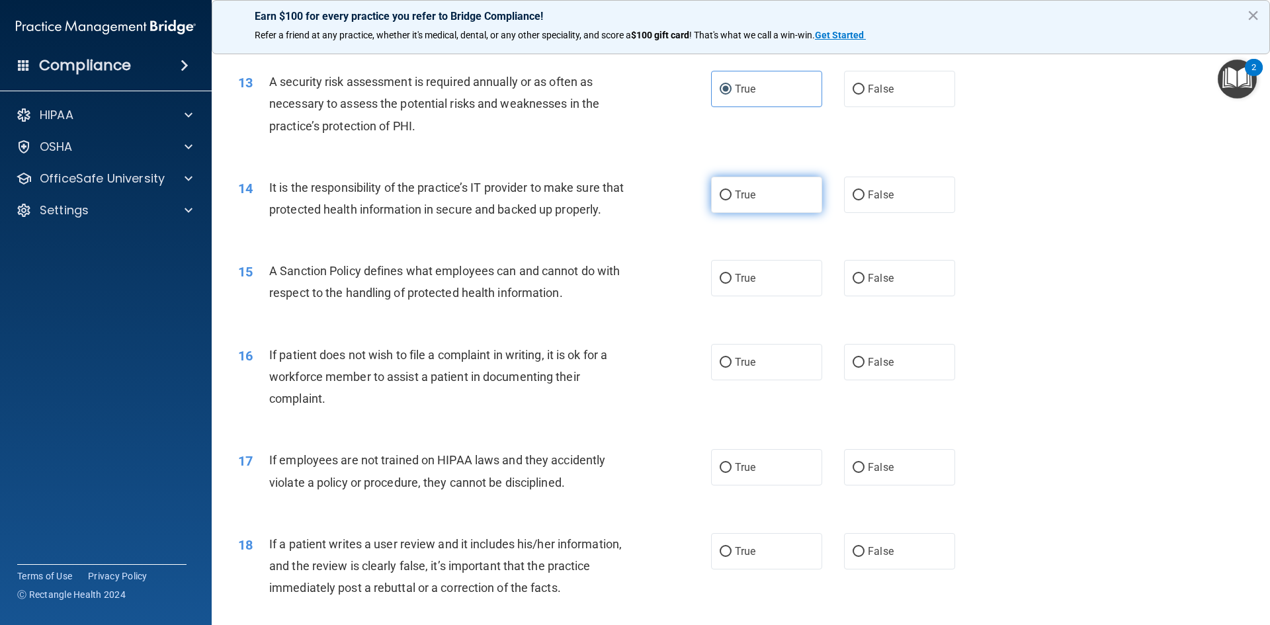
click at [761, 201] on label "True" at bounding box center [766, 195] width 111 height 36
click at [732, 200] on input "True" at bounding box center [726, 196] width 12 height 10
radio input "true"
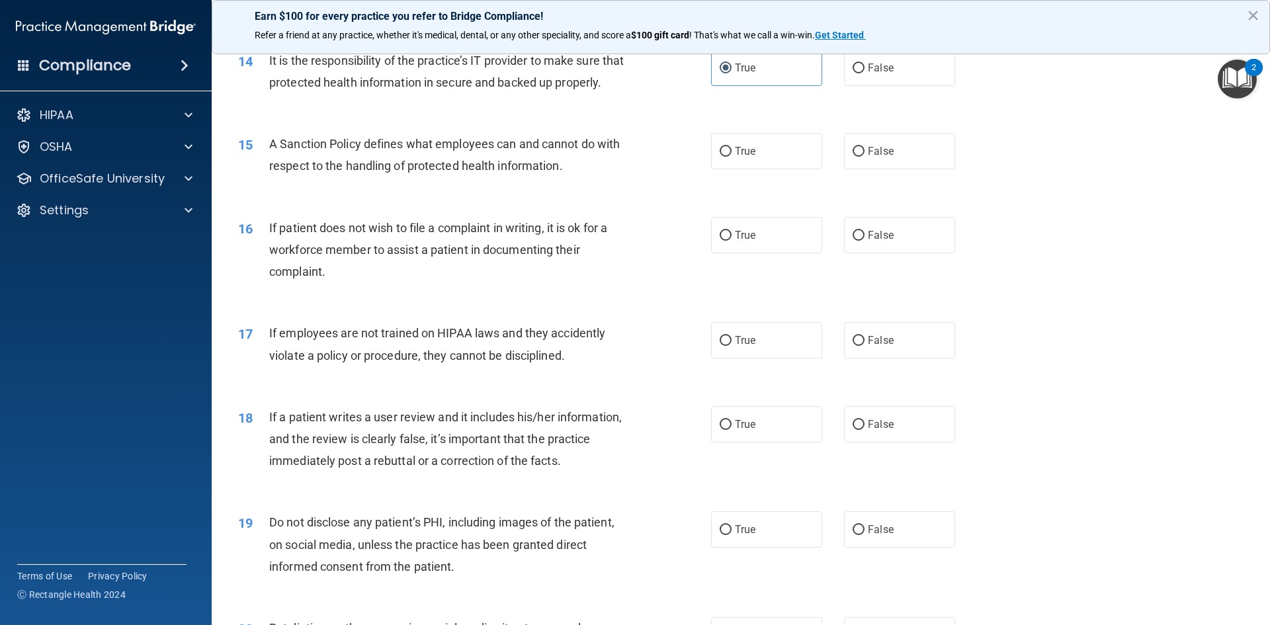
scroll to position [1521, 0]
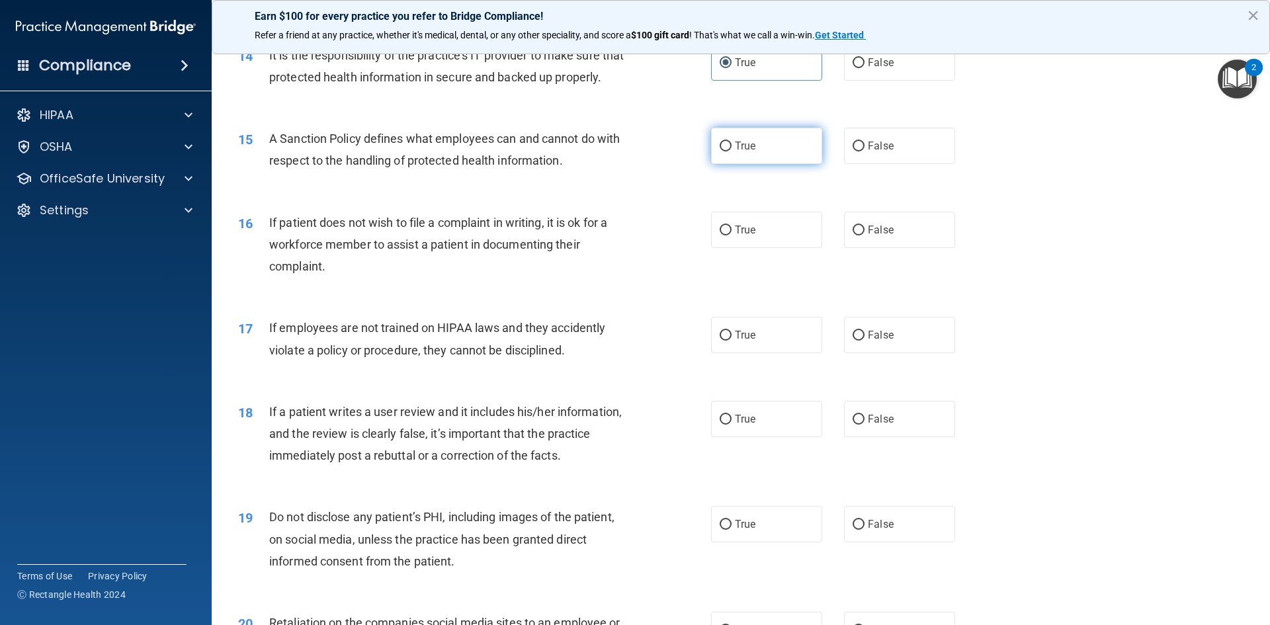
click at [781, 164] on label "True" at bounding box center [766, 146] width 111 height 36
click at [732, 151] on input "True" at bounding box center [726, 147] width 12 height 10
radio input "true"
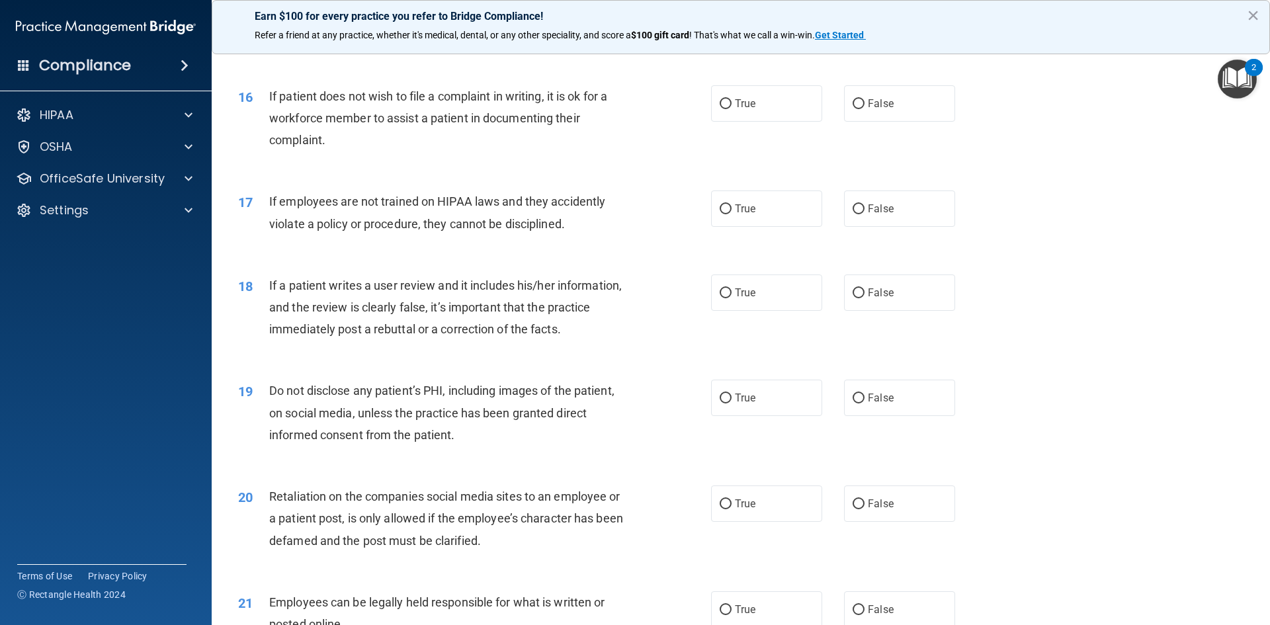
scroll to position [1654, 0]
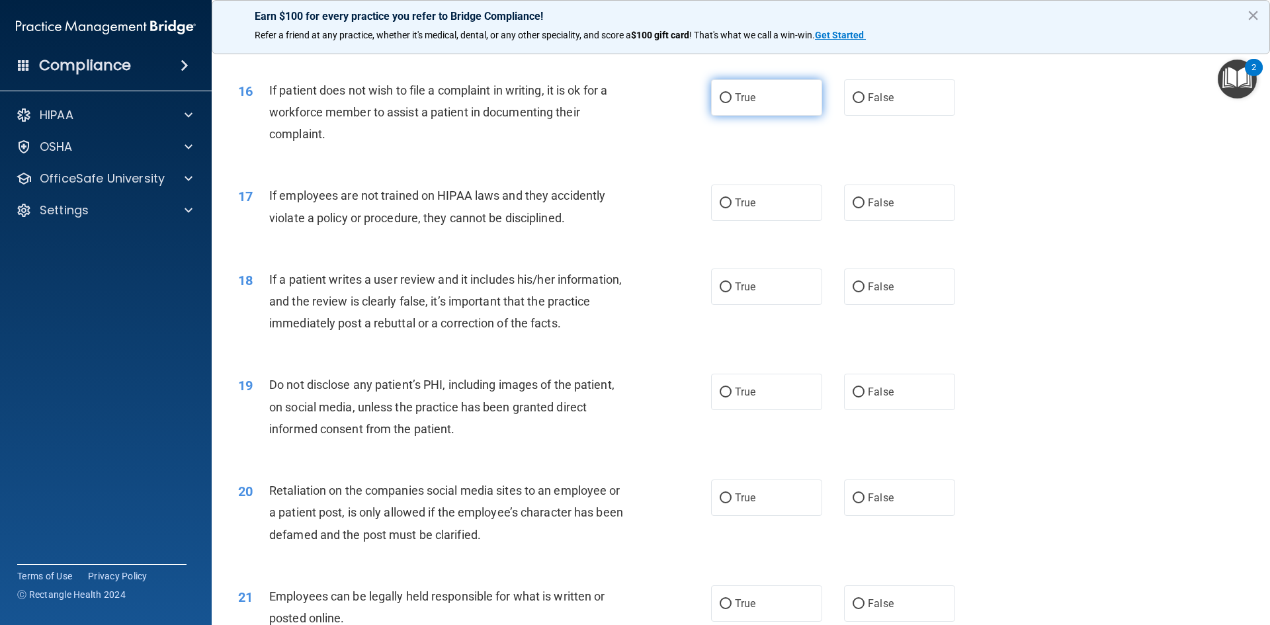
click at [783, 116] on label "True" at bounding box center [766, 97] width 111 height 36
click at [732, 103] on input "True" at bounding box center [726, 98] width 12 height 10
radio input "true"
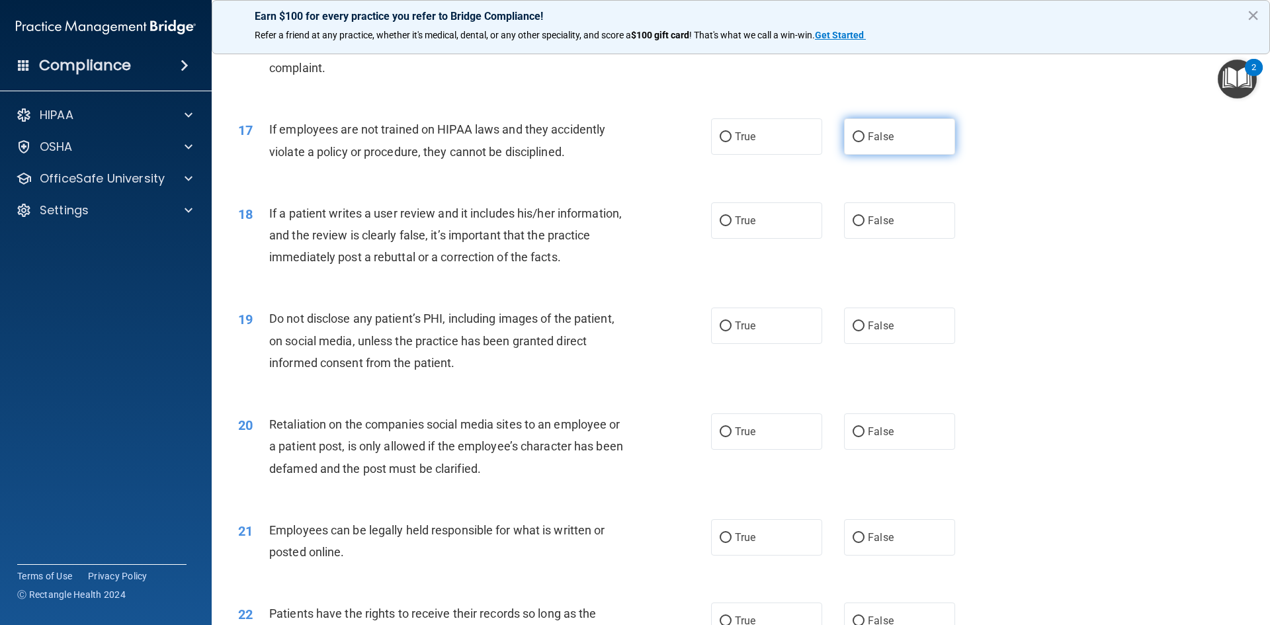
click at [866, 155] on label "False" at bounding box center [899, 136] width 111 height 36
click at [865, 142] on input "False" at bounding box center [859, 137] width 12 height 10
radio input "true"
click at [872, 239] on label "False" at bounding box center [899, 220] width 111 height 36
click at [865, 226] on input "False" at bounding box center [859, 221] width 12 height 10
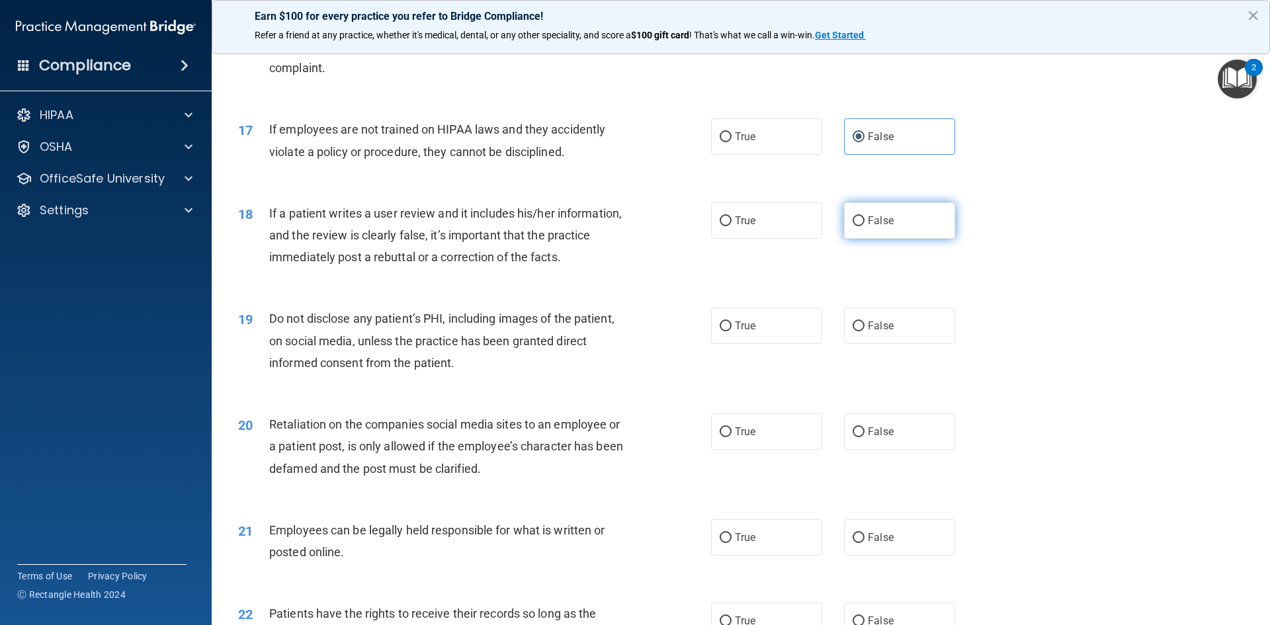
radio input "true"
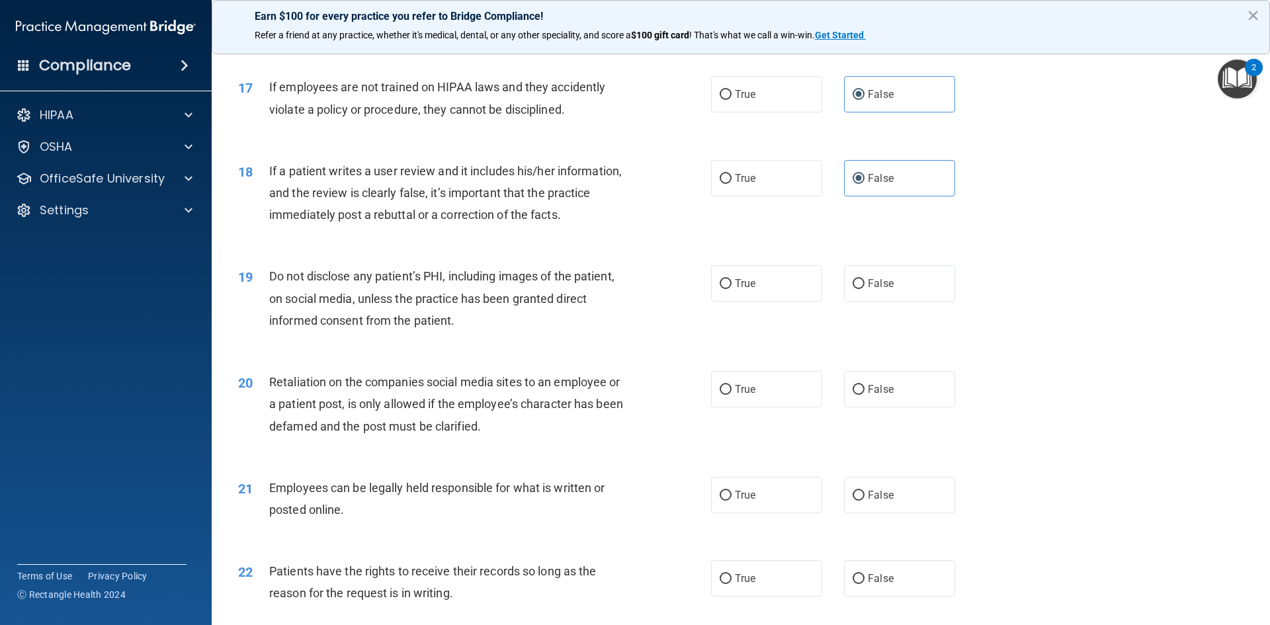
scroll to position [1786, 0]
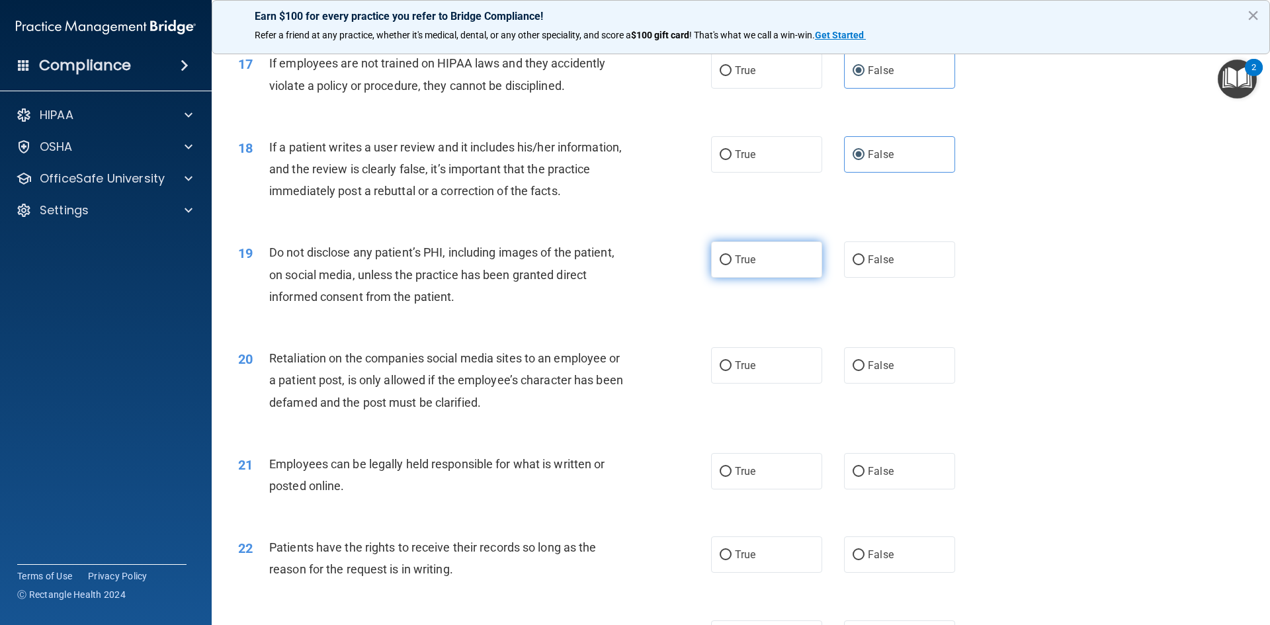
click at [757, 278] on label "True" at bounding box center [766, 259] width 111 height 36
click at [732, 265] on input "True" at bounding box center [726, 260] width 12 height 10
radio input "true"
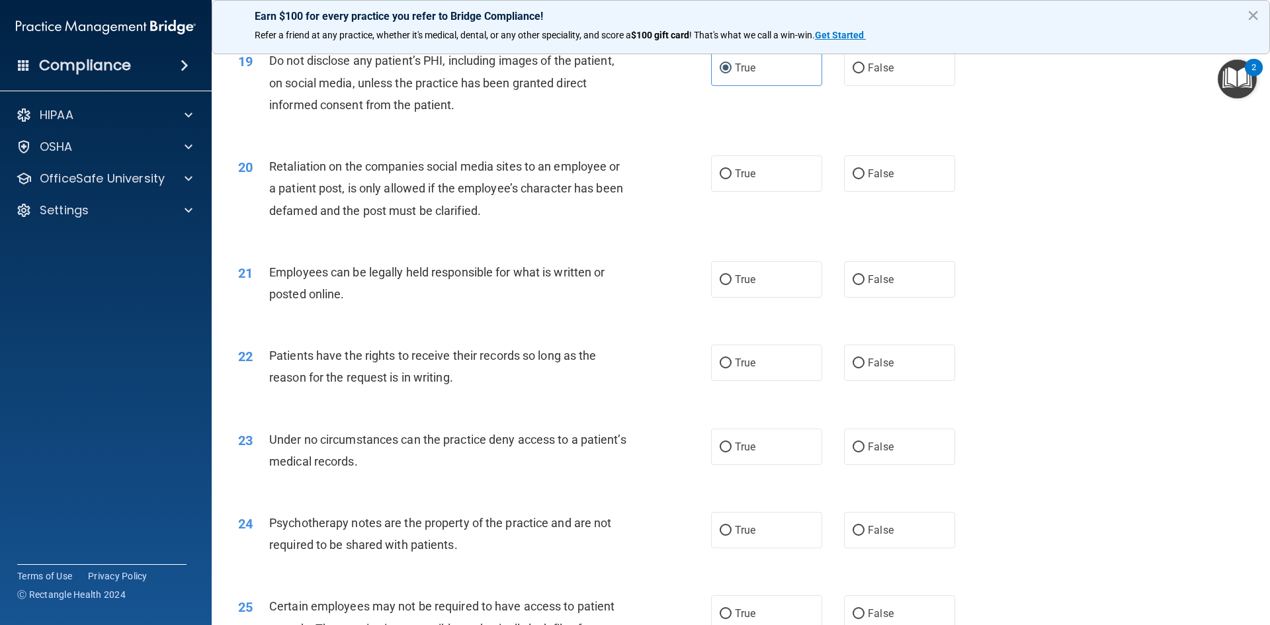
scroll to position [1985, 0]
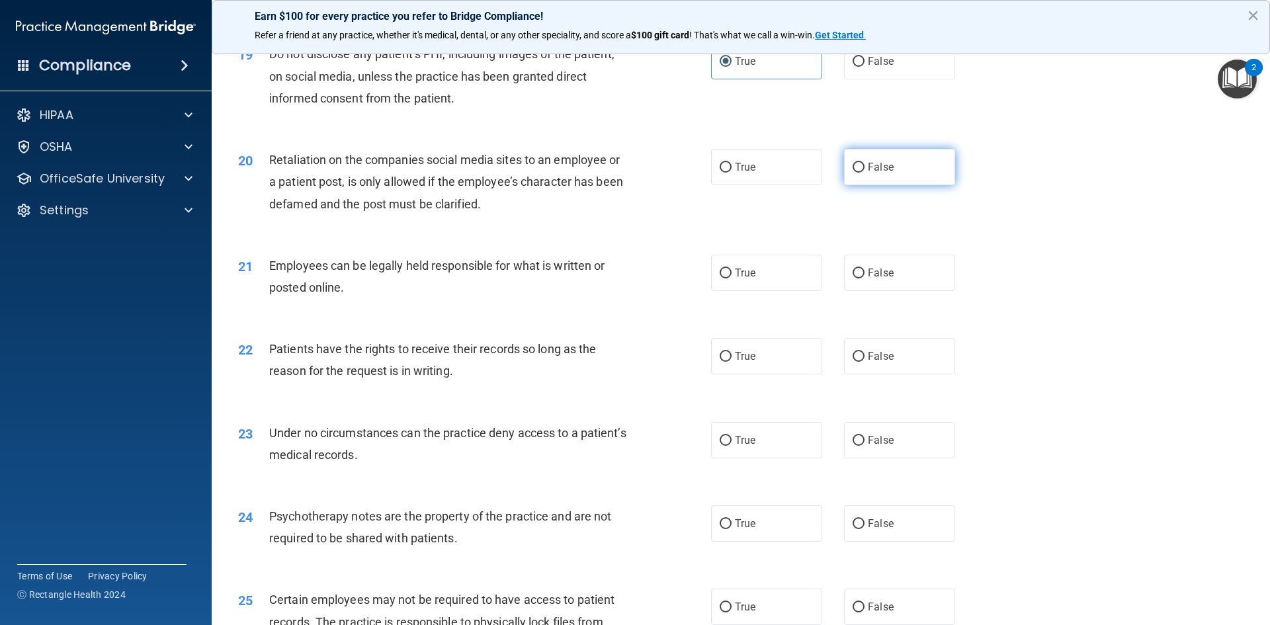
click at [860, 185] on label "False" at bounding box center [899, 167] width 111 height 36
click at [860, 173] on input "False" at bounding box center [859, 168] width 12 height 10
radio input "true"
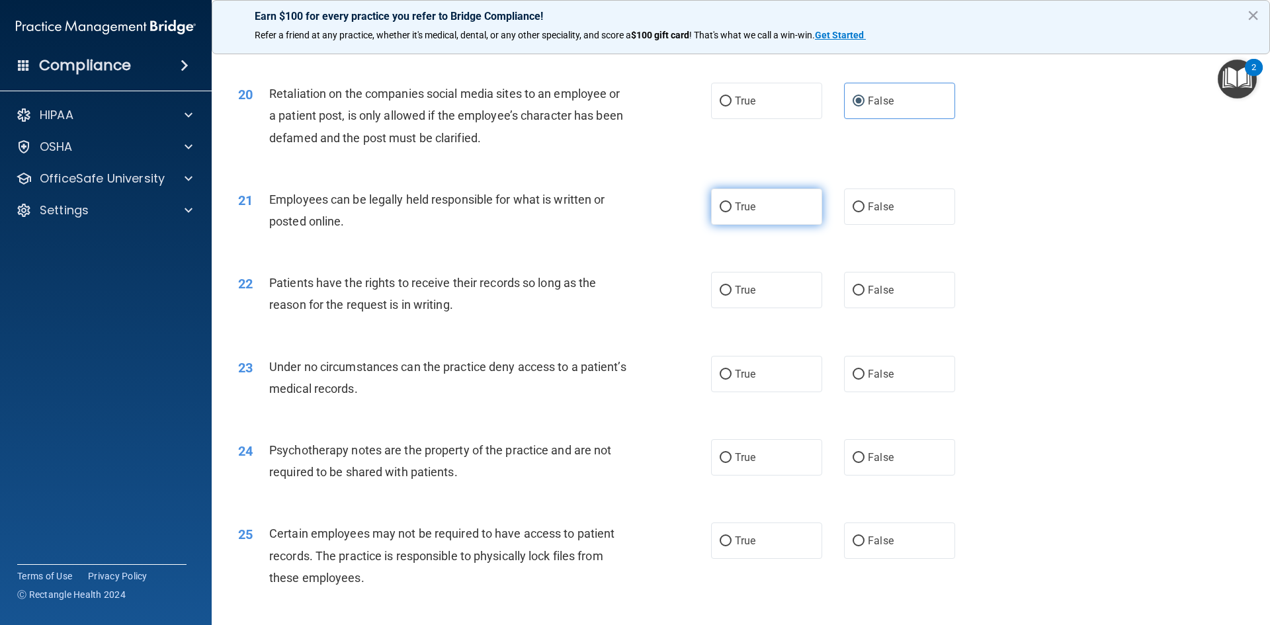
click at [738, 213] on span "True" at bounding box center [745, 206] width 21 height 13
click at [732, 212] on input "True" at bounding box center [726, 207] width 12 height 10
radio input "true"
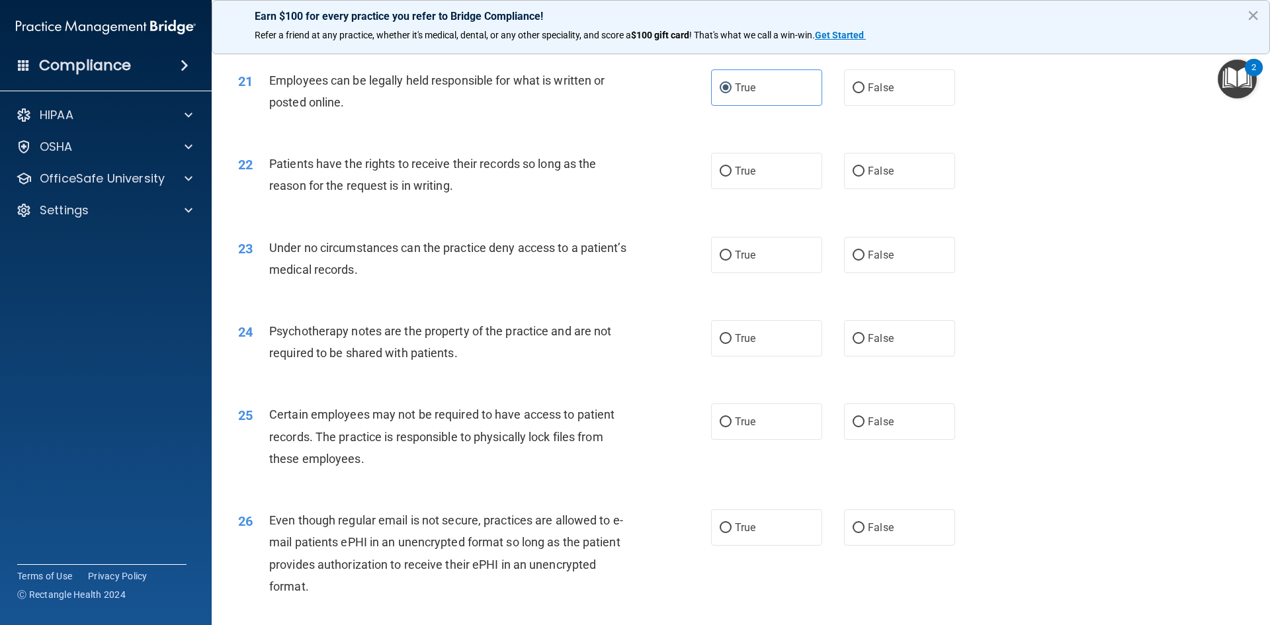
scroll to position [2183, 0]
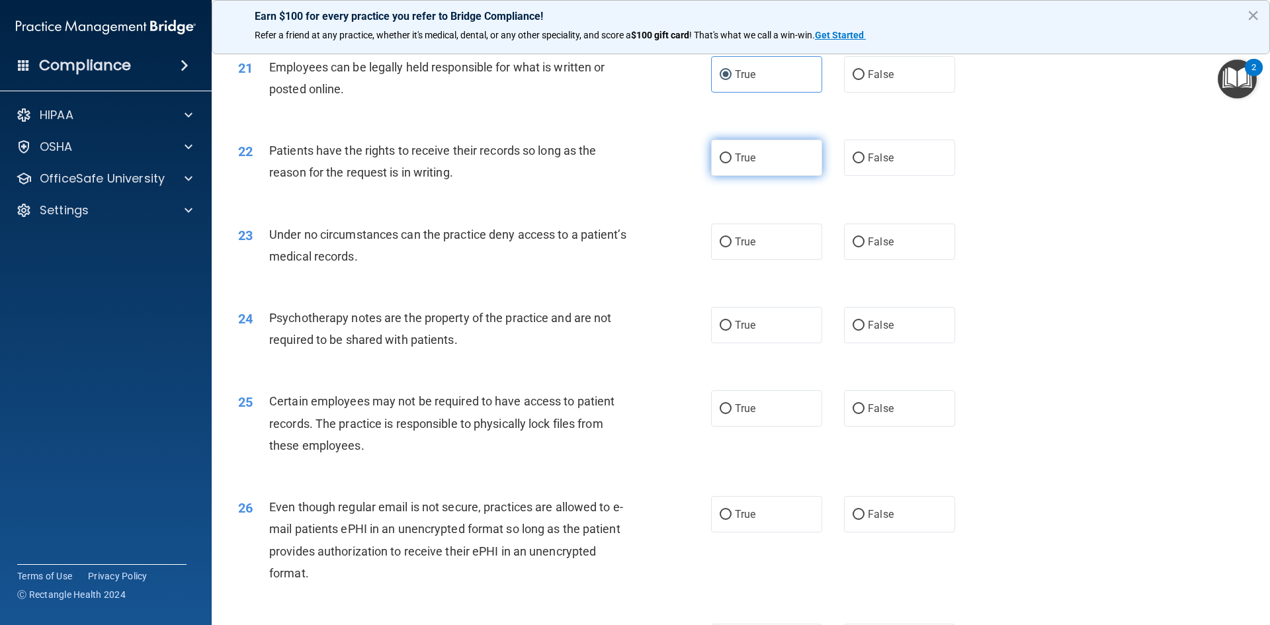
click at [714, 176] on label "True" at bounding box center [766, 158] width 111 height 36
click at [720, 163] on input "True" at bounding box center [726, 158] width 12 height 10
radio input "true"
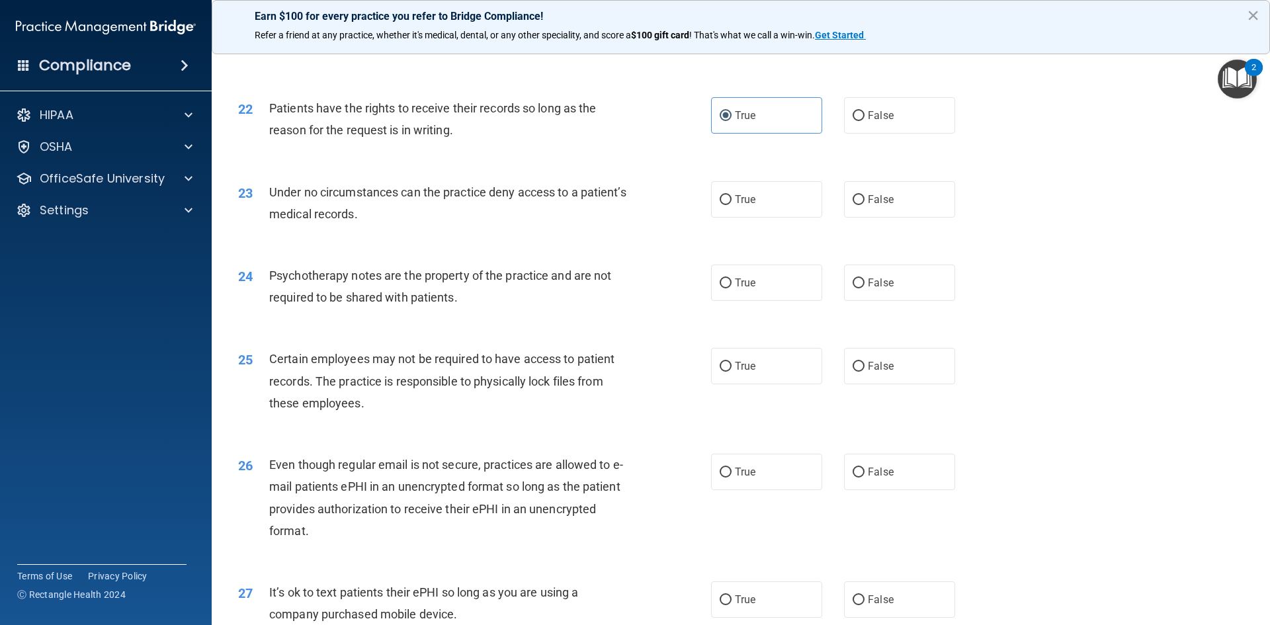
scroll to position [2249, 0]
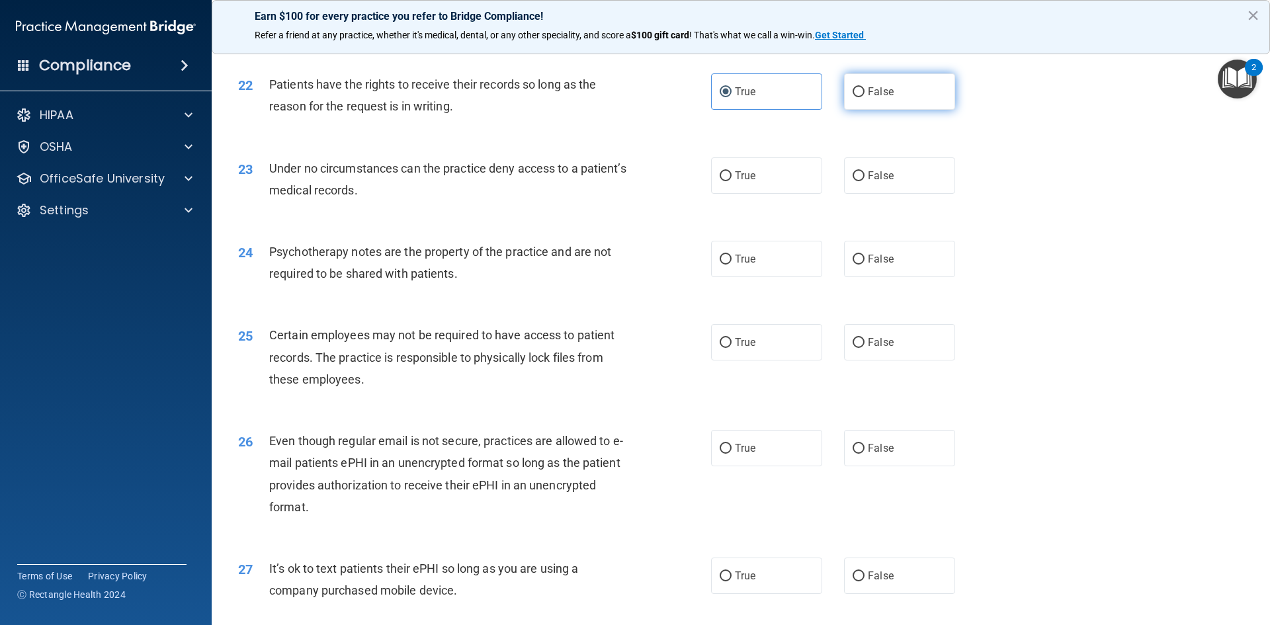
click at [877, 98] on span "False" at bounding box center [881, 91] width 26 height 13
click at [865, 97] on input "False" at bounding box center [859, 92] width 12 height 10
radio input "true"
radio input "false"
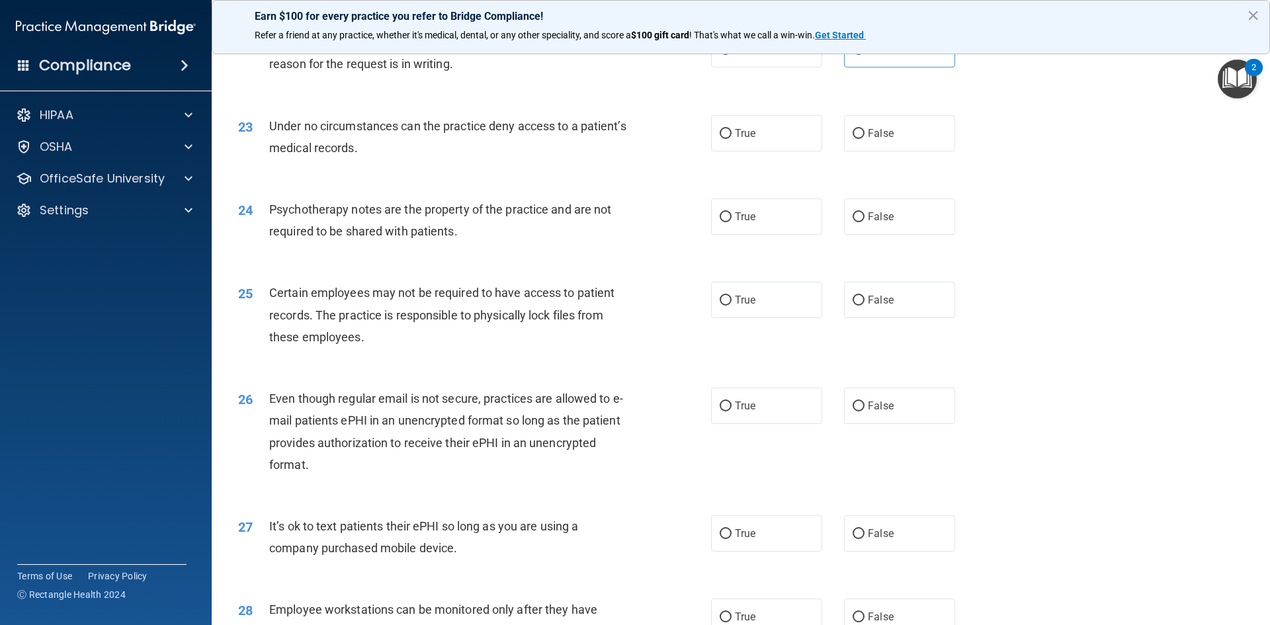
scroll to position [2315, 0]
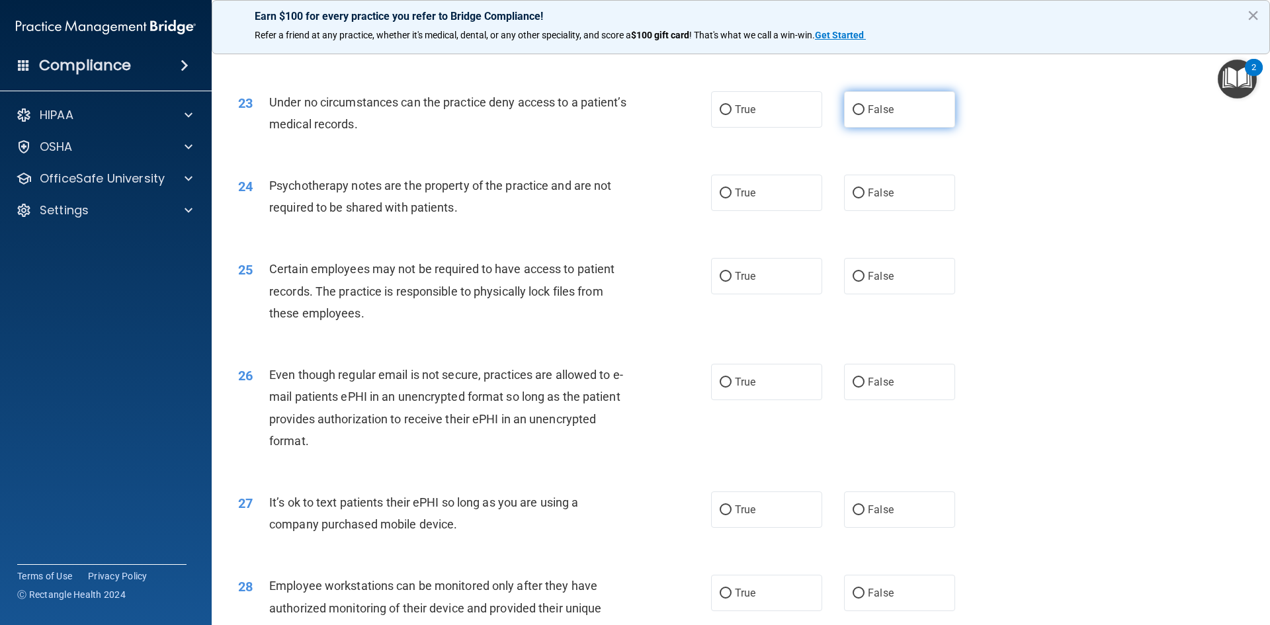
click at [867, 124] on label "False" at bounding box center [899, 109] width 111 height 36
click at [865, 115] on input "False" at bounding box center [859, 110] width 12 height 10
radio input "true"
click at [736, 128] on label "True" at bounding box center [766, 109] width 111 height 36
click at [732, 115] on input "True" at bounding box center [726, 110] width 12 height 10
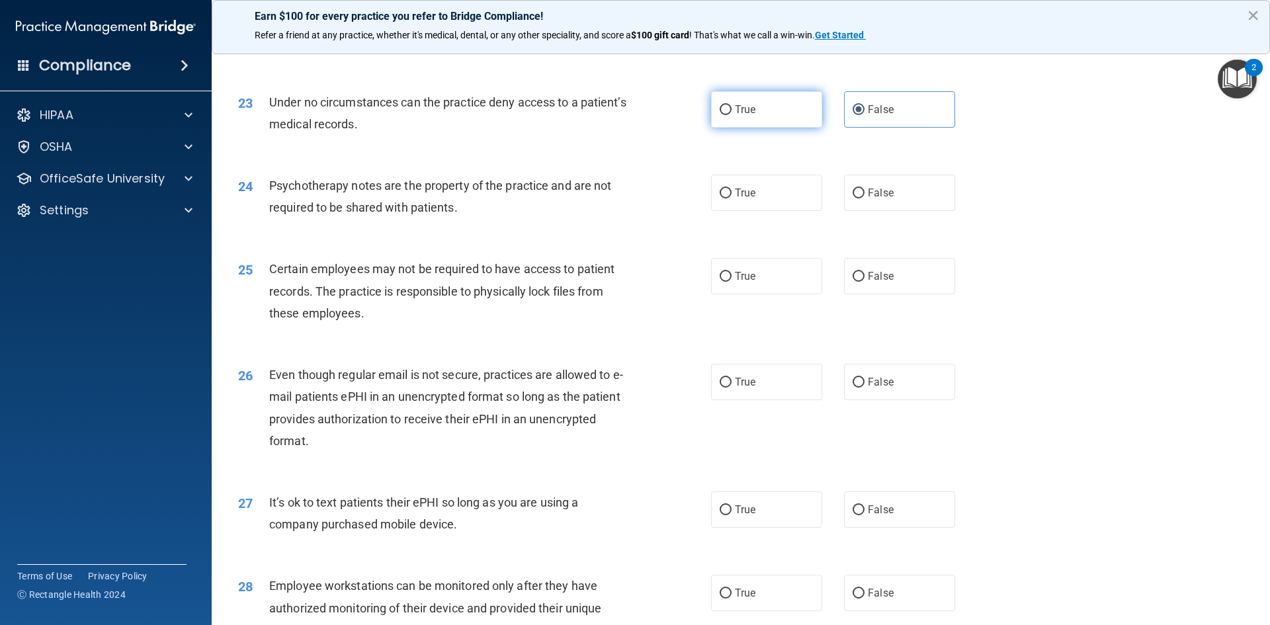
radio input "true"
radio input "false"
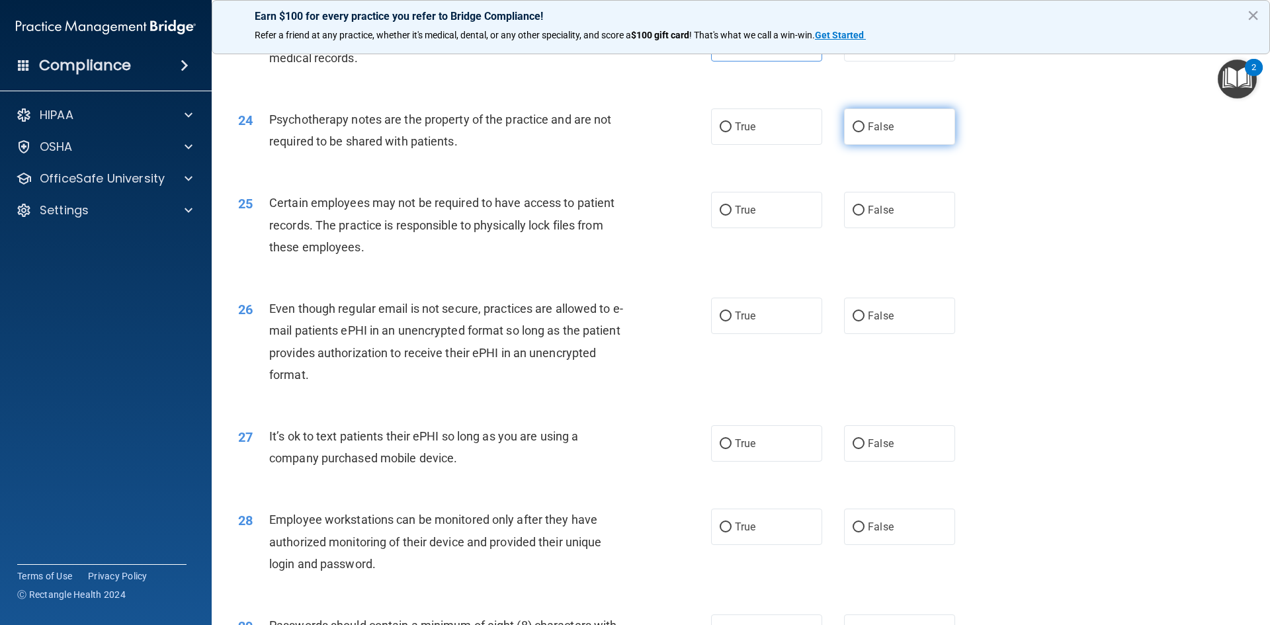
click at [931, 145] on label "False" at bounding box center [899, 126] width 111 height 36
click at [865, 132] on input "False" at bounding box center [859, 127] width 12 height 10
radio input "true"
click at [1099, 174] on div "24 Psychotherapy notes are the property of the practice and are not required to…" at bounding box center [740, 133] width 1025 height 83
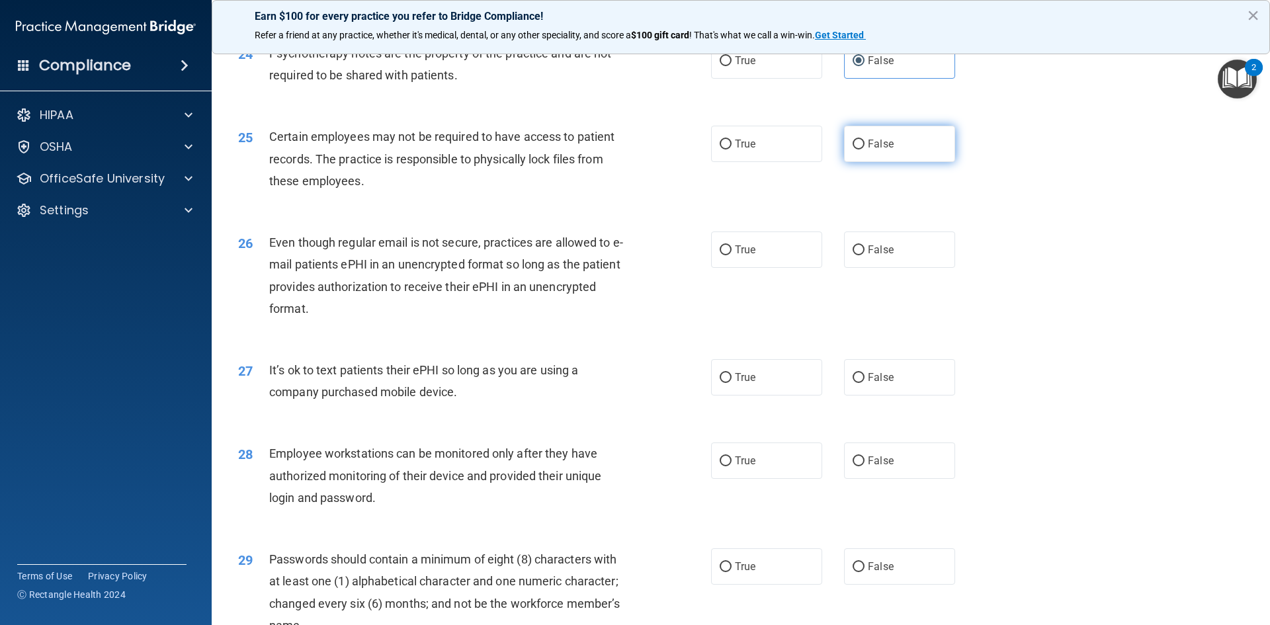
click at [857, 150] on input "False" at bounding box center [859, 145] width 12 height 10
radio input "true"
click at [850, 268] on label "False" at bounding box center [899, 250] width 111 height 36
click at [853, 255] on input "False" at bounding box center [859, 250] width 12 height 10
radio input "true"
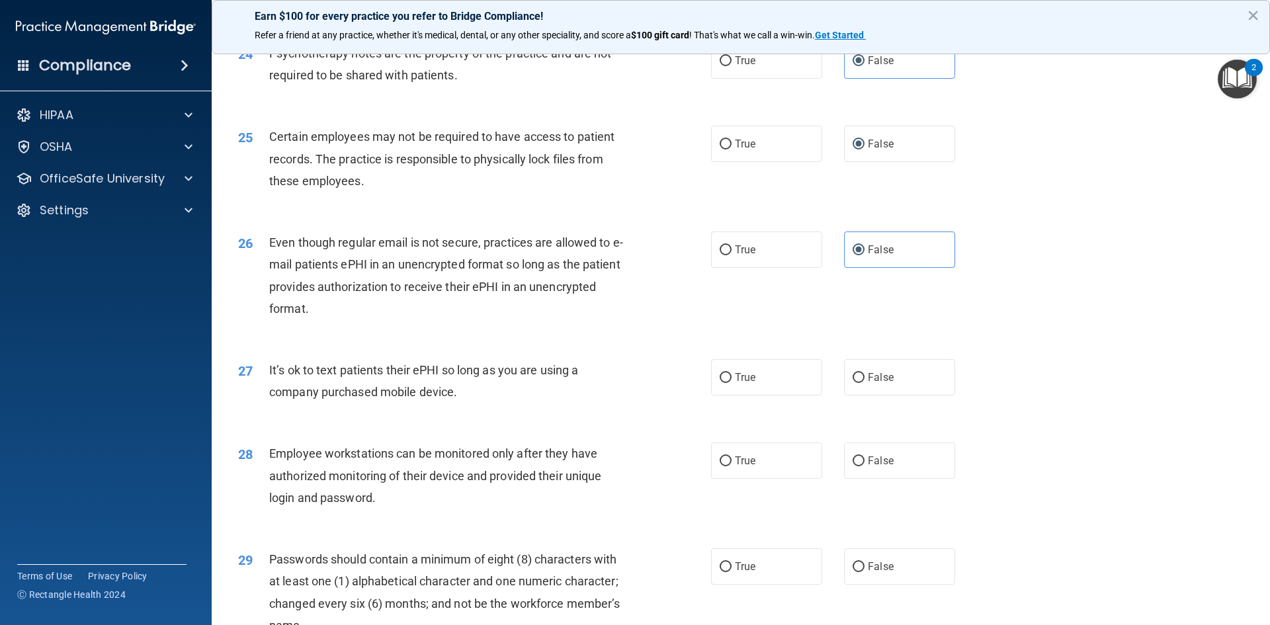
scroll to position [2580, 0]
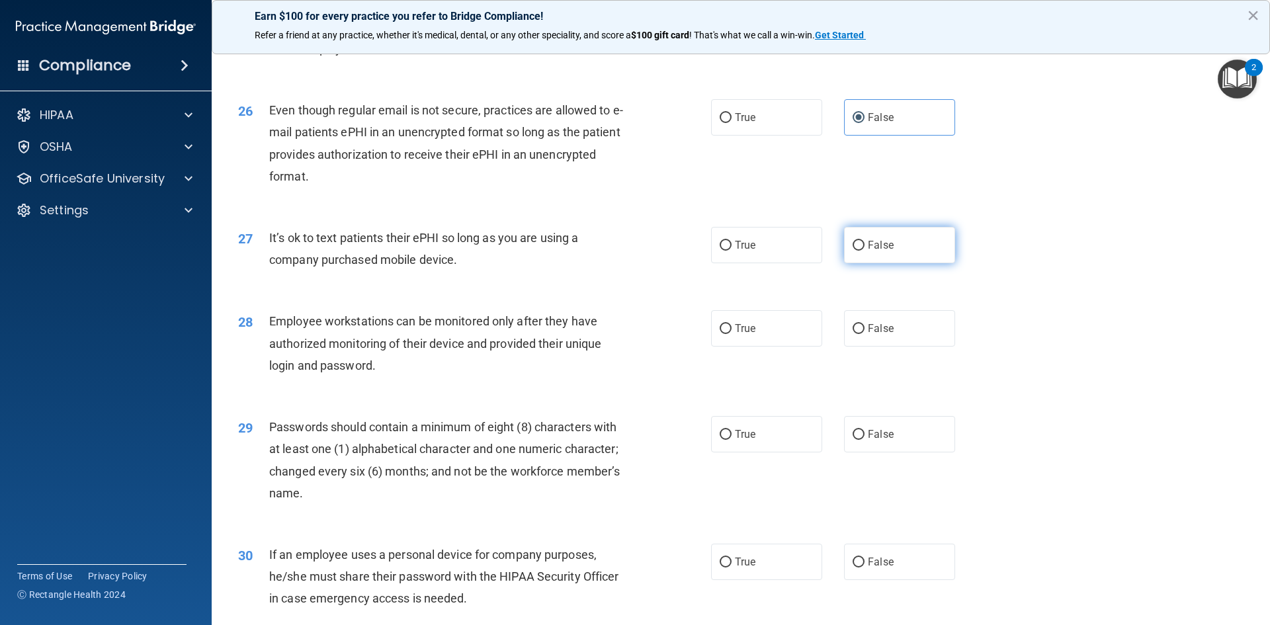
click at [882, 251] on span "False" at bounding box center [881, 245] width 26 height 13
click at [865, 251] on input "False" at bounding box center [859, 246] width 12 height 10
radio input "true"
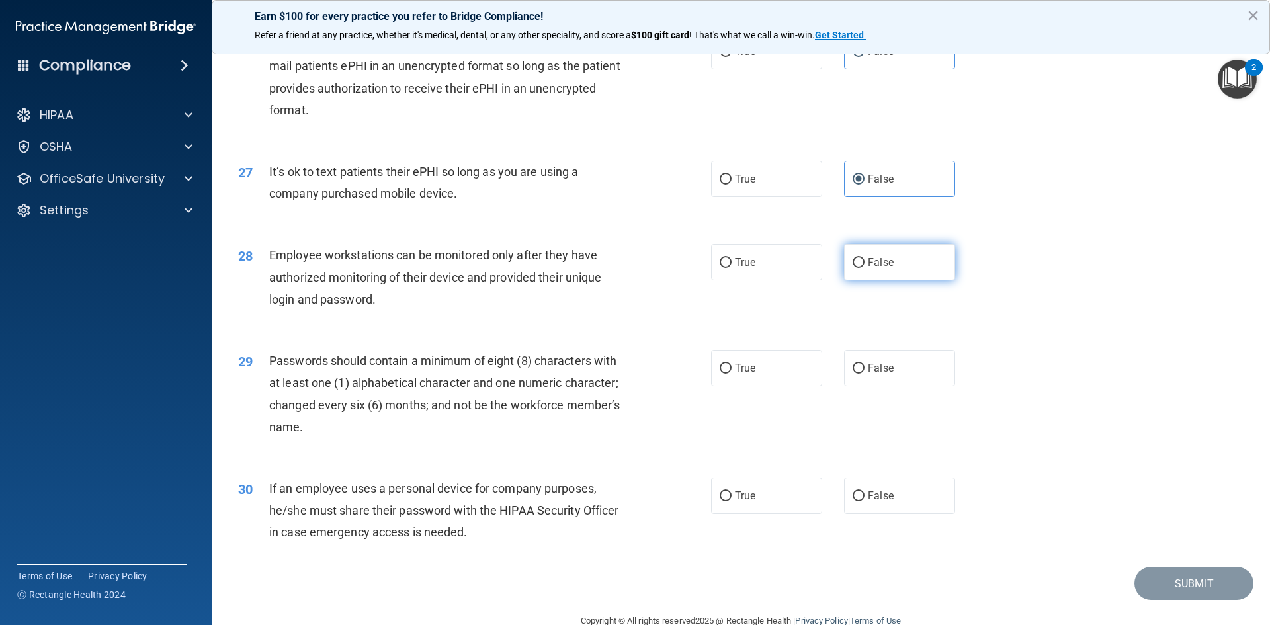
click at [872, 280] on label "False" at bounding box center [899, 262] width 111 height 36
click at [865, 268] on input "False" at bounding box center [859, 263] width 12 height 10
radio input "true"
click at [752, 386] on label "True" at bounding box center [766, 368] width 111 height 36
click at [732, 374] on input "True" at bounding box center [726, 369] width 12 height 10
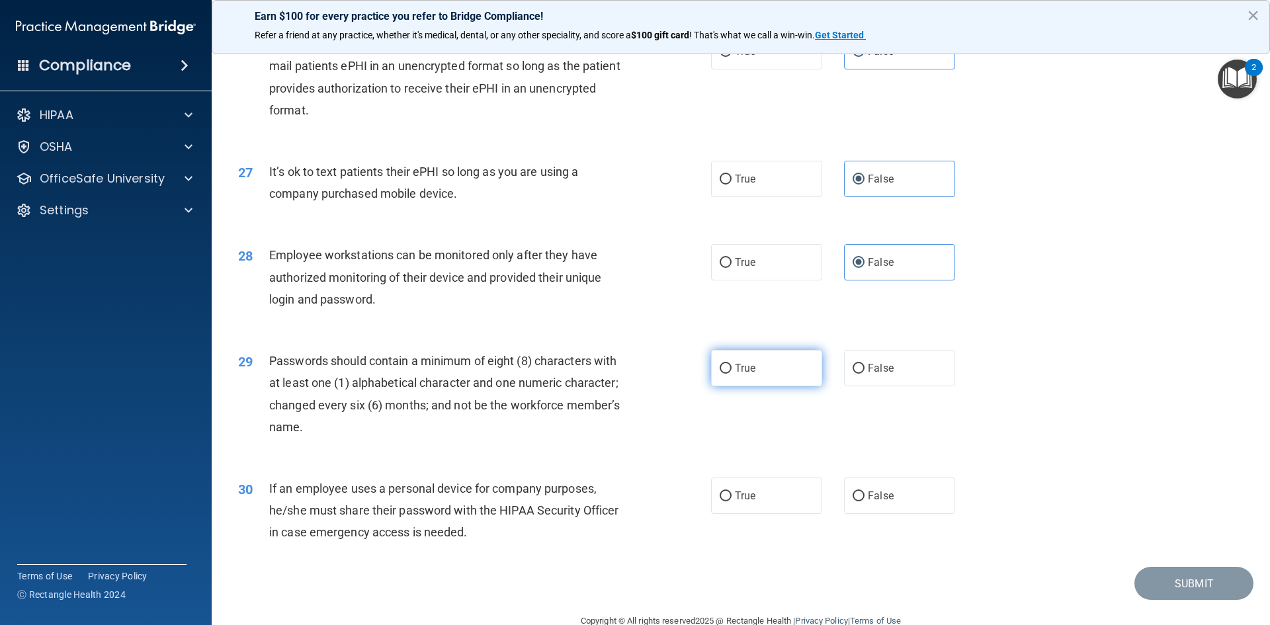
radio input "true"
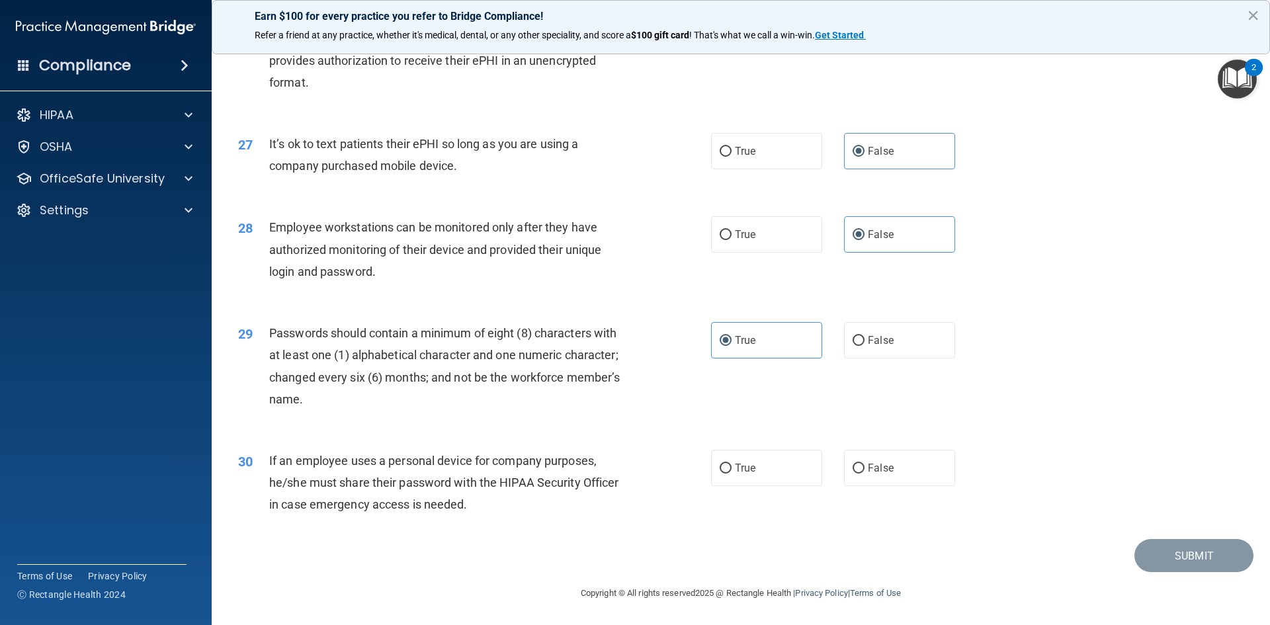
scroll to position [2696, 0]
click at [893, 478] on label "False" at bounding box center [899, 468] width 111 height 36
click at [865, 474] on input "False" at bounding box center [859, 469] width 12 height 10
radio input "true"
drag, startPoint x: 761, startPoint y: 463, endPoint x: 776, endPoint y: 484, distance: 25.7
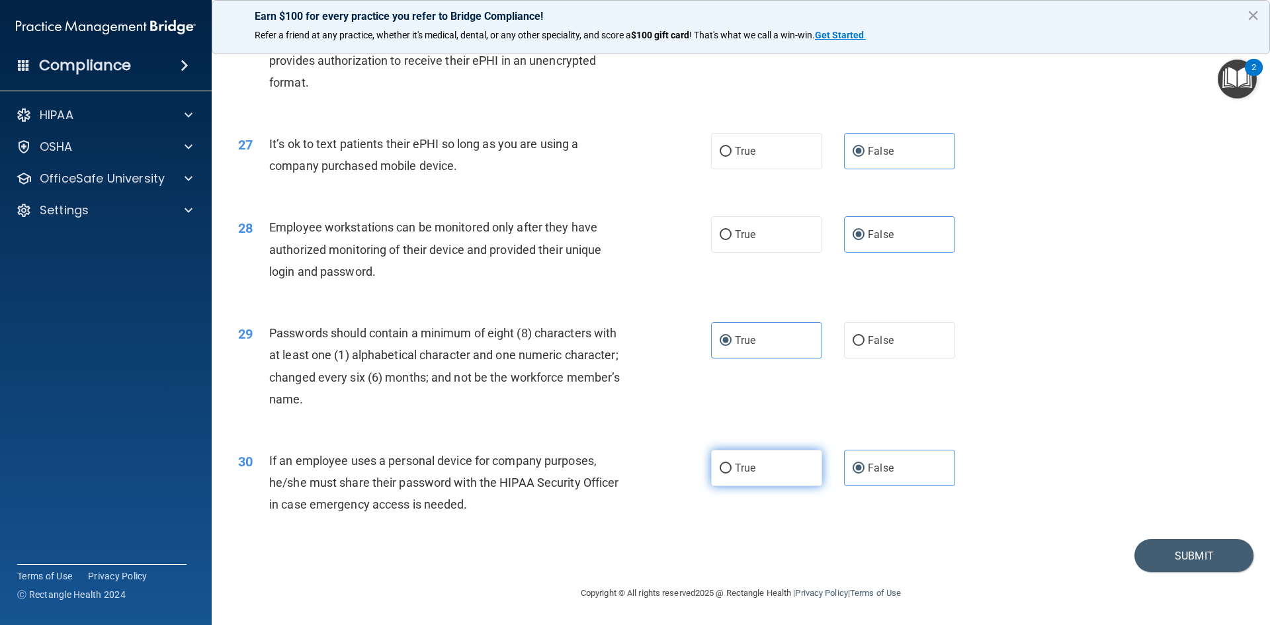
click at [767, 472] on label "True" at bounding box center [766, 468] width 111 height 36
click at [732, 472] on input "True" at bounding box center [726, 469] width 12 height 10
radio input "true"
radio input "false"
click at [1148, 551] on button "Submit" at bounding box center [1194, 556] width 119 height 34
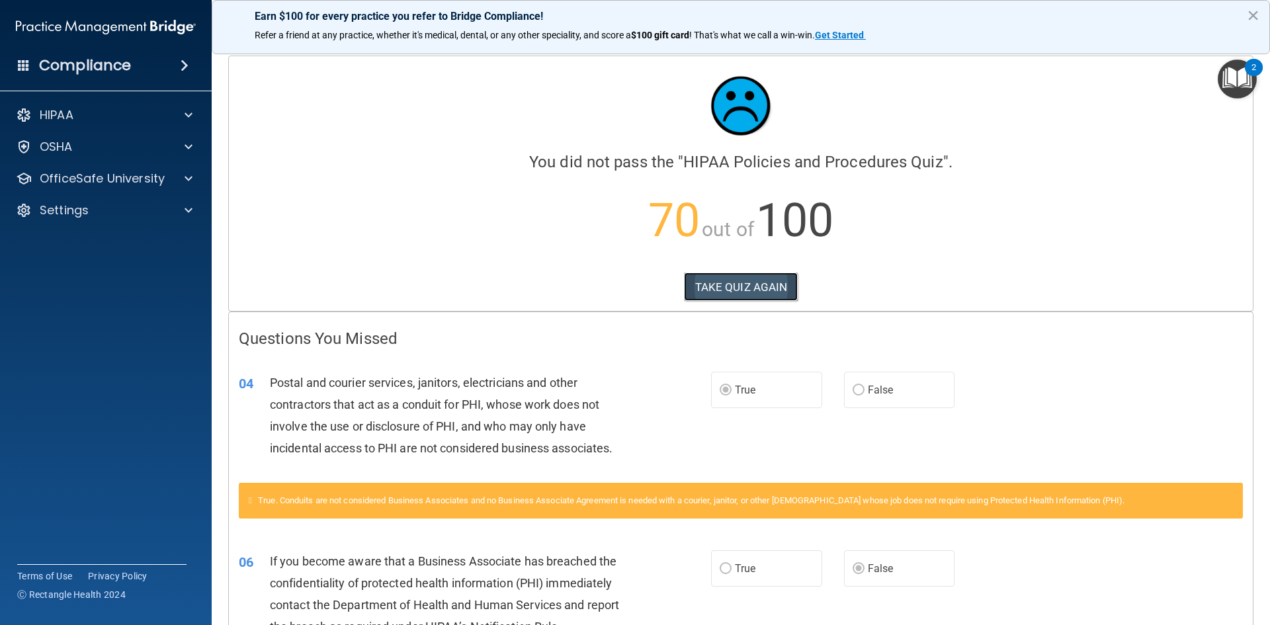
click at [757, 279] on button "TAKE QUIZ AGAIN" at bounding box center [741, 287] width 114 height 29
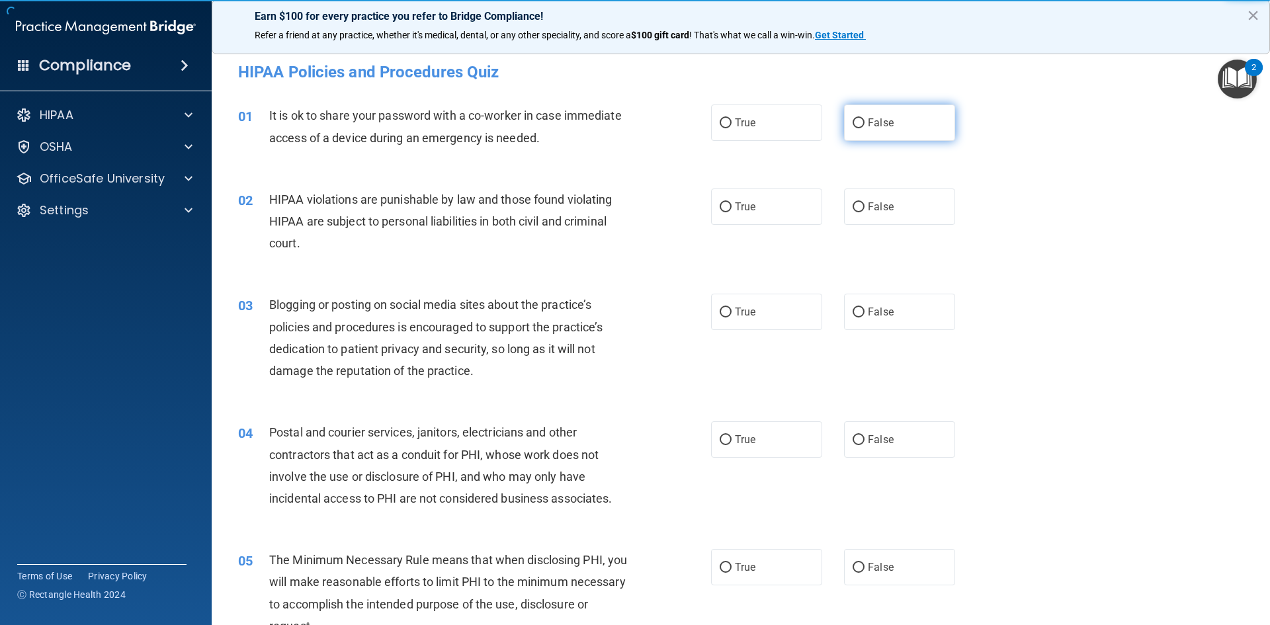
click at [855, 134] on label "False" at bounding box center [899, 123] width 111 height 36
click at [855, 128] on input "False" at bounding box center [859, 123] width 12 height 10
radio input "true"
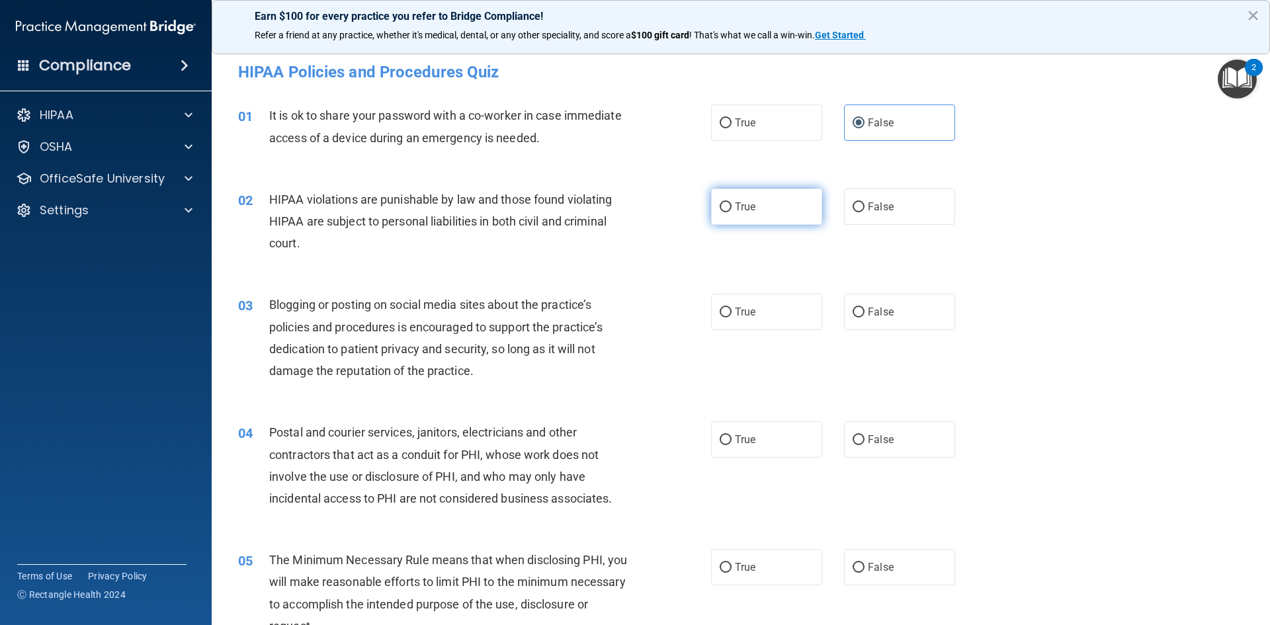
click at [711, 210] on label "True" at bounding box center [766, 207] width 111 height 36
click at [720, 210] on input "True" at bounding box center [726, 207] width 12 height 10
radio input "true"
click at [860, 312] on label "False" at bounding box center [899, 312] width 111 height 36
click at [860, 312] on input "False" at bounding box center [859, 313] width 12 height 10
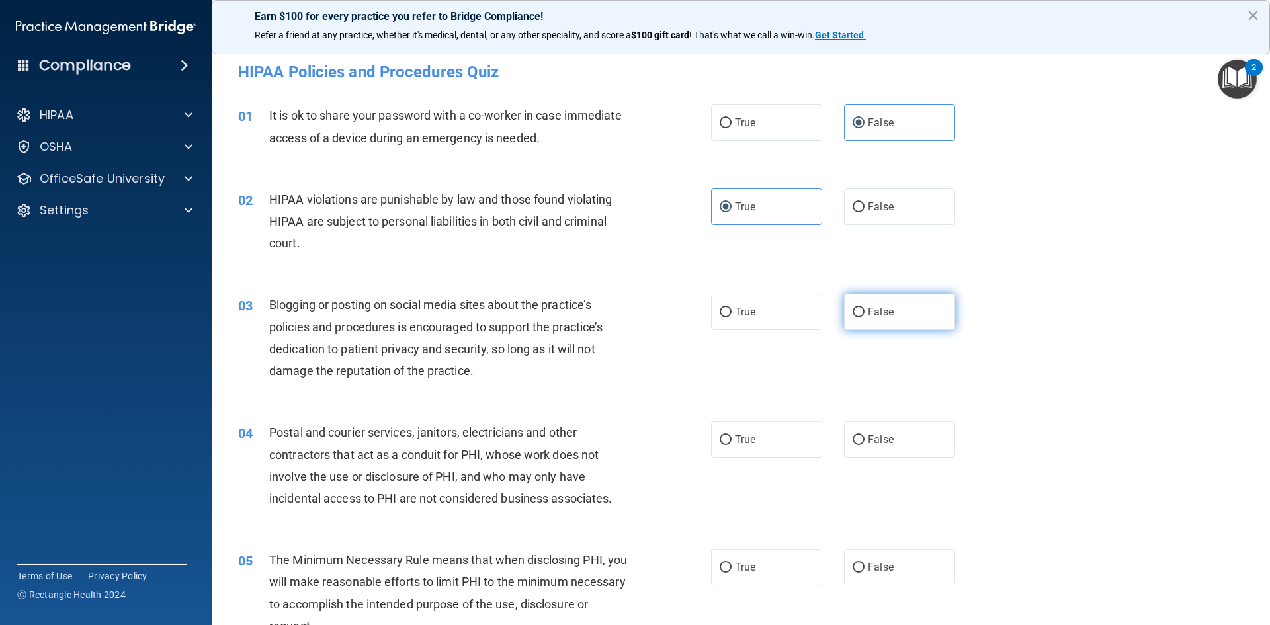
radio input "true"
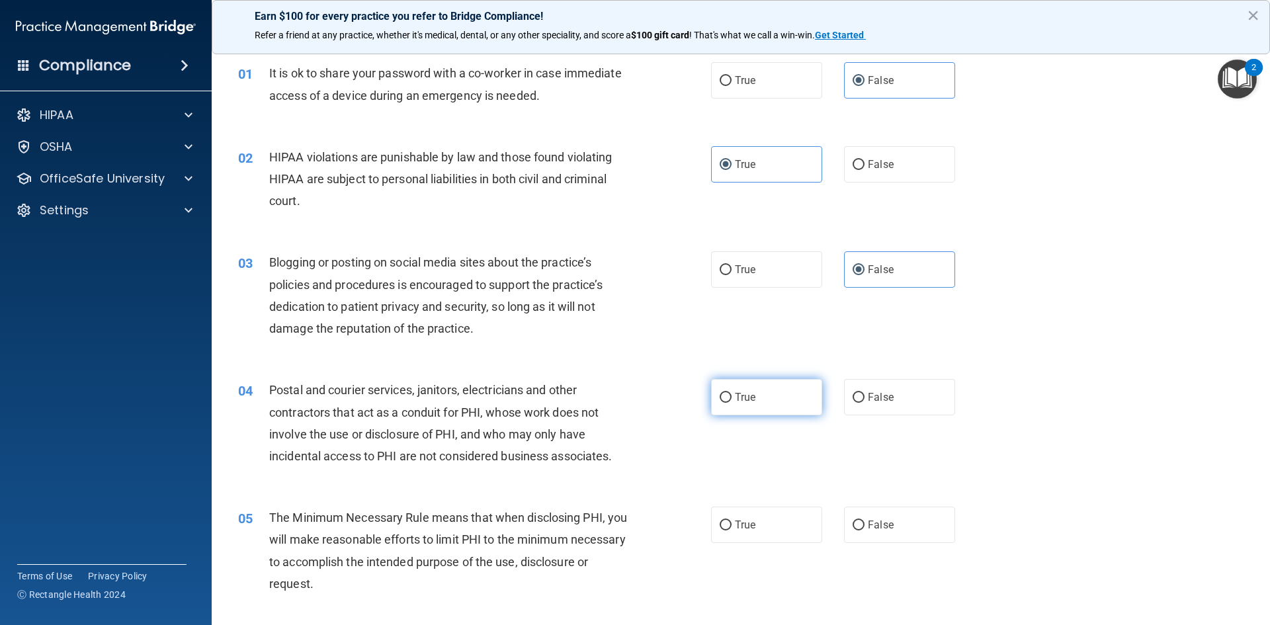
scroll to position [66, 0]
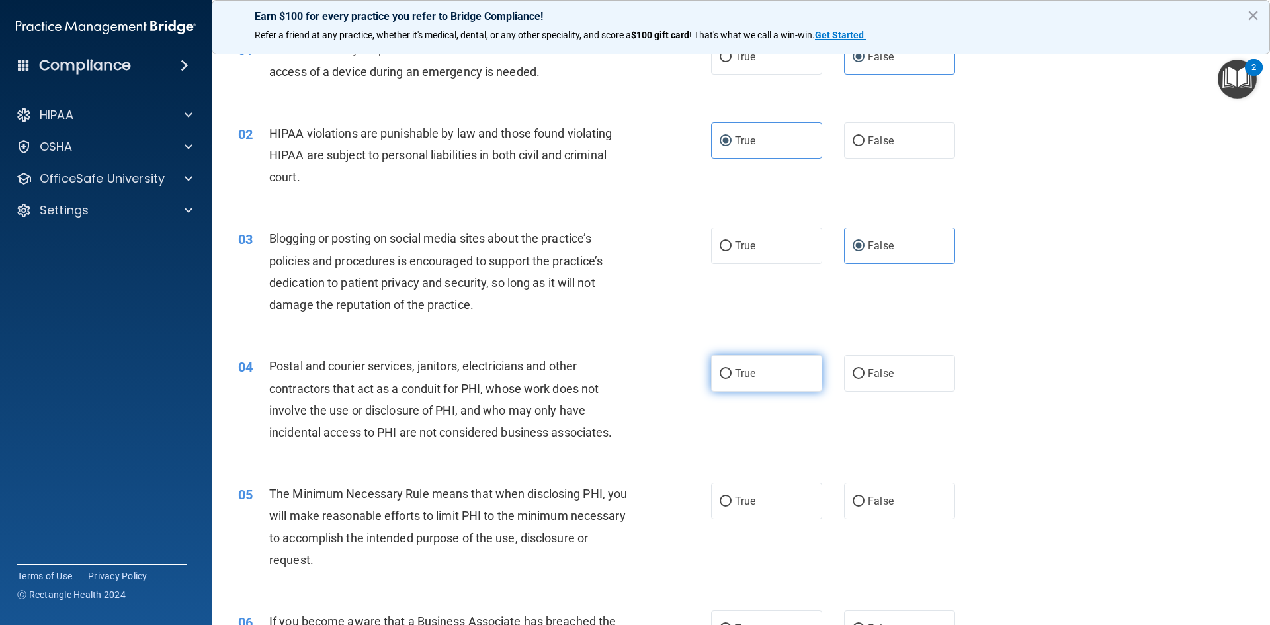
click at [768, 379] on label "True" at bounding box center [766, 373] width 111 height 36
click at [732, 379] on input "True" at bounding box center [726, 374] width 12 height 10
radio input "true"
click at [753, 499] on label "True" at bounding box center [766, 501] width 111 height 36
click at [732, 499] on input "True" at bounding box center [726, 502] width 12 height 10
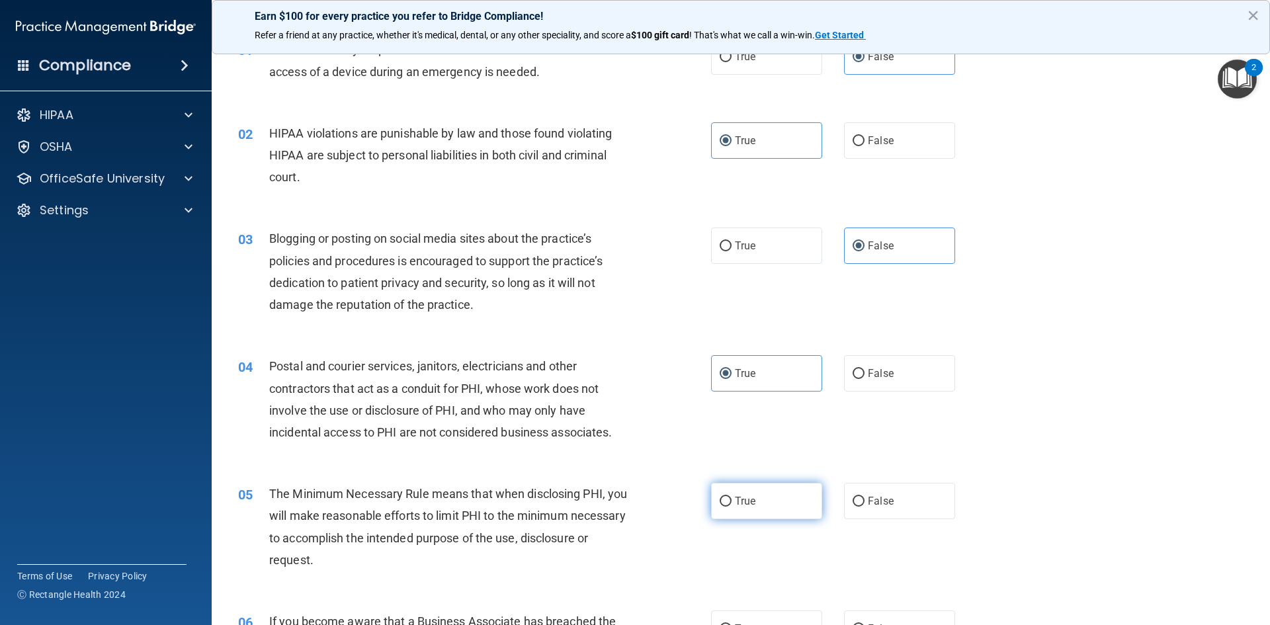
radio input "true"
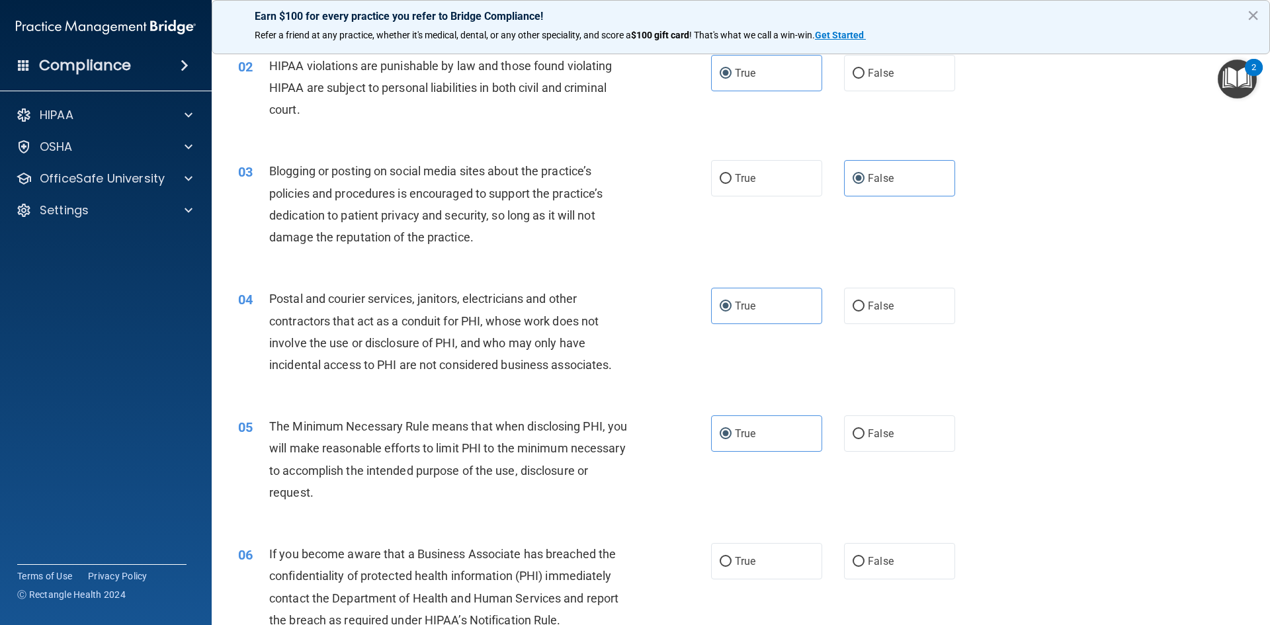
scroll to position [198, 0]
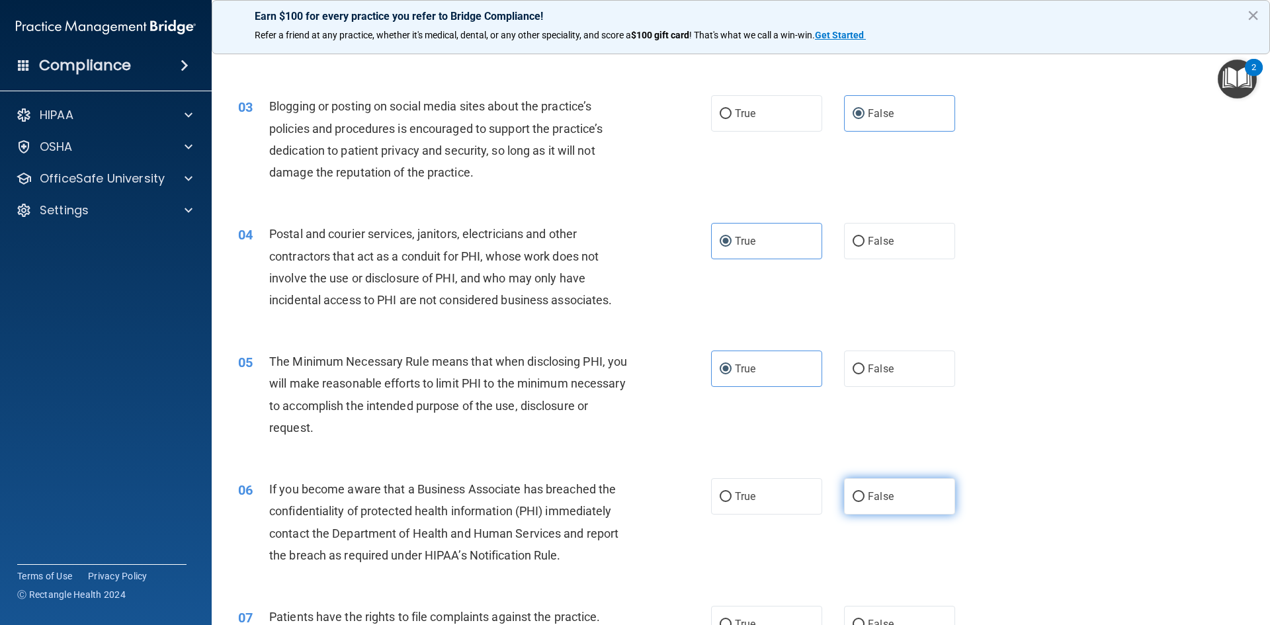
click at [902, 500] on label "False" at bounding box center [899, 496] width 111 height 36
click at [865, 500] on input "False" at bounding box center [859, 497] width 12 height 10
radio input "true"
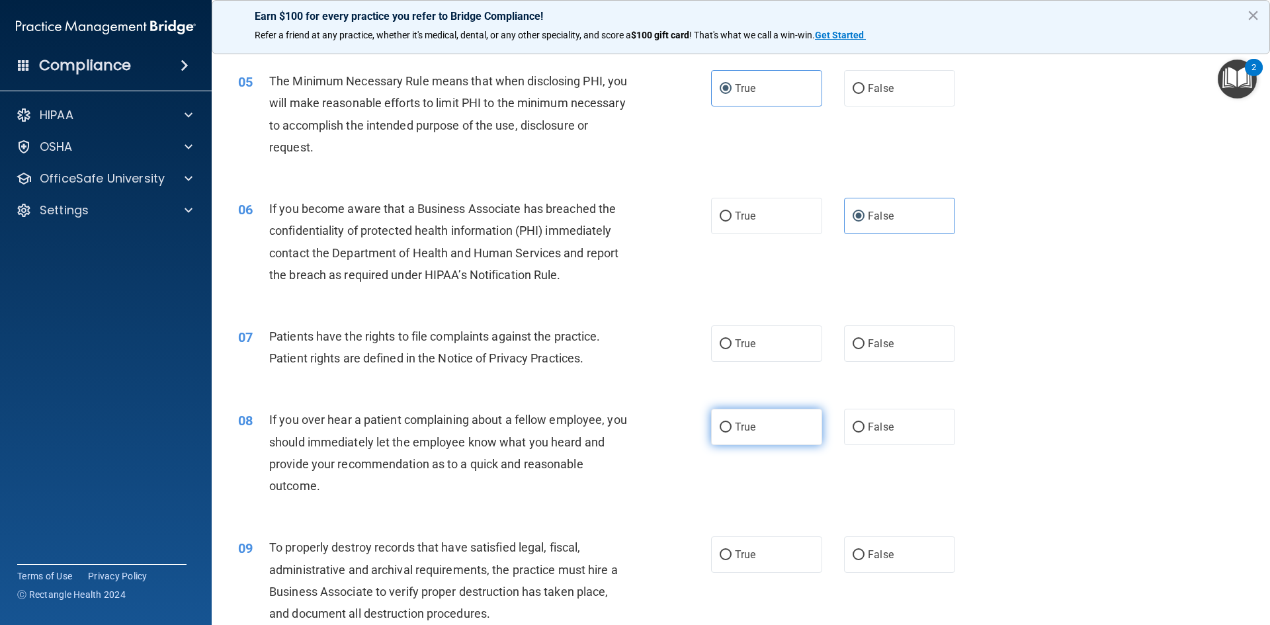
scroll to position [595, 0]
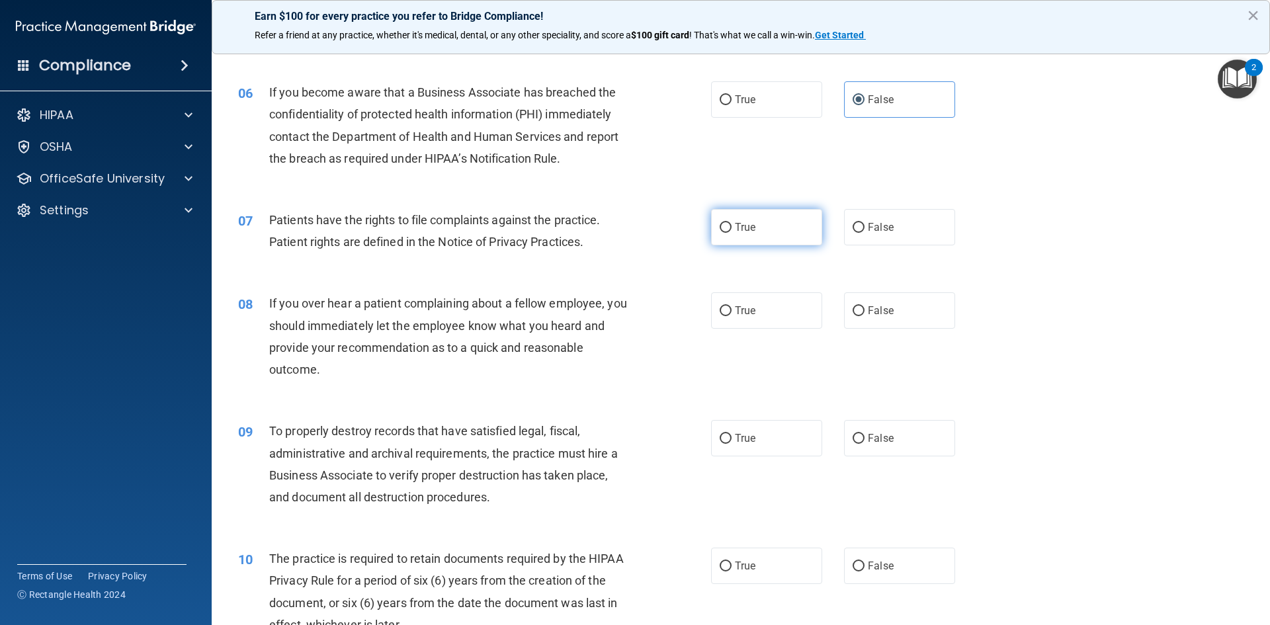
click at [741, 228] on span "True" at bounding box center [745, 227] width 21 height 13
click at [732, 228] on input "True" at bounding box center [726, 228] width 12 height 10
radio input "true"
click at [871, 315] on span "False" at bounding box center [881, 310] width 26 height 13
click at [865, 315] on input "False" at bounding box center [859, 311] width 12 height 10
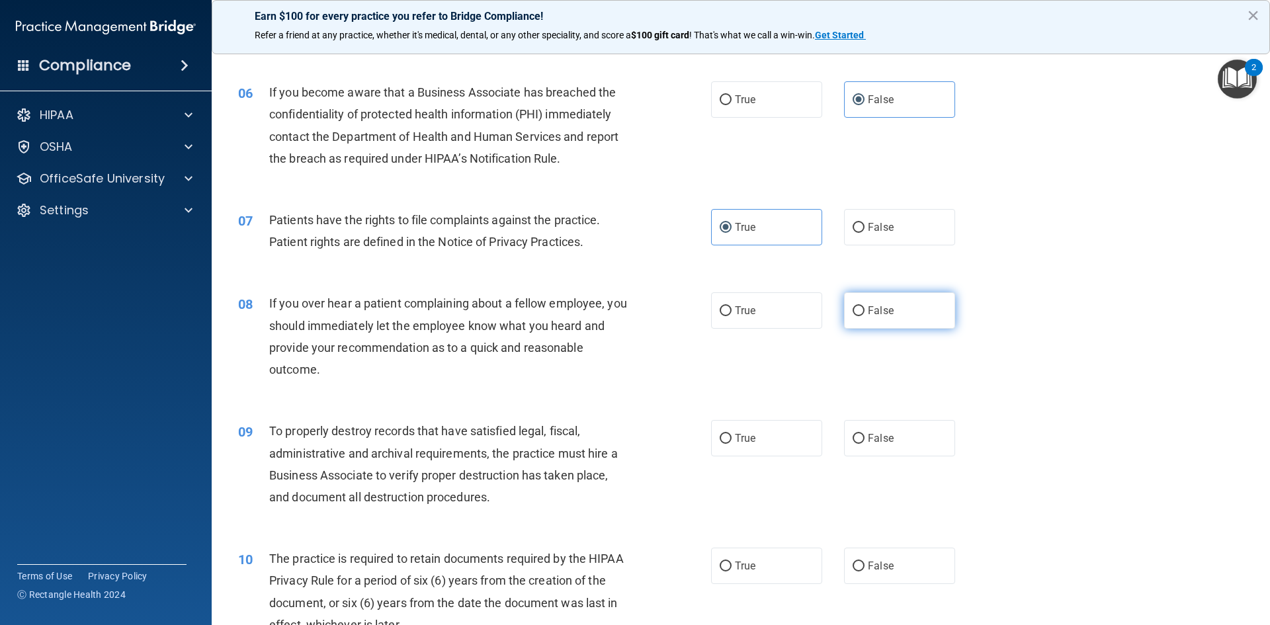
radio input "true"
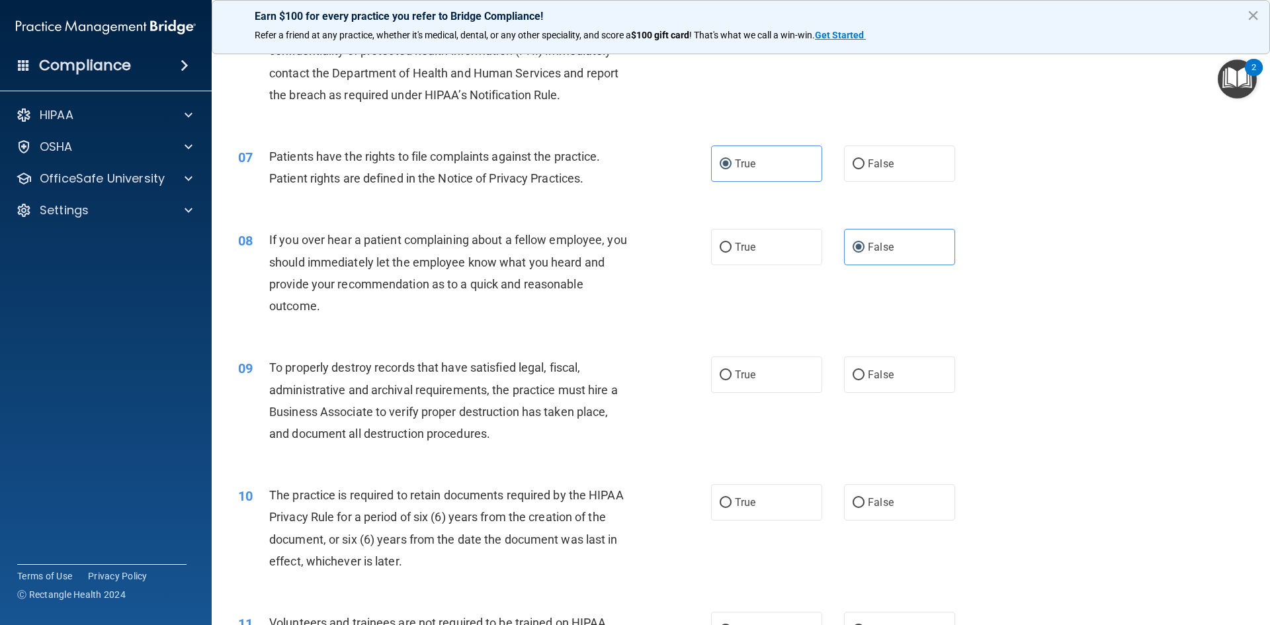
scroll to position [794, 0]
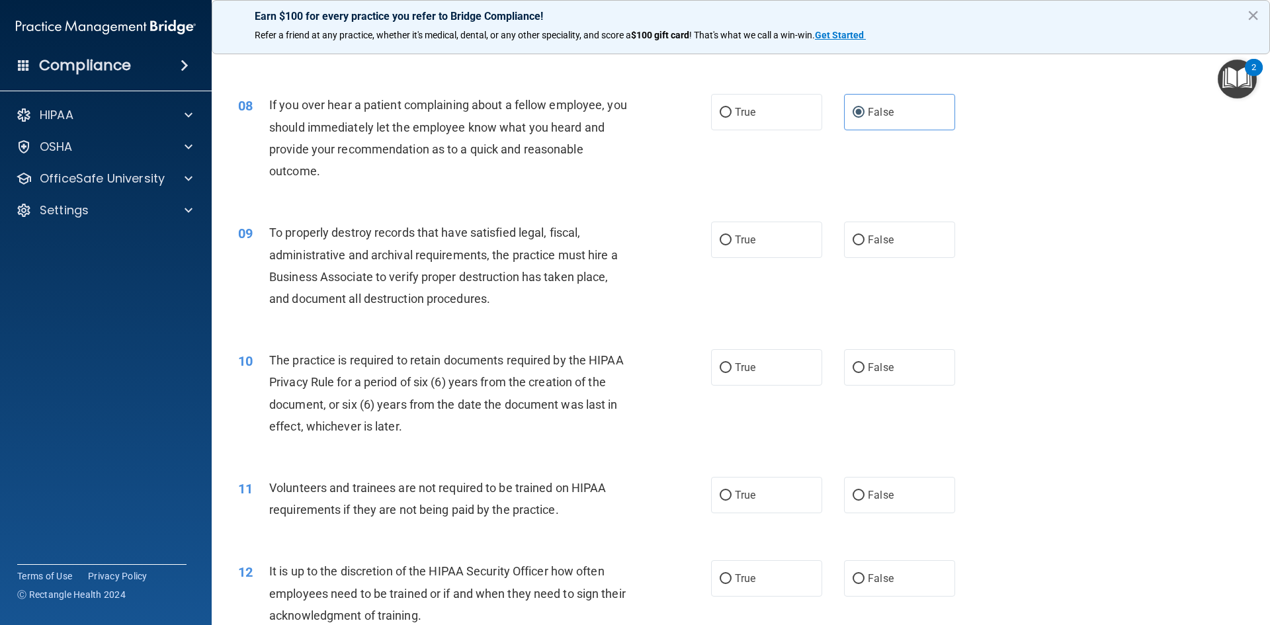
click at [849, 215] on div "09 To properly destroy records that have satisfied legal, fiscal, administrativ…" at bounding box center [740, 269] width 1025 height 128
click at [861, 247] on label "False" at bounding box center [899, 240] width 111 height 36
click at [861, 245] on input "False" at bounding box center [859, 241] width 12 height 10
radio input "true"
click at [757, 366] on label "True" at bounding box center [766, 367] width 111 height 36
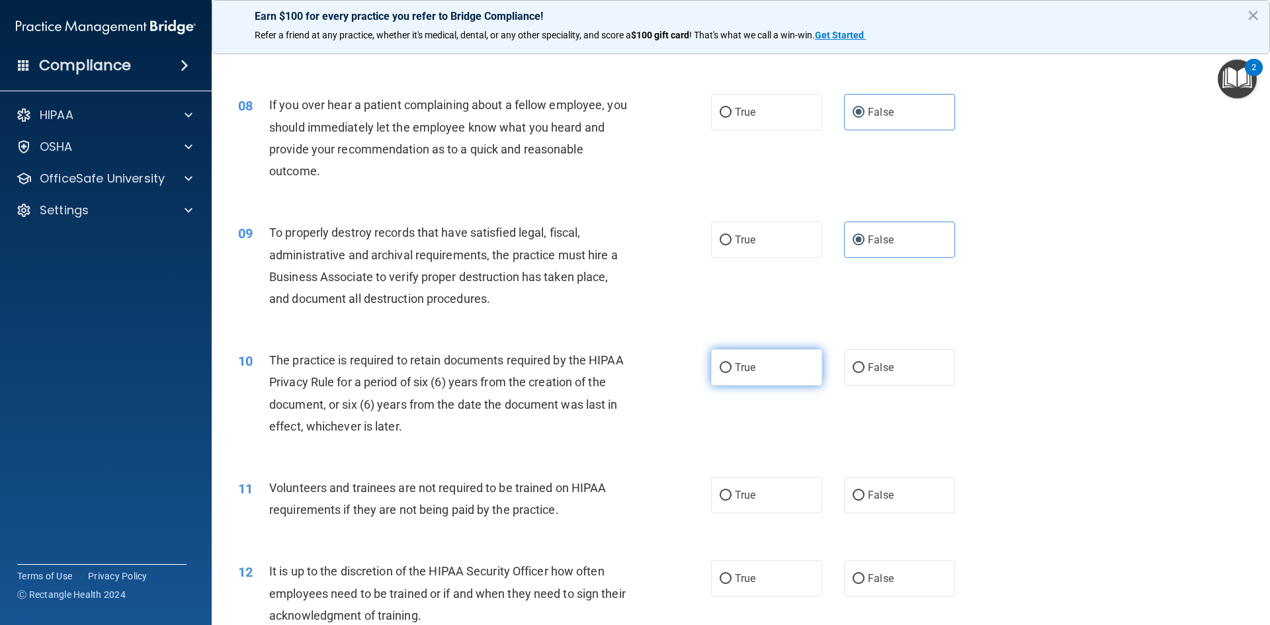
click at [732, 366] on input "True" at bounding box center [726, 368] width 12 height 10
radio input "true"
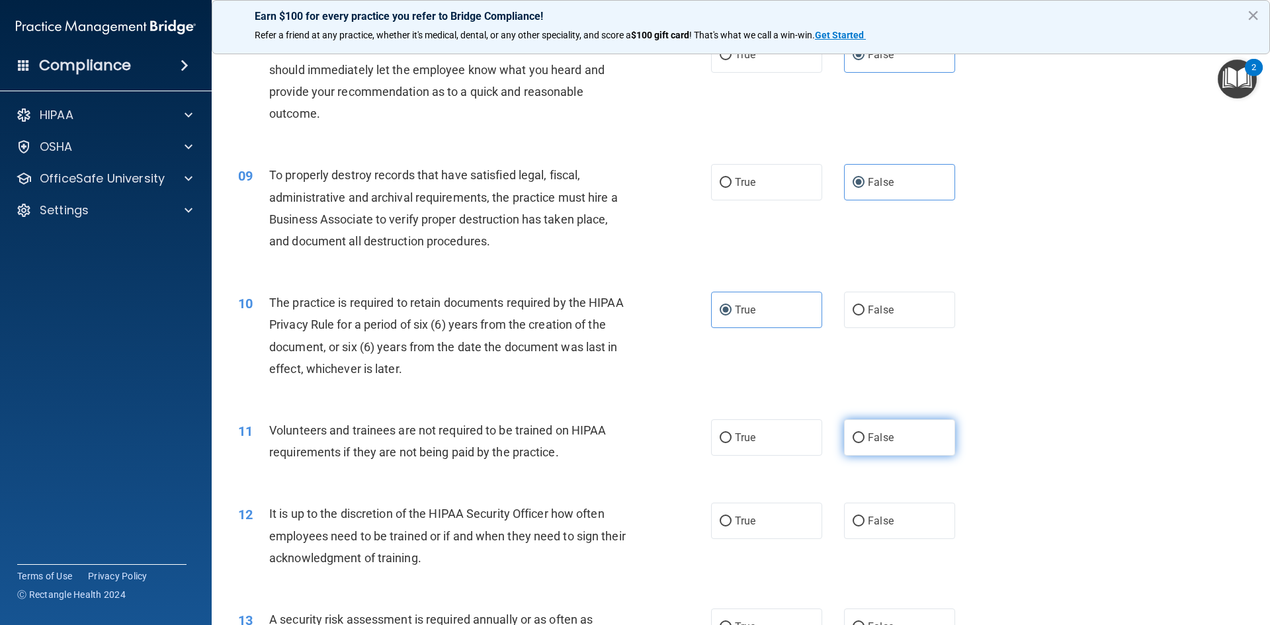
scroll to position [926, 0]
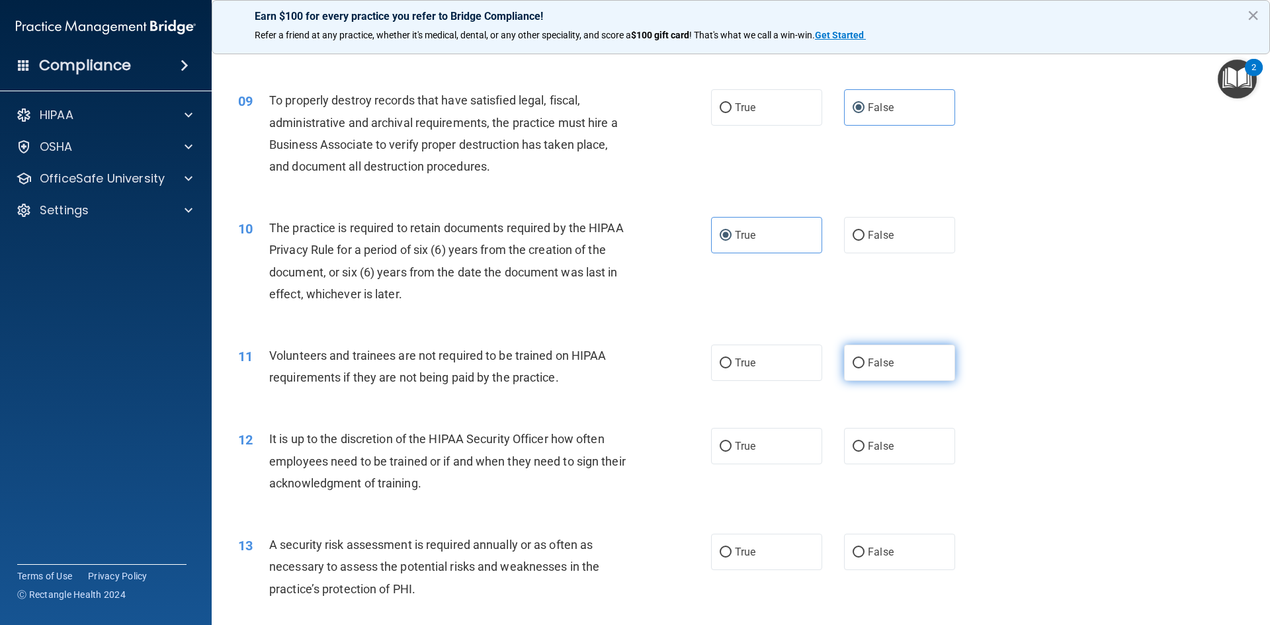
click at [879, 351] on label "False" at bounding box center [899, 363] width 111 height 36
click at [865, 359] on input "False" at bounding box center [859, 364] width 12 height 10
radio input "true"
click at [869, 450] on span "False" at bounding box center [881, 446] width 26 height 13
click at [865, 450] on input "False" at bounding box center [859, 447] width 12 height 10
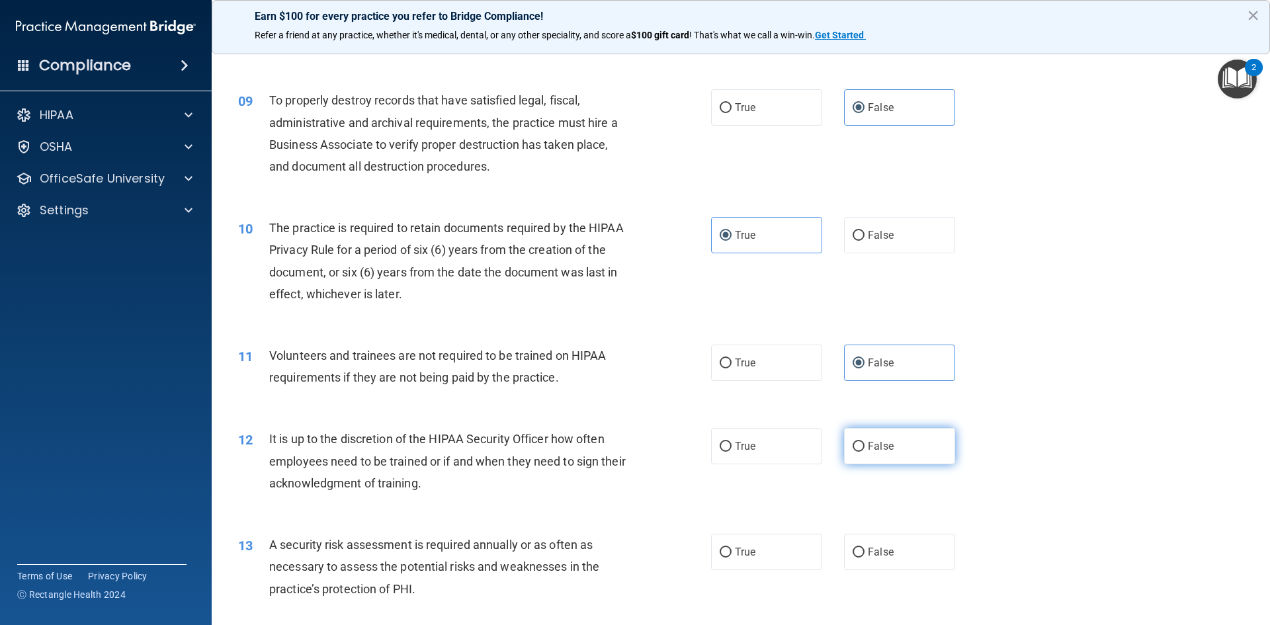
radio input "true"
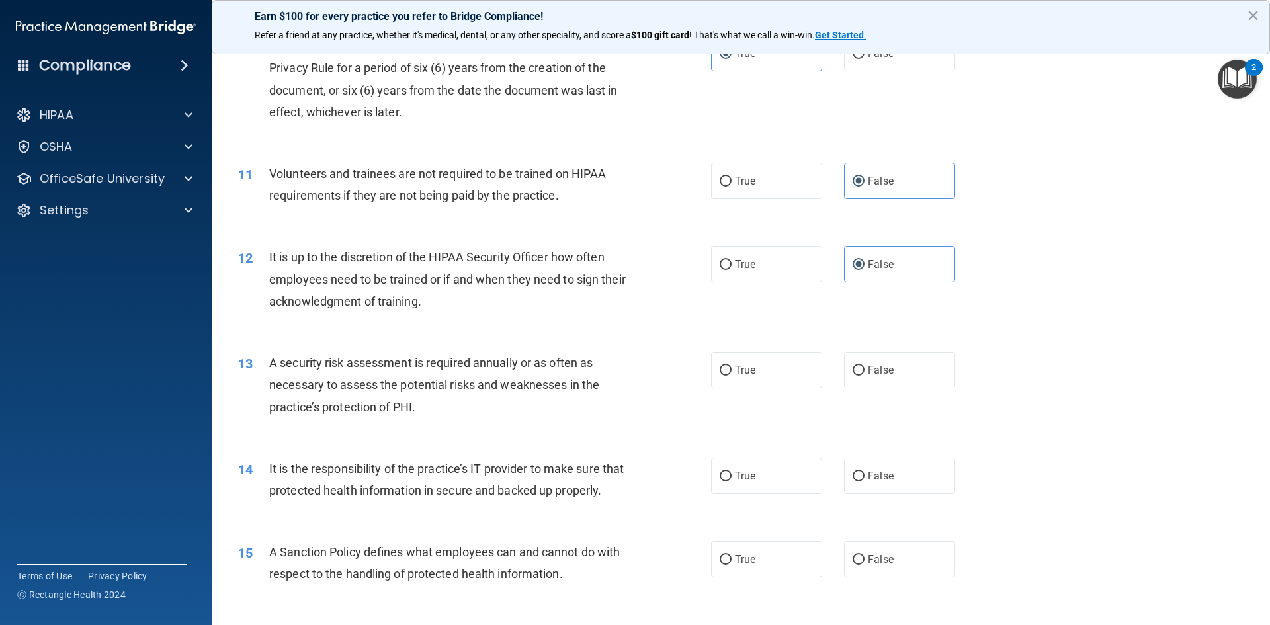
scroll to position [1125, 0]
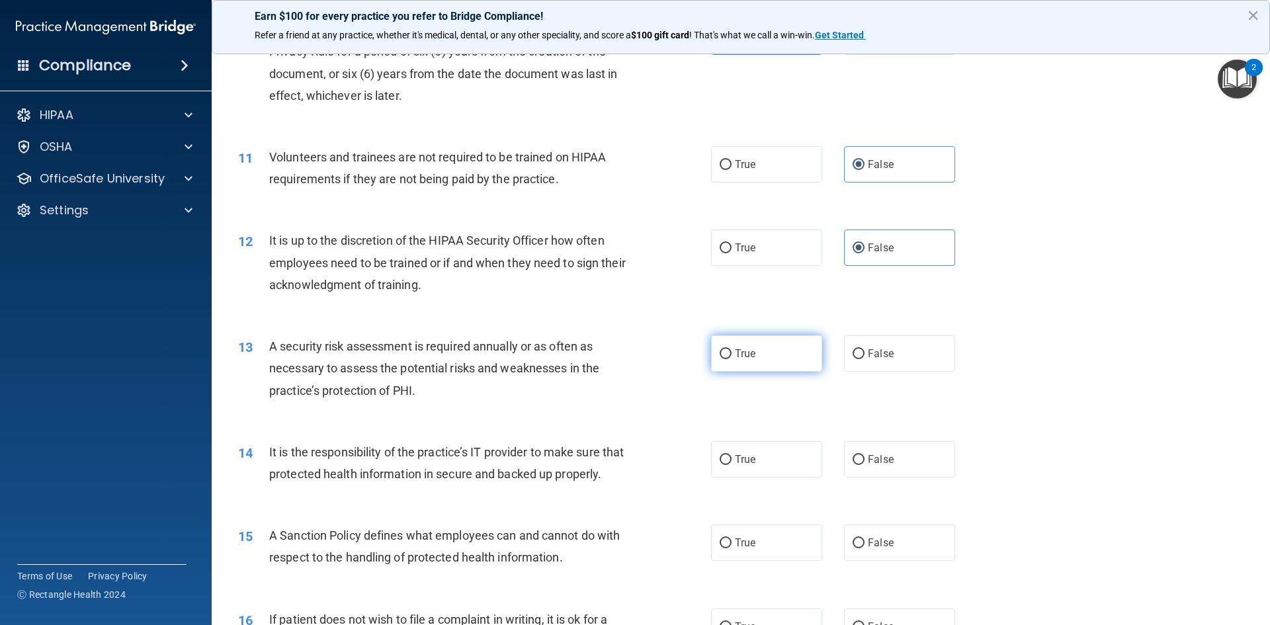
click at [745, 349] on span "True" at bounding box center [745, 353] width 21 height 13
click at [732, 349] on input "True" at bounding box center [726, 354] width 12 height 10
radio input "true"
click at [861, 455] on label "False" at bounding box center [899, 459] width 111 height 36
click at [861, 455] on input "False" at bounding box center [859, 460] width 12 height 10
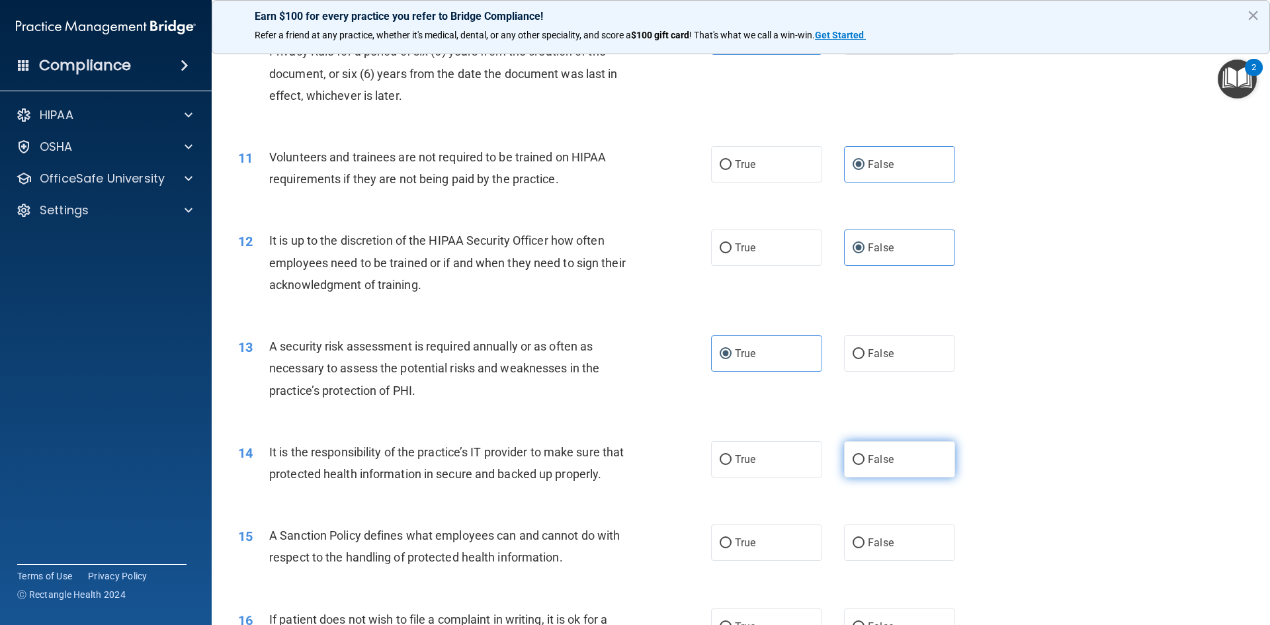
radio input "true"
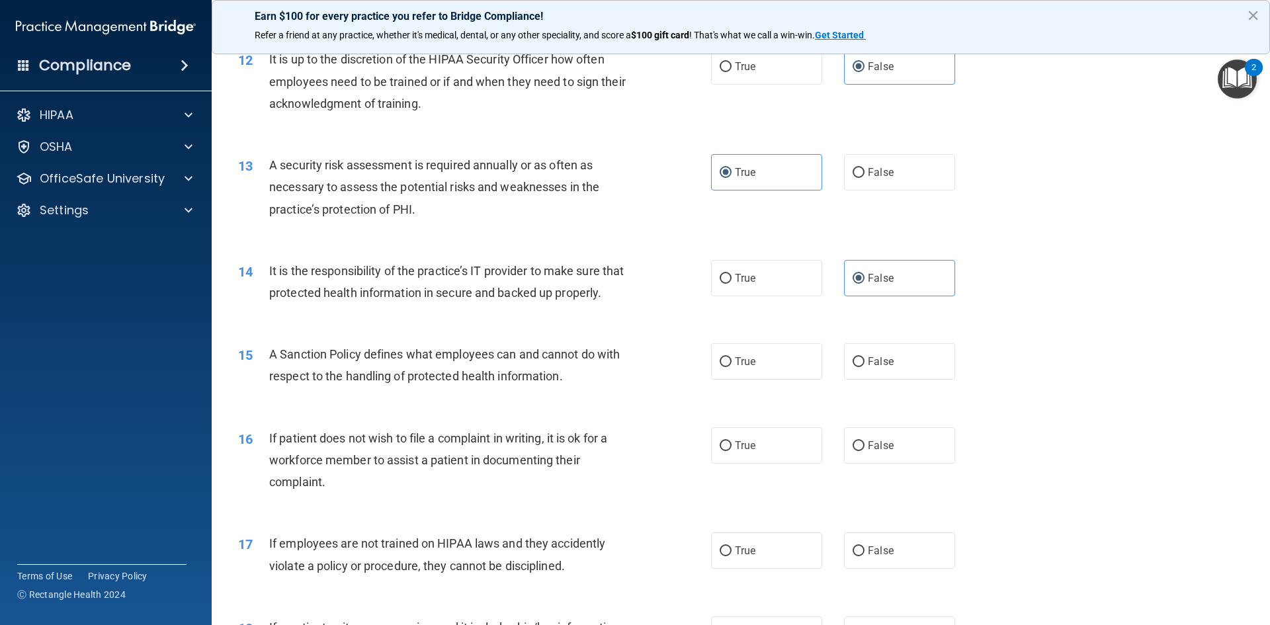
scroll to position [1323, 0]
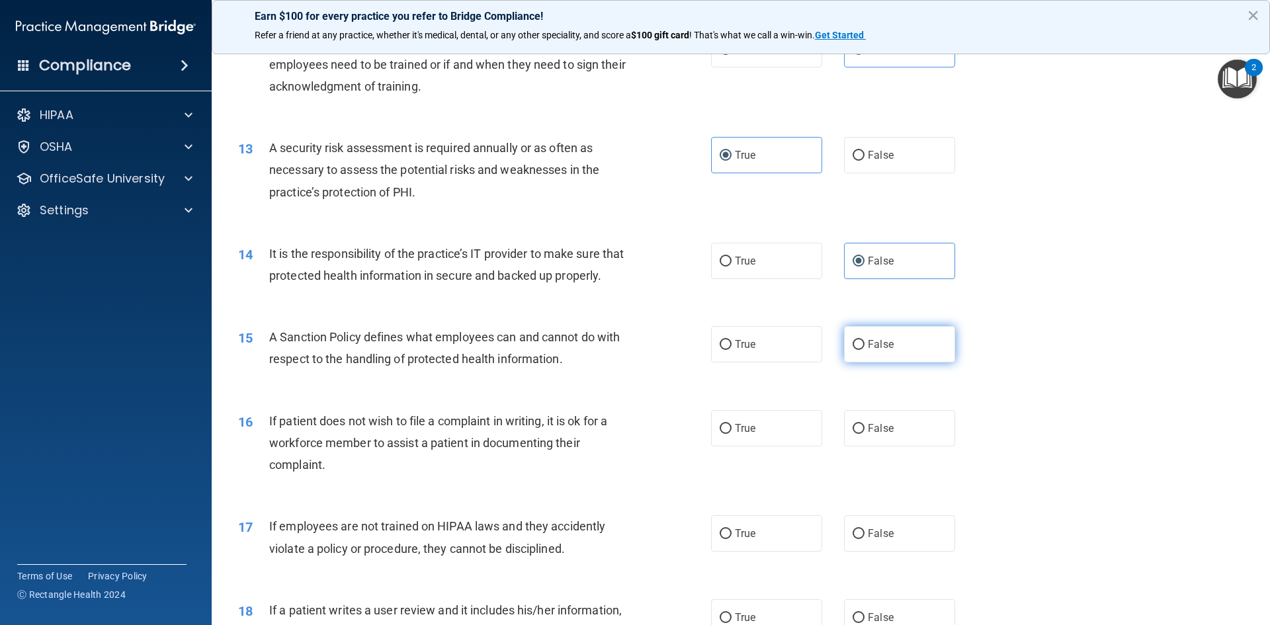
click at [881, 351] on span "False" at bounding box center [881, 344] width 26 height 13
click at [865, 350] on input "False" at bounding box center [859, 345] width 12 height 10
radio input "true"
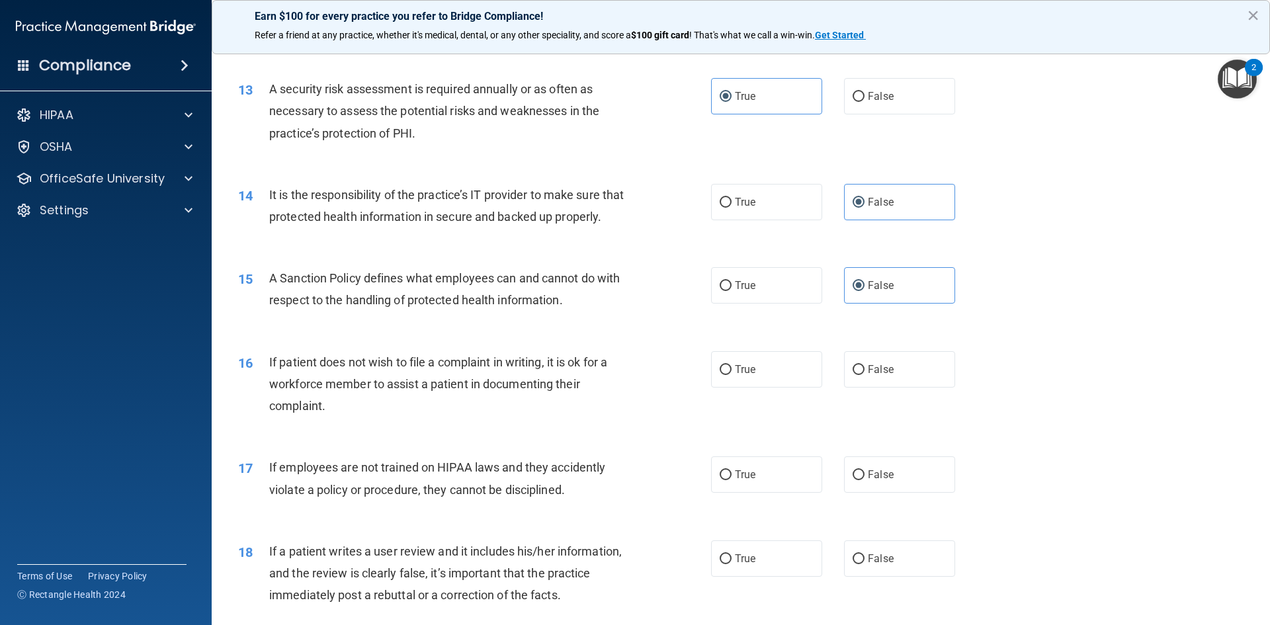
scroll to position [1455, 0]
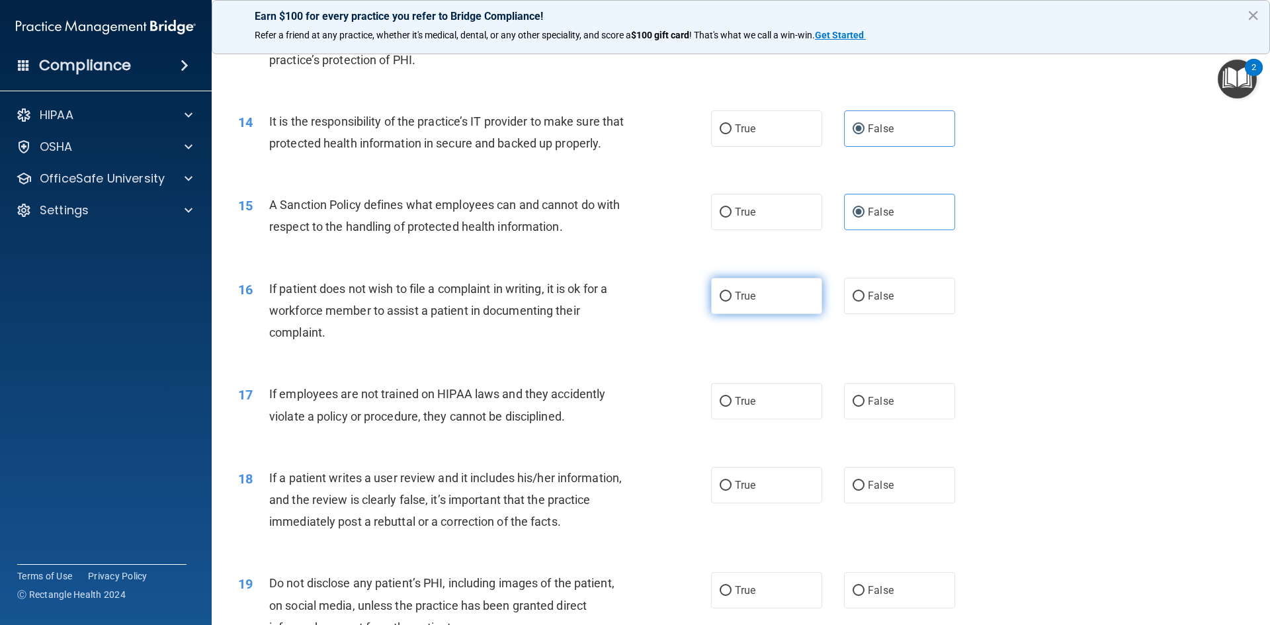
click at [728, 314] on label "True" at bounding box center [766, 296] width 111 height 36
click at [728, 302] on input "True" at bounding box center [726, 297] width 12 height 10
radio input "true"
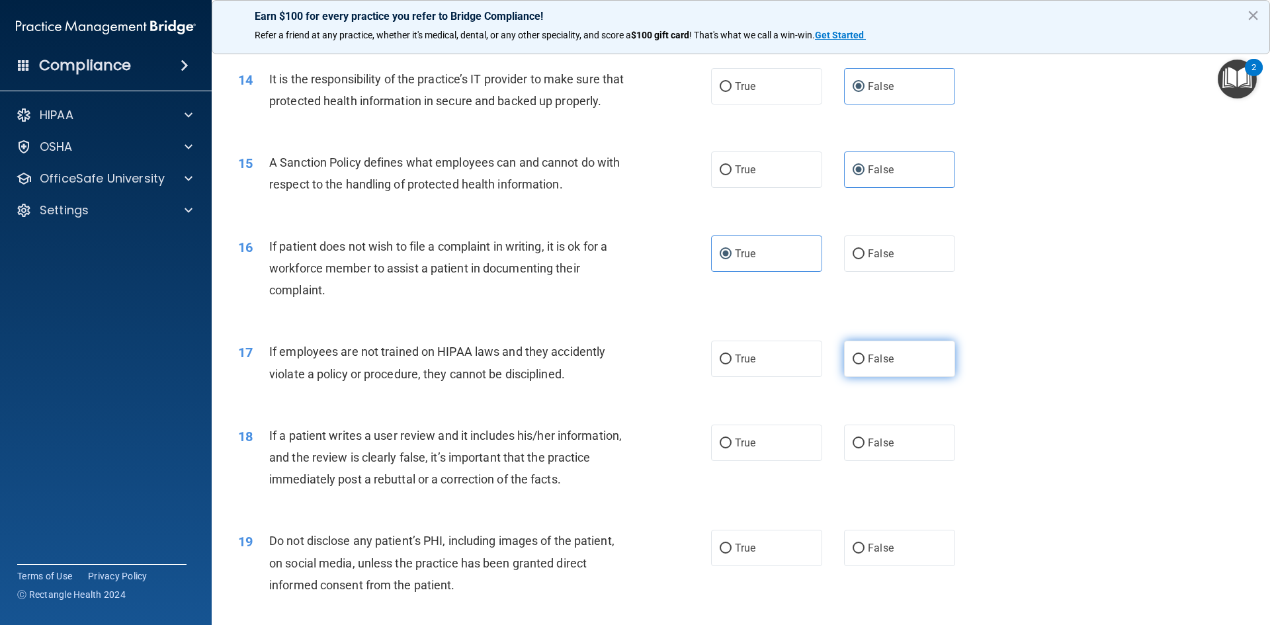
scroll to position [1521, 0]
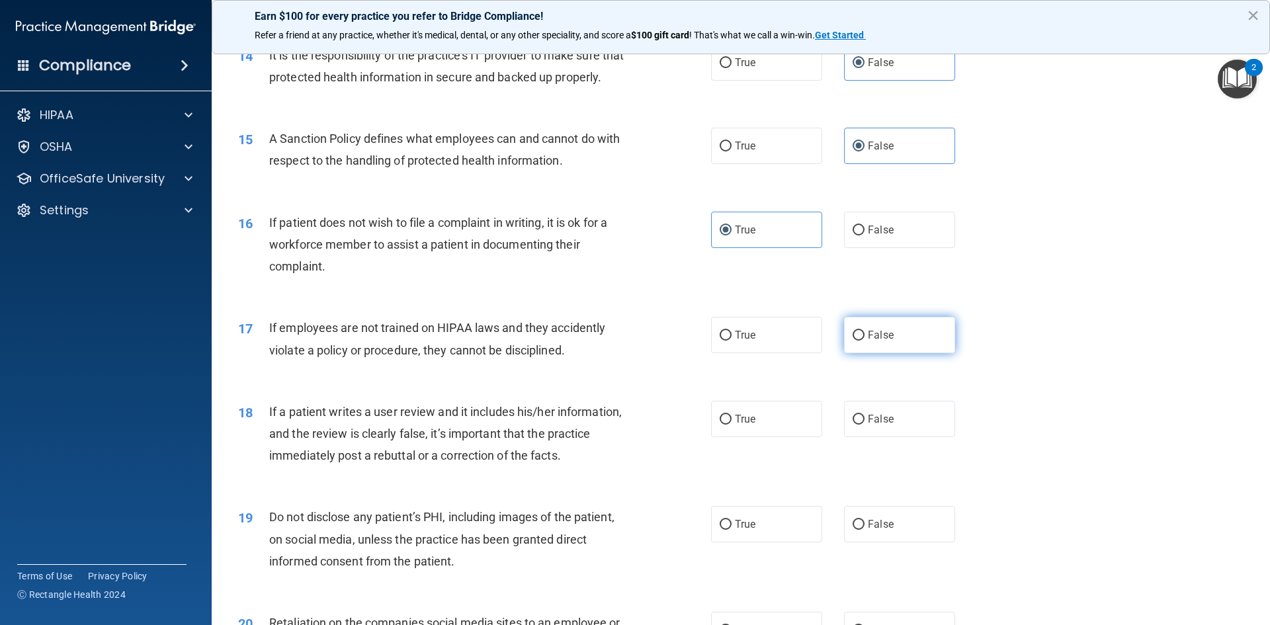
click at [857, 341] on input "False" at bounding box center [859, 336] width 12 height 10
radio input "true"
click at [865, 437] on label "False" at bounding box center [899, 419] width 111 height 36
click at [865, 425] on input "False" at bounding box center [859, 420] width 12 height 10
radio input "true"
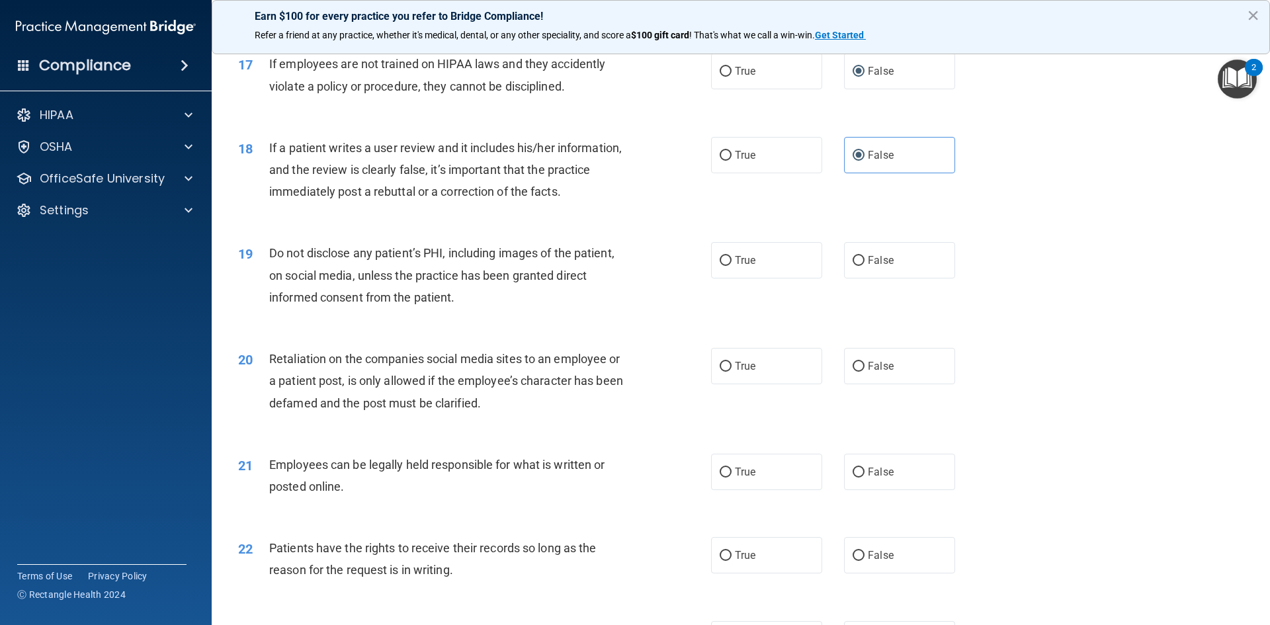
scroll to position [1786, 0]
click at [755, 276] on label "True" at bounding box center [766, 259] width 111 height 36
click at [732, 265] on input "True" at bounding box center [726, 260] width 12 height 10
radio input "true"
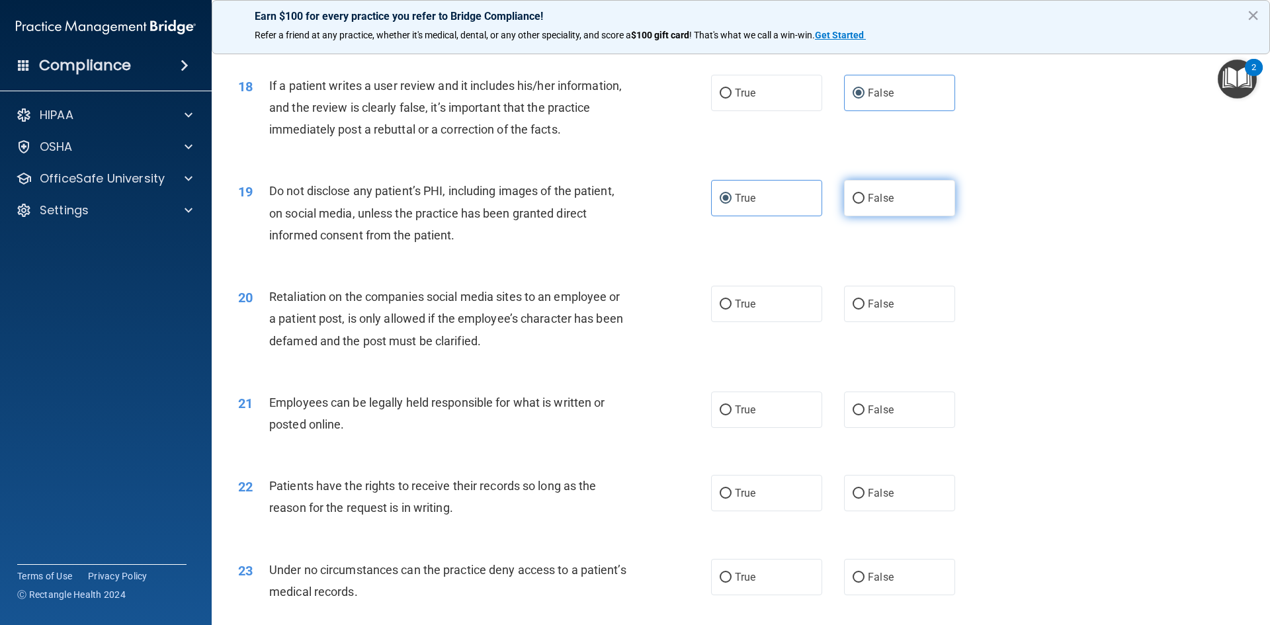
scroll to position [1918, 0]
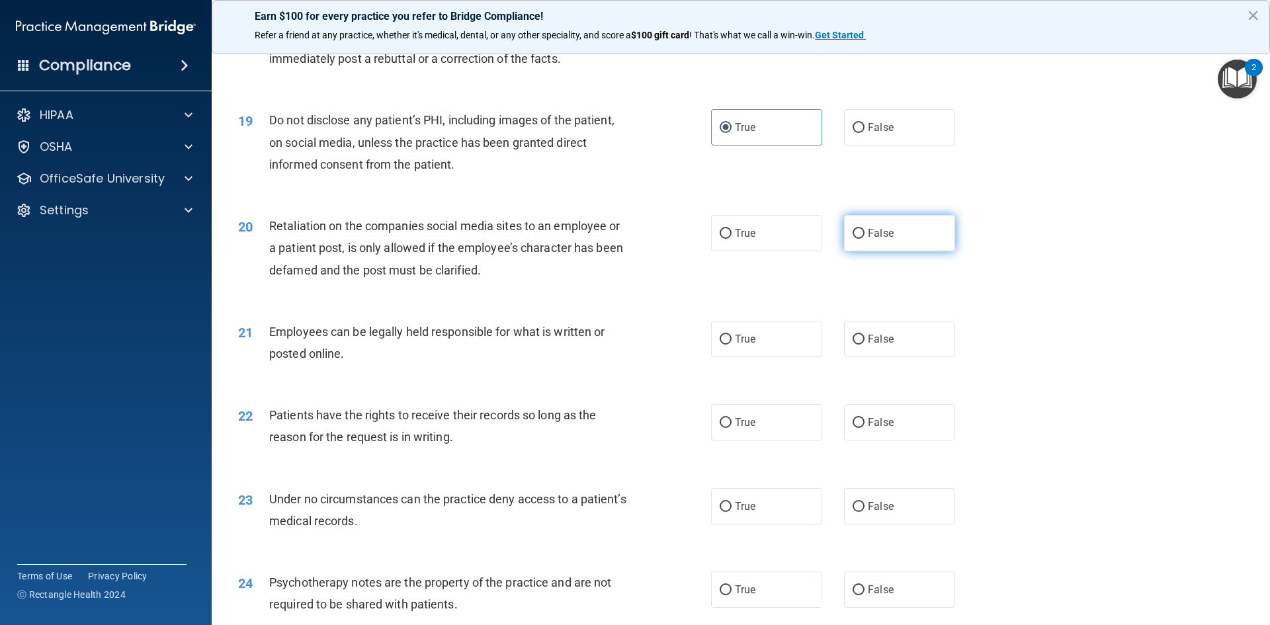
click at [898, 251] on label "False" at bounding box center [899, 233] width 111 height 36
click at [865, 239] on input "False" at bounding box center [859, 234] width 12 height 10
radio input "true"
click at [753, 357] on label "True" at bounding box center [766, 339] width 111 height 36
click at [732, 345] on input "True" at bounding box center [726, 340] width 12 height 10
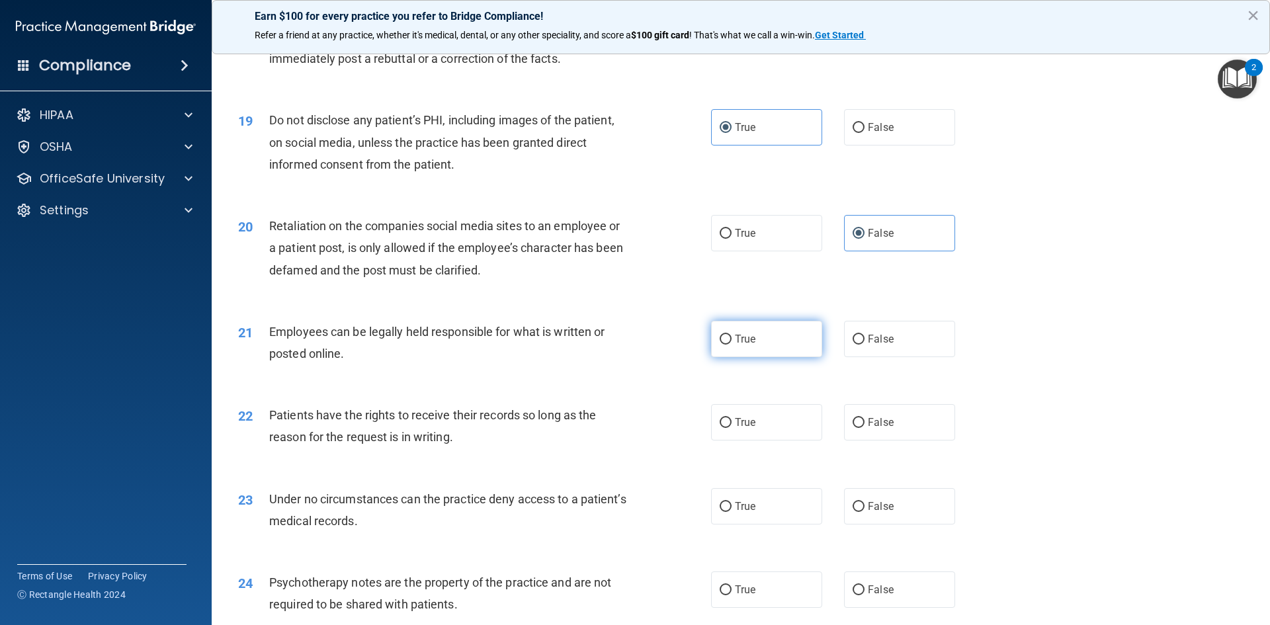
radio input "true"
click at [868, 431] on label "False" at bounding box center [899, 422] width 111 height 36
click at [865, 428] on input "False" at bounding box center [859, 423] width 12 height 10
radio input "true"
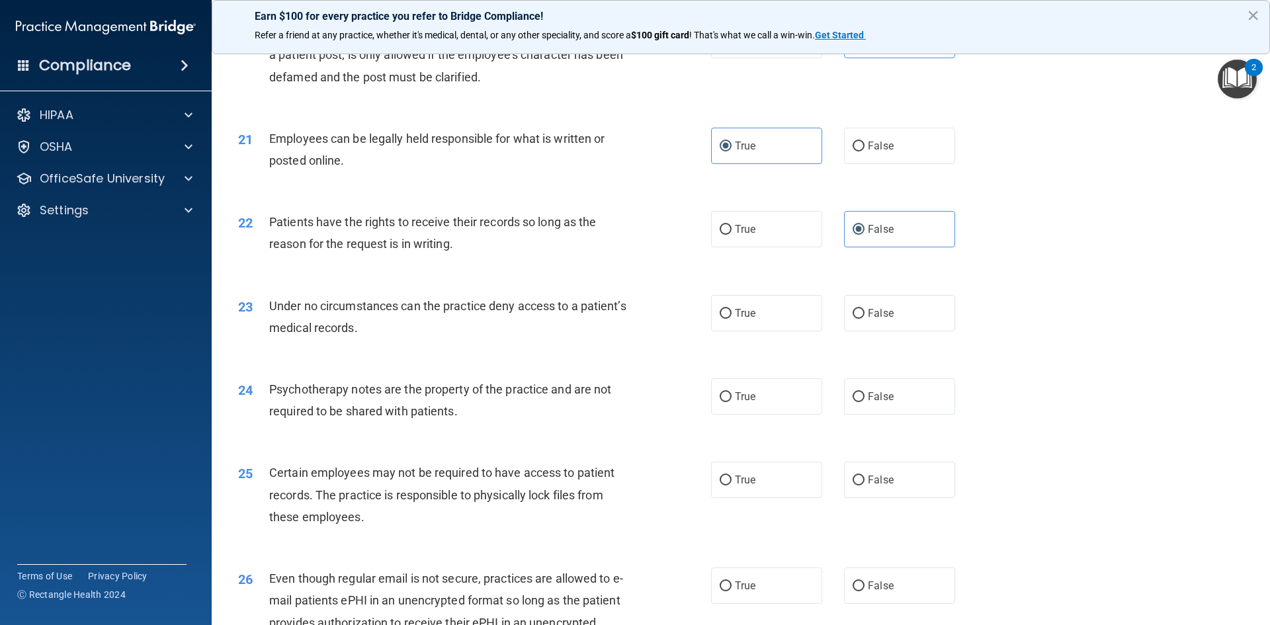
scroll to position [2249, 0]
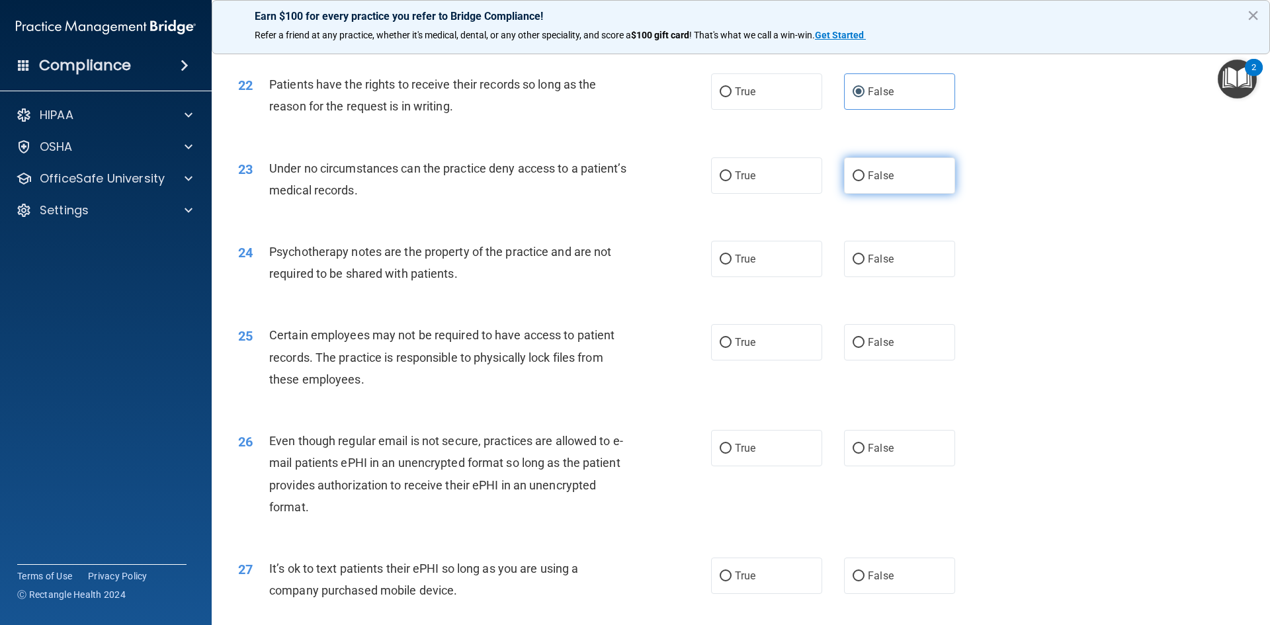
click at [881, 182] on span "False" at bounding box center [881, 175] width 26 height 13
click at [865, 181] on input "False" at bounding box center [859, 176] width 12 height 10
radio input "true"
click at [759, 277] on label "True" at bounding box center [766, 259] width 111 height 36
click at [732, 265] on input "True" at bounding box center [726, 260] width 12 height 10
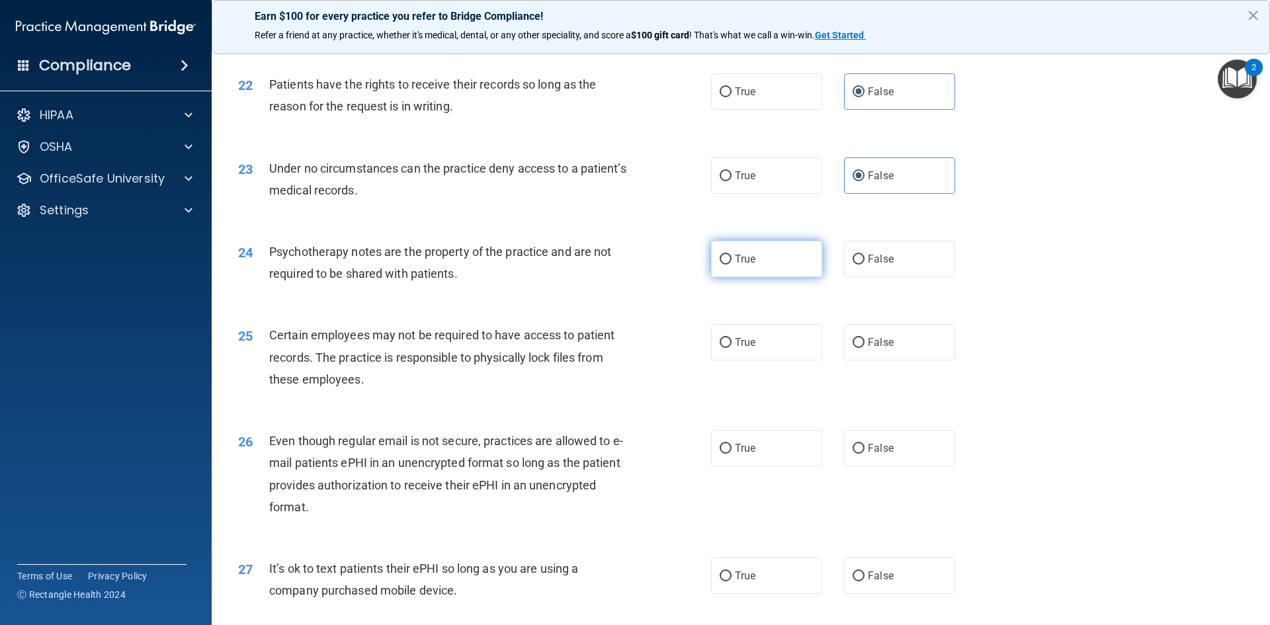
radio input "true"
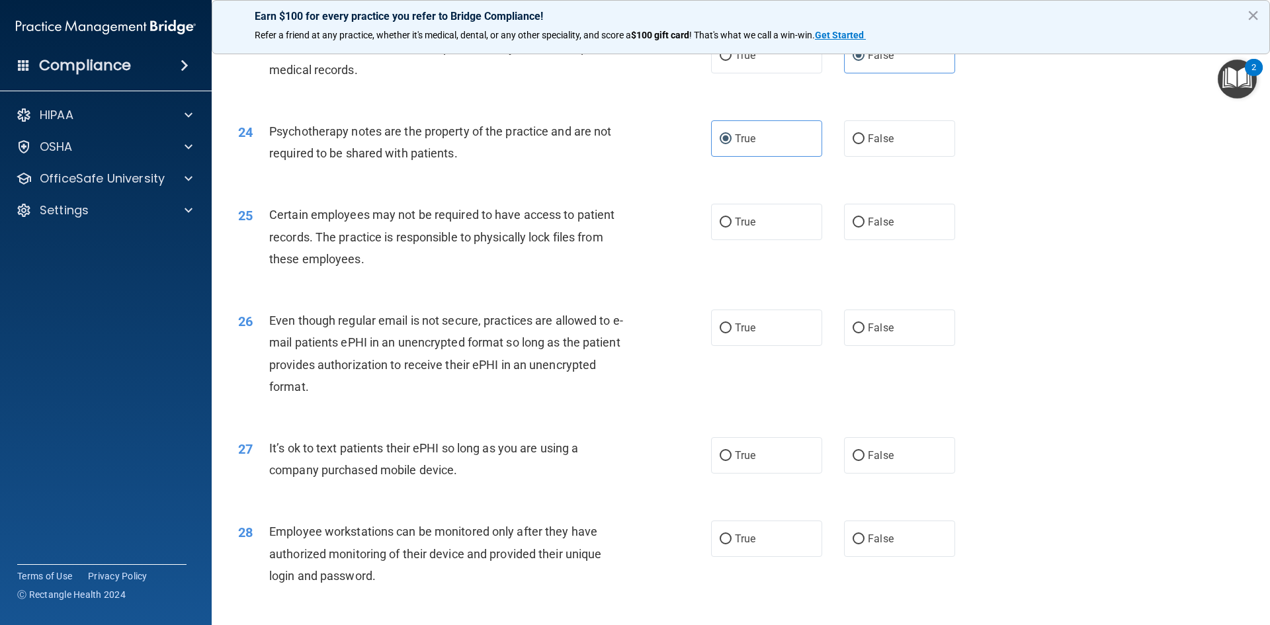
scroll to position [2381, 0]
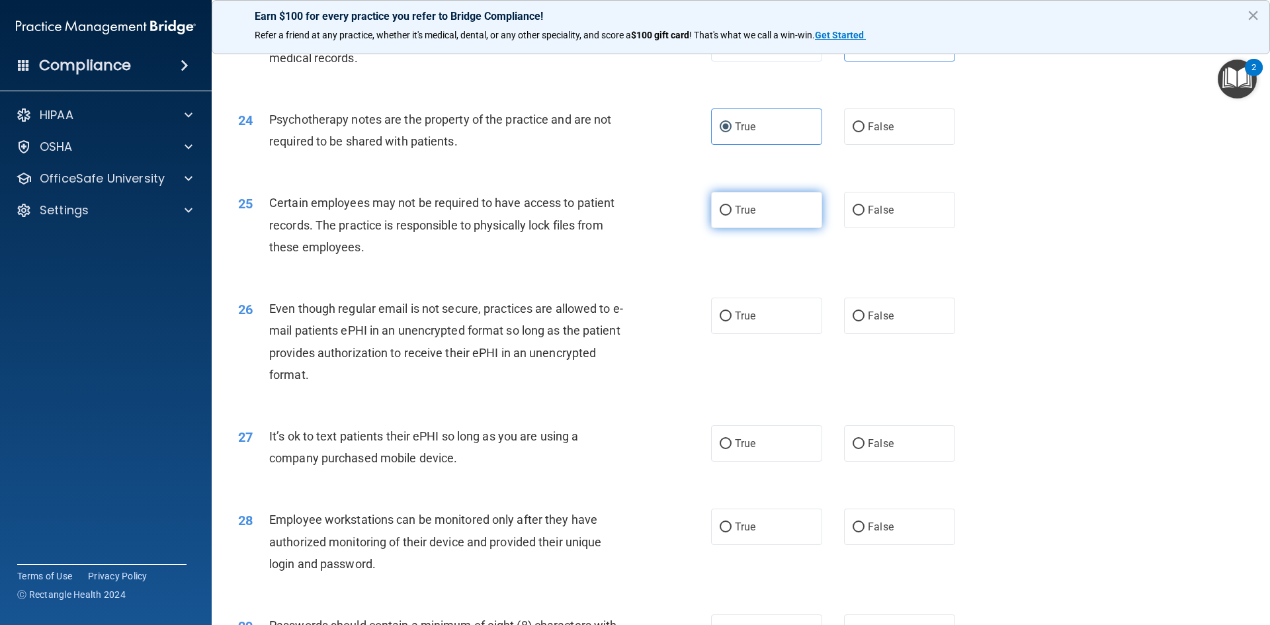
click at [742, 216] on span "True" at bounding box center [745, 210] width 21 height 13
click at [732, 216] on input "True" at bounding box center [726, 211] width 12 height 10
radio input "true"
click at [751, 334] on label "True" at bounding box center [766, 316] width 111 height 36
click at [732, 321] on input "True" at bounding box center [726, 317] width 12 height 10
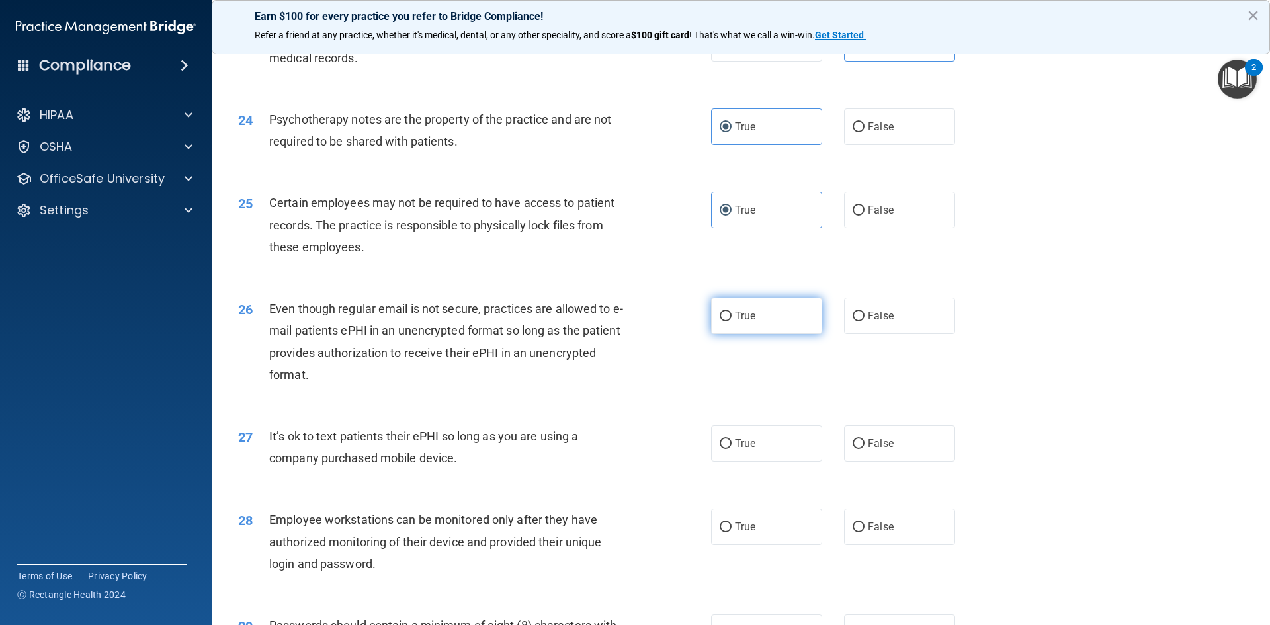
radio input "true"
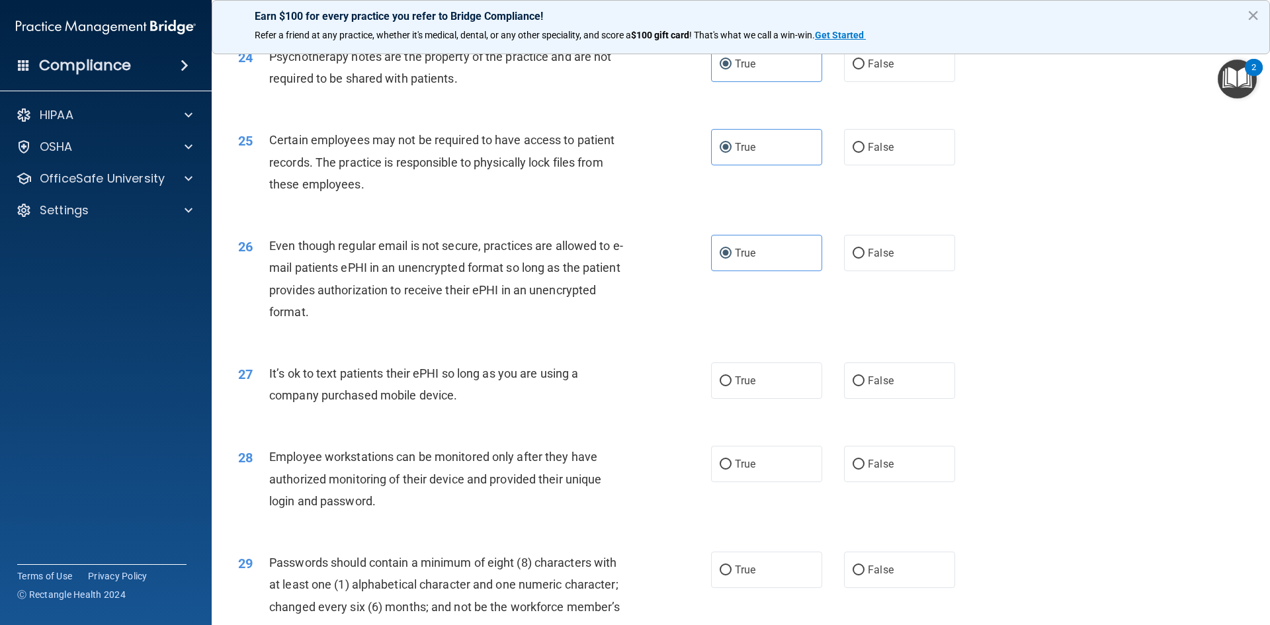
scroll to position [2514, 0]
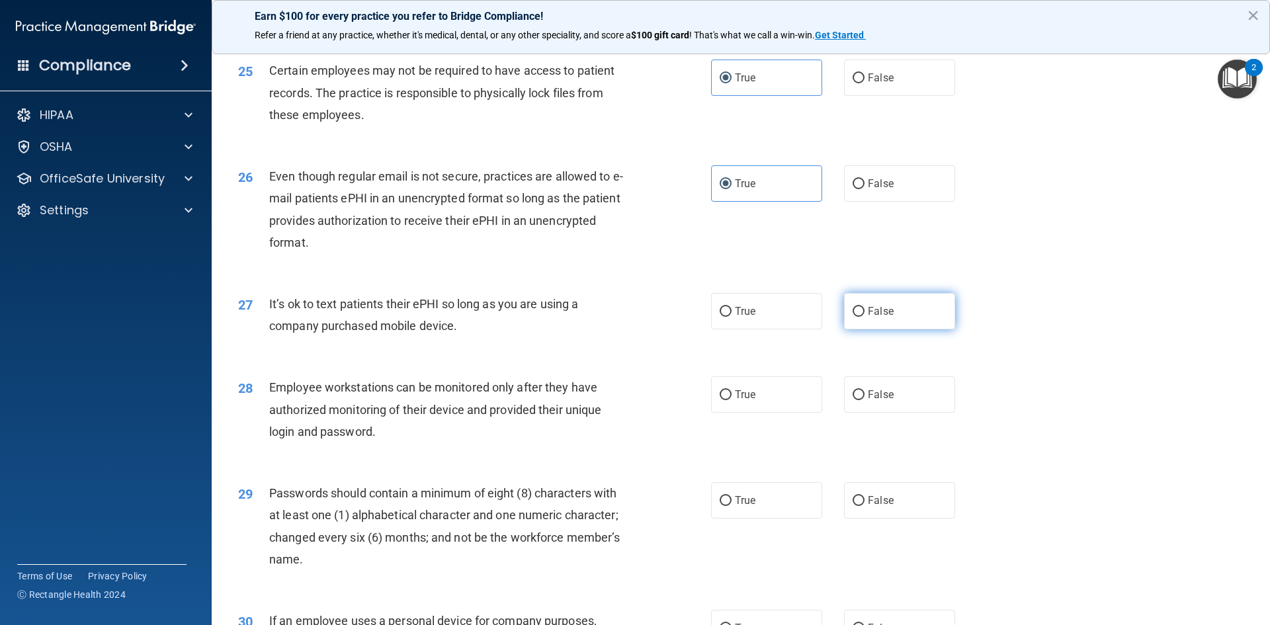
click at [888, 322] on label "False" at bounding box center [899, 311] width 111 height 36
click at [865, 317] on input "False" at bounding box center [859, 312] width 12 height 10
radio input "true"
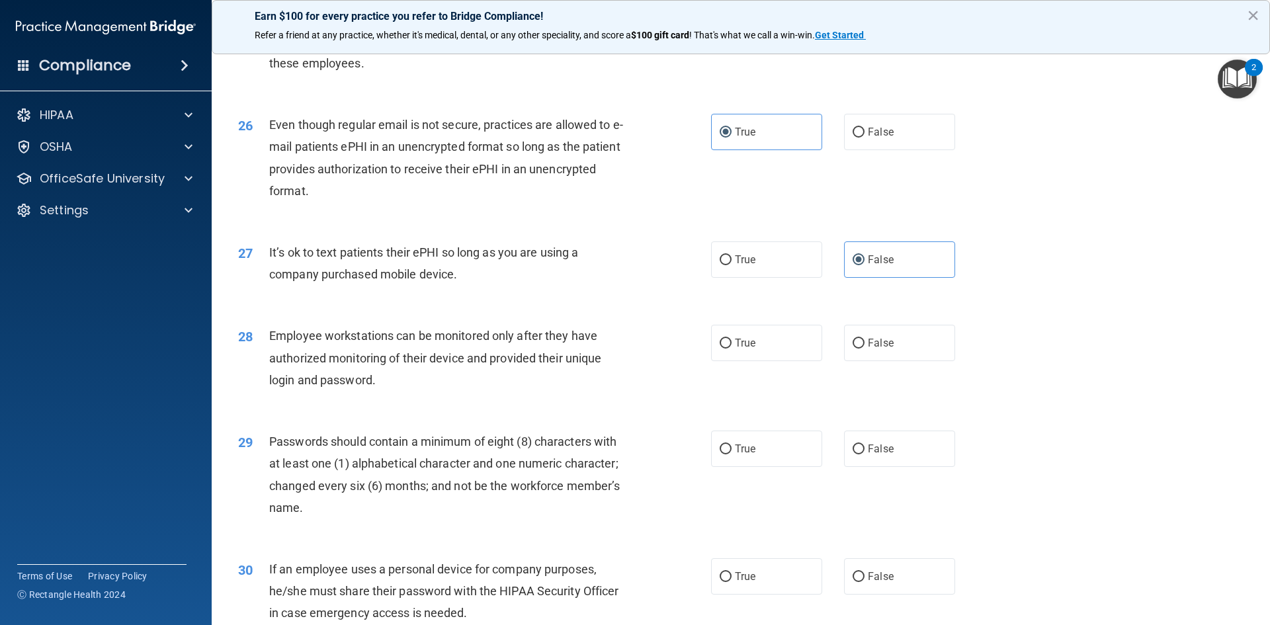
scroll to position [2646, 0]
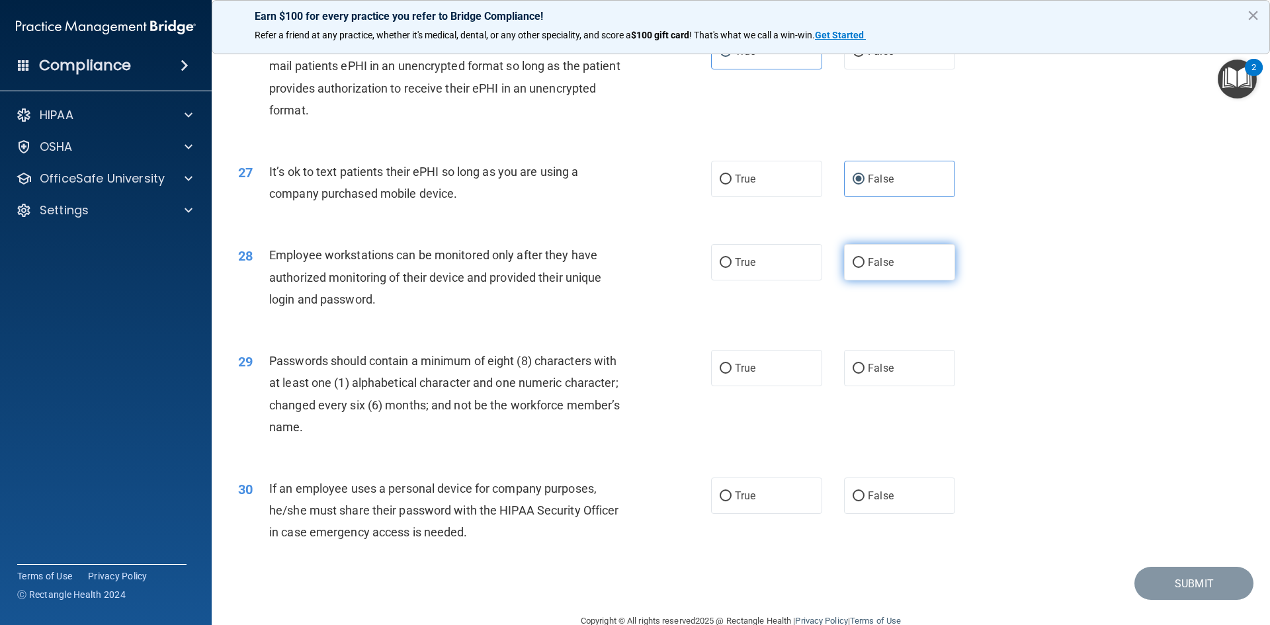
click at [873, 280] on label "False" at bounding box center [899, 262] width 111 height 36
click at [865, 268] on input "False" at bounding box center [859, 263] width 12 height 10
radio input "true"
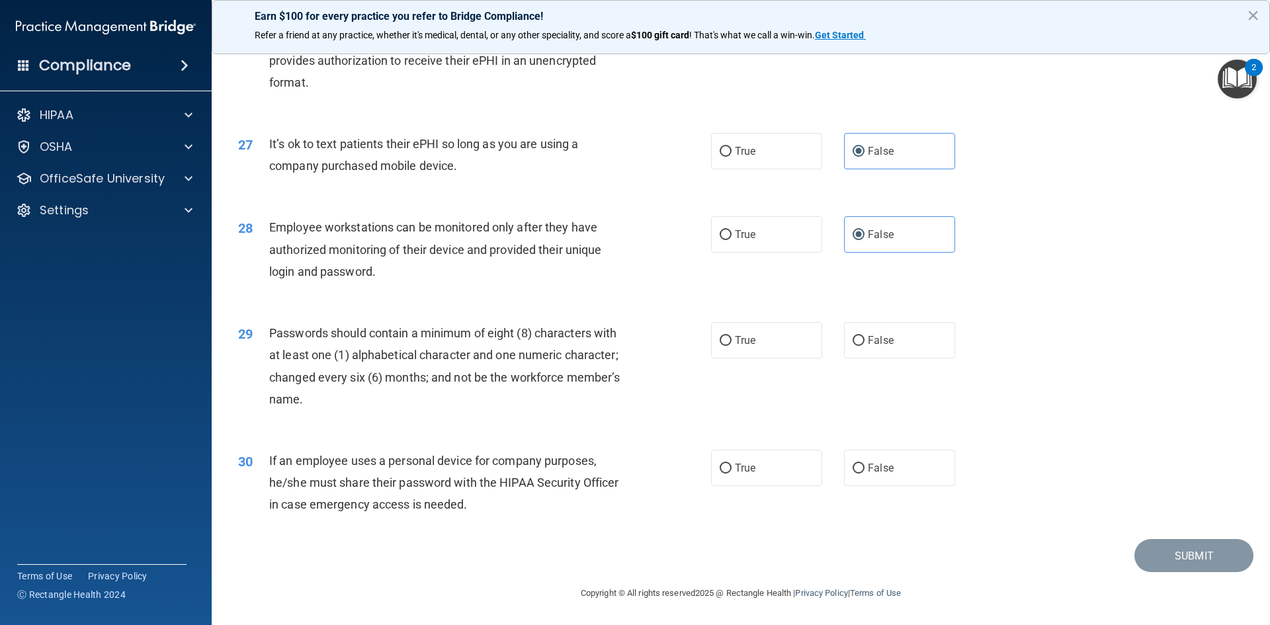
scroll to position [2696, 0]
click at [775, 333] on label "True" at bounding box center [766, 340] width 111 height 36
click at [732, 336] on input "True" at bounding box center [726, 341] width 12 height 10
radio input "true"
click at [877, 477] on label "False" at bounding box center [899, 468] width 111 height 36
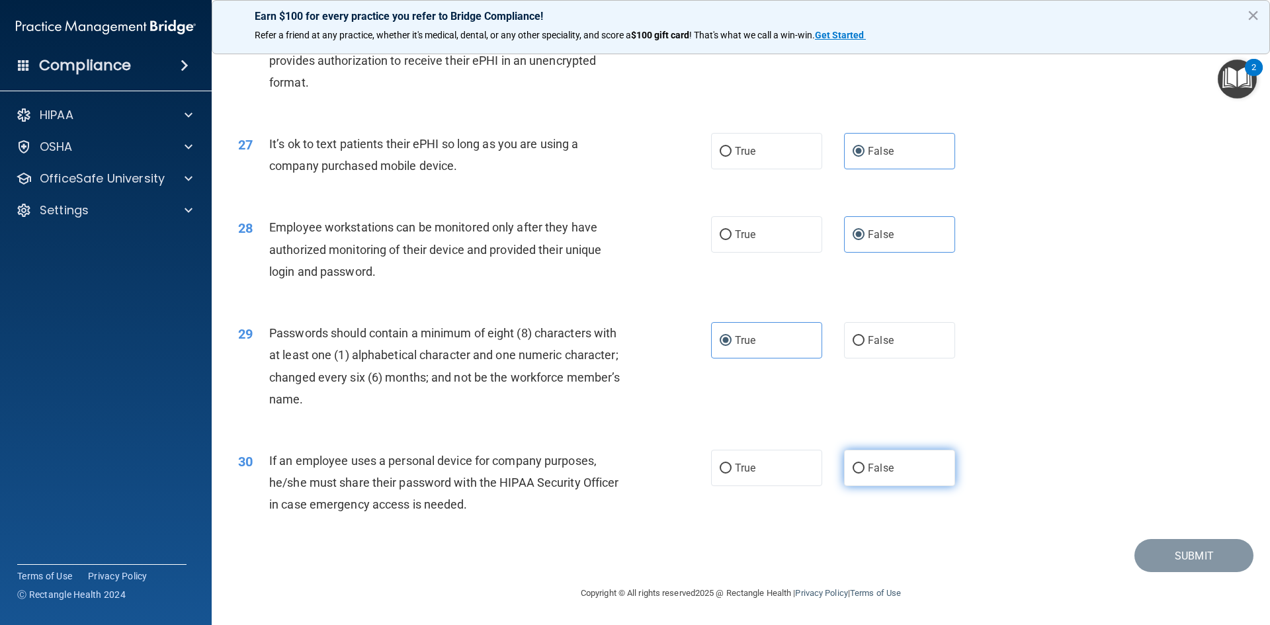
click at [865, 474] on input "False" at bounding box center [859, 469] width 12 height 10
radio input "true"
click at [1161, 563] on button "Submit" at bounding box center [1194, 556] width 119 height 34
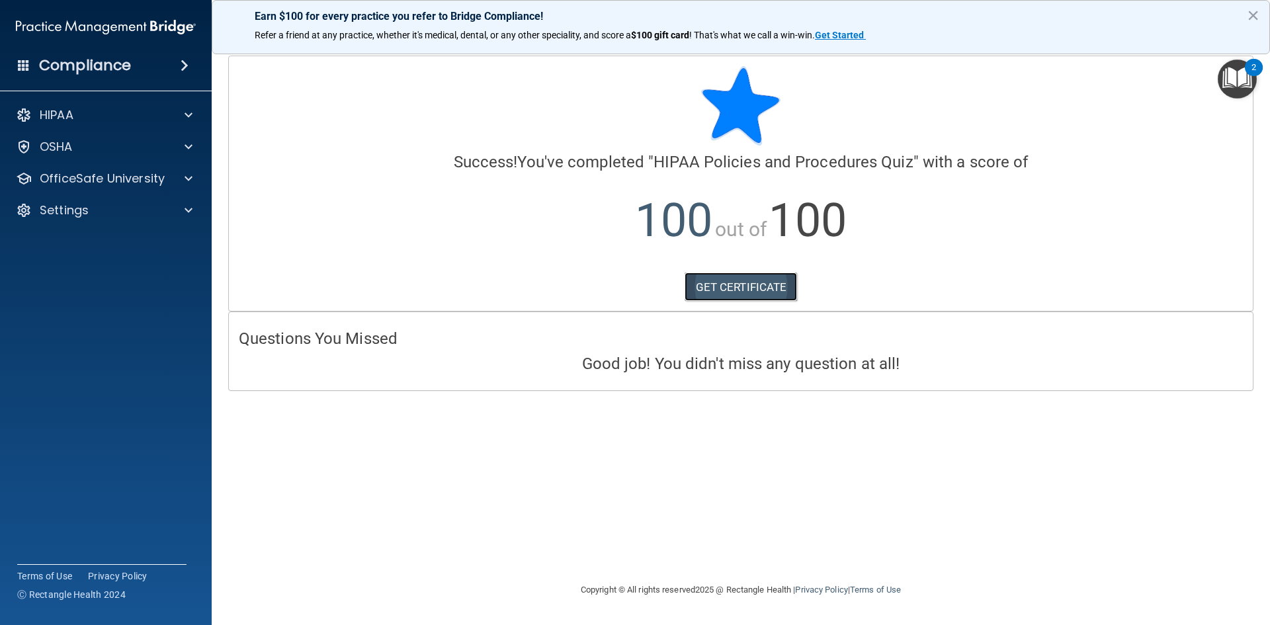
click at [740, 282] on link "GET CERTIFICATE" at bounding box center [741, 287] width 113 height 29
